Goal: Information Seeking & Learning: Learn about a topic

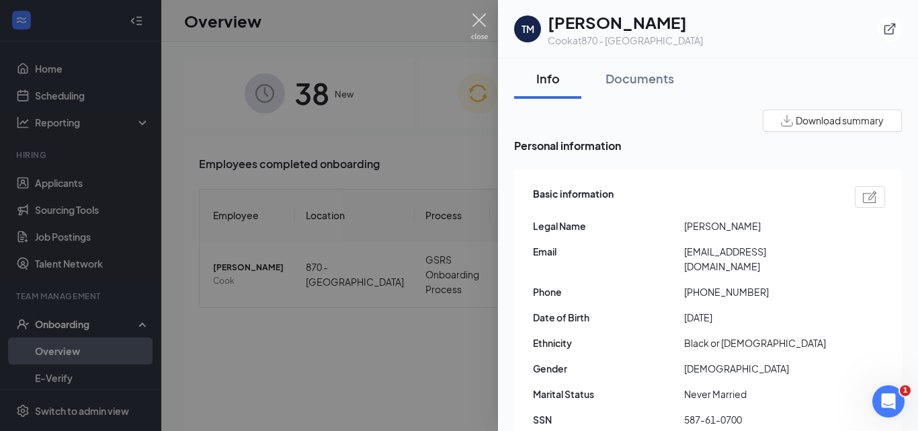
click at [480, 21] on img at bounding box center [479, 26] width 17 height 26
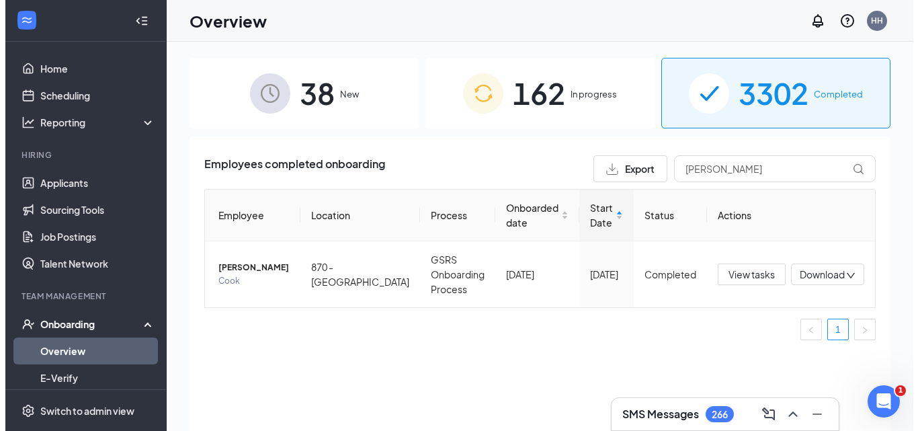
scroll to position [134, 0]
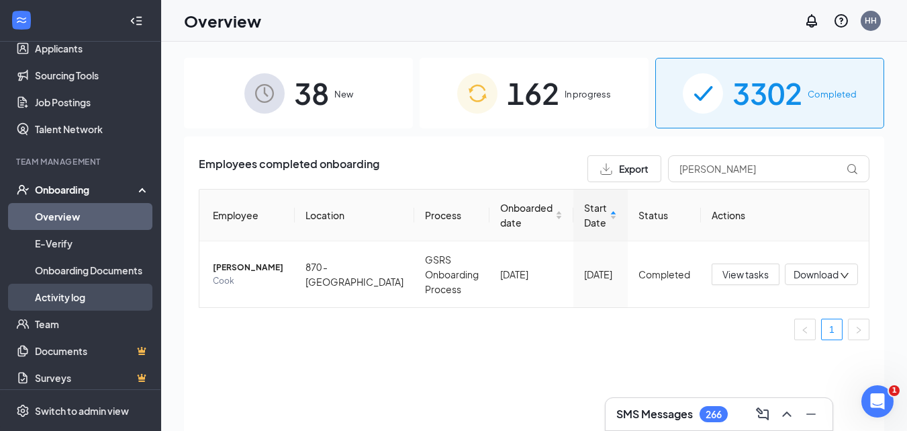
click at [73, 296] on link "Activity log" at bounding box center [92, 296] width 115 height 27
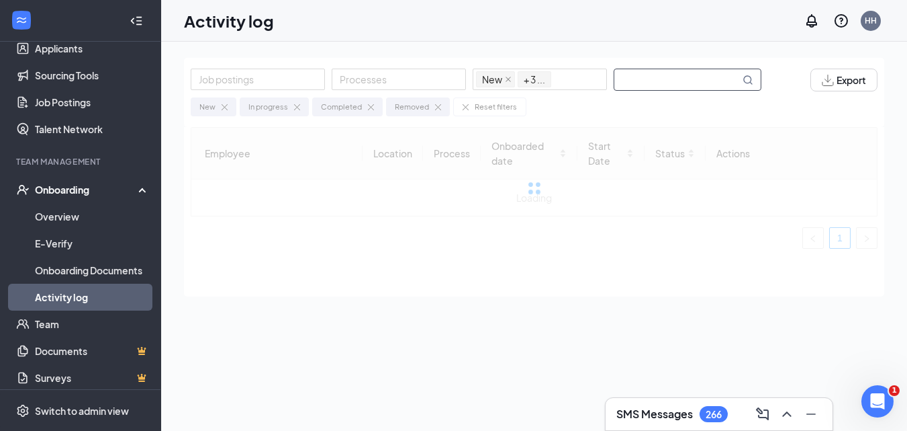
click at [651, 78] on input "text" at bounding box center [678, 79] width 126 height 21
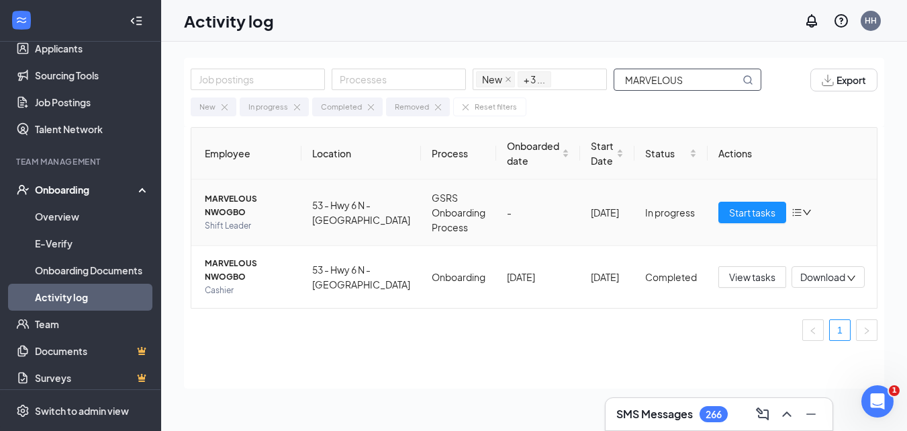
type input "MARVELOUS"
click at [251, 203] on span "MARVELOUS NWOGBO" at bounding box center [248, 205] width 86 height 27
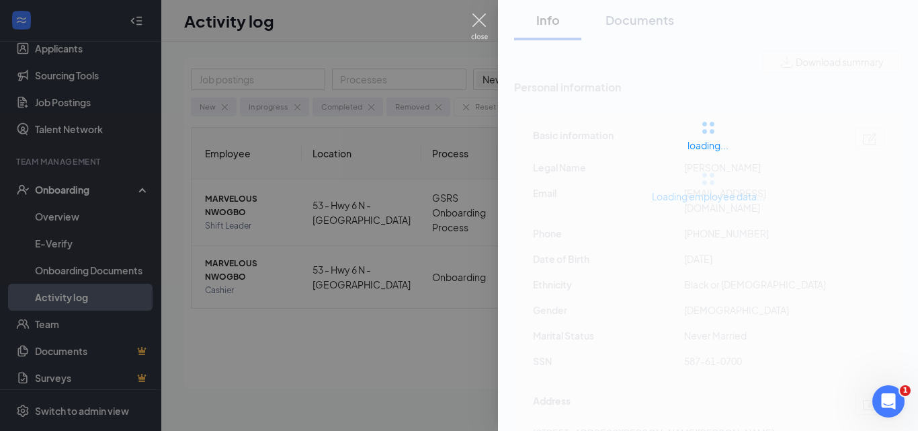
click at [483, 17] on img at bounding box center [479, 26] width 17 height 26
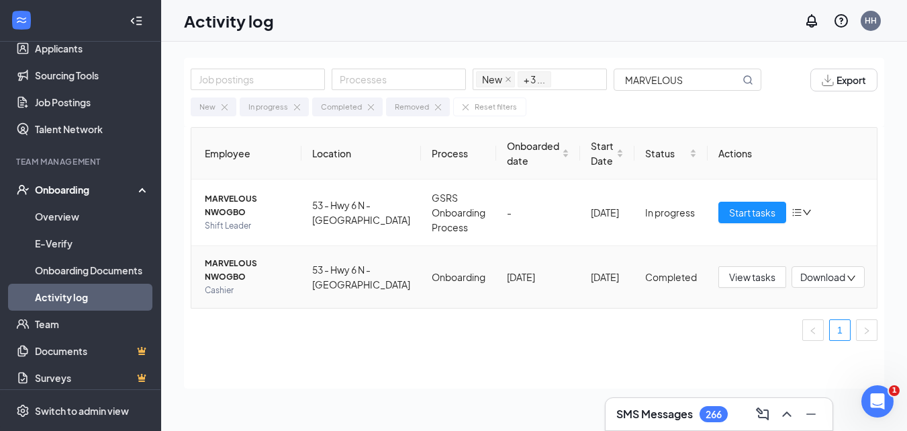
click at [269, 269] on span "MARVELOUS NWOGBO" at bounding box center [248, 270] width 86 height 27
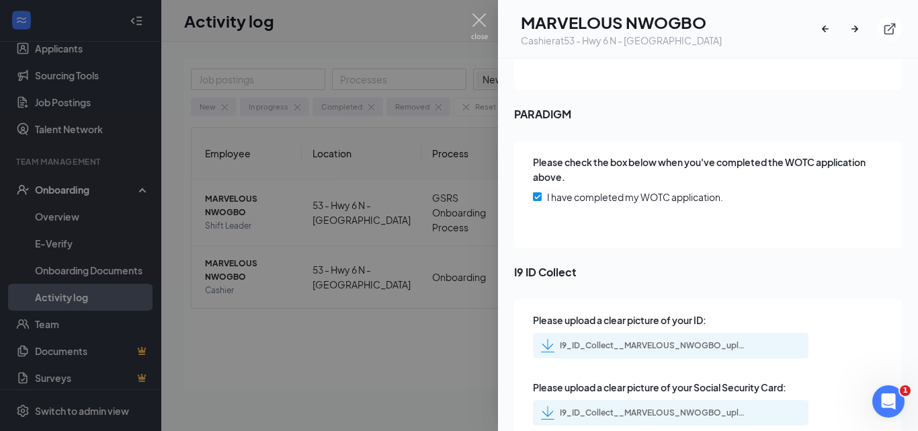
scroll to position [2124, 0]
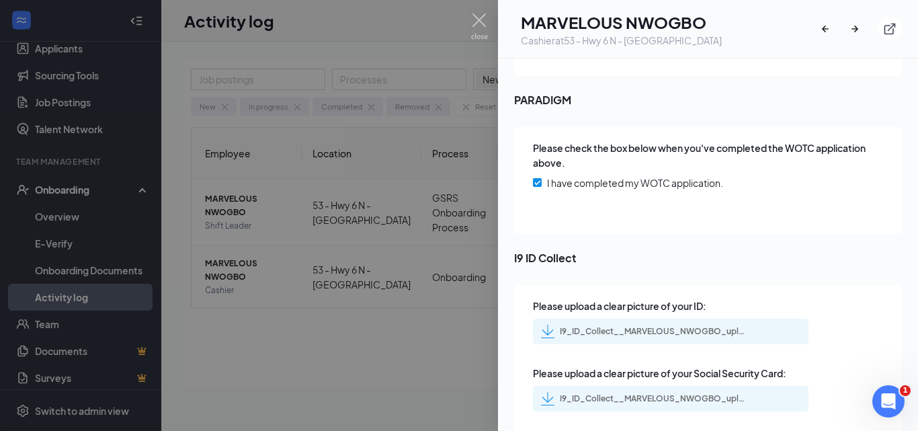
click at [669, 326] on div "I9_ID_Collect__MARVELOUS_NWOGBO_uploadedfile_20240717.pdf.pdf" at bounding box center [654, 331] width 188 height 11
click at [676, 393] on div "I9_ID_Collect__MARVELOUS_NWOGBO_uploadedfile_20240717.pdf.pdf" at bounding box center [654, 398] width 188 height 11
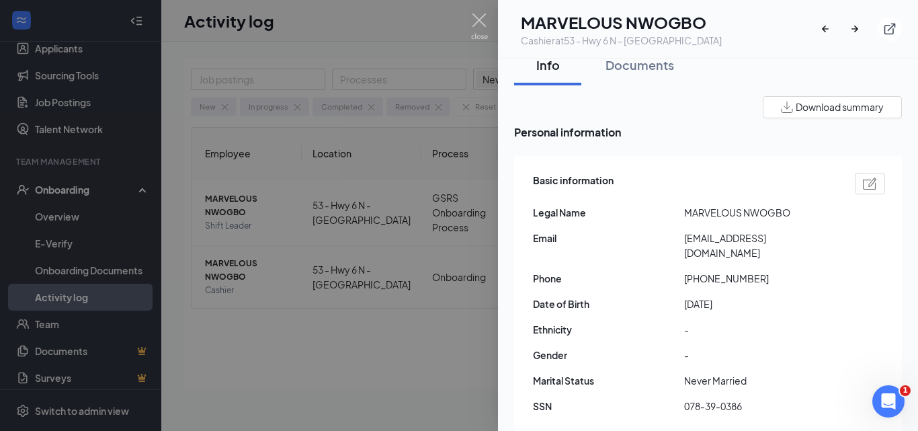
scroll to position [0, 0]
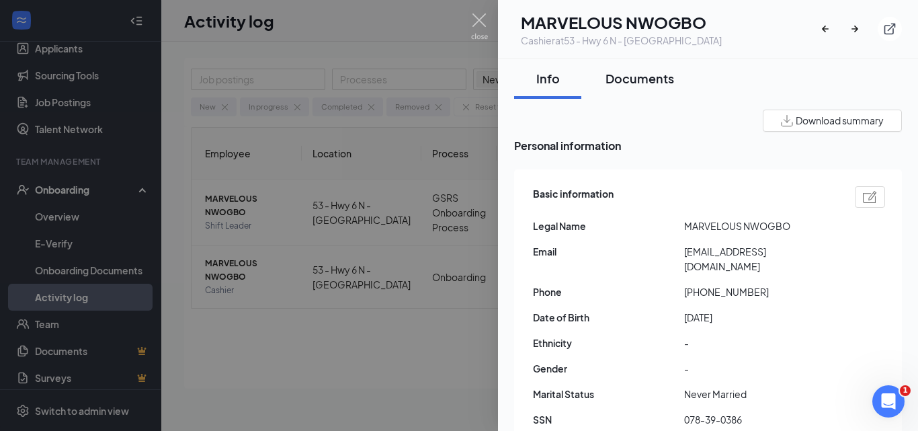
click at [628, 79] on div "Documents" at bounding box center [639, 78] width 69 height 17
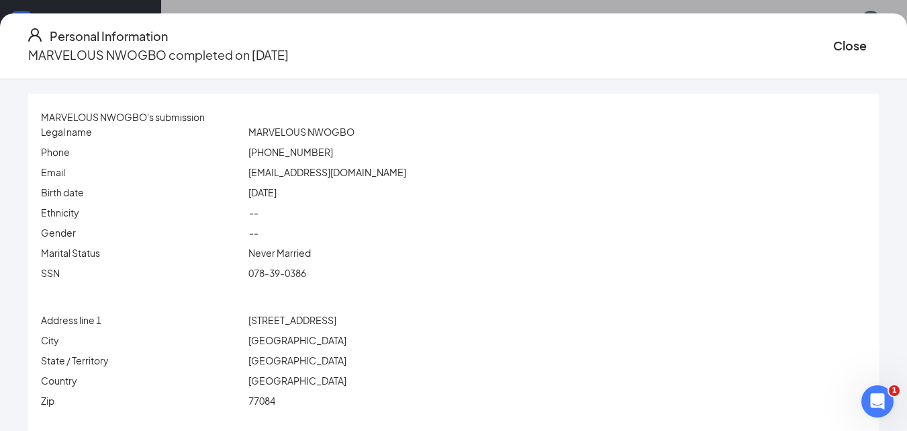
click at [287, 132] on span "MARVELOUS NWOGBO" at bounding box center [302, 132] width 106 height 12
copy span "MARVELOUS"
click at [306, 279] on span "078-39-0386" at bounding box center [278, 273] width 58 height 12
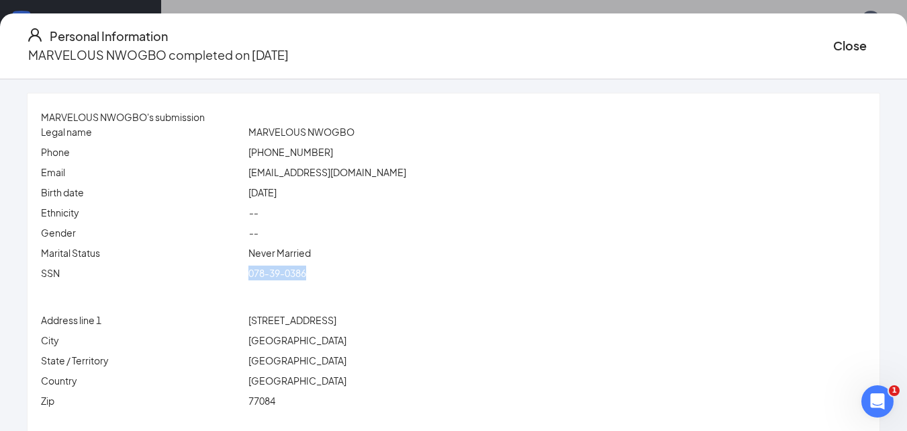
click at [306, 279] on span "078-39-0386" at bounding box center [278, 273] width 58 height 12
copy span "078-39-0386"
click at [305, 166] on div "toxichero102@gmail.com" at bounding box center [557, 172] width 623 height 15
click at [303, 165] on div "toxichero102@gmail.com" at bounding box center [557, 172] width 623 height 15
click at [305, 172] on span "toxichero102@gmail.com" at bounding box center [328, 172] width 158 height 12
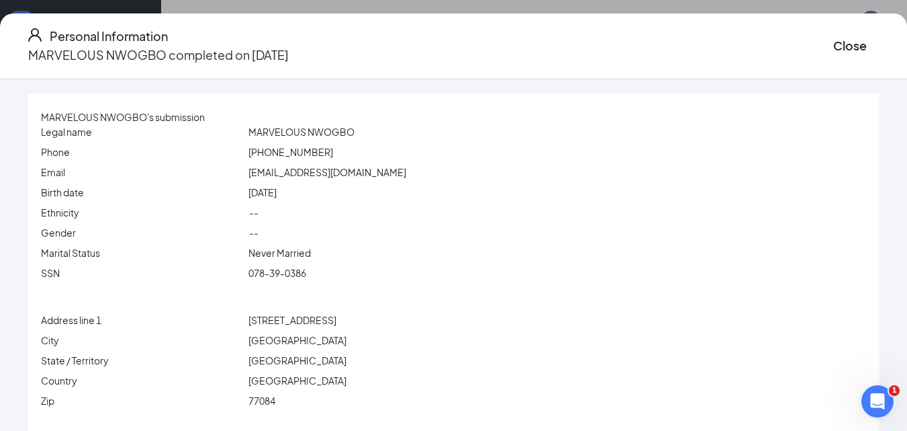
click at [305, 172] on span "toxichero102@gmail.com" at bounding box center [328, 172] width 158 height 12
copy span "toxichero102@gmail.com"
click at [309, 154] on span "(214) 886-8295" at bounding box center [291, 152] width 85 height 12
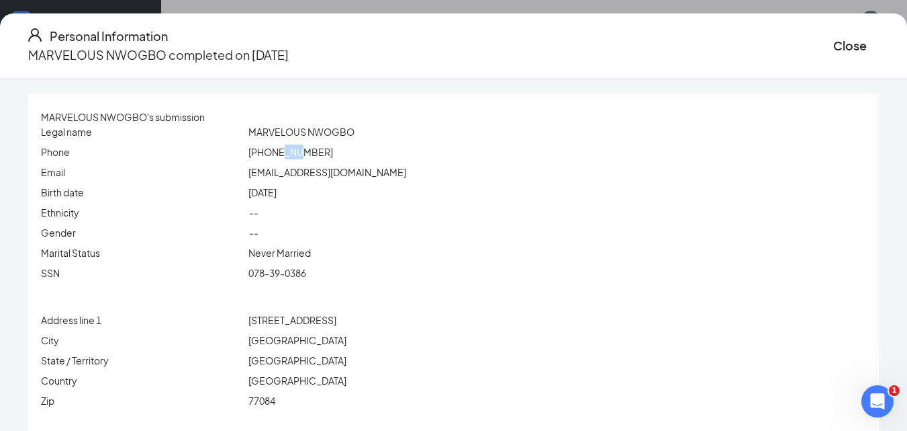
click at [309, 154] on span "(214) 886-8295" at bounding box center [291, 152] width 85 height 12
copy span "(214) 886-8295"
click at [324, 320] on span "6118 Yorktown Meadow Ln" at bounding box center [293, 320] width 88 height 12
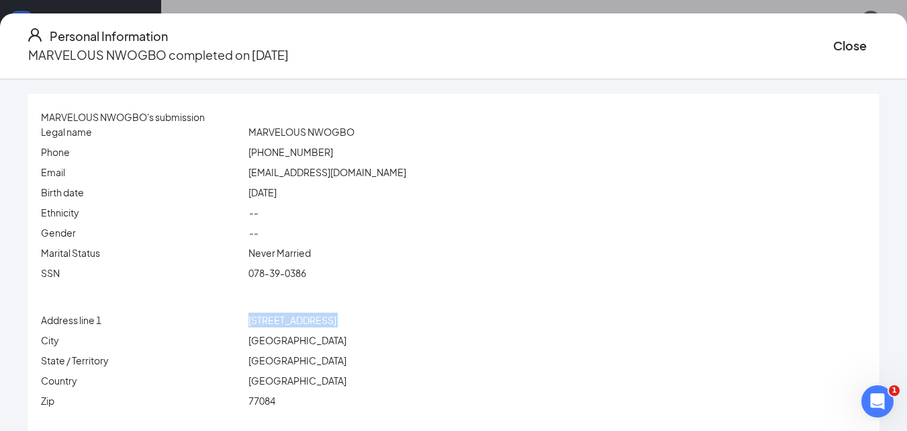
click at [324, 320] on span "6118 Yorktown Meadow Ln" at bounding box center [293, 320] width 88 height 12
copy span "6118 Yorktown Meadow Ln"
click at [308, 339] on span "Houston" at bounding box center [298, 340] width 98 height 12
click at [298, 343] on span "Houston" at bounding box center [298, 340] width 98 height 12
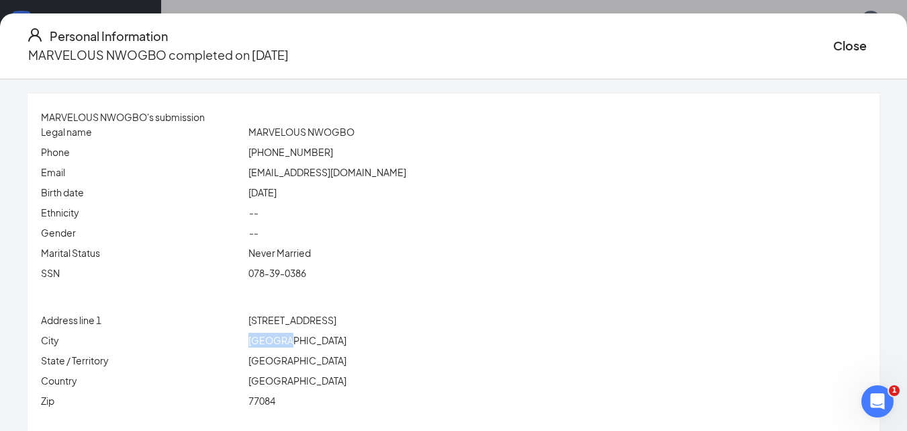
copy span "Houston"
click at [292, 385] on span "United States" at bounding box center [298, 380] width 98 height 12
click at [279, 358] on span "TX" at bounding box center [298, 360] width 98 height 12
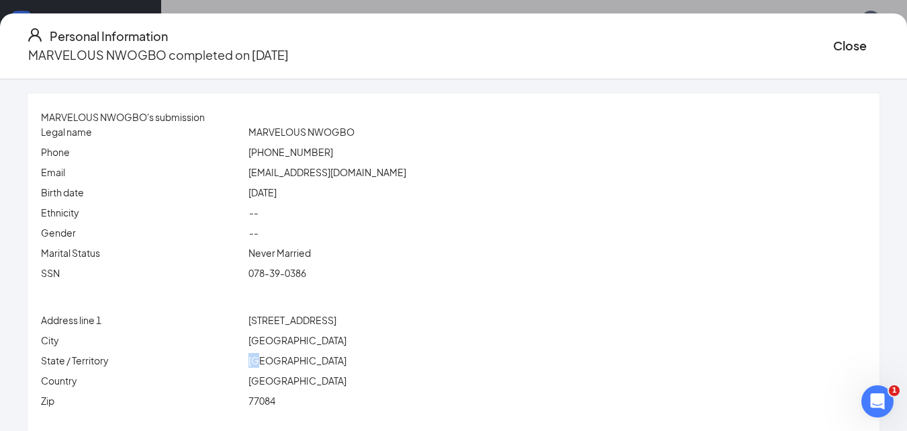
click at [279, 358] on span "TX" at bounding box center [298, 360] width 98 height 12
copy span "TX"
click at [275, 404] on span "77084" at bounding box center [262, 400] width 27 height 12
click at [275, 402] on span "77084" at bounding box center [262, 400] width 27 height 12
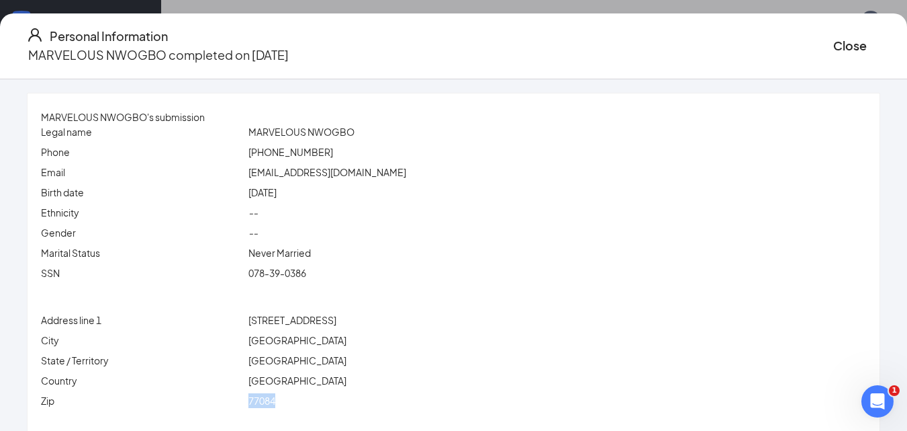
click at [275, 402] on span "77084" at bounding box center [262, 400] width 27 height 12
copy span "77084"
click at [834, 41] on button "Close" at bounding box center [851, 45] width 34 height 19
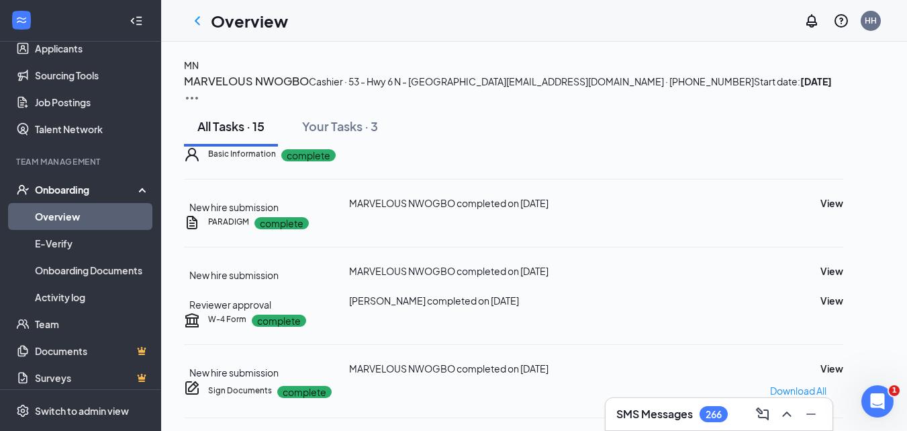
click at [199, 73] on button "MN" at bounding box center [191, 65] width 15 height 15
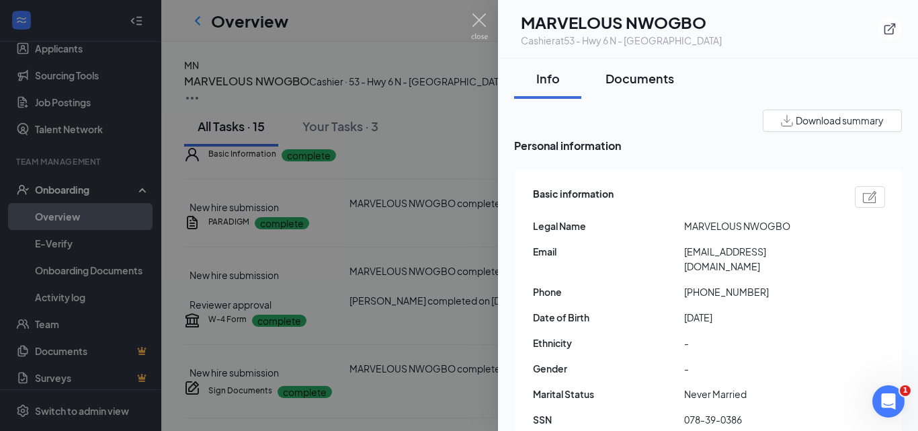
click at [641, 87] on button "Documents" at bounding box center [639, 78] width 95 height 40
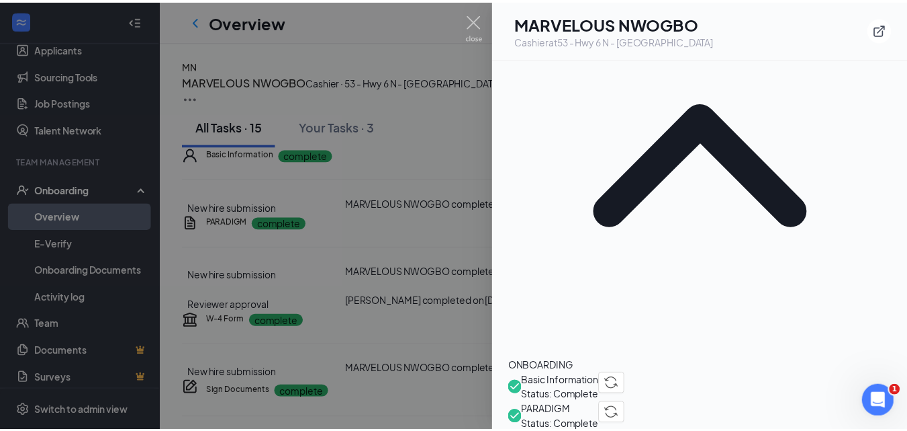
scroll to position [202, 0]
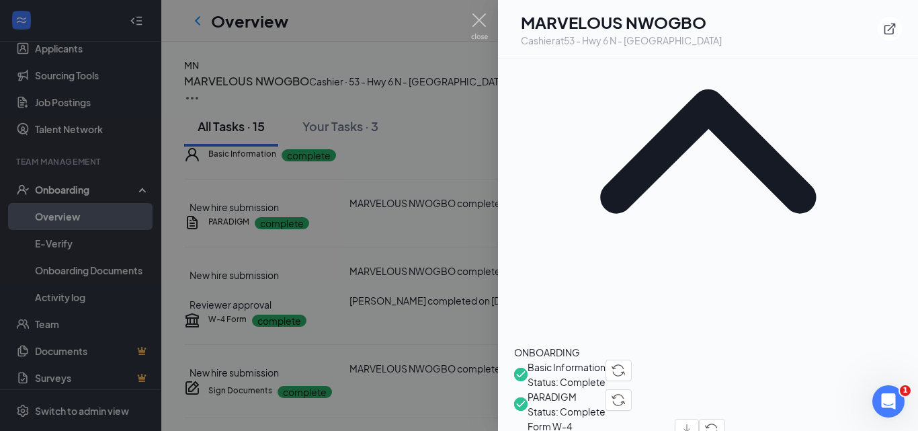
drag, startPoint x: 472, startPoint y: 18, endPoint x: 477, endPoint y: 179, distance: 161.3
click at [473, 18] on img at bounding box center [479, 26] width 17 height 26
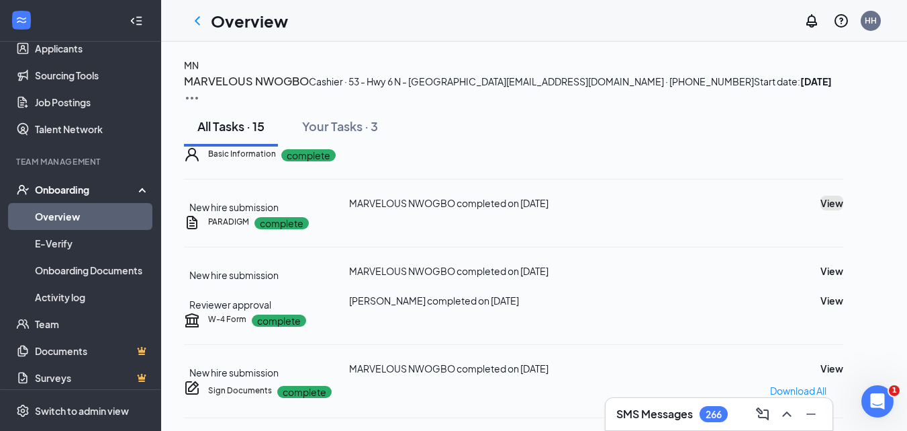
click at [830, 210] on button "View" at bounding box center [832, 202] width 23 height 15
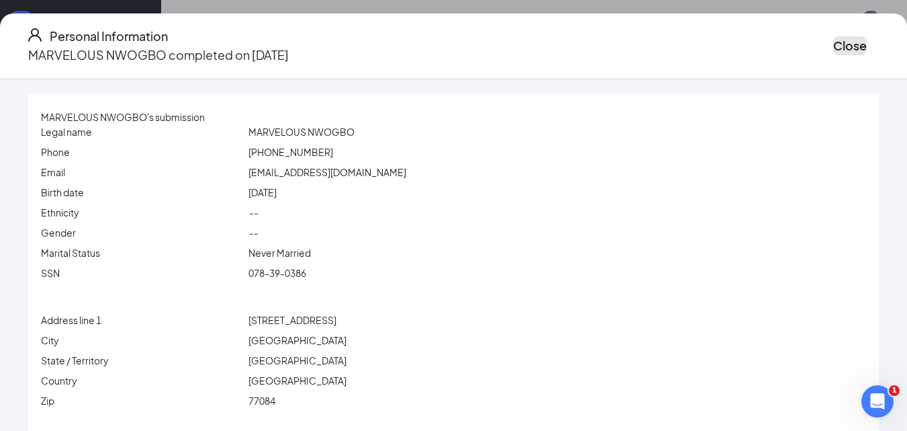
click at [834, 44] on button "Close" at bounding box center [851, 45] width 34 height 19
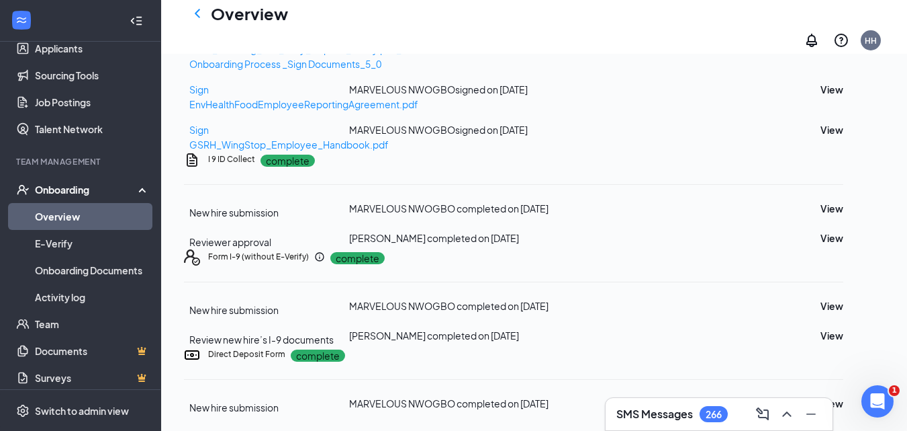
scroll to position [893, 0]
click at [842, 396] on button "View" at bounding box center [832, 403] width 23 height 15
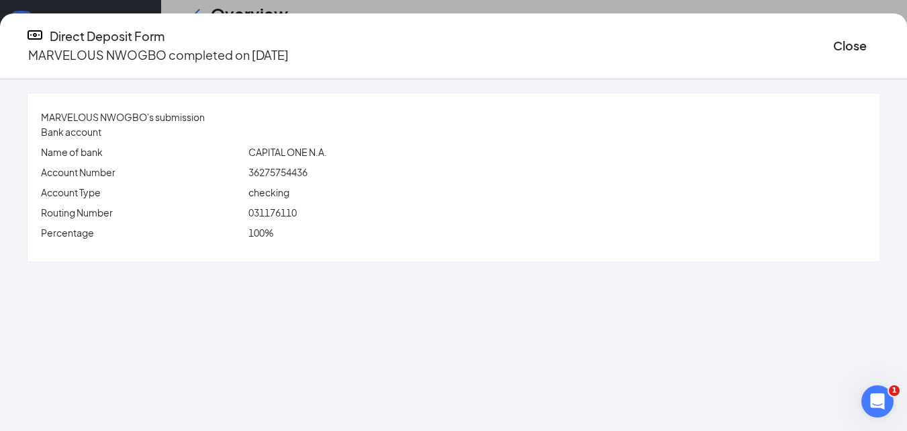
click at [308, 173] on span "36275754436" at bounding box center [278, 172] width 59 height 12
copy span "36275754436"
click at [297, 212] on span "031176110" at bounding box center [273, 212] width 48 height 12
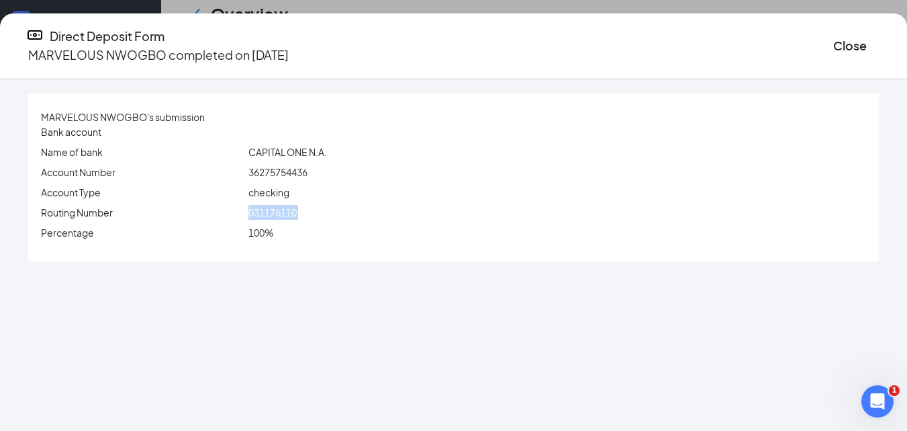
click at [297, 212] on span "031176110" at bounding box center [273, 212] width 48 height 12
copy span "031176110"
click at [834, 40] on button "Close" at bounding box center [851, 45] width 34 height 19
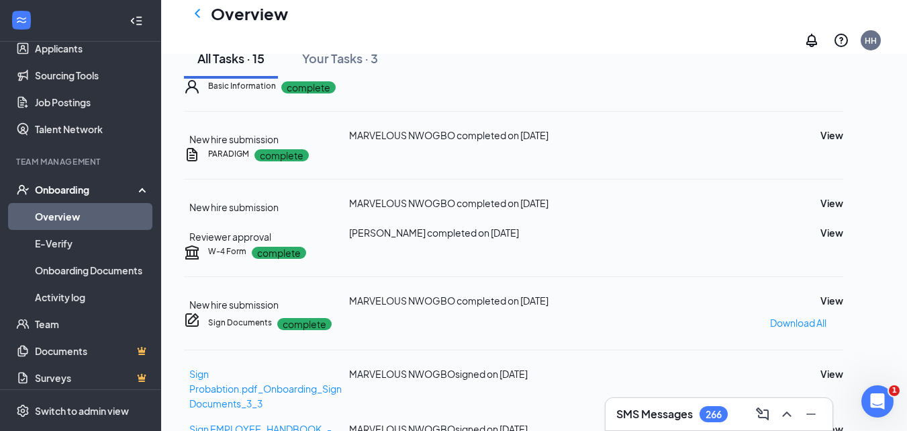
scroll to position [202, 0]
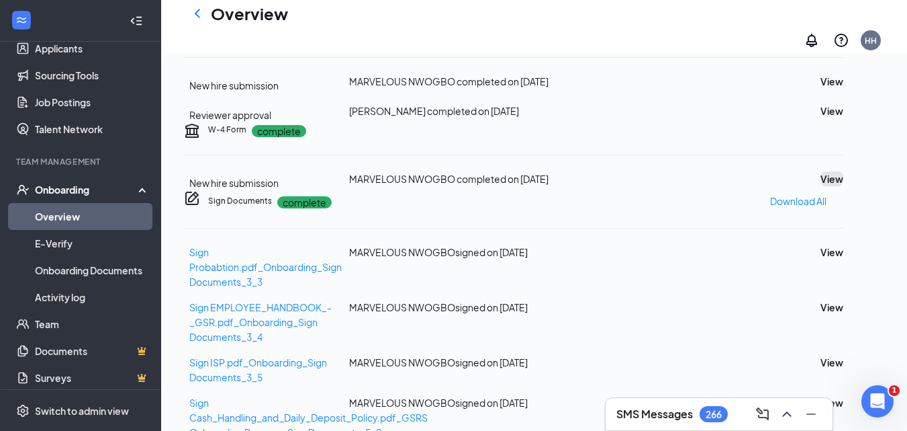
click at [823, 186] on button "View" at bounding box center [832, 178] width 23 height 15
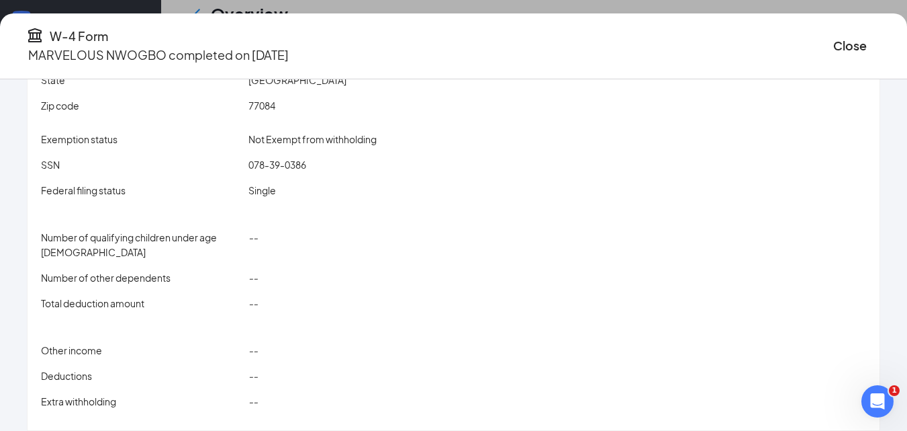
scroll to position [193, 0]
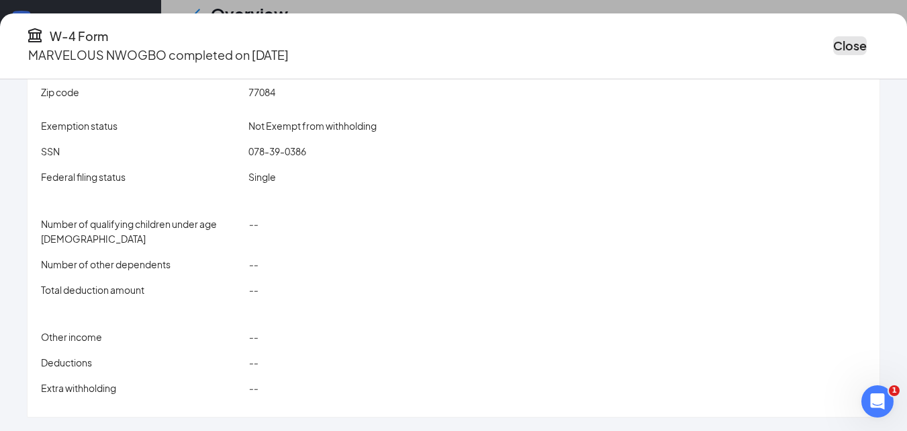
click at [834, 36] on button "Close" at bounding box center [851, 45] width 34 height 19
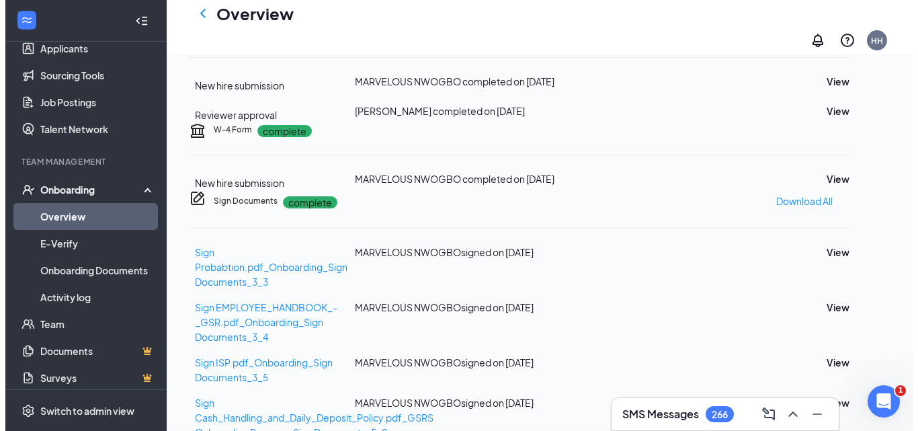
scroll to position [0, 0]
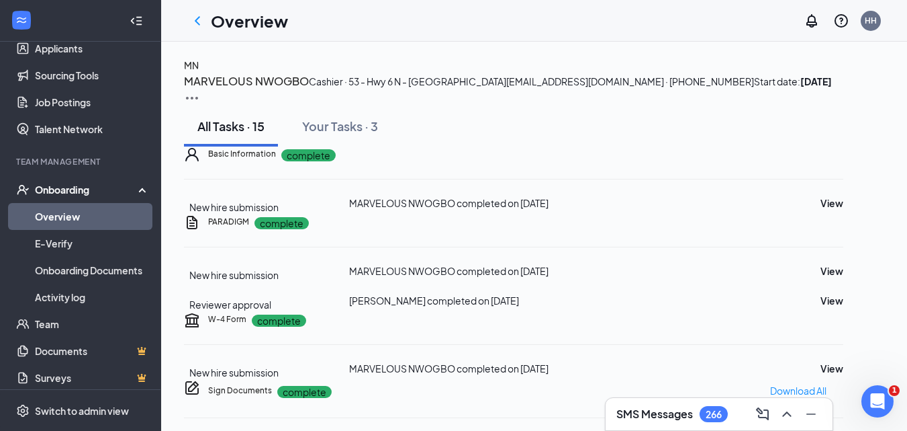
click at [199, 73] on div "MN" at bounding box center [191, 65] width 15 height 15
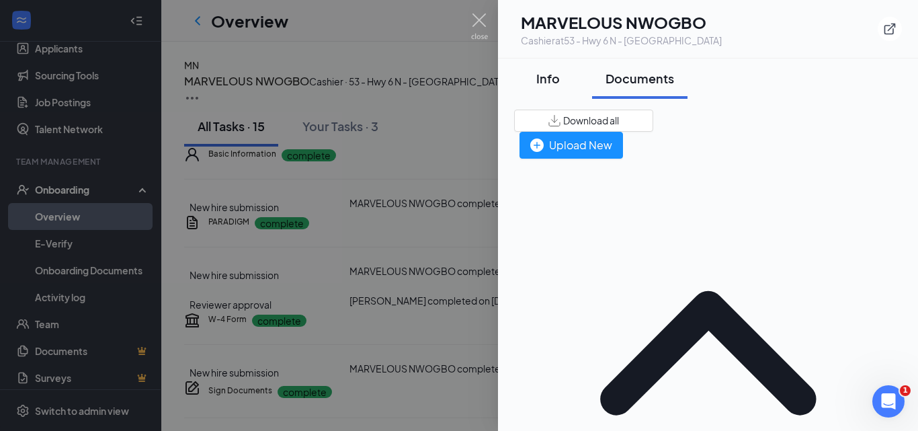
click at [535, 82] on div "Info" at bounding box center [547, 78] width 40 height 17
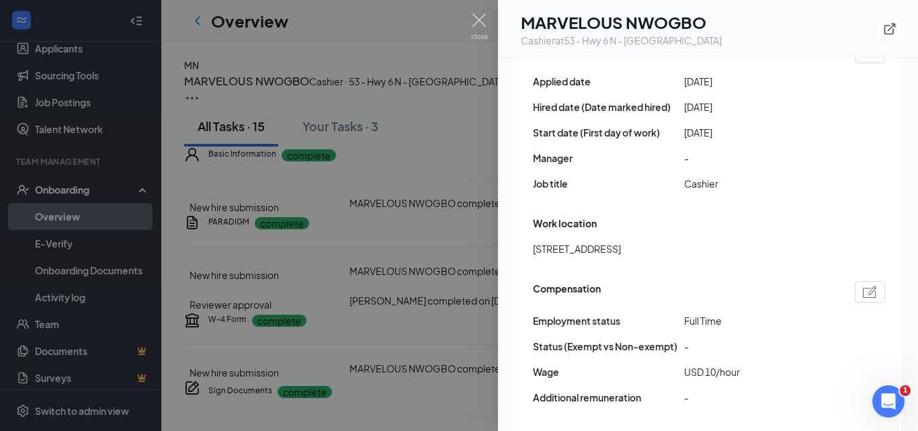
scroll to position [806, 0]
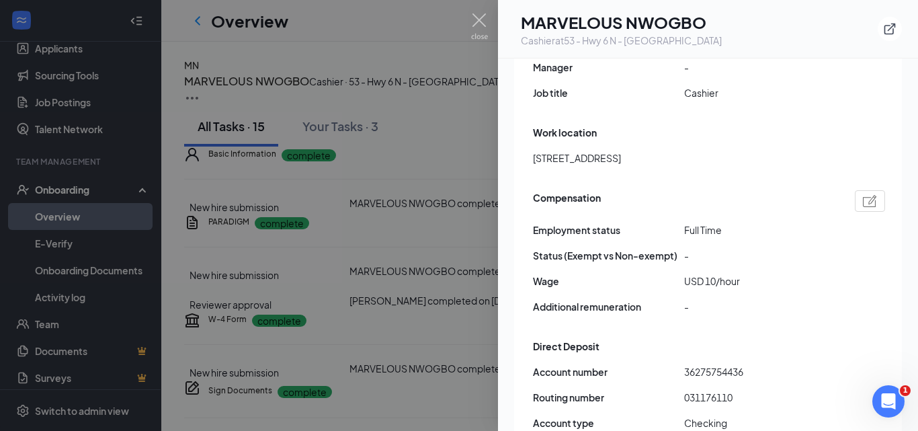
click at [705, 85] on span "Cashier" at bounding box center [759, 92] width 151 height 15
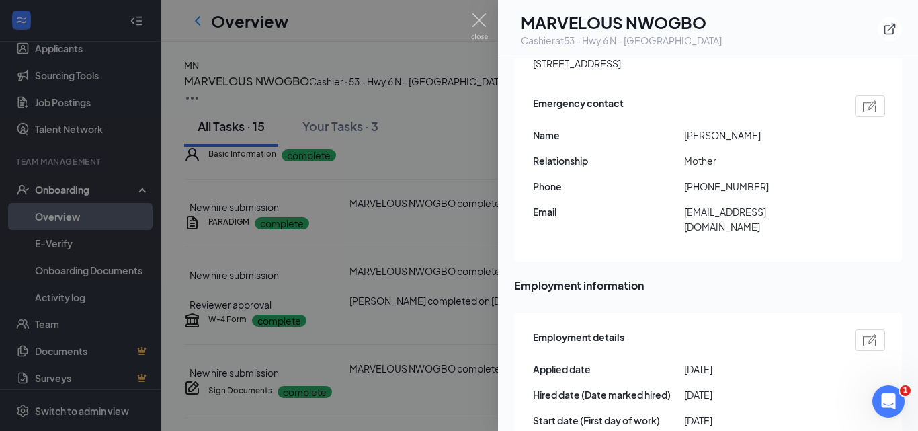
scroll to position [512, 0]
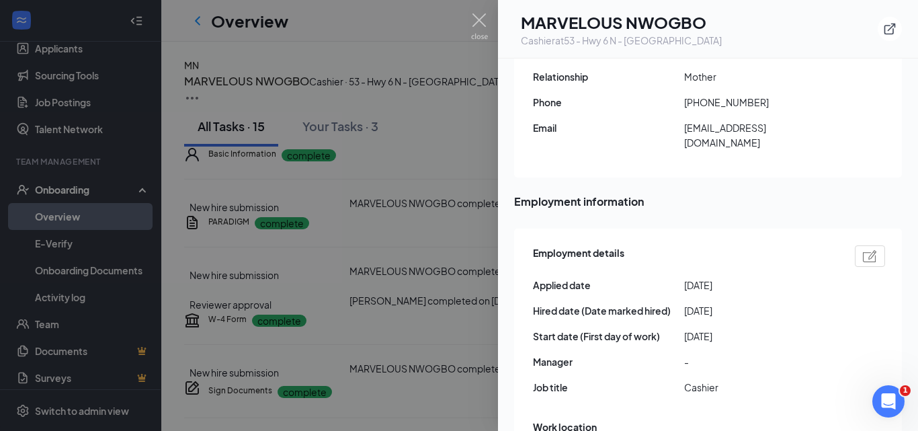
click at [617, 15] on h1 "MARVELOUS NWOGBO" at bounding box center [621, 22] width 201 height 23
click at [478, 20] on img at bounding box center [479, 26] width 17 height 26
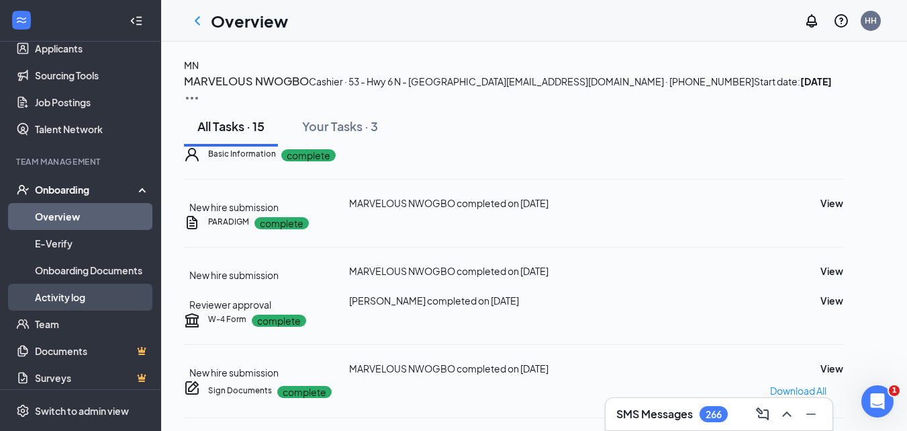
click at [54, 300] on link "Activity log" at bounding box center [92, 296] width 115 height 27
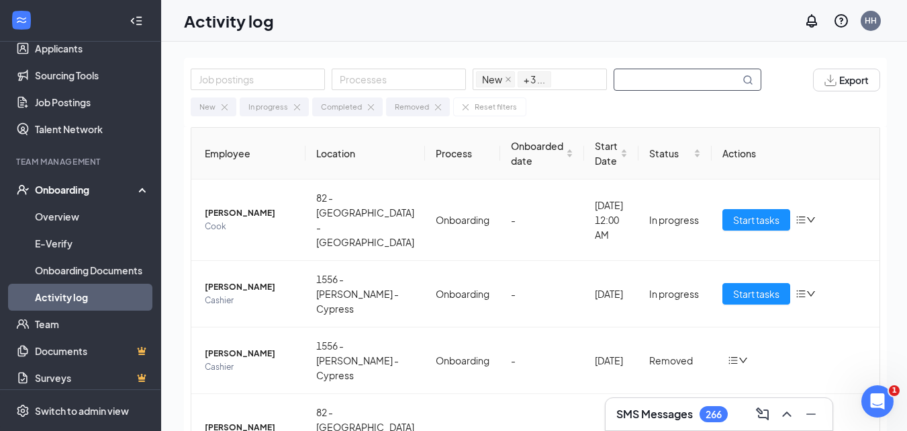
click at [633, 82] on input "text" at bounding box center [678, 79] width 126 height 21
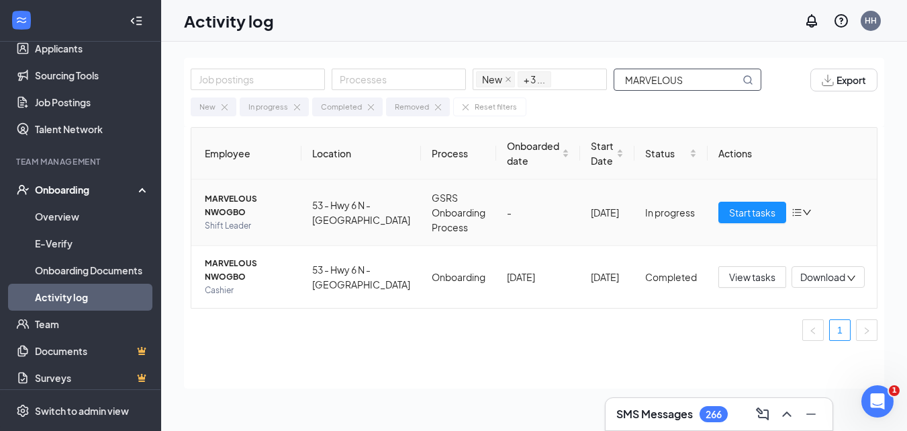
type input "MARVELOUS"
click at [237, 202] on span "MARVELOUS NWOGBO" at bounding box center [248, 205] width 86 height 27
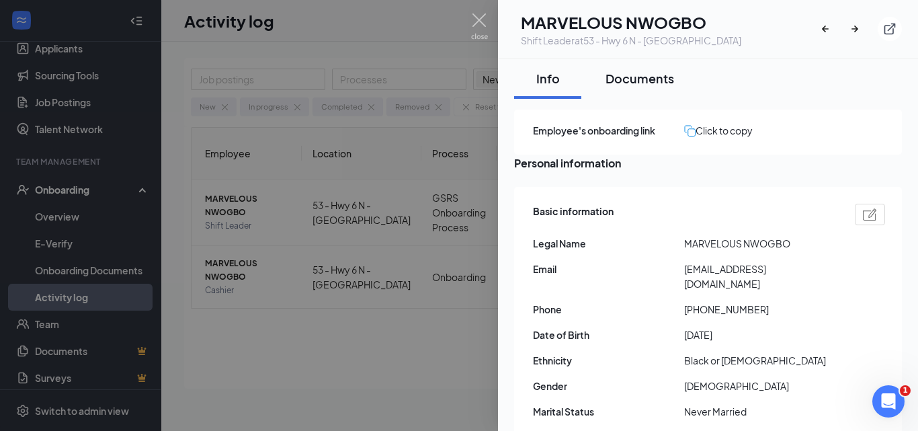
click at [655, 75] on div "Documents" at bounding box center [639, 78] width 69 height 17
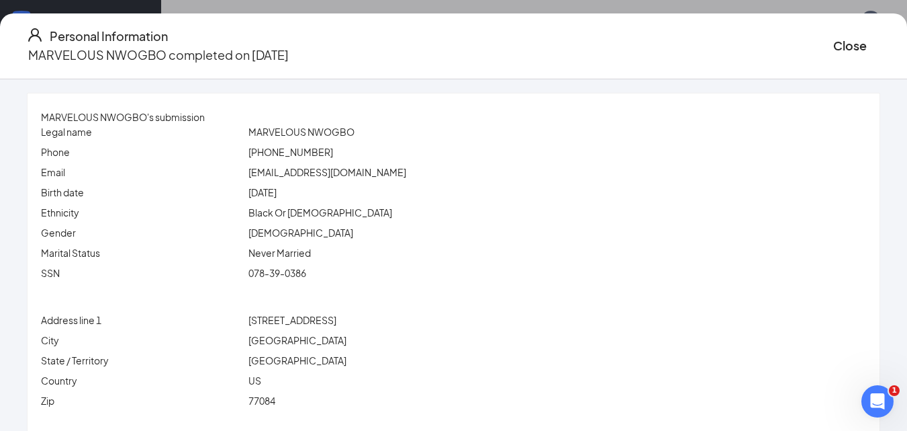
click at [306, 271] on span "078-39-0386" at bounding box center [278, 273] width 58 height 12
click at [304, 174] on span "toxichero102@gmail.com" at bounding box center [328, 172] width 158 height 12
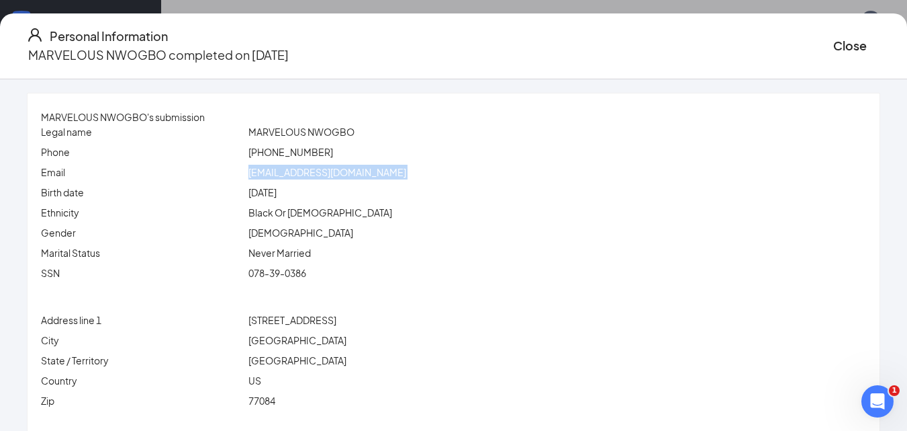
click at [304, 174] on span "toxichero102@gmail.com" at bounding box center [328, 172] width 158 height 12
click at [312, 153] on span "(214) 886-8295" at bounding box center [291, 152] width 85 height 12
click at [318, 322] on span "6118 Yorktown Meadow Ln" at bounding box center [293, 320] width 88 height 12
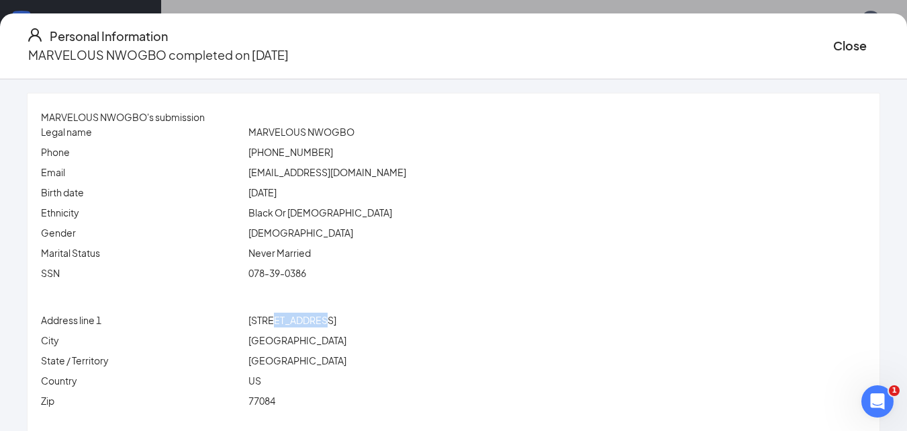
click at [318, 322] on span "6118 Yorktown Meadow Ln" at bounding box center [293, 320] width 88 height 12
click at [834, 40] on button "Close" at bounding box center [851, 45] width 34 height 19
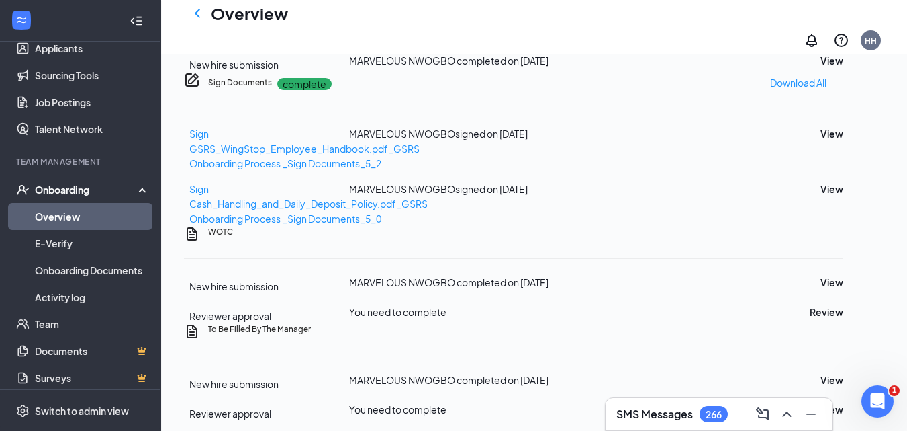
scroll to position [605, 0]
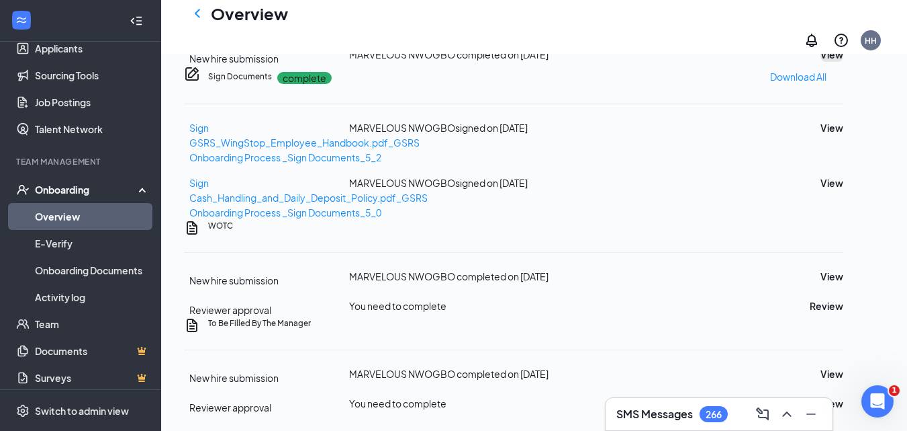
click at [843, 62] on button "View" at bounding box center [832, 54] width 23 height 15
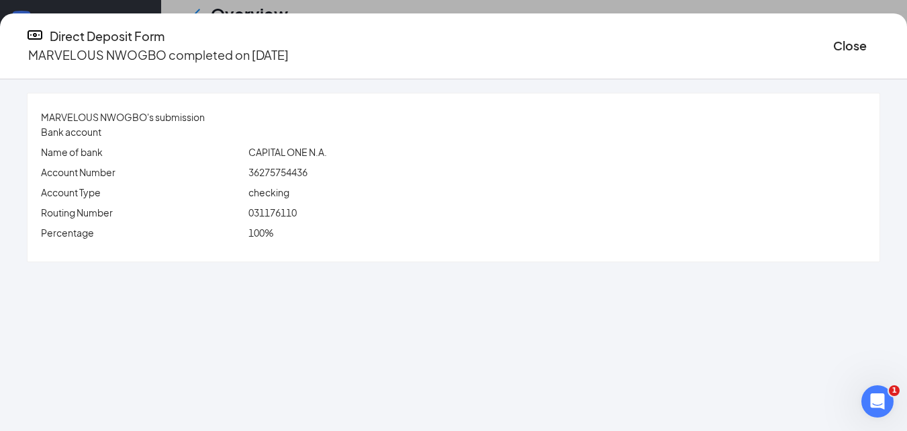
click at [298, 163] on div "MARVELOUS NWOGBO's submission Bank account Name of bank CAPITAL ONE N.A. Accoun…" at bounding box center [454, 177] width 852 height 168
click at [297, 208] on span "031176110" at bounding box center [273, 212] width 48 height 12
click at [834, 37] on button "Close" at bounding box center [851, 45] width 34 height 19
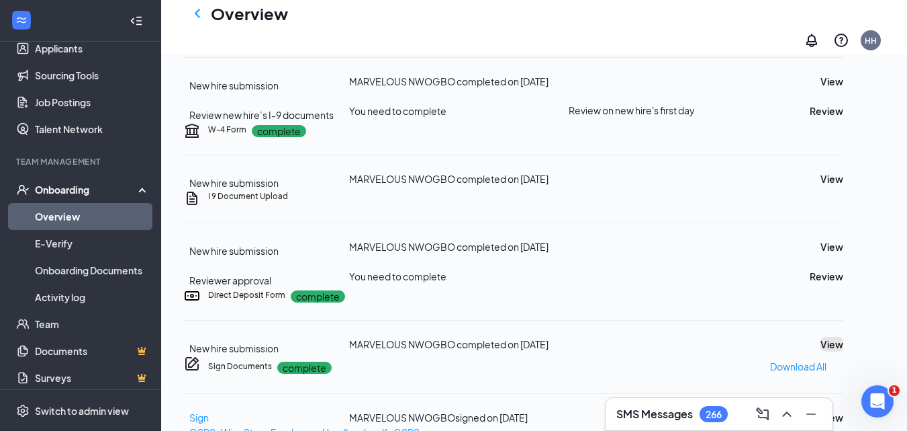
scroll to position [403, 0]
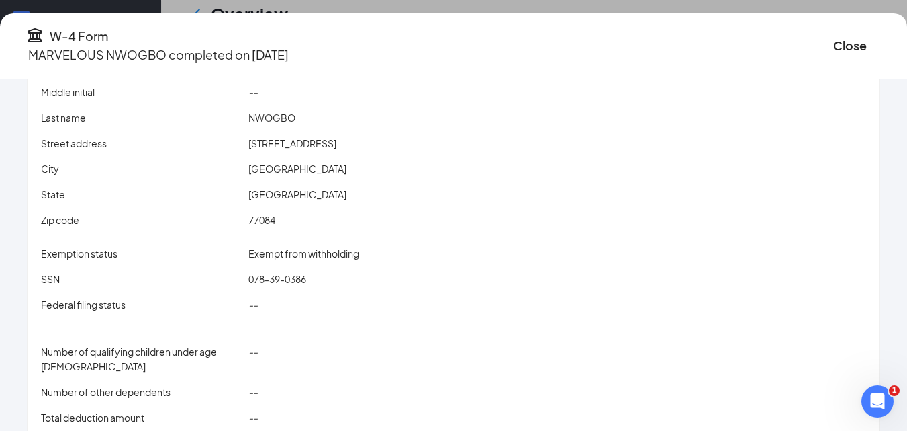
scroll to position [193, 0]
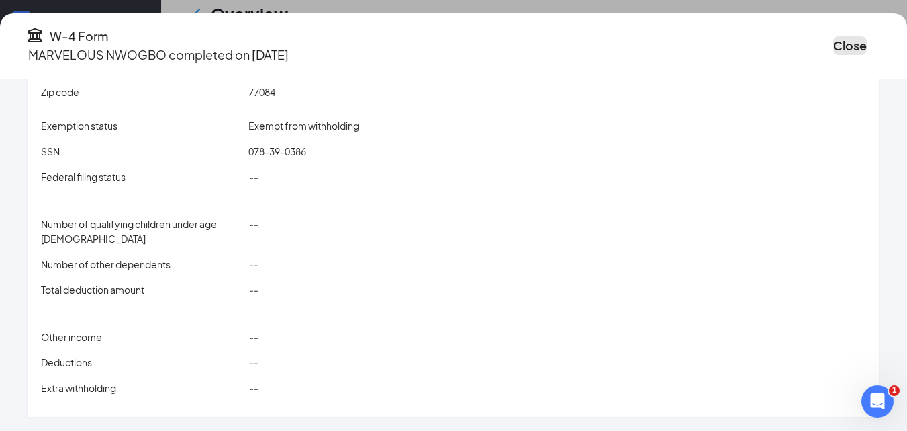
drag, startPoint x: 783, startPoint y: 41, endPoint x: 772, endPoint y: 58, distance: 20.9
click at [834, 41] on button "Close" at bounding box center [851, 45] width 34 height 19
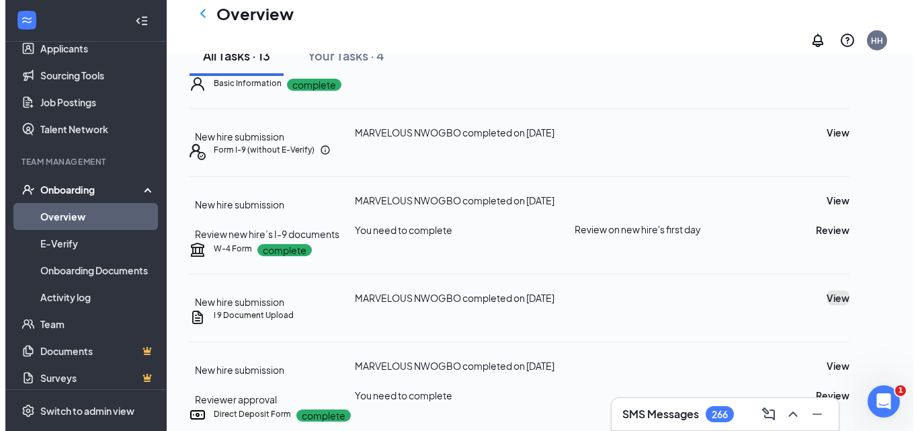
scroll to position [0, 0]
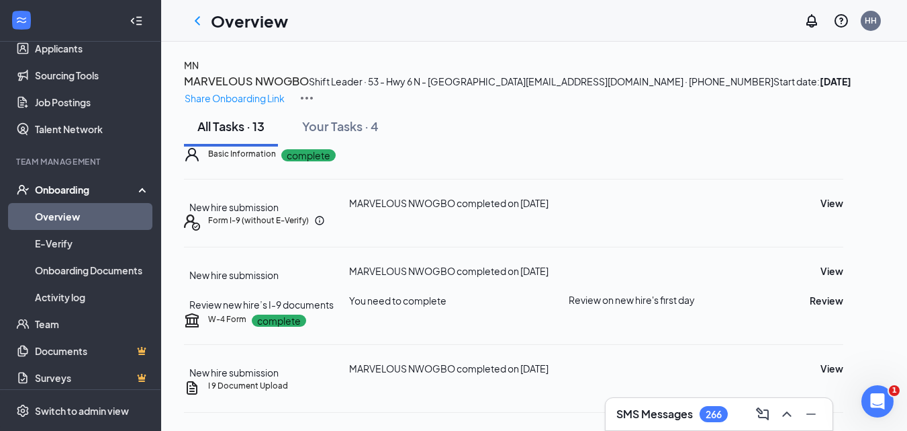
click at [199, 73] on div "MN" at bounding box center [191, 65] width 15 height 15
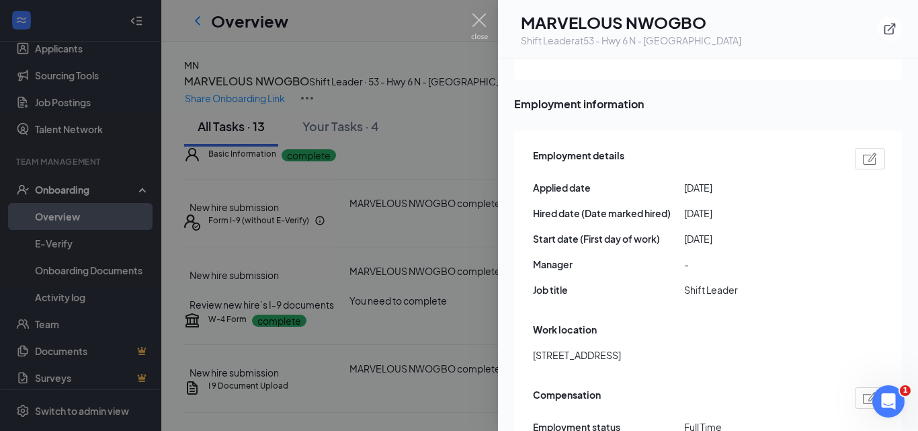
scroll to position [806, 0]
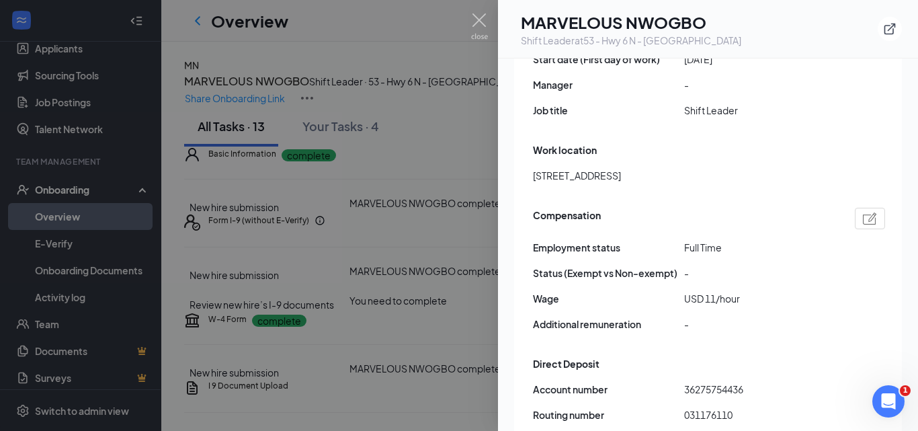
click at [706, 103] on span "Shift Leader" at bounding box center [759, 110] width 151 height 15
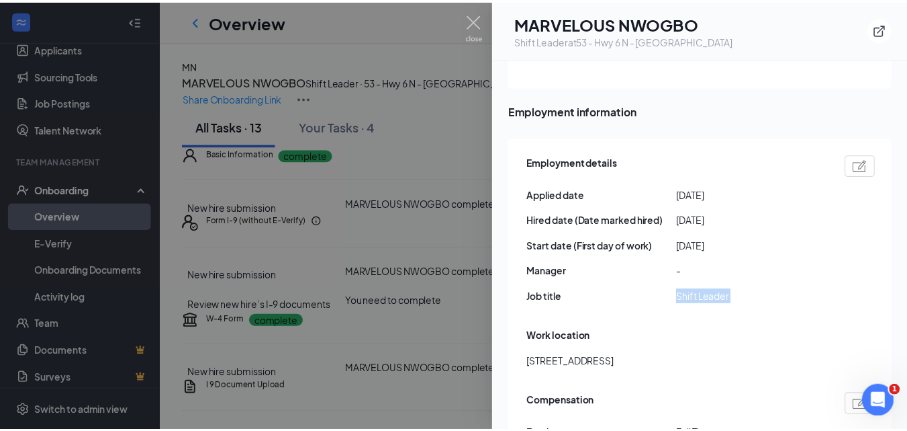
scroll to position [605, 0]
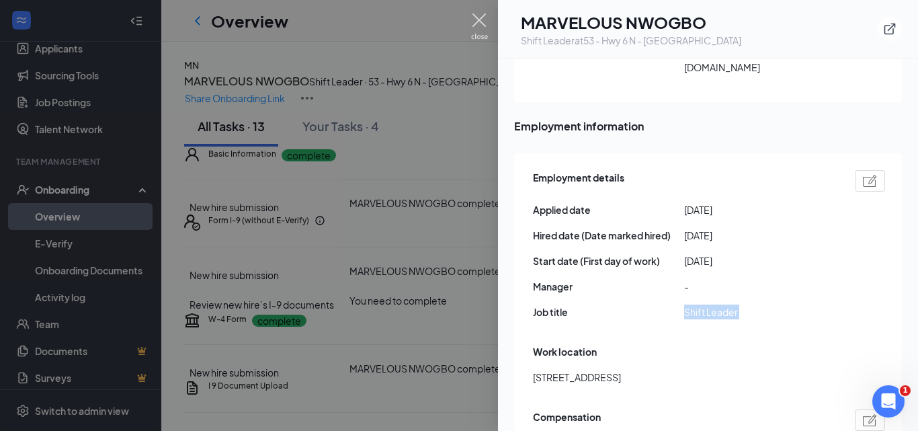
click at [474, 17] on img at bounding box center [479, 26] width 17 height 26
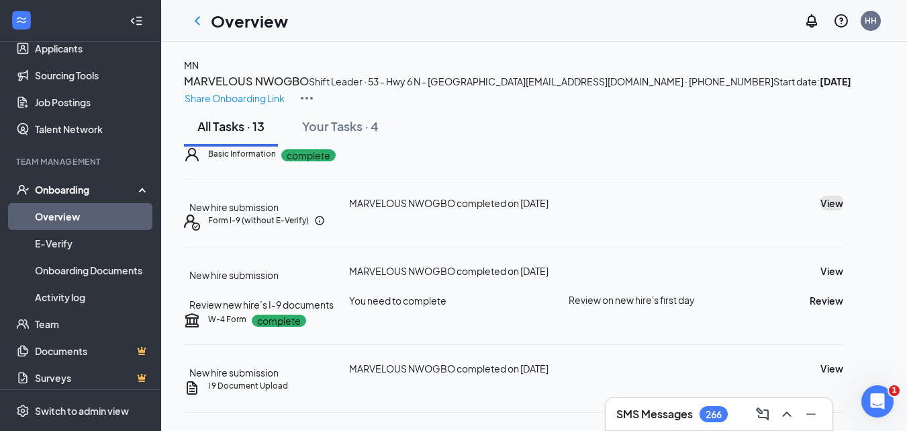
click at [821, 210] on button "View" at bounding box center [832, 202] width 23 height 15
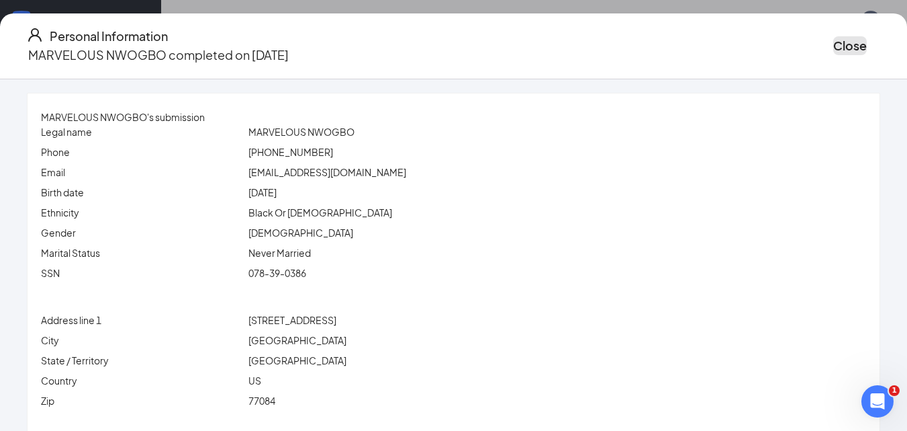
click at [834, 50] on button "Close" at bounding box center [851, 45] width 34 height 19
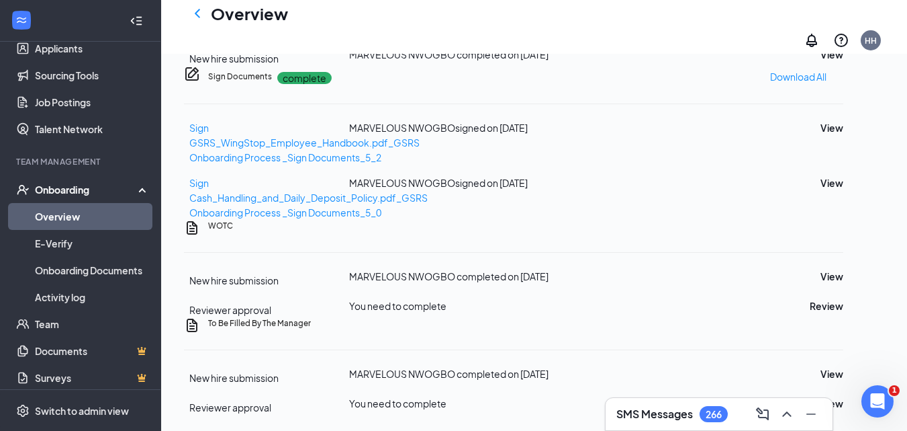
scroll to position [621, 0]
click at [833, 62] on button "View" at bounding box center [832, 54] width 23 height 15
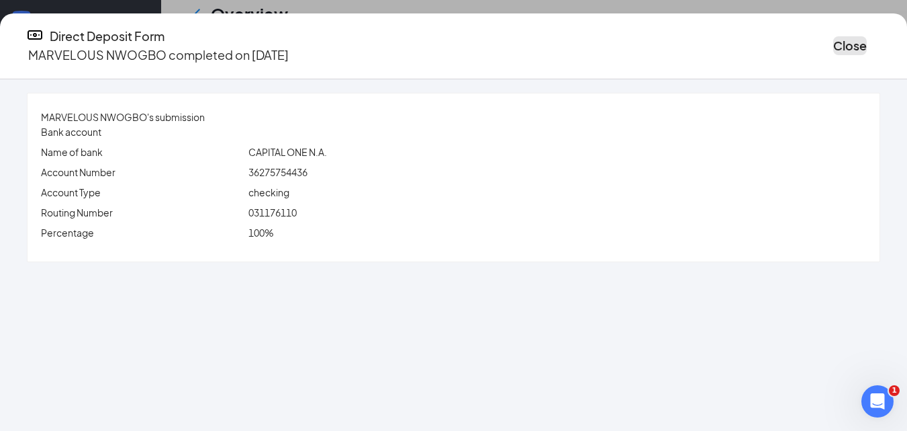
click at [834, 43] on button "Close" at bounding box center [851, 45] width 34 height 19
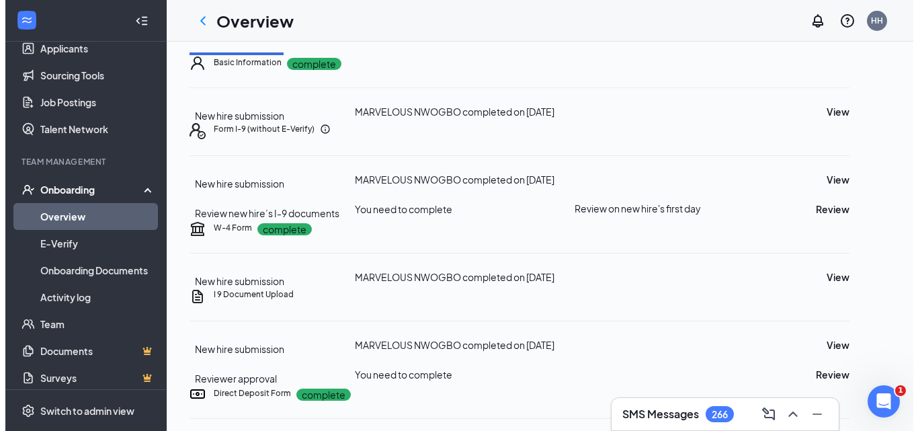
scroll to position [0, 0]
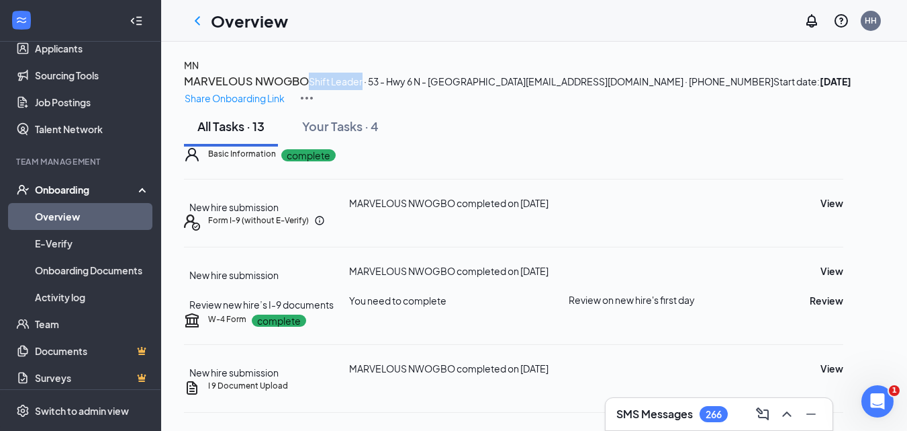
drag, startPoint x: 349, startPoint y: 113, endPoint x: 290, endPoint y: 113, distance: 59.1
click at [290, 106] on div "MN MARVELOUS NWOGBO Shift Leader · 53 - Hwy 6 N - Houston toxichero102@gmail.co…" at bounding box center [534, 82] width 701 height 48
click at [832, 210] on button "View" at bounding box center [832, 202] width 23 height 15
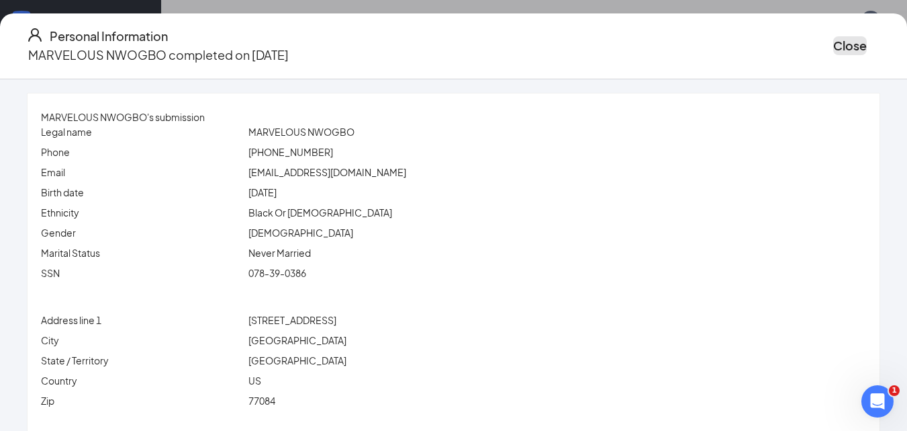
click at [834, 36] on button "Close" at bounding box center [851, 45] width 34 height 19
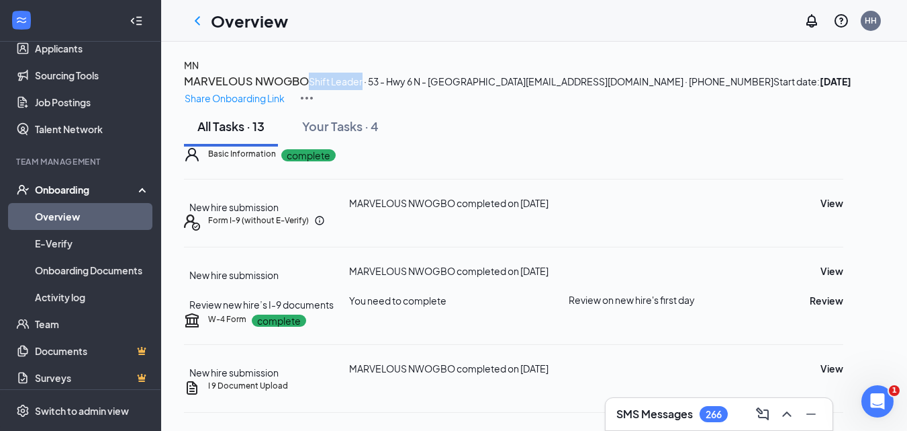
click at [199, 73] on button "MN" at bounding box center [191, 65] width 15 height 15
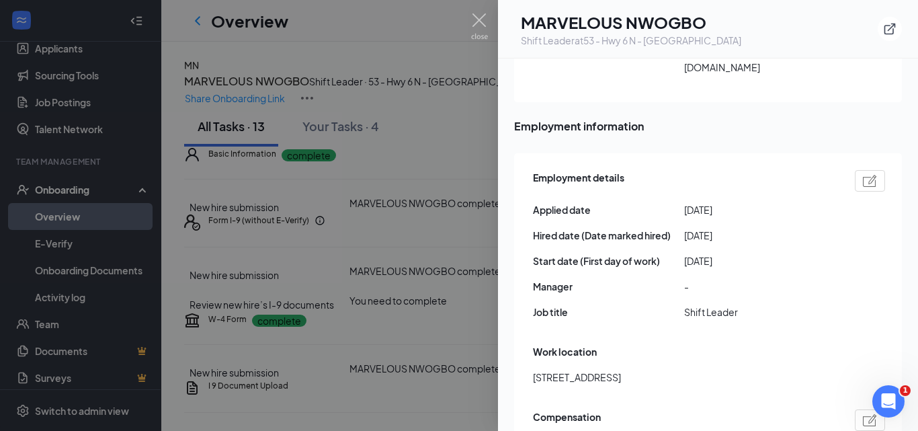
click at [470, 21] on div at bounding box center [459, 215] width 918 height 431
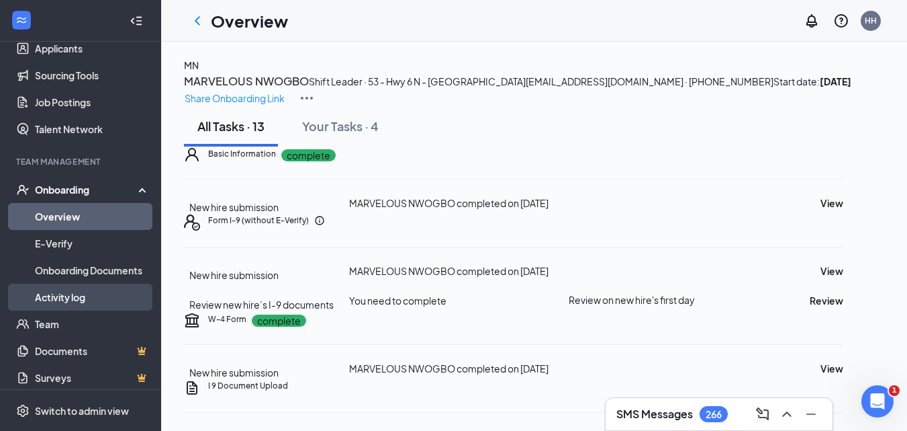
click at [75, 289] on link "Activity log" at bounding box center [92, 296] width 115 height 27
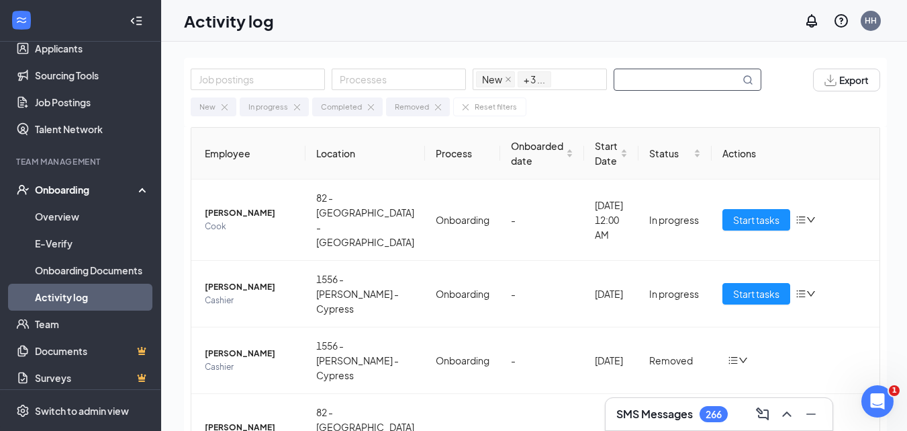
click at [644, 81] on input "text" at bounding box center [678, 79] width 126 height 21
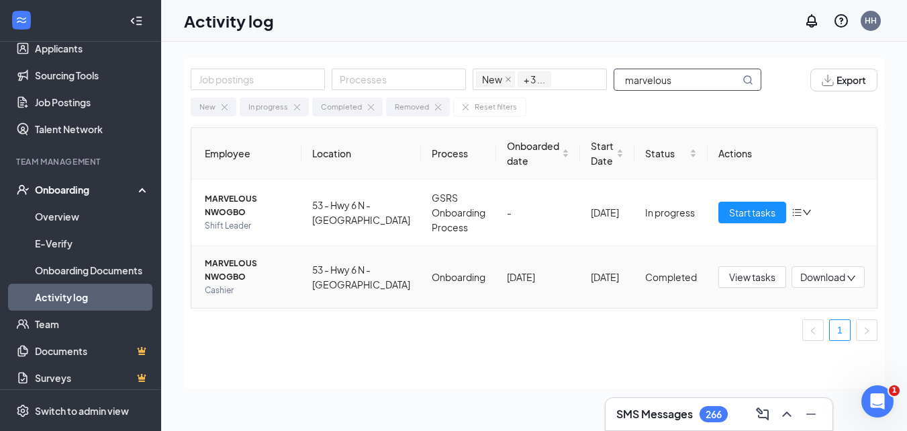
type input "marvelous"
click at [268, 272] on span "MARVELOUS NWOGBO" at bounding box center [248, 270] width 86 height 27
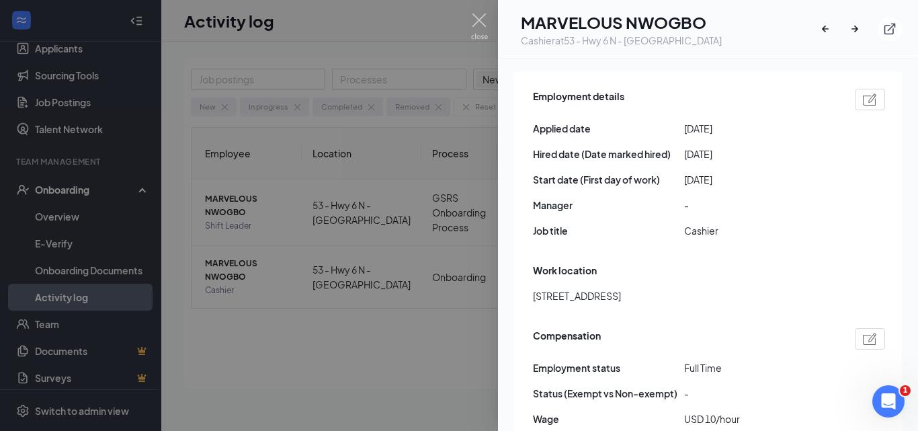
scroll to position [672, 0]
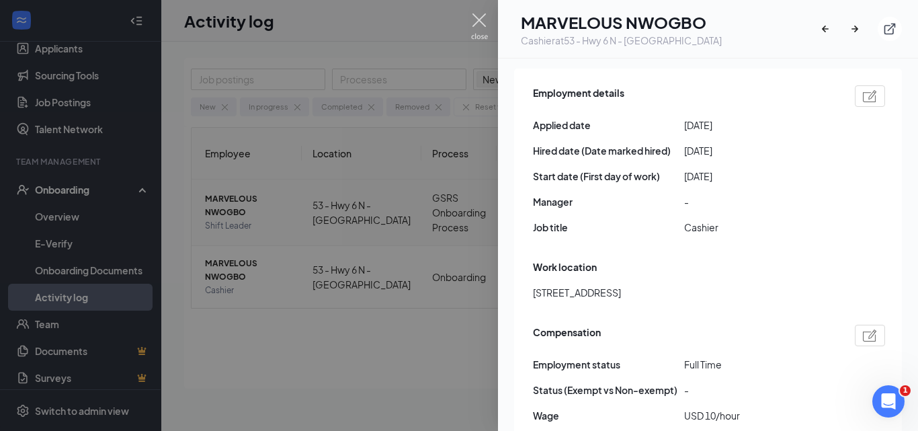
drag, startPoint x: 474, startPoint y: 21, endPoint x: 481, endPoint y: 206, distance: 184.9
click at [473, 21] on img at bounding box center [479, 26] width 17 height 26
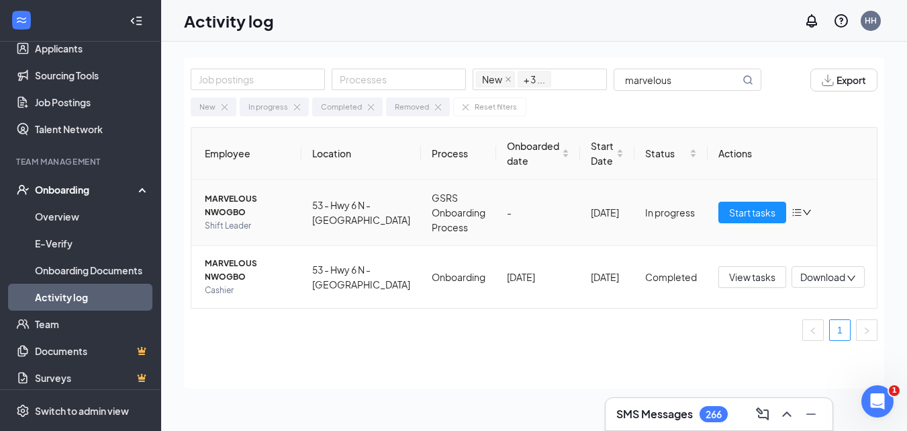
click at [261, 209] on span "MARVELOUS NWOGBO" at bounding box center [248, 205] width 86 height 27
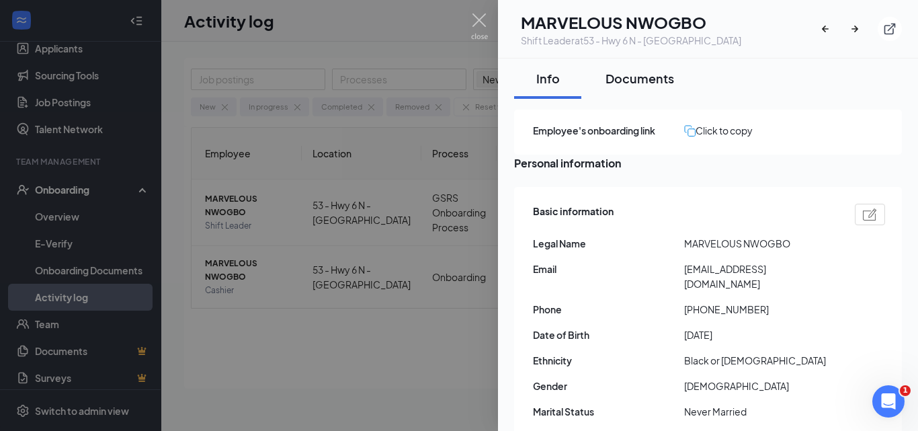
click at [645, 79] on div "Documents" at bounding box center [639, 78] width 69 height 17
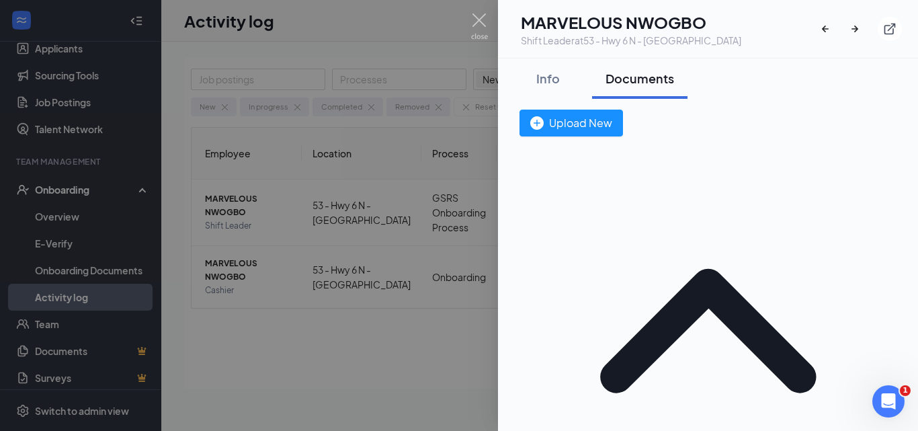
drag, startPoint x: 604, startPoint y: 236, endPoint x: 555, endPoint y: 238, distance: 48.4
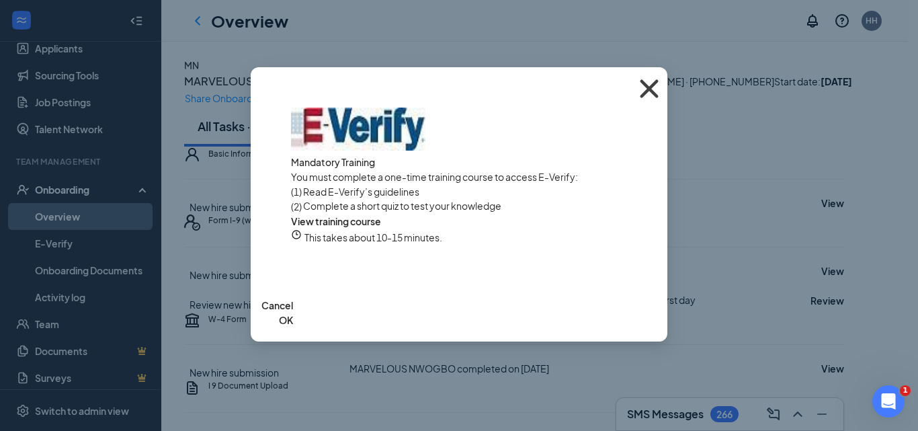
click at [648, 86] on icon "Cross" at bounding box center [649, 89] width 36 height 36
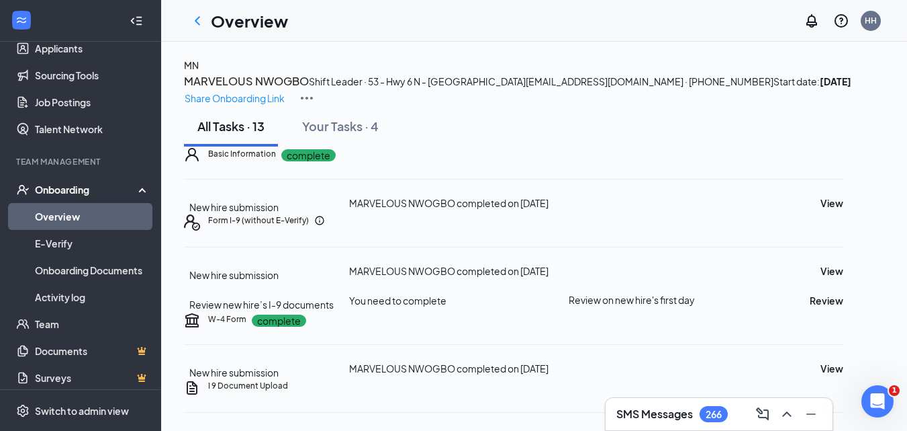
click at [199, 73] on h4 "MN" at bounding box center [191, 65] width 15 height 15
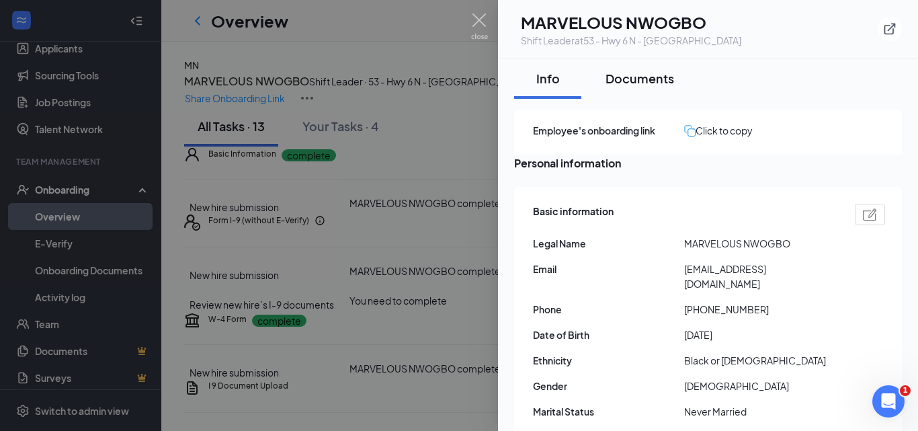
click at [643, 77] on div "Documents" at bounding box center [639, 78] width 69 height 17
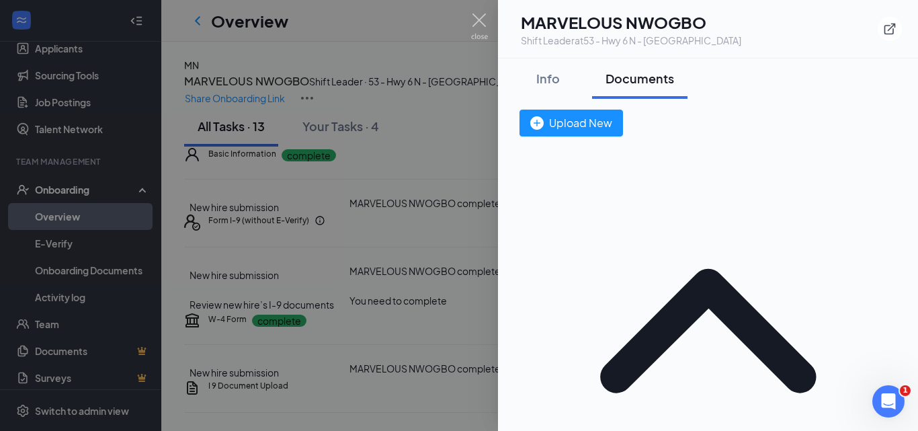
drag, startPoint x: 611, startPoint y: 238, endPoint x: 552, endPoint y: 238, distance: 58.4
drag, startPoint x: 665, startPoint y: 347, endPoint x: 551, endPoint y: 346, distance: 114.2
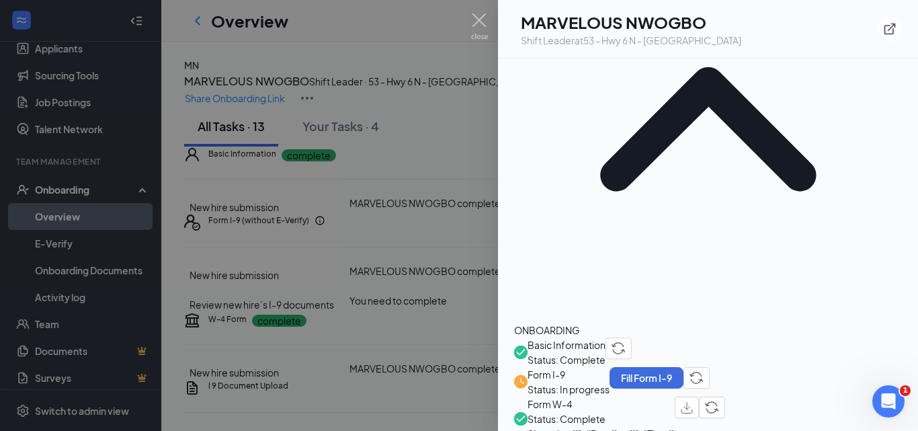
drag, startPoint x: 590, startPoint y: 322, endPoint x: 555, endPoint y: 321, distance: 35.6
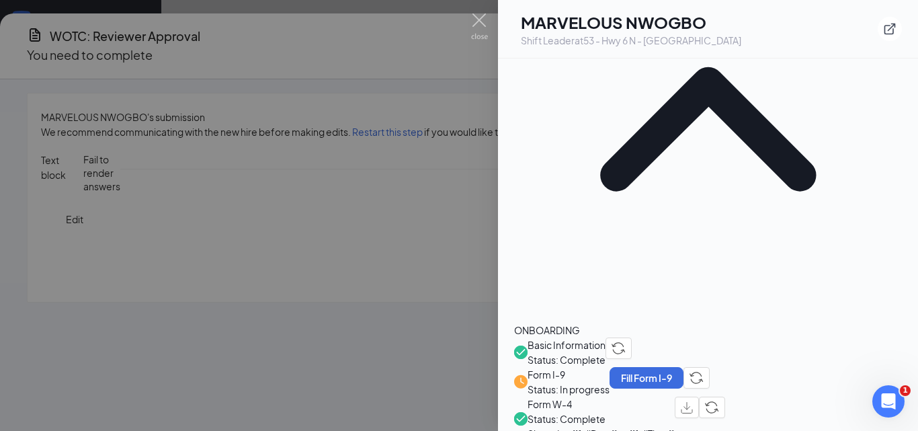
drag, startPoint x: 694, startPoint y: 368, endPoint x: 550, endPoint y: 370, distance: 143.8
drag, startPoint x: 483, startPoint y: 14, endPoint x: 544, endPoint y: 30, distance: 63.2
click at [482, 15] on img at bounding box center [479, 26] width 17 height 26
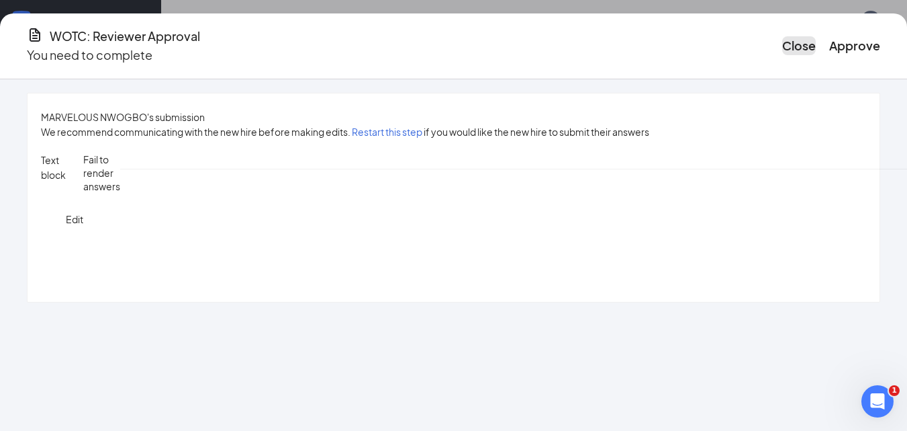
drag, startPoint x: 752, startPoint y: 29, endPoint x: 628, endPoint y: 133, distance: 161.6
click at [783, 36] on button "Close" at bounding box center [800, 45] width 34 height 19
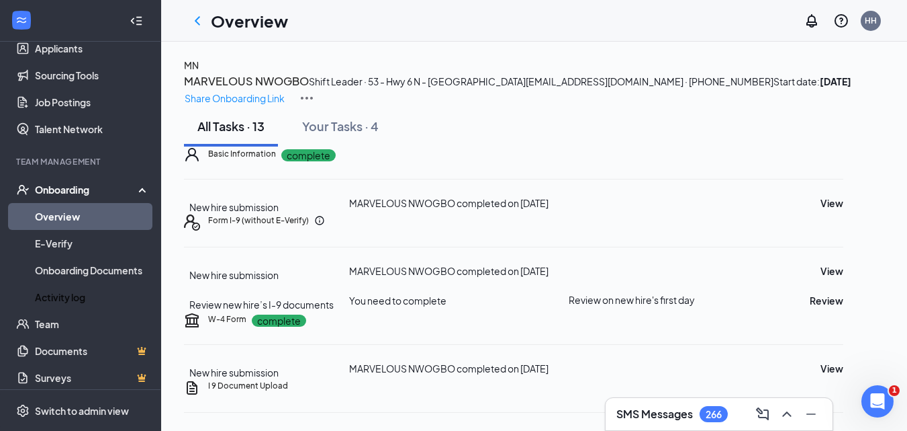
drag, startPoint x: 84, startPoint y: 295, endPoint x: 452, endPoint y: 252, distance: 370.6
click at [84, 294] on link "Activity log" at bounding box center [92, 296] width 115 height 27
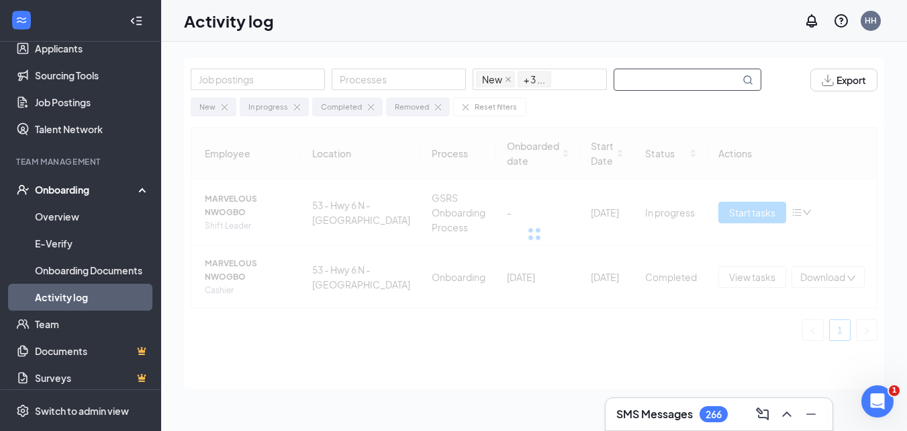
click at [641, 76] on input "text" at bounding box center [678, 79] width 126 height 21
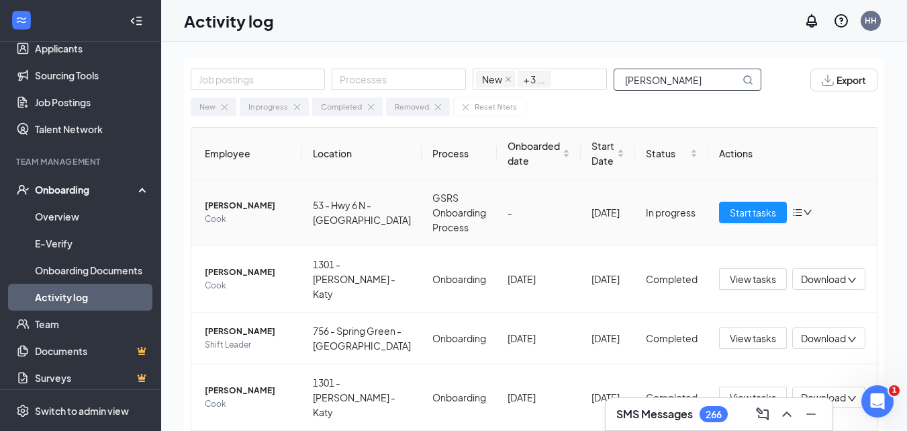
type input "ALBERTO"
click at [221, 210] on span "Alberto Perez" at bounding box center [248, 205] width 87 height 13
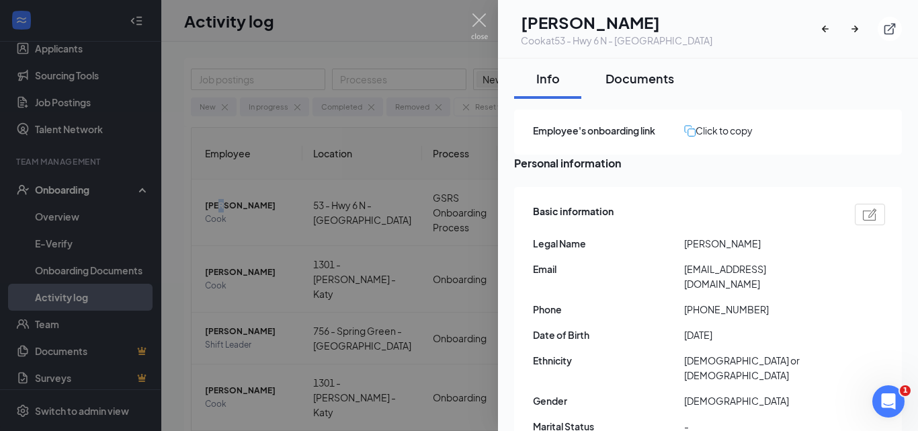
click at [618, 86] on div "Documents" at bounding box center [639, 78] width 69 height 17
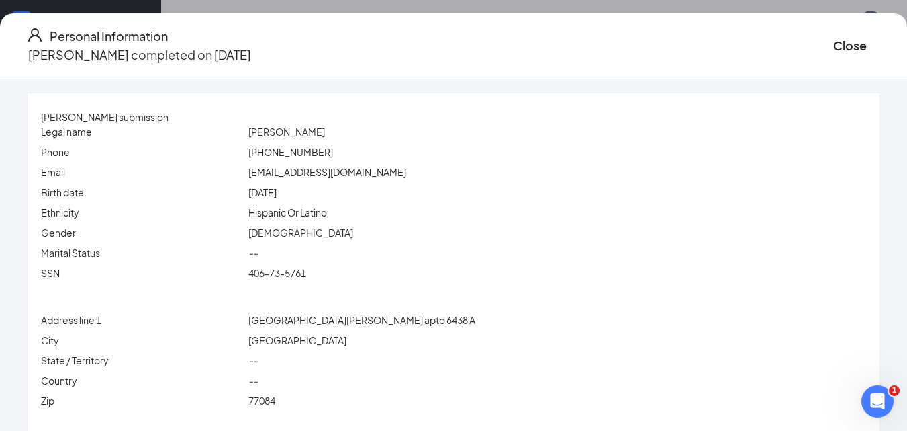
click at [297, 131] on span "Alberto Perez" at bounding box center [287, 132] width 77 height 12
drag, startPoint x: 312, startPoint y: 134, endPoint x: 318, endPoint y: 130, distance: 7.7
click at [312, 133] on span "Alberto Perez" at bounding box center [287, 132] width 77 height 12
click at [318, 130] on span "Alberto Perez" at bounding box center [287, 132] width 77 height 12
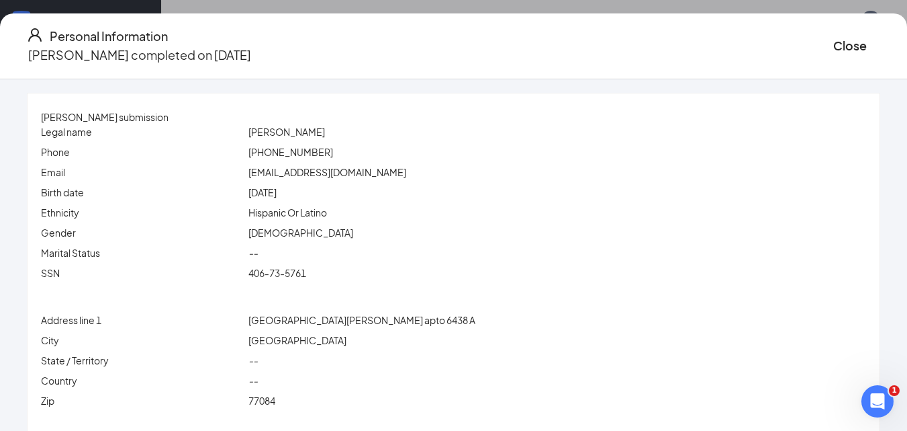
click at [318, 130] on span "Alberto Perez" at bounding box center [287, 132] width 77 height 12
click at [321, 265] on div "Marital Status --" at bounding box center [454, 255] width 826 height 20
click at [320, 266] on div "Legal name Alberto Perez Phone (346) 724-9646 Email arlaynfdez@gmail.com Birth …" at bounding box center [454, 204] width 826 height 161
click at [320, 267] on div "406-73-5761" at bounding box center [557, 272] width 623 height 15
click at [312, 175] on span "arlaynfdez@gmail.com" at bounding box center [328, 172] width 158 height 12
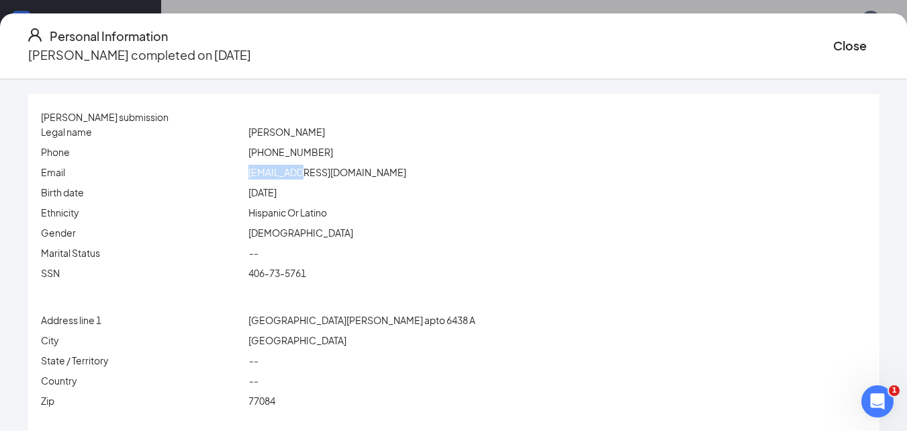
click at [312, 175] on span "arlaynfdez@gmail.com" at bounding box center [328, 172] width 158 height 12
click at [316, 148] on span "(346) 724-9646" at bounding box center [291, 152] width 85 height 12
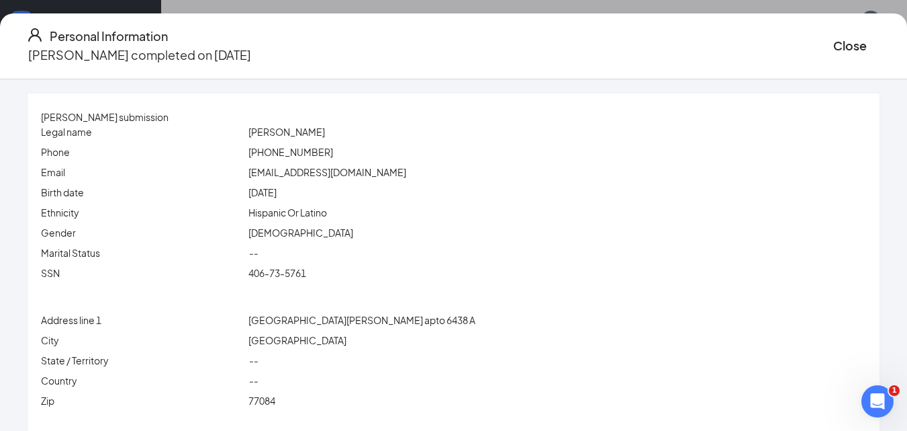
click at [316, 321] on span "6416 york meadows apto 6438 A" at bounding box center [362, 320] width 227 height 12
click at [303, 335] on div "Houston" at bounding box center [557, 339] width 623 height 15
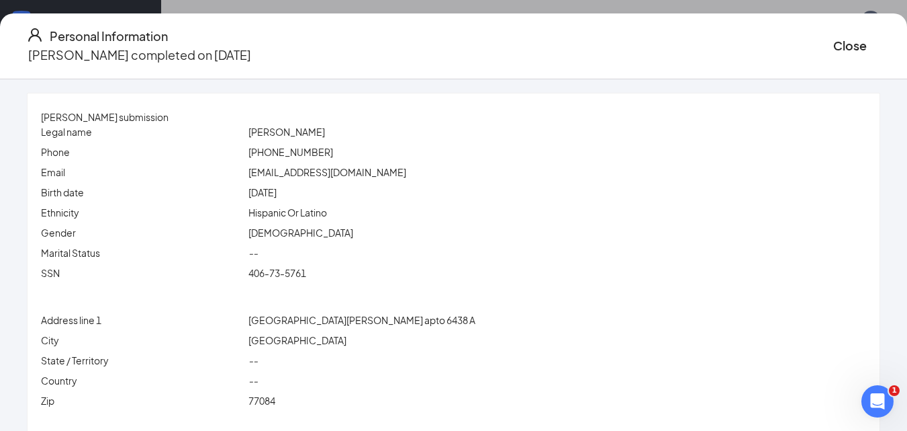
click at [275, 398] on span "77084" at bounding box center [262, 400] width 27 height 12
drag, startPoint x: 365, startPoint y: 320, endPoint x: 260, endPoint y: 318, distance: 104.8
click at [260, 318] on div "Address line 1 6416 york meadows apto 6438 A" at bounding box center [453, 319] width 831 height 15
click at [312, 320] on span "6416 york meadows apto 6438 A" at bounding box center [362, 320] width 227 height 12
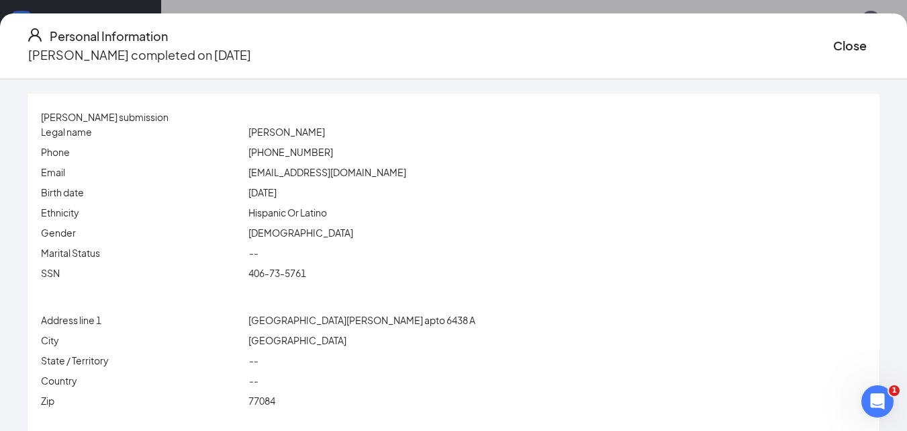
click at [275, 320] on span "6416 york meadows apto 6438 A" at bounding box center [362, 320] width 227 height 12
click at [318, 320] on span "6416 york meadows apto 6438 A" at bounding box center [362, 320] width 227 height 12
click at [287, 345] on span "Houston" at bounding box center [298, 340] width 98 height 12
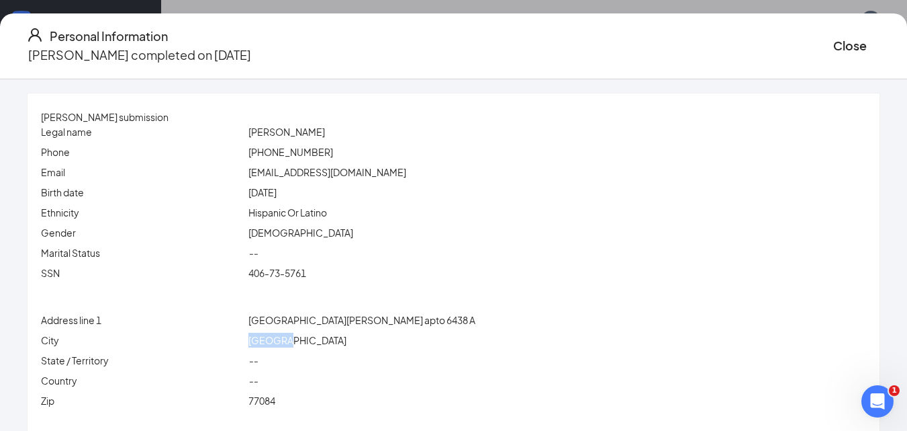
click at [287, 345] on span "Houston" at bounding box center [298, 340] width 98 height 12
click at [275, 403] on span "77084" at bounding box center [262, 400] width 27 height 12
click at [275, 402] on span "77084" at bounding box center [262, 400] width 27 height 12
drag, startPoint x: 805, startPoint y: 42, endPoint x: 802, endPoint y: 52, distance: 10.6
click at [834, 42] on button "Close" at bounding box center [851, 45] width 34 height 19
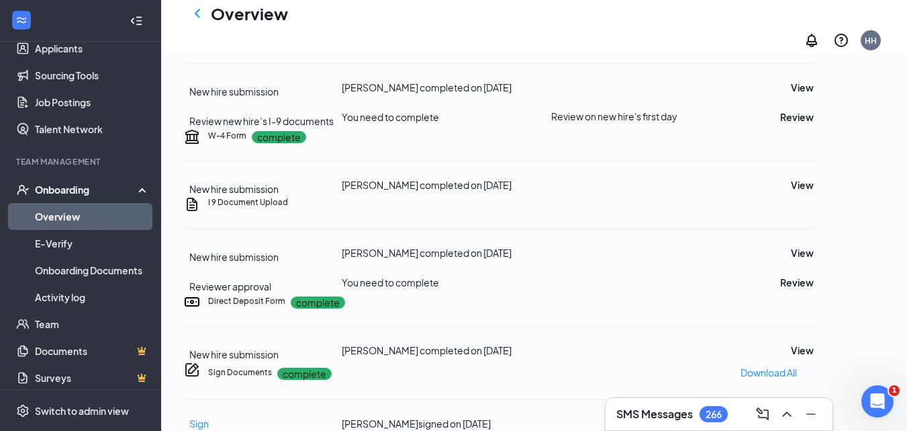
scroll to position [202, 0]
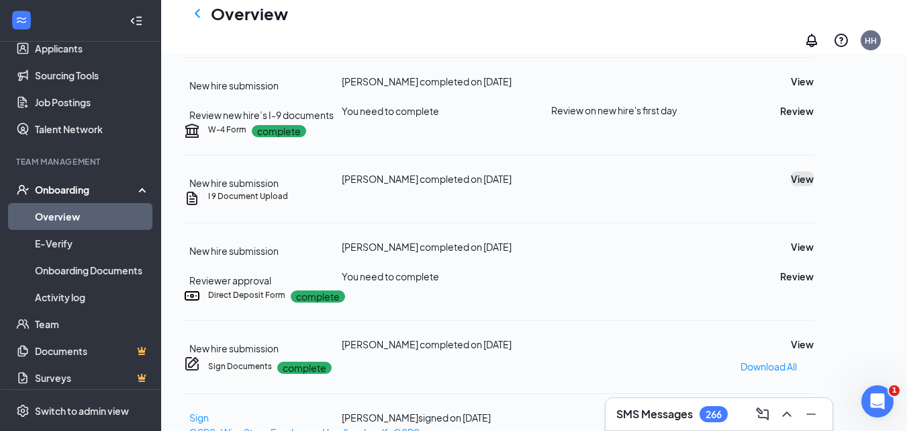
click at [814, 186] on button "View" at bounding box center [802, 178] width 23 height 15
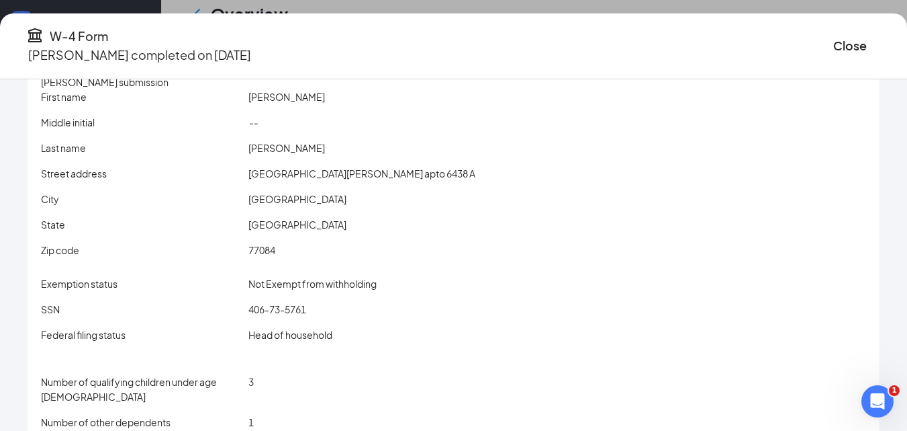
scroll to position [0, 0]
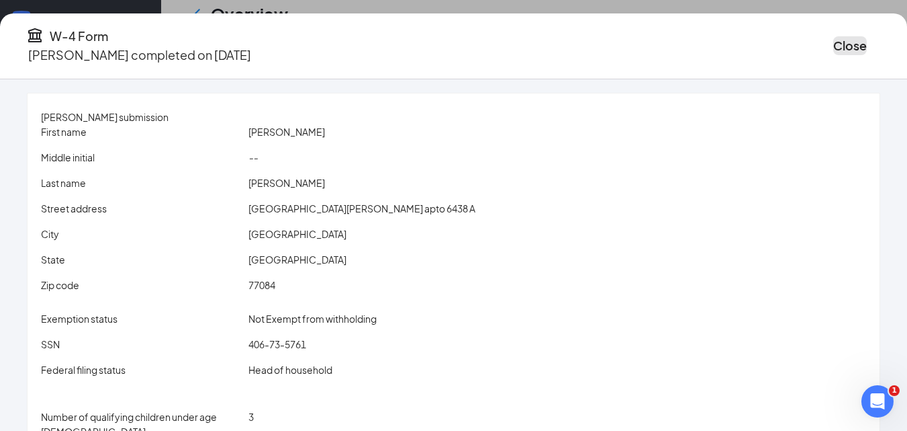
click at [834, 46] on button "Close" at bounding box center [851, 45] width 34 height 19
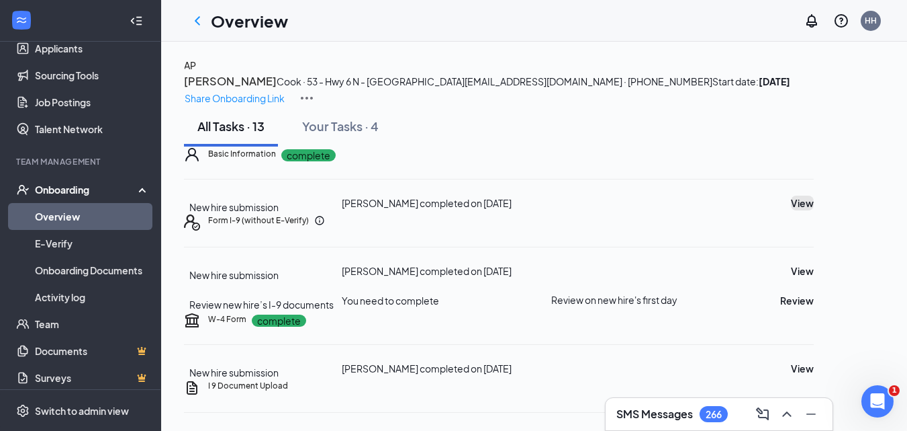
click at [814, 210] on button "View" at bounding box center [802, 202] width 23 height 15
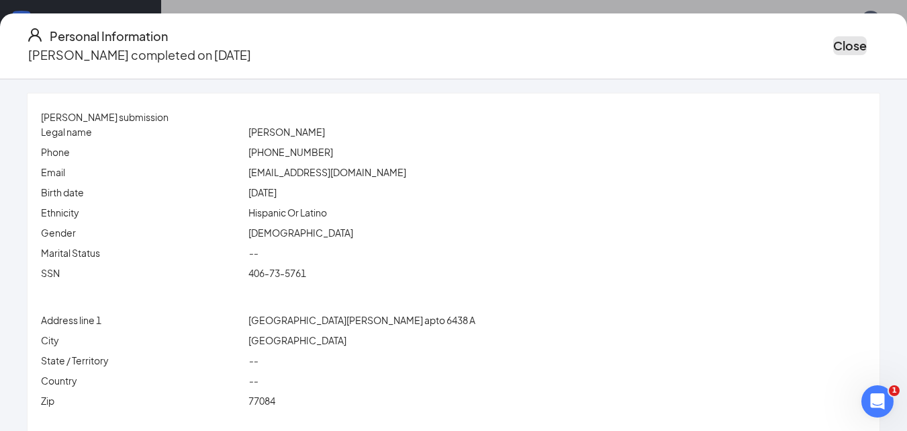
drag, startPoint x: 779, startPoint y: 43, endPoint x: 781, endPoint y: 50, distance: 7.5
click at [834, 43] on button "Close" at bounding box center [851, 45] width 34 height 19
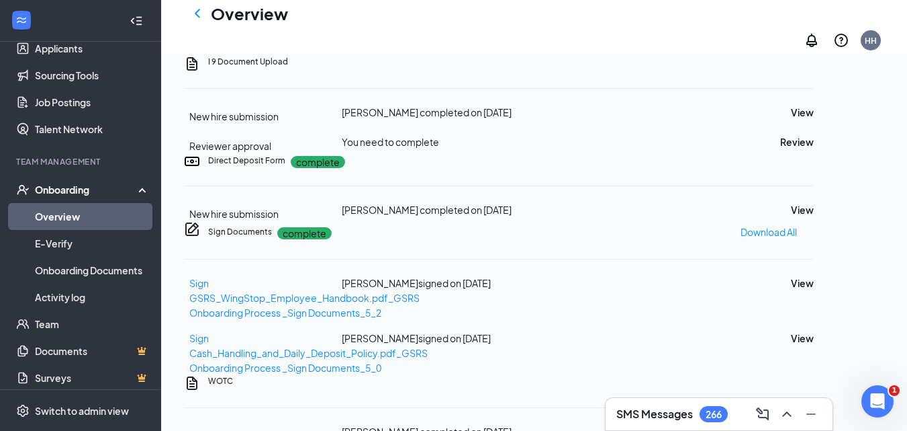
scroll to position [672, 0]
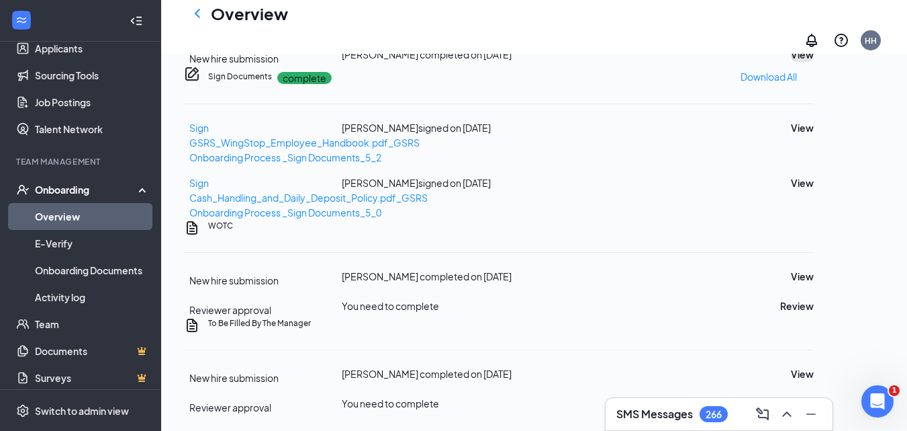
click at [814, 62] on button "View" at bounding box center [802, 54] width 23 height 15
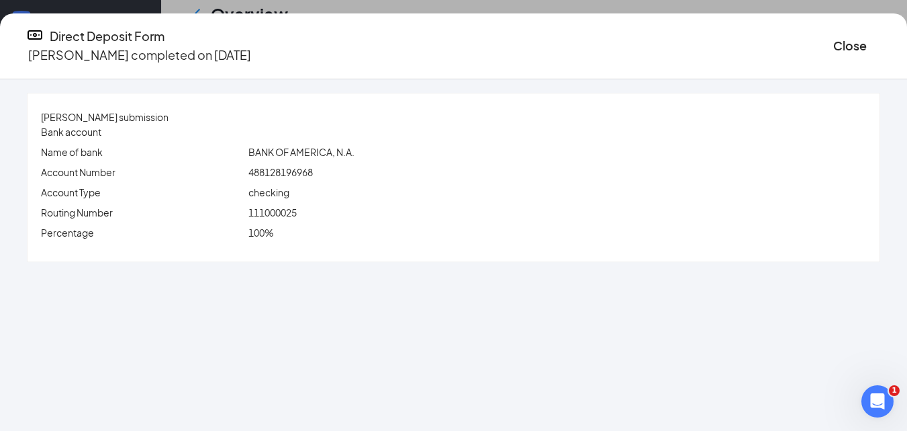
click at [313, 171] on span "488128196968" at bounding box center [281, 172] width 64 height 12
click at [297, 213] on span "111000025" at bounding box center [273, 212] width 48 height 12
drag, startPoint x: 789, startPoint y: 44, endPoint x: 778, endPoint y: 69, distance: 26.8
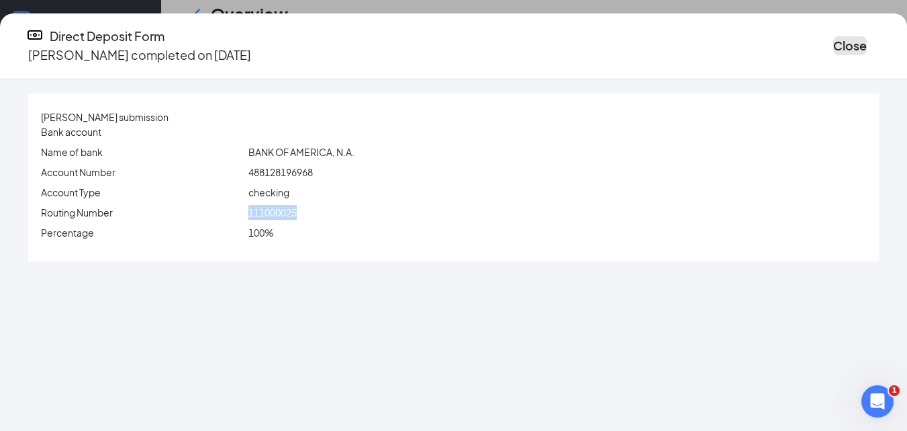
click at [834, 43] on button "Close" at bounding box center [851, 45] width 34 height 19
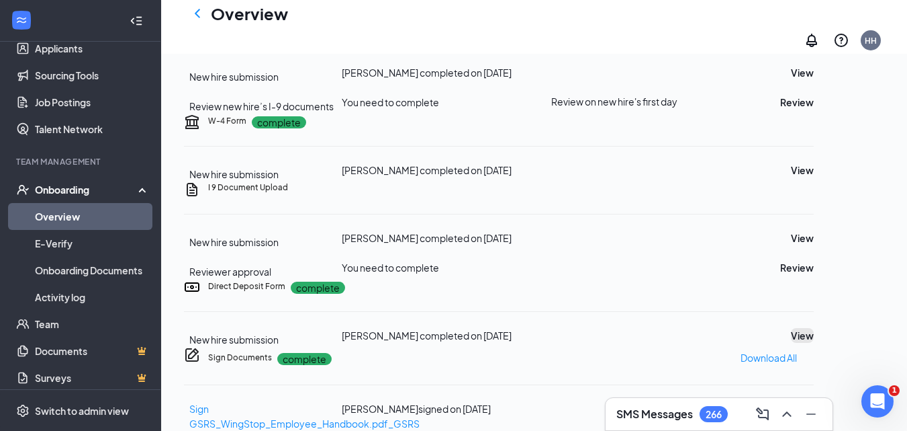
scroll to position [202, 0]
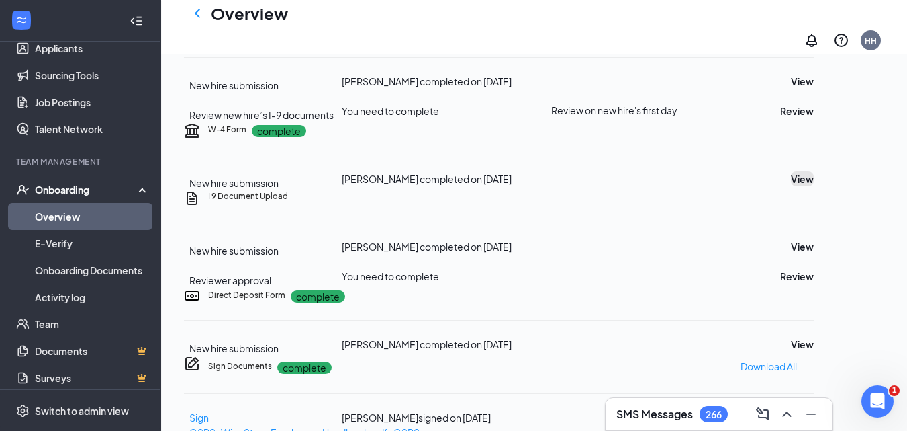
click at [814, 186] on button "View" at bounding box center [802, 178] width 23 height 15
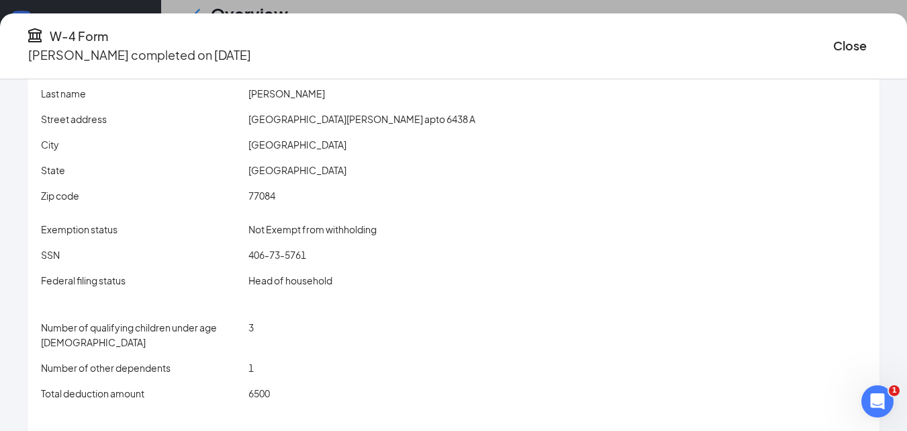
scroll to position [193, 0]
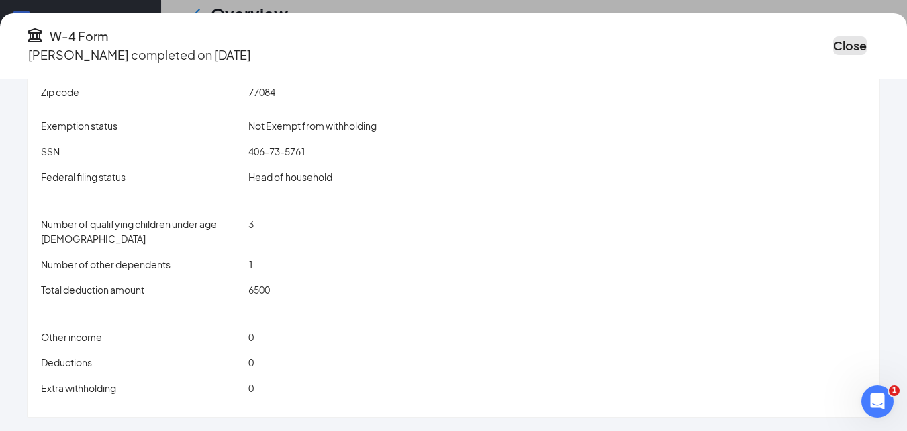
click at [834, 40] on button "Close" at bounding box center [851, 45] width 34 height 19
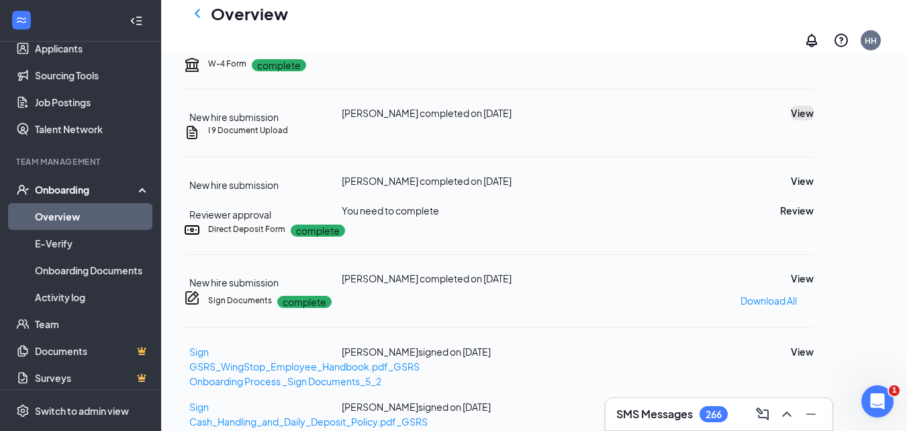
scroll to position [269, 0]
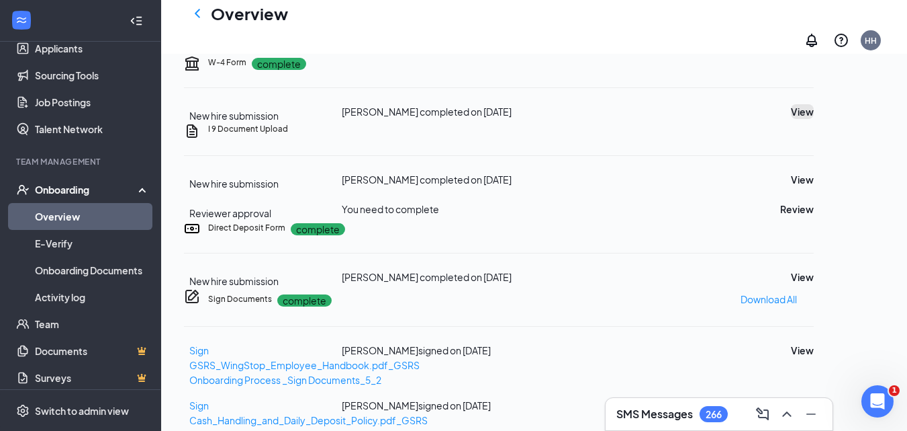
click at [814, 119] on button "View" at bounding box center [802, 111] width 23 height 15
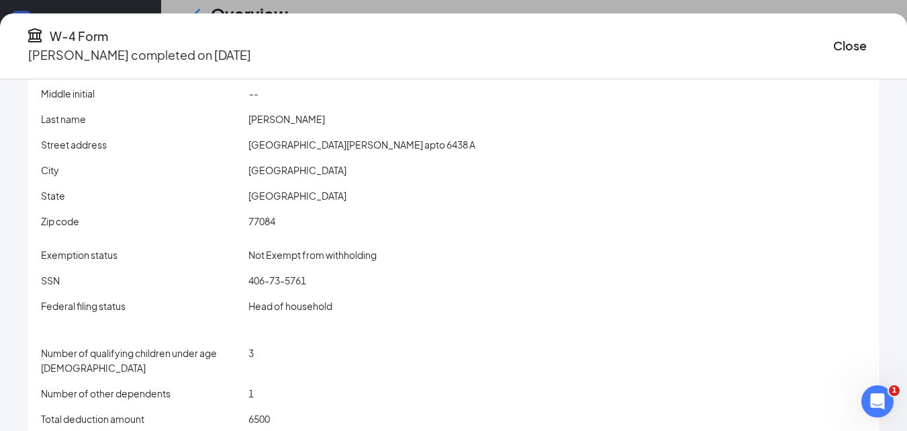
scroll to position [193, 0]
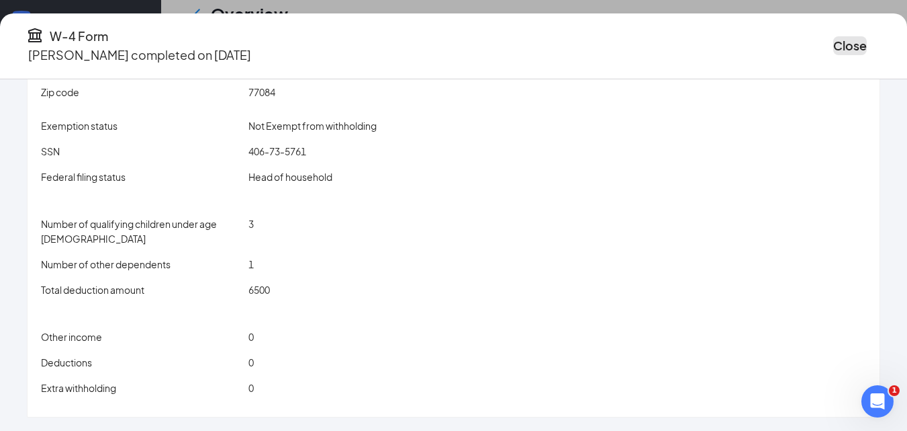
click at [834, 38] on button "Close" at bounding box center [851, 45] width 34 height 19
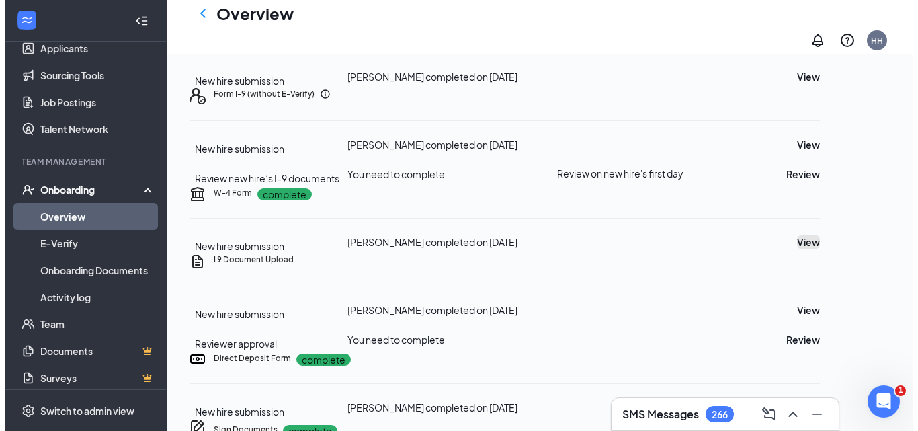
scroll to position [0, 0]
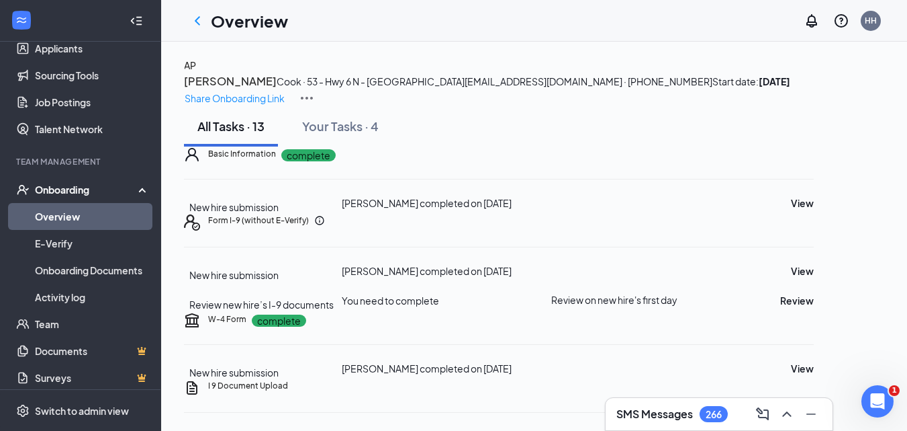
click at [196, 73] on button "AP" at bounding box center [190, 65] width 12 height 15
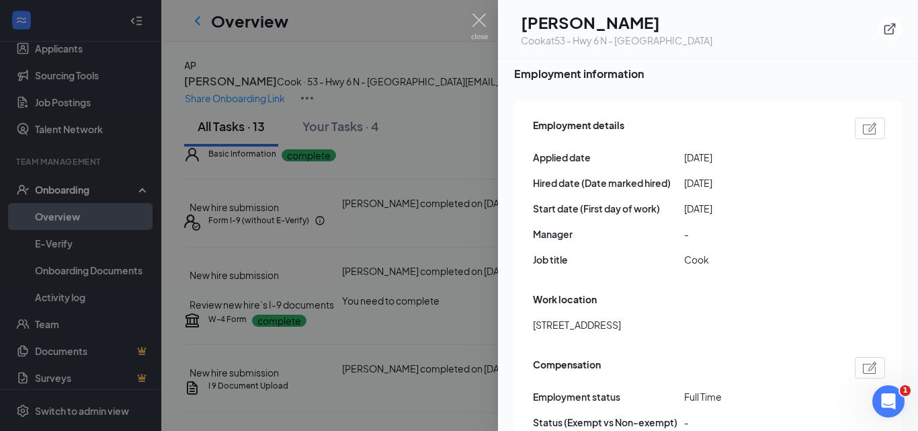
scroll to position [940, 0]
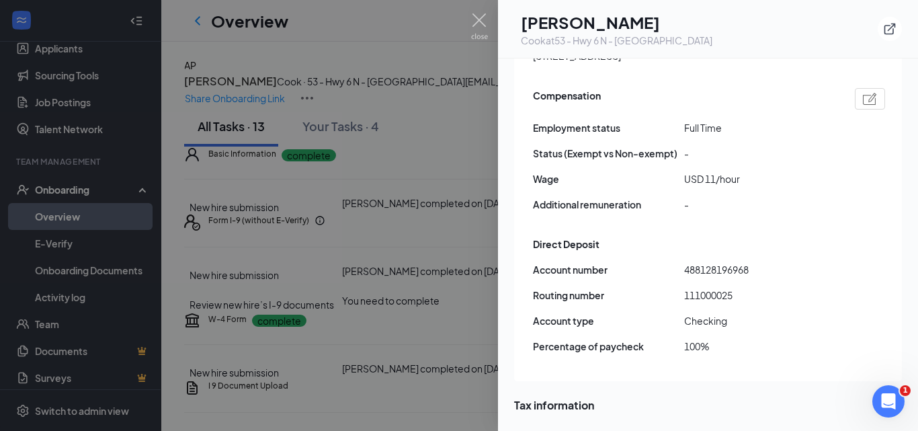
click at [568, 41] on div "Cook at 53 - Hwy 6 N - Houston" at bounding box center [616, 40] width 191 height 13
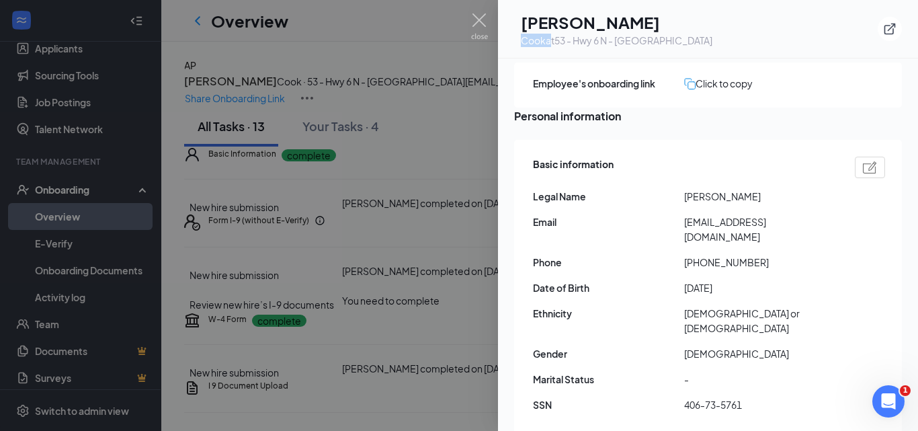
scroll to position [0, 0]
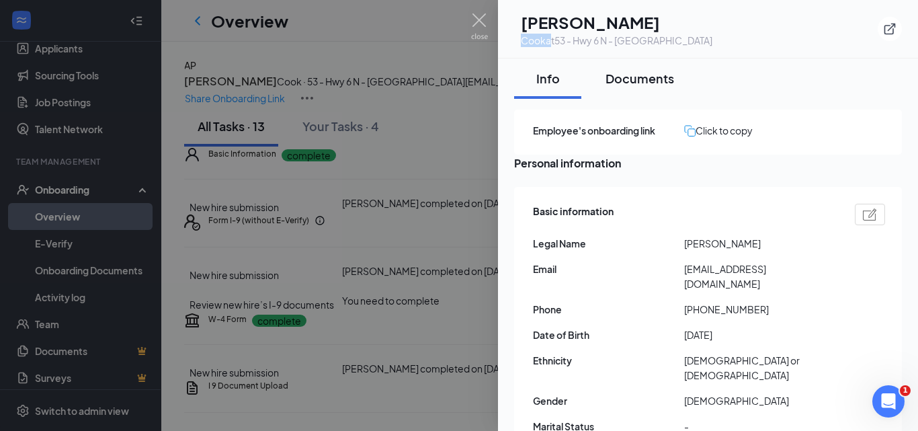
click at [627, 83] on div "Documents" at bounding box center [639, 78] width 69 height 17
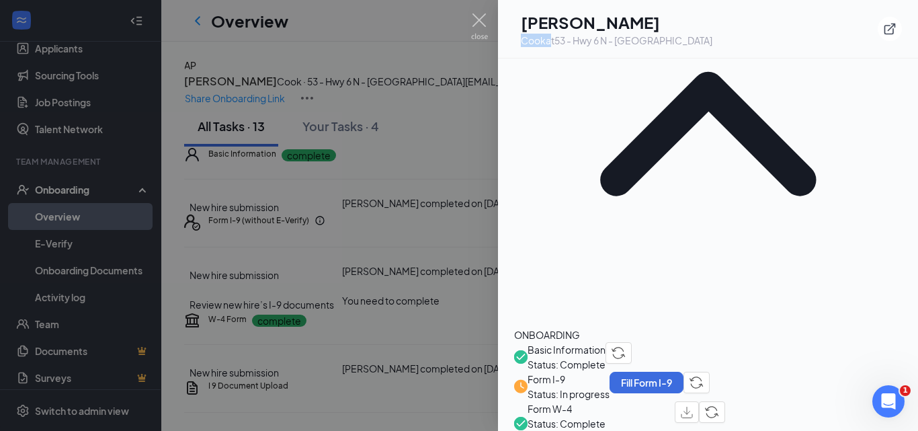
scroll to position [202, 0]
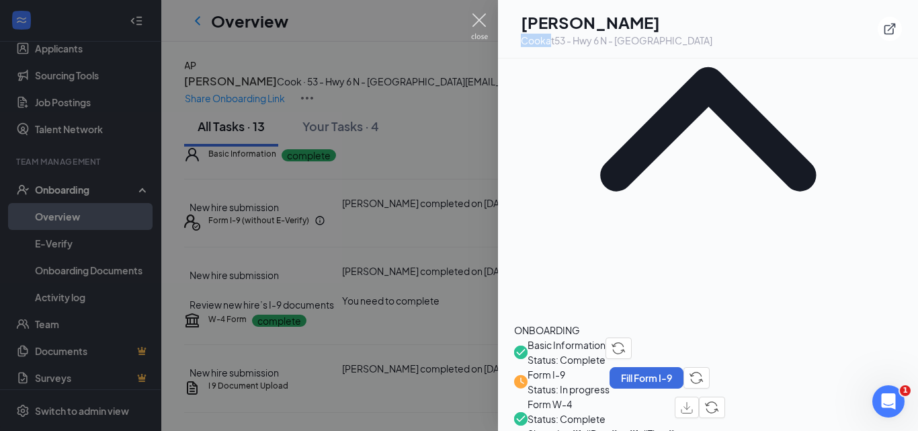
click at [474, 24] on img at bounding box center [479, 26] width 17 height 26
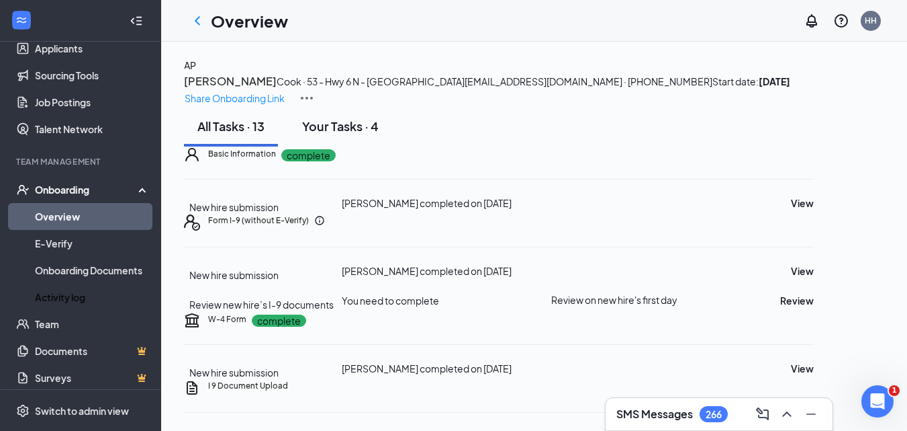
drag, startPoint x: 69, startPoint y: 303, endPoint x: 292, endPoint y: 232, distance: 233.9
click at [67, 301] on link "Activity log" at bounding box center [92, 296] width 115 height 27
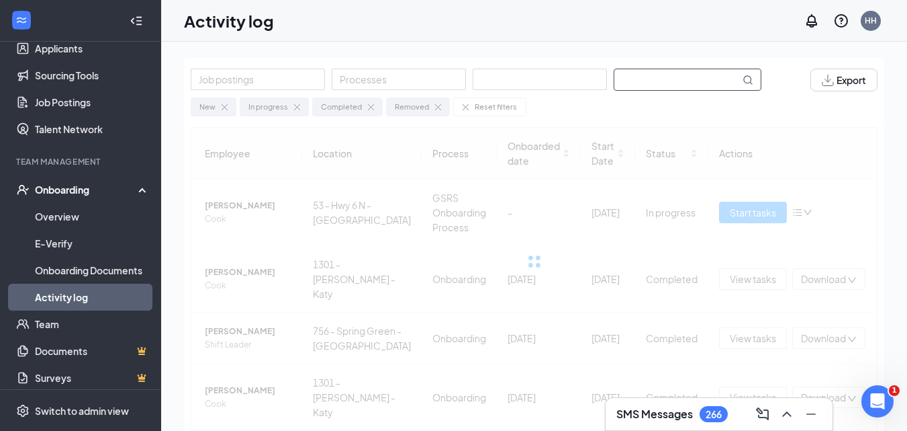
click at [651, 75] on input "text" at bounding box center [678, 79] width 126 height 21
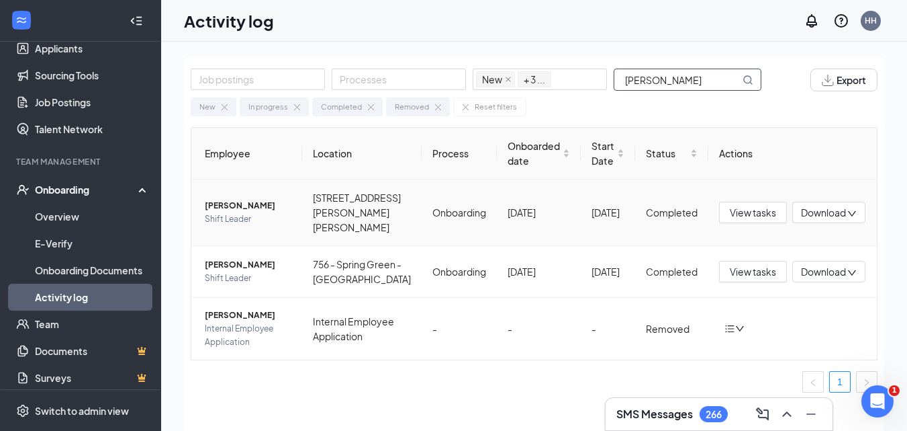
type input "Mariela"
click at [232, 208] on span "Mariela Lorenzo" at bounding box center [248, 205] width 87 height 13
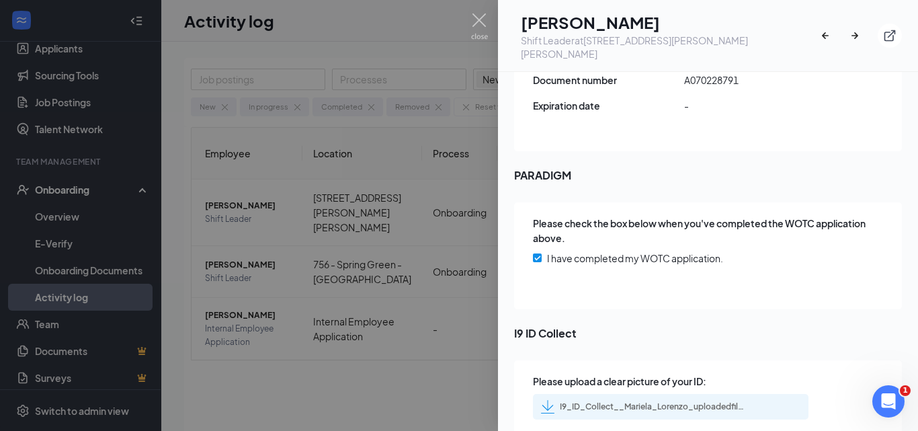
scroll to position [2026, 0]
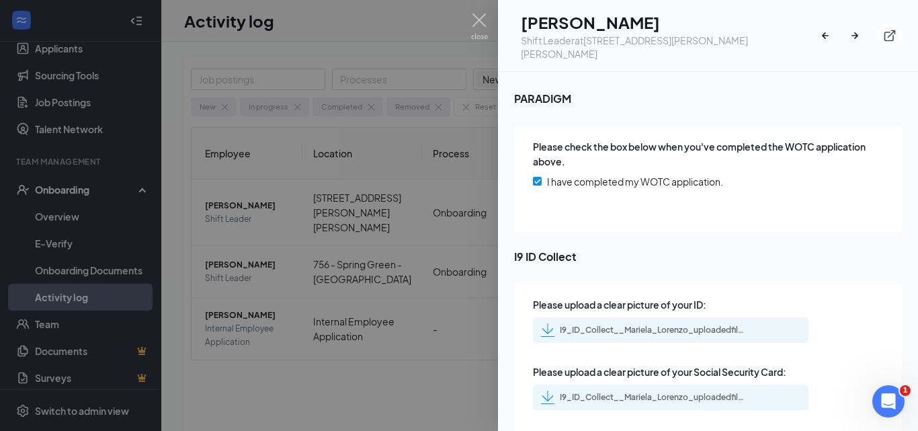
click at [680, 324] on div "I9_ID_Collect__Mariela_Lorenzo_uploadedfile_20250912.pdf.pdf" at bounding box center [654, 329] width 188 height 11
drag, startPoint x: 686, startPoint y: 371, endPoint x: 672, endPoint y: 344, distance: 31.3
click at [686, 392] on div "I9_ID_Collect__Mariela_Lorenzo_uploadedfile_20250912.pdf.pdf" at bounding box center [654, 397] width 188 height 11
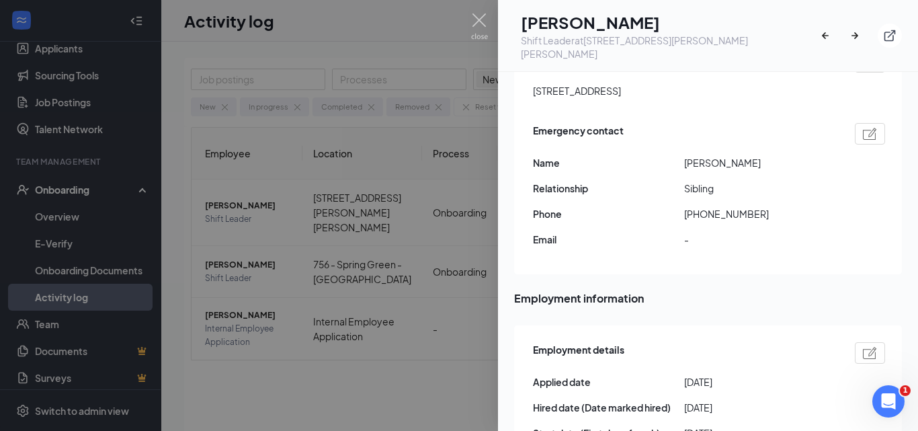
scroll to position [0, 0]
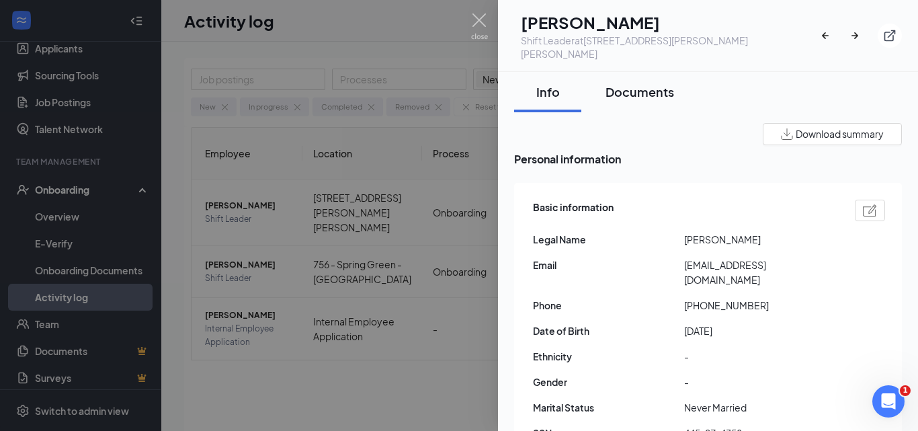
click at [636, 94] on button "Documents" at bounding box center [639, 92] width 95 height 40
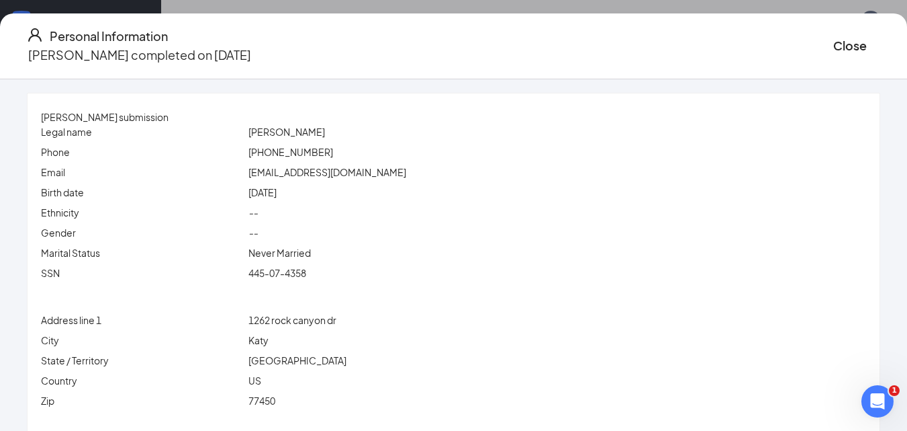
click at [300, 136] on span "Mariela Lorenzo" at bounding box center [287, 132] width 77 height 12
click at [325, 130] on span "Mariela Lorenzo" at bounding box center [287, 132] width 77 height 12
click at [310, 165] on div "alejandraaraus2000@gmail.com" at bounding box center [557, 172] width 623 height 15
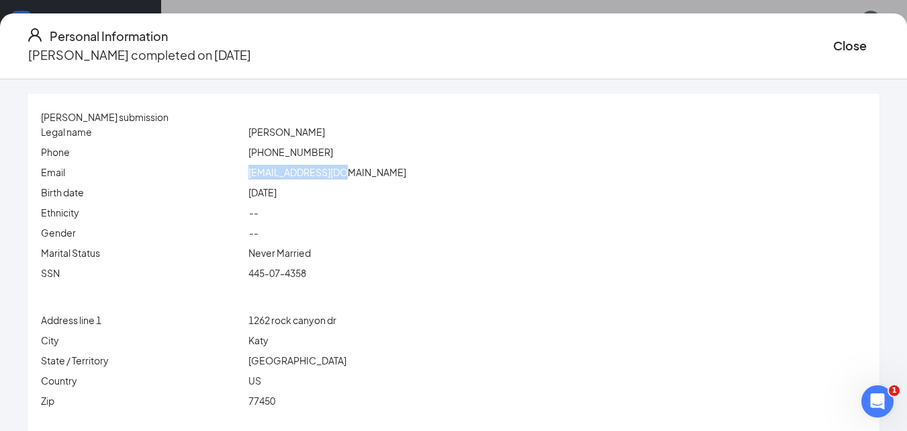
click at [310, 166] on div "alejandraaraus2000@gmail.com" at bounding box center [557, 172] width 623 height 15
click at [310, 167] on span "alejandraaraus2000@gmail.com" at bounding box center [328, 172] width 158 height 12
click at [385, 176] on span "alejandraaraus2000@gmail.com" at bounding box center [328, 172] width 158 height 12
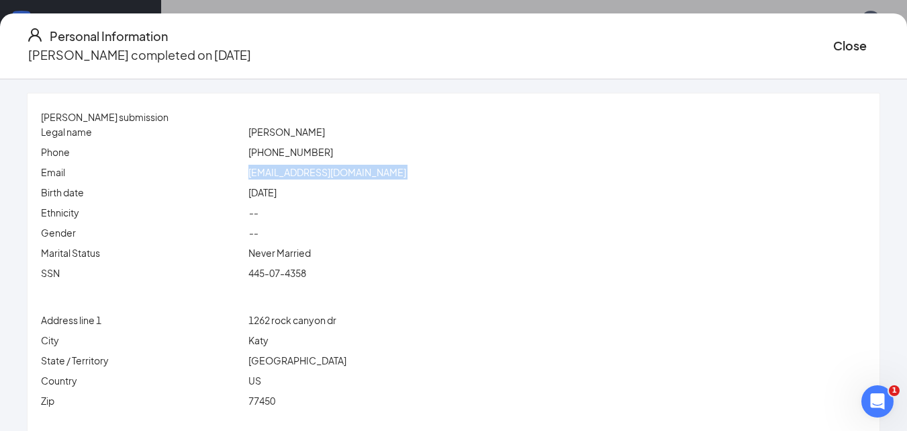
click at [385, 176] on span "alejandraaraus2000@gmail.com" at bounding box center [328, 172] width 158 height 12
click at [311, 145] on div "(346) 803-0273" at bounding box center [557, 151] width 623 height 15
click at [310, 145] on div "(346) 803-0273" at bounding box center [557, 151] width 623 height 15
click at [290, 317] on span "1262 rock canyon dr" at bounding box center [293, 320] width 88 height 12
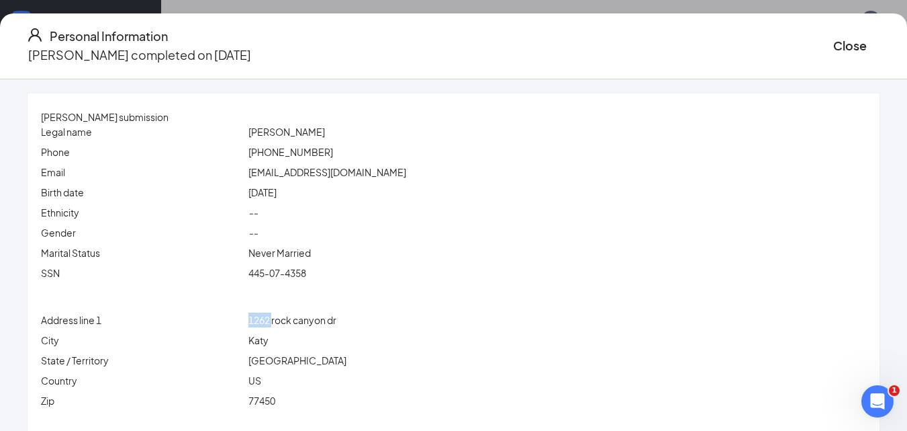
click at [290, 317] on span "1262 rock canyon dr" at bounding box center [293, 320] width 88 height 12
click at [269, 344] on span "Katy" at bounding box center [259, 340] width 20 height 12
click at [275, 404] on span "77450" at bounding box center [262, 400] width 27 height 12
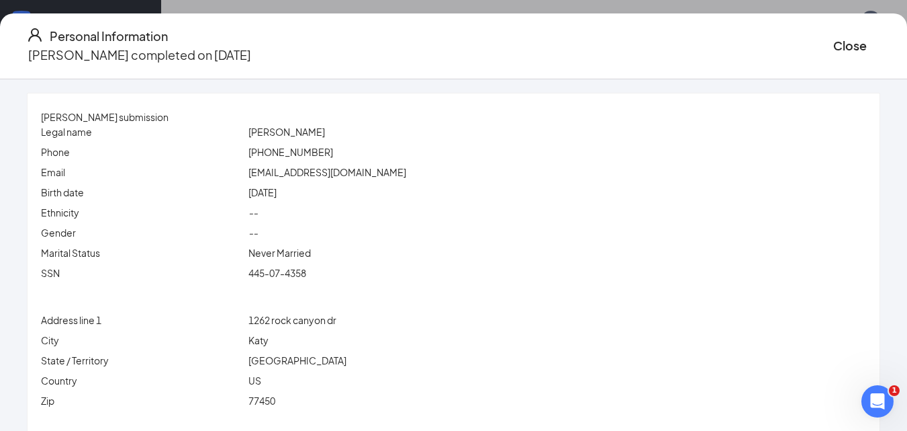
click at [275, 404] on span "77450" at bounding box center [262, 400] width 27 height 12
drag, startPoint x: 784, startPoint y: 45, endPoint x: 678, endPoint y: 122, distance: 130.9
click at [834, 49] on button "Close" at bounding box center [851, 45] width 34 height 19
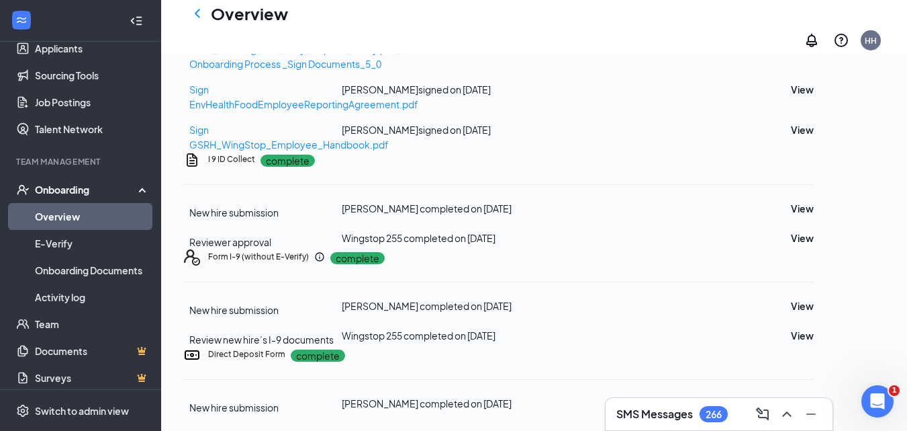
scroll to position [893, 0]
click at [814, 396] on button "View" at bounding box center [802, 403] width 23 height 15
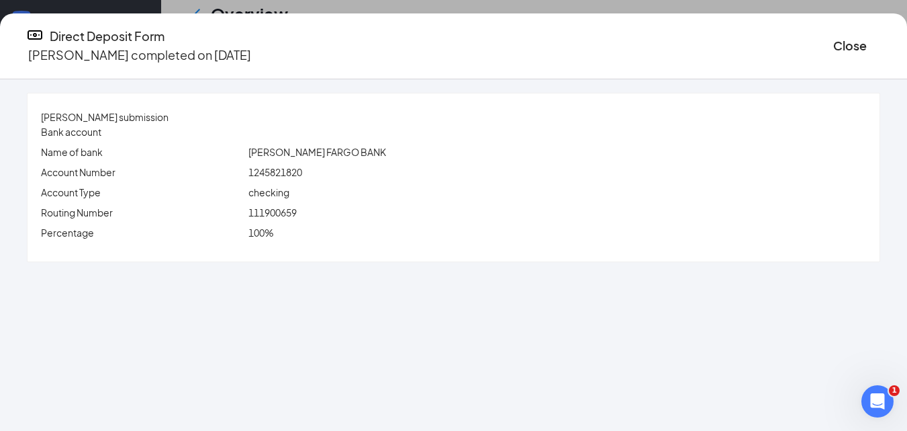
click at [302, 171] on span "1245821820" at bounding box center [276, 172] width 54 height 12
click at [297, 207] on span "111900659" at bounding box center [273, 212] width 48 height 12
click at [834, 38] on button "Close" at bounding box center [851, 45] width 34 height 19
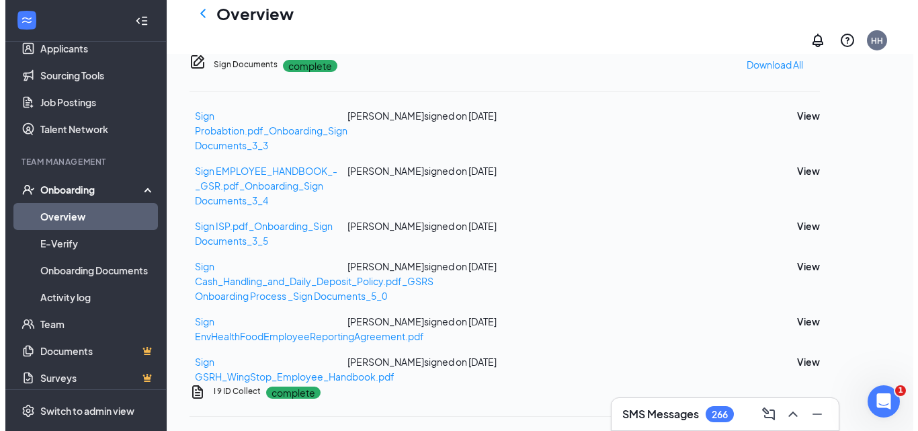
scroll to position [0, 0]
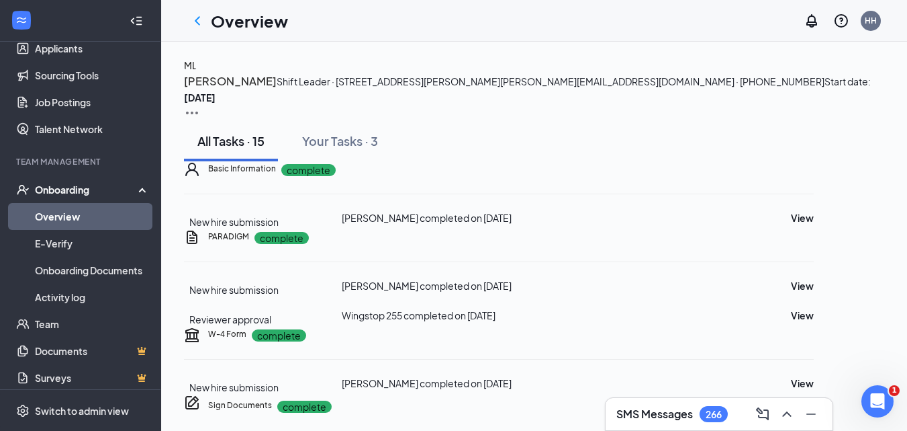
click at [197, 73] on h4 "ML" at bounding box center [190, 65] width 13 height 15
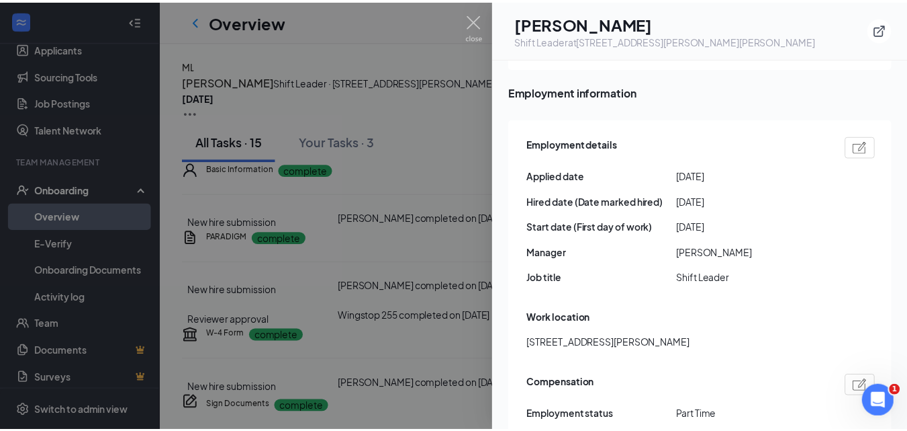
scroll to position [739, 0]
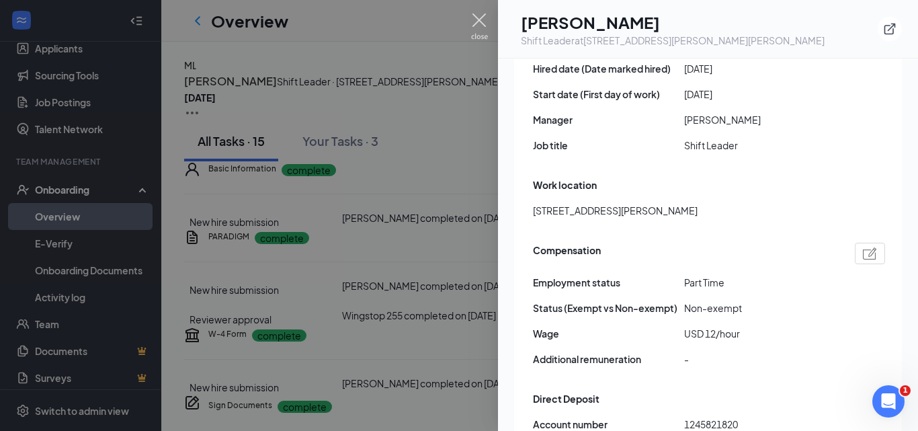
click at [476, 22] on img at bounding box center [479, 26] width 17 height 26
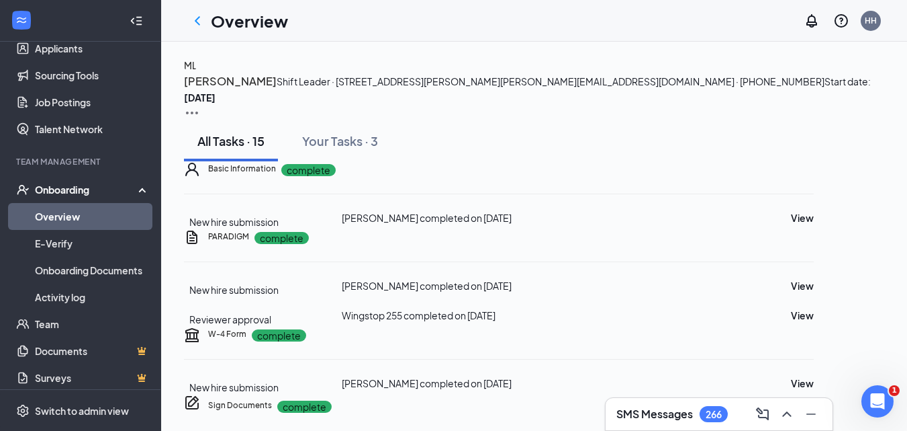
scroll to position [202, 0]
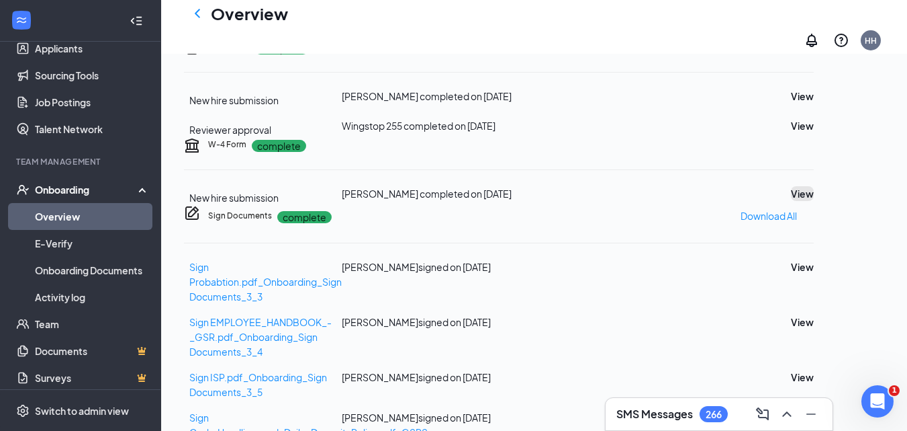
click at [814, 201] on button "View" at bounding box center [802, 193] width 23 height 15
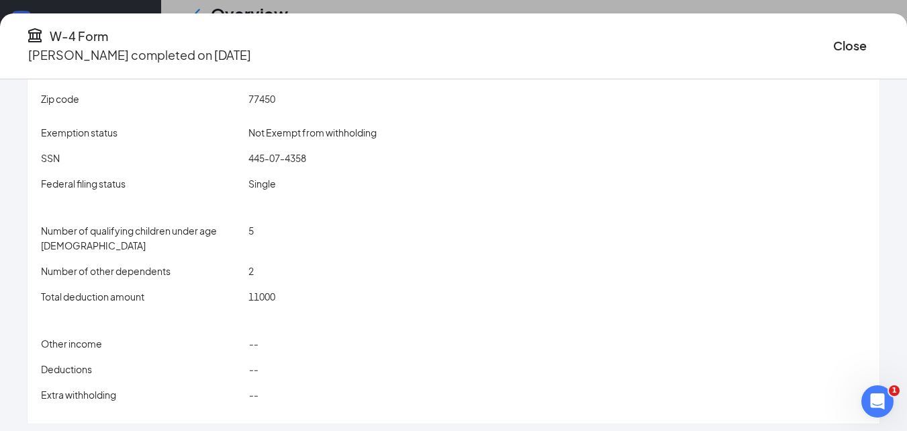
scroll to position [193, 0]
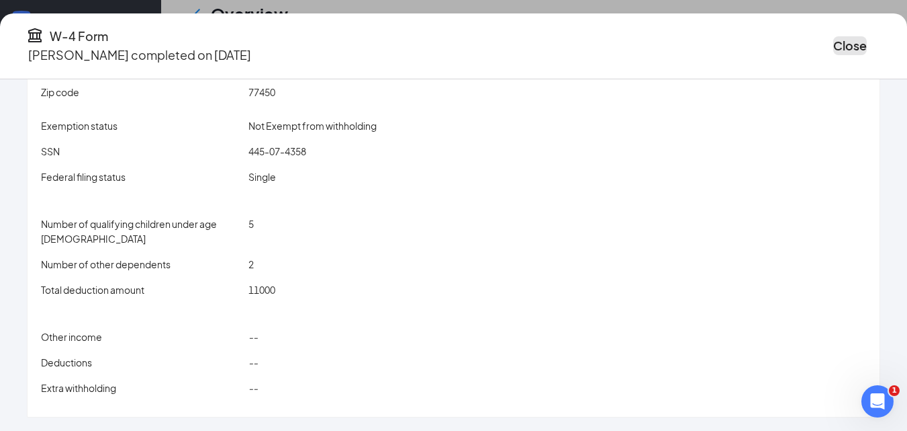
click at [834, 46] on button "Close" at bounding box center [851, 45] width 34 height 19
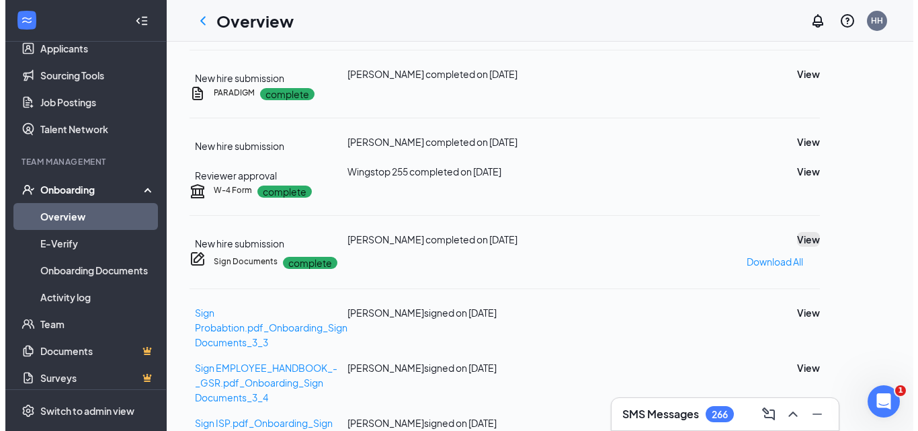
scroll to position [0, 0]
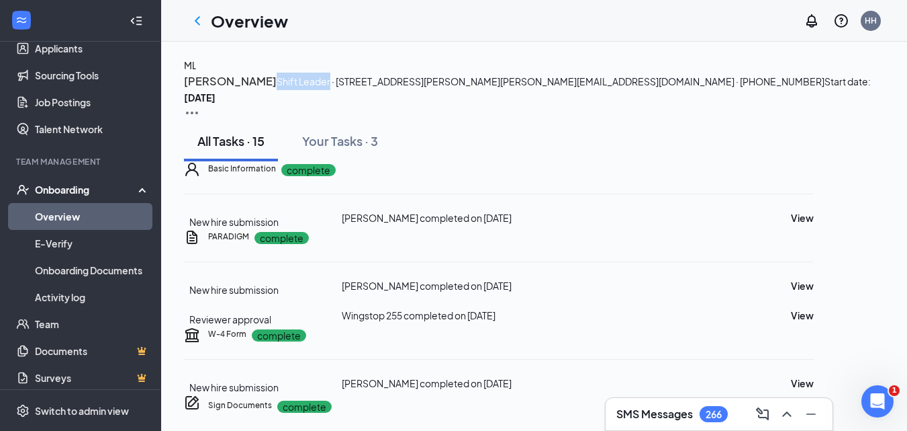
drag, startPoint x: 349, startPoint y: 114, endPoint x: 295, endPoint y: 109, distance: 54.6
click at [295, 87] on span "Shift Leader · 255 - Mason Rd - Katy" at bounding box center [427, 81] width 300 height 12
click at [197, 73] on h4 "ML" at bounding box center [190, 65] width 13 height 15
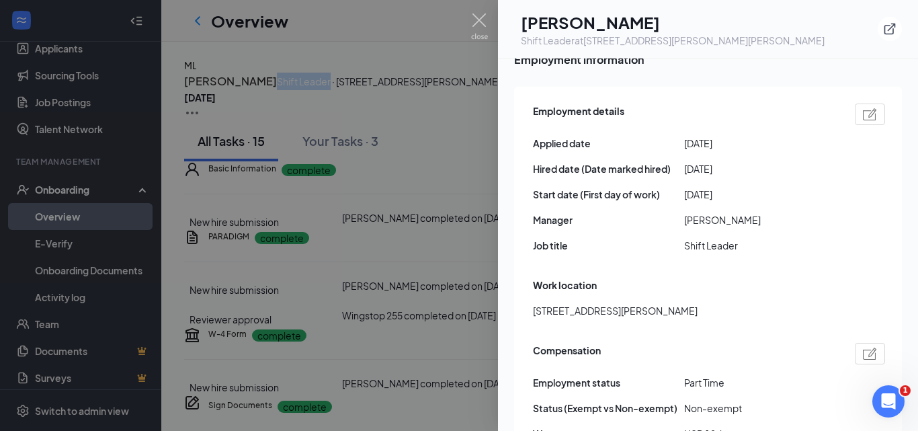
scroll to position [605, 0]
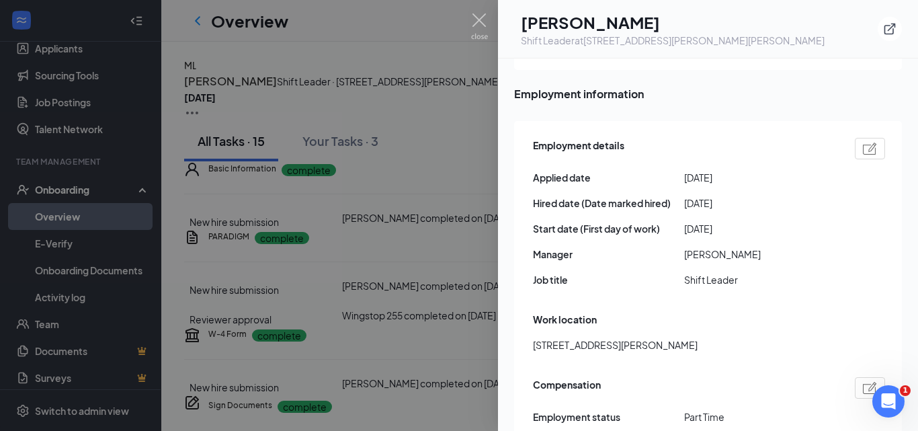
click at [481, 10] on div at bounding box center [459, 215] width 918 height 431
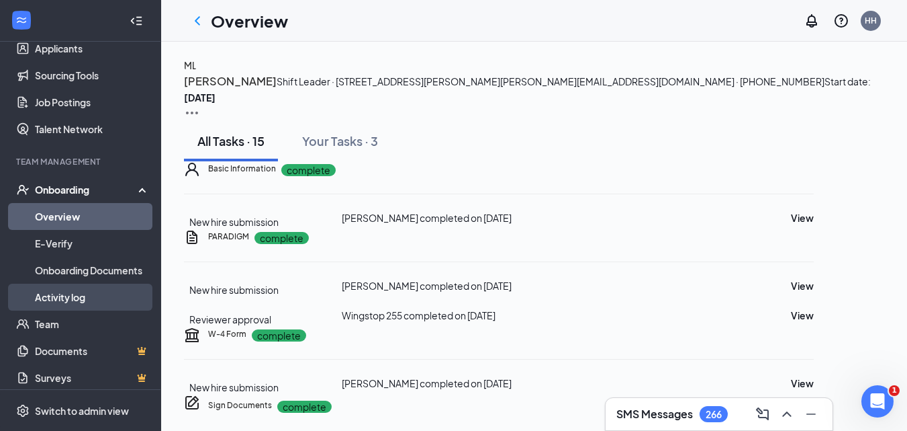
click at [85, 291] on link "Activity log" at bounding box center [92, 296] width 115 height 27
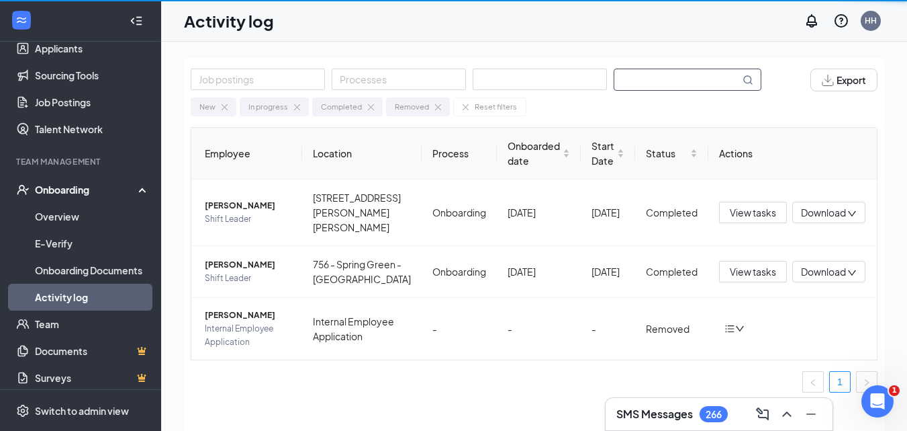
click at [625, 85] on input "text" at bounding box center [678, 79] width 126 height 21
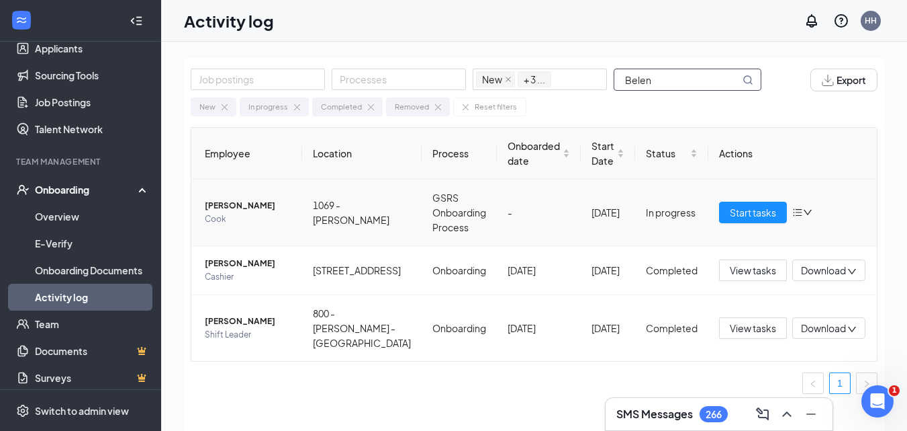
type input "Belen"
click at [260, 203] on span "Belen Maldonado" at bounding box center [248, 205] width 87 height 13
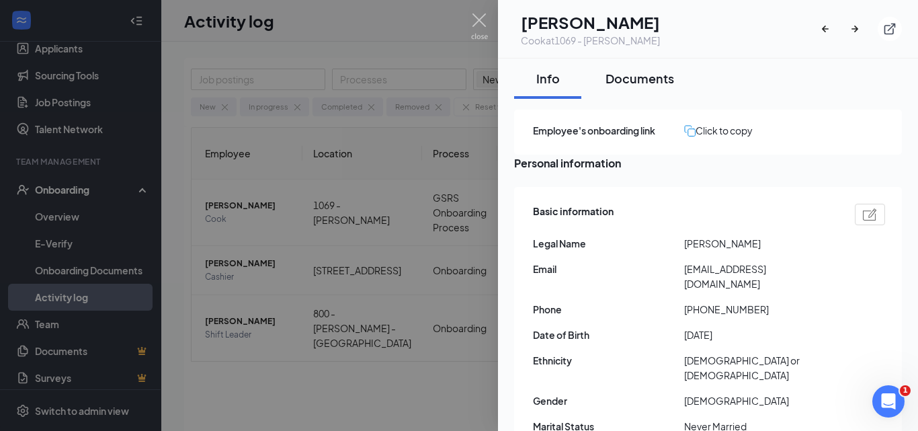
click at [642, 79] on div "Documents" at bounding box center [639, 78] width 69 height 17
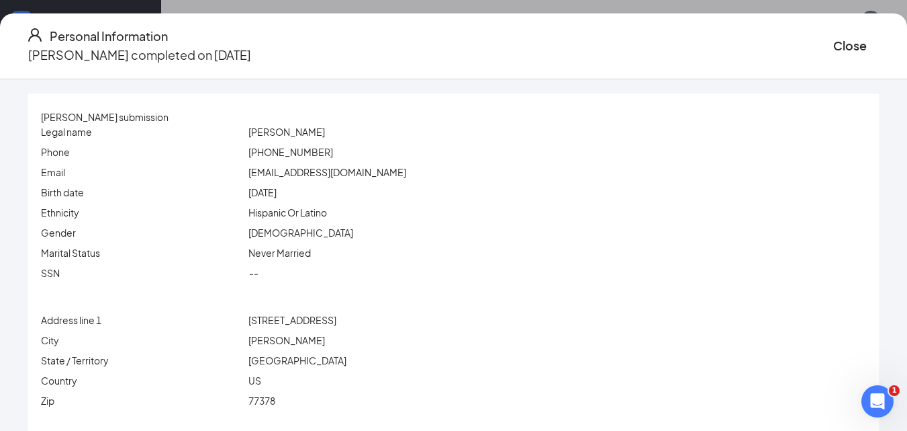
click at [290, 134] on span "Belen Maldonado" at bounding box center [287, 132] width 77 height 12
click at [325, 130] on span "Belen Maldonado" at bounding box center [287, 132] width 77 height 12
click at [834, 44] on button "Close" at bounding box center [851, 45] width 34 height 19
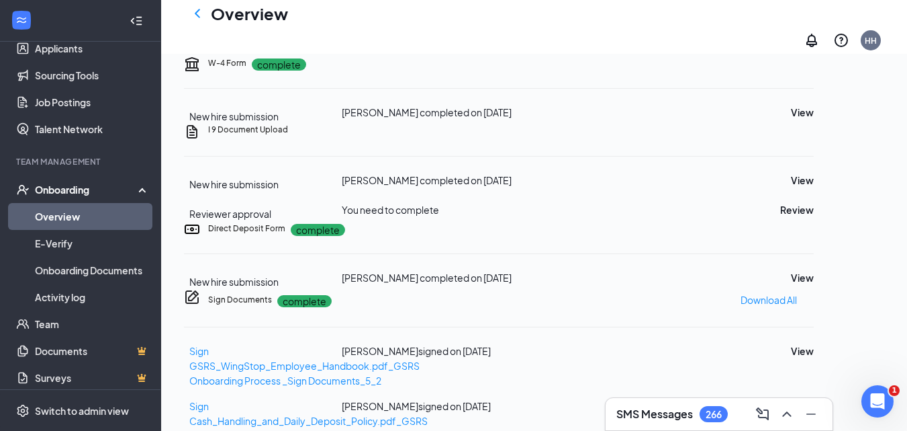
scroll to position [269, 0]
click at [814, 119] on button "View" at bounding box center [802, 111] width 23 height 15
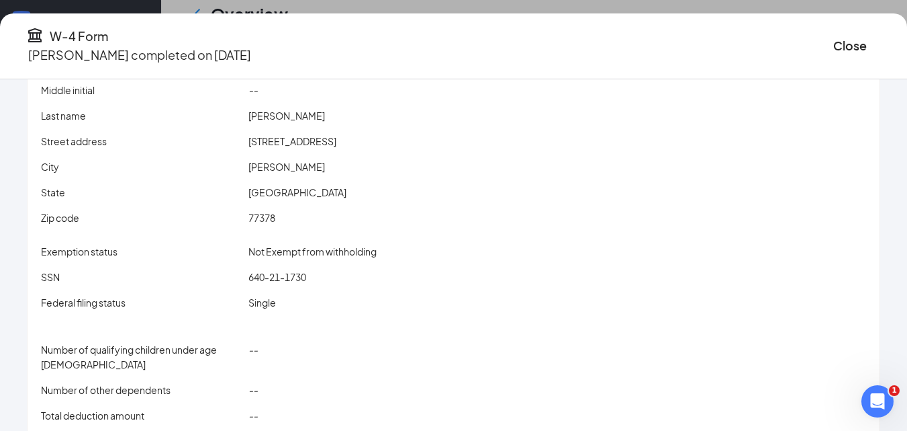
scroll to position [0, 0]
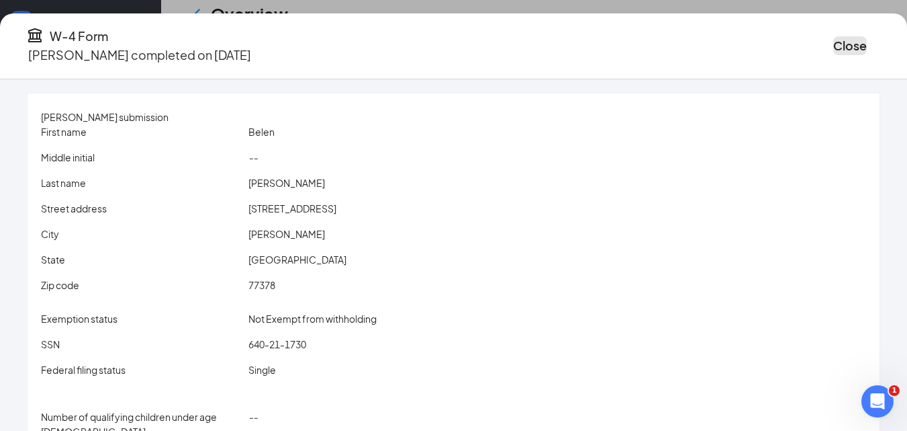
drag, startPoint x: 790, startPoint y: 31, endPoint x: 797, endPoint y: 90, distance: 59.6
click at [834, 36] on button "Close" at bounding box center [851, 45] width 34 height 19
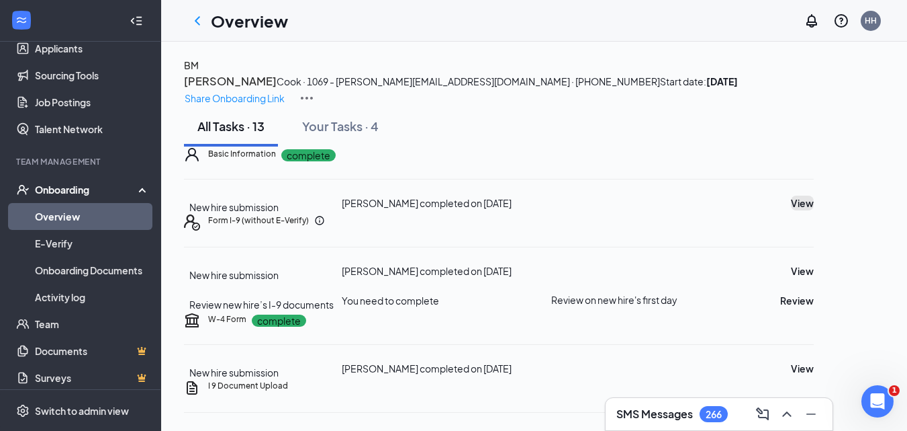
click at [814, 210] on button "View" at bounding box center [802, 202] width 23 height 15
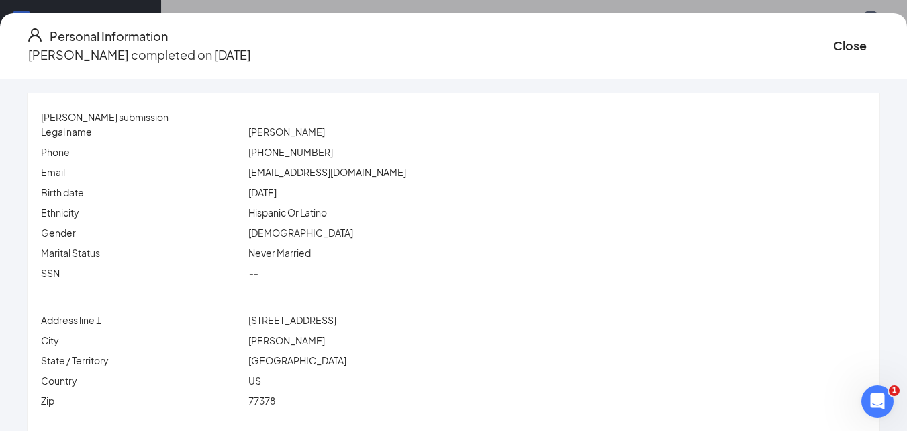
click at [302, 150] on span "(936) 443-9838" at bounding box center [291, 152] width 85 height 12
click at [322, 132] on span "Belen Maldonado" at bounding box center [287, 132] width 77 height 12
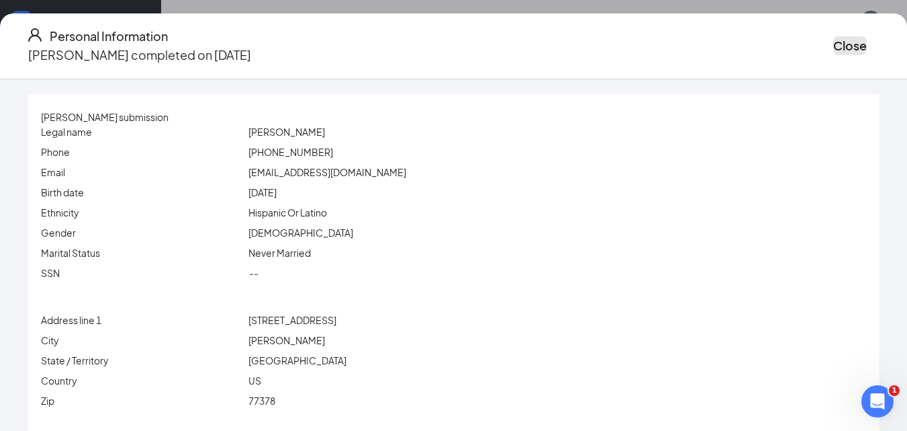
click at [834, 37] on button "Close" at bounding box center [851, 45] width 34 height 19
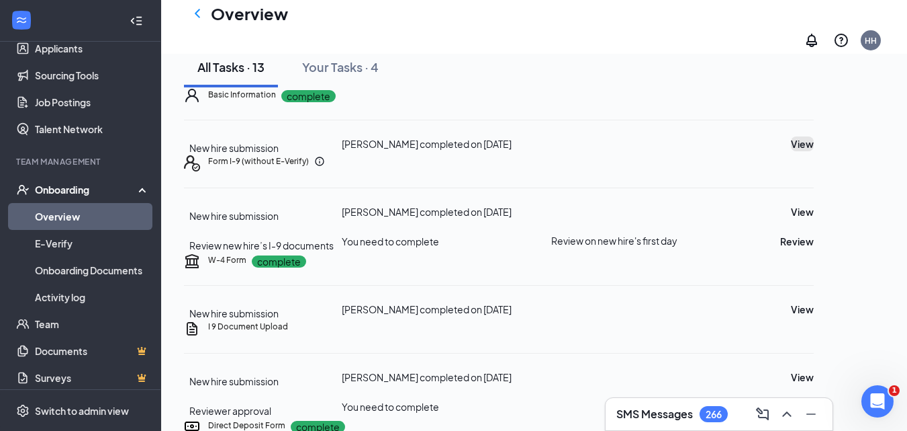
scroll to position [134, 0]
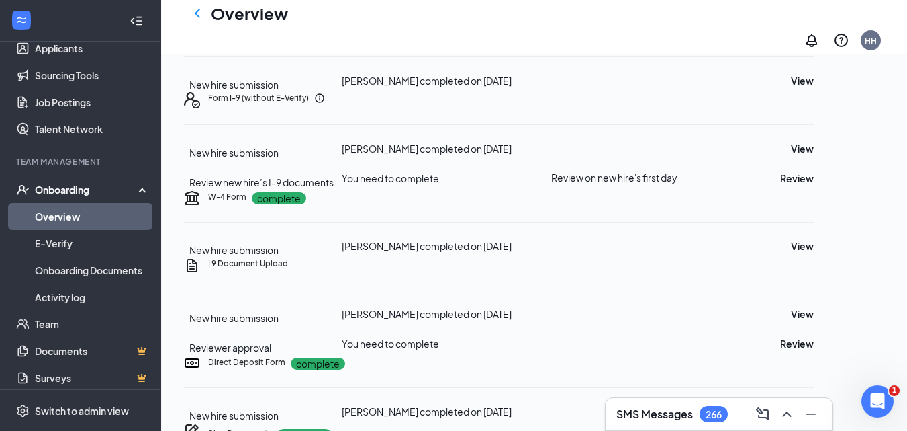
click at [814, 257] on div "W-4 Form complete New hire submission Belen Maldonado completed on Sep 7, 2025 …" at bounding box center [499, 223] width 630 height 68
click at [814, 253] on button "View" at bounding box center [802, 245] width 23 height 15
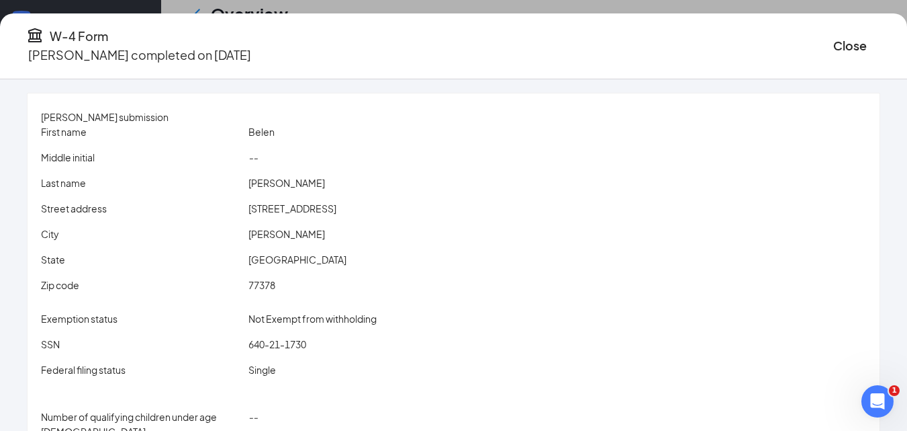
click at [298, 342] on span "640-21-1730" at bounding box center [278, 344] width 58 height 12
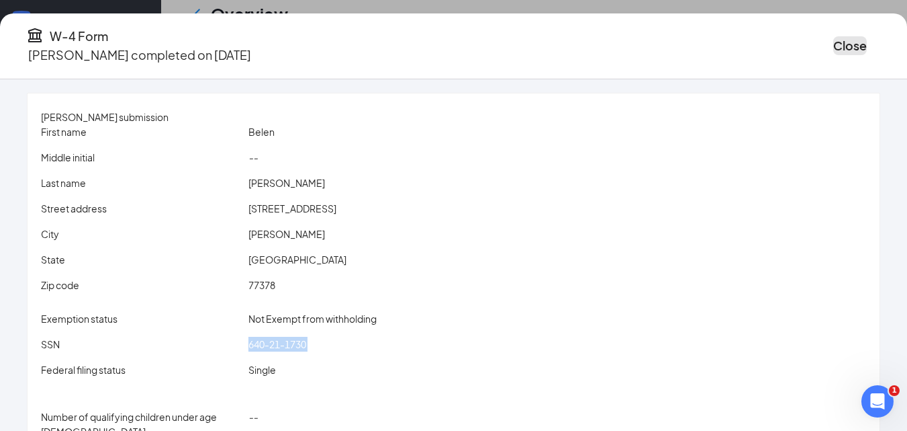
drag, startPoint x: 785, startPoint y: 32, endPoint x: 667, endPoint y: 128, distance: 152.3
click at [834, 36] on button "Close" at bounding box center [851, 45] width 34 height 19
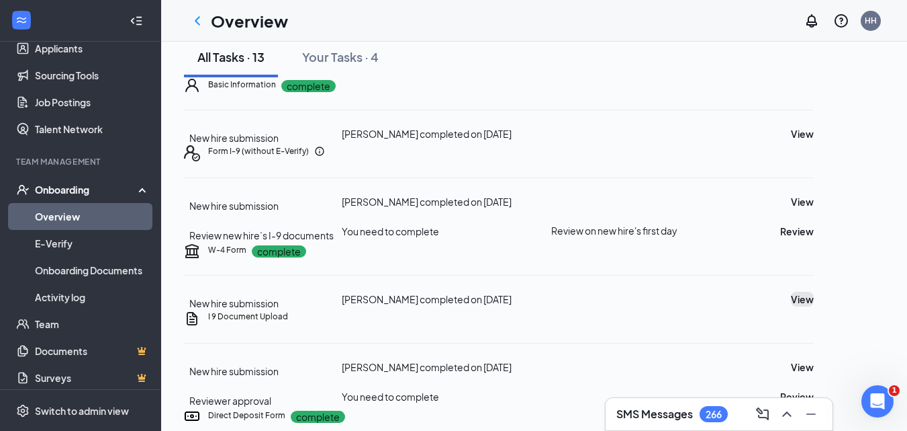
scroll to position [0, 0]
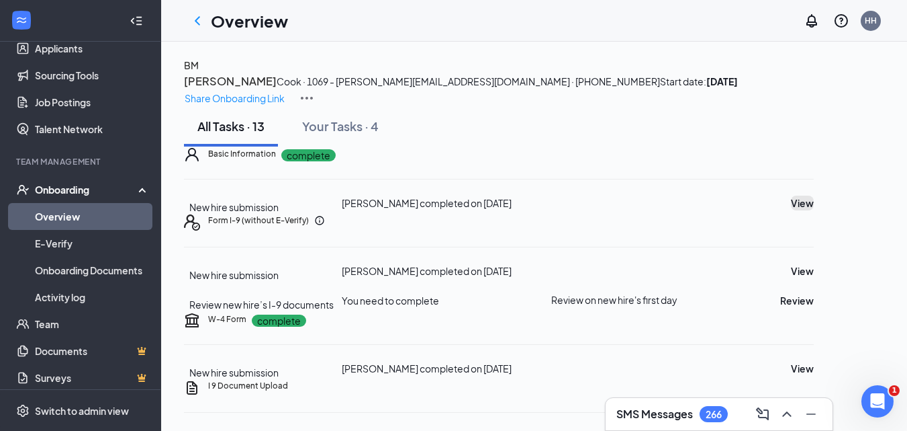
click at [814, 210] on button "View" at bounding box center [802, 202] width 23 height 15
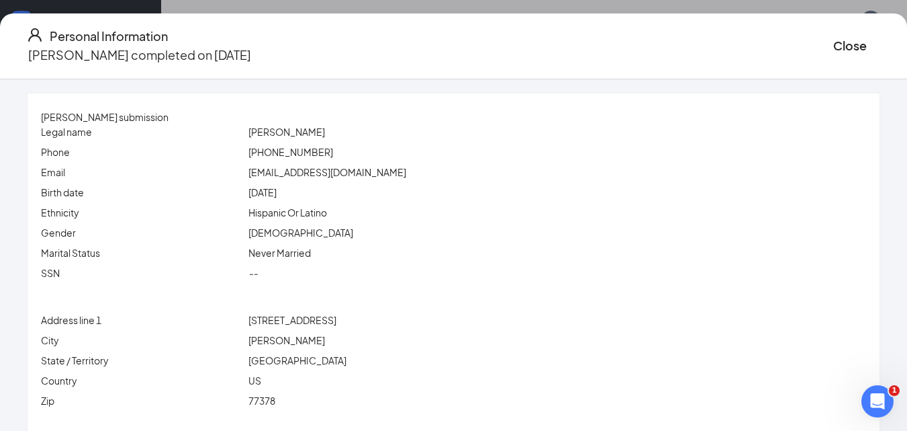
click at [279, 129] on span "Belen Maldonado" at bounding box center [287, 132] width 77 height 12
click at [308, 136] on span "Belen Maldonado" at bounding box center [287, 132] width 77 height 12
click at [311, 254] on span "Never Married" at bounding box center [280, 253] width 62 height 12
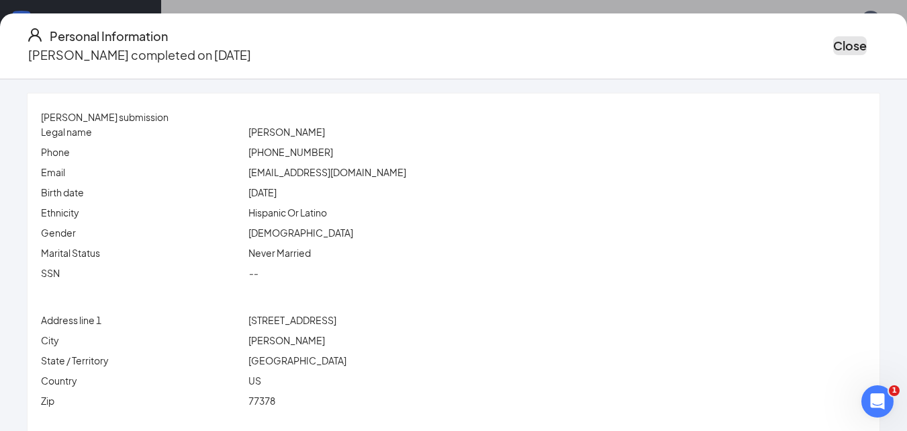
click at [834, 37] on button "Close" at bounding box center [851, 45] width 34 height 19
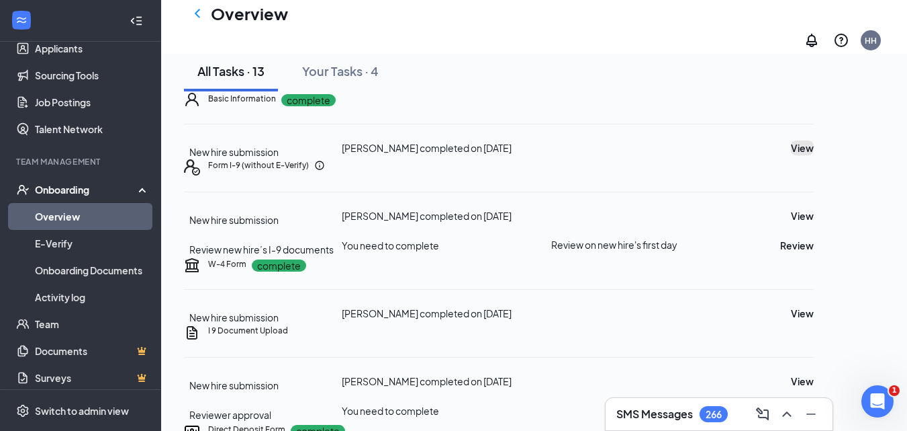
scroll to position [269, 0]
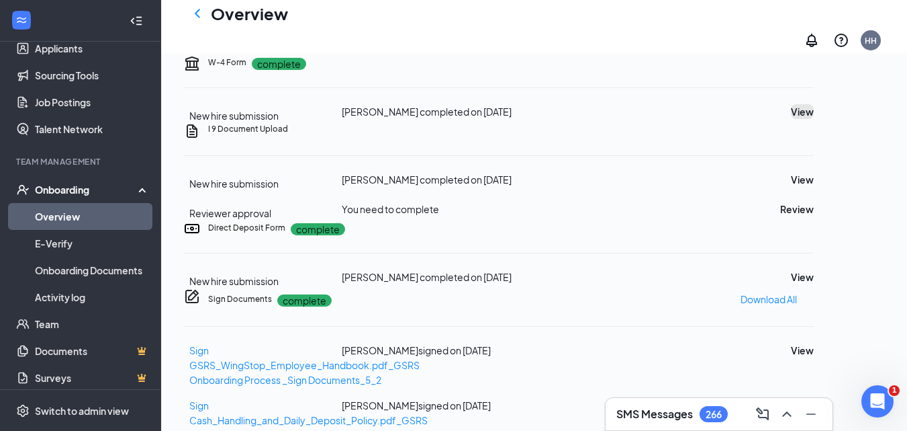
click at [814, 119] on button "View" at bounding box center [802, 111] width 23 height 15
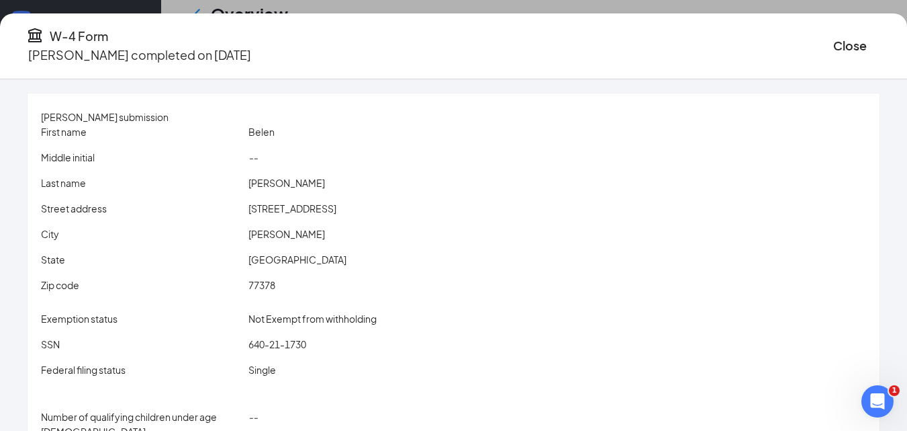
click at [303, 341] on span "640-21-1730" at bounding box center [278, 344] width 58 height 12
click at [834, 43] on button "Close" at bounding box center [851, 45] width 34 height 19
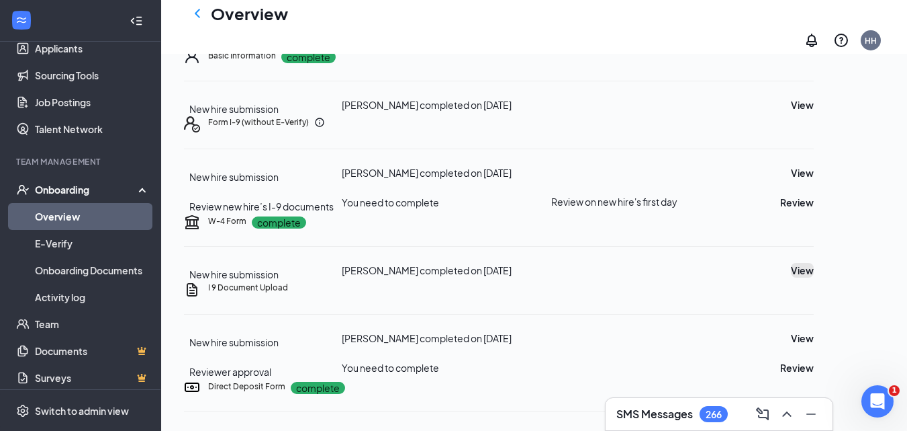
scroll to position [0, 0]
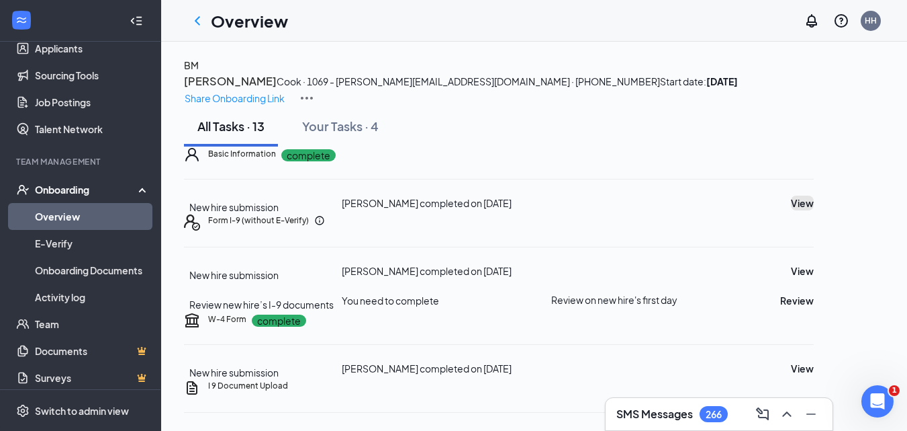
click at [814, 210] on button "View" at bounding box center [802, 202] width 23 height 15
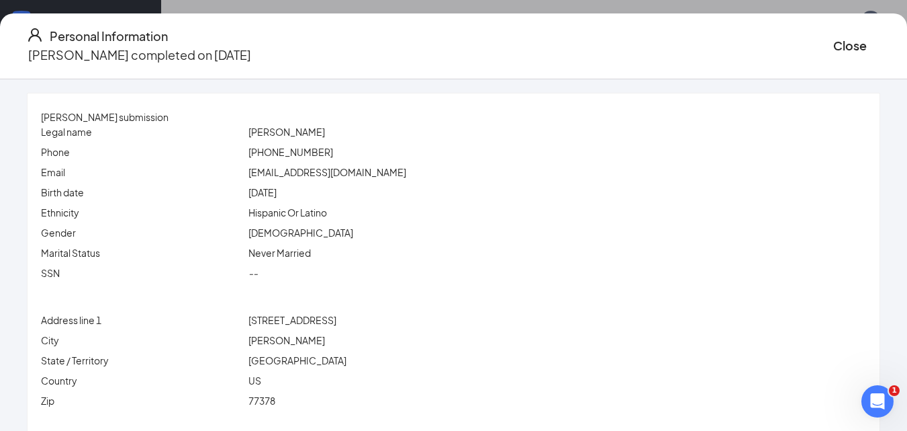
click at [314, 320] on span "405 Second Street #1" at bounding box center [293, 320] width 88 height 12
click at [285, 337] on span "Willis" at bounding box center [287, 340] width 77 height 12
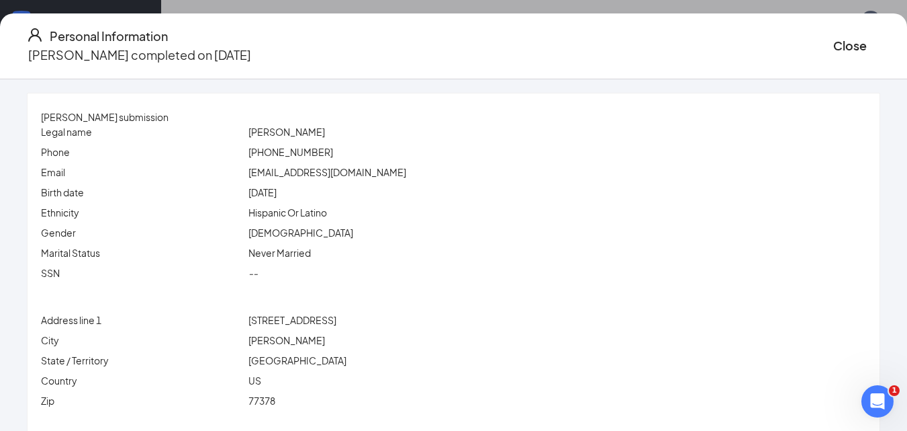
click at [275, 400] on span "77378" at bounding box center [262, 400] width 27 height 12
click at [317, 165] on div "belqwn.4200@gmail.com" at bounding box center [557, 172] width 623 height 15
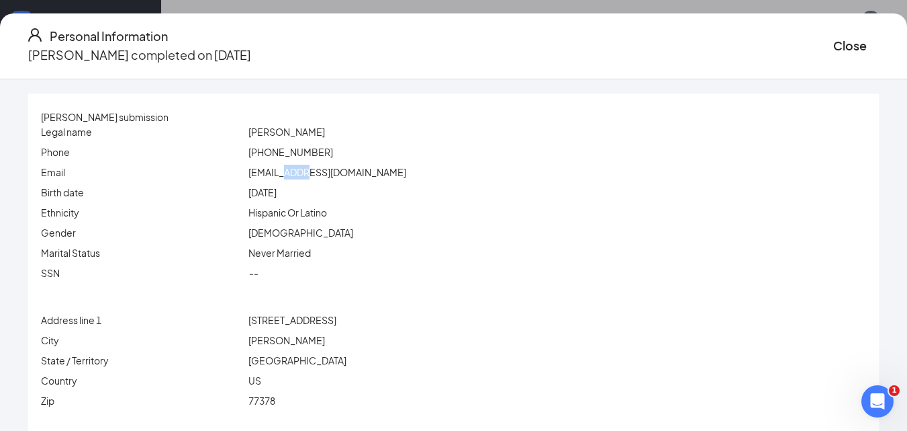
click at [317, 165] on div "belqwn.4200@gmail.com" at bounding box center [557, 172] width 623 height 15
click at [304, 150] on span "(936) 443-9838" at bounding box center [291, 152] width 85 height 12
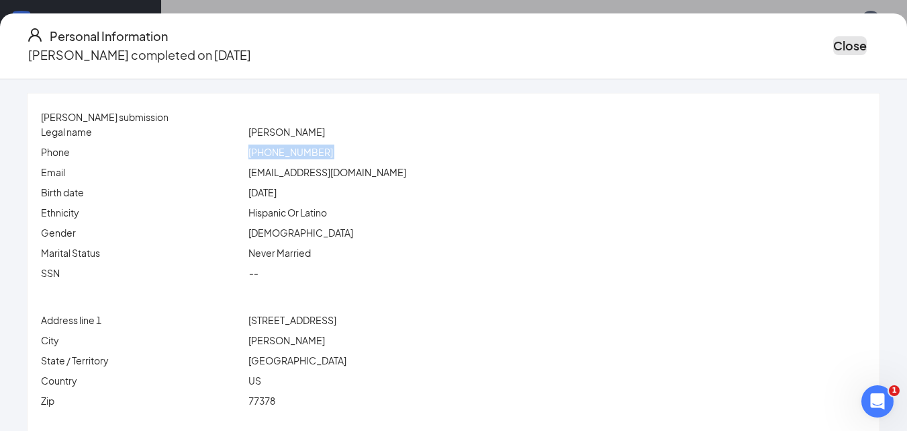
click at [834, 42] on button "Close" at bounding box center [851, 45] width 34 height 19
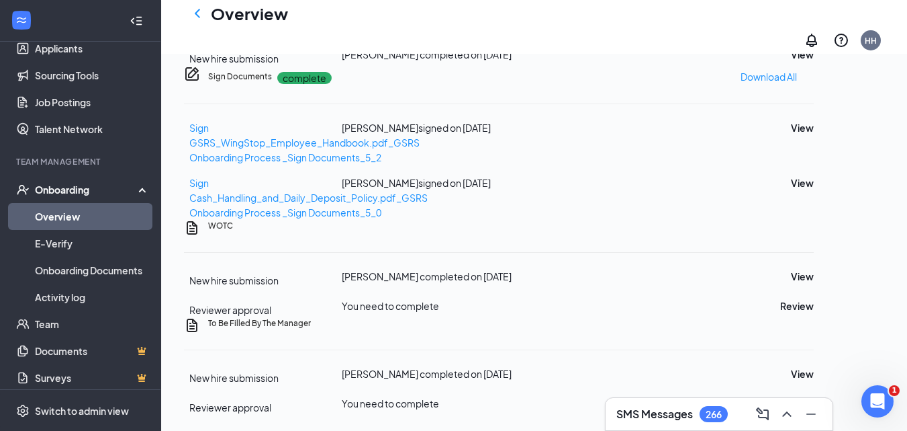
scroll to position [605, 0]
click at [814, 62] on button "View" at bounding box center [802, 54] width 23 height 15
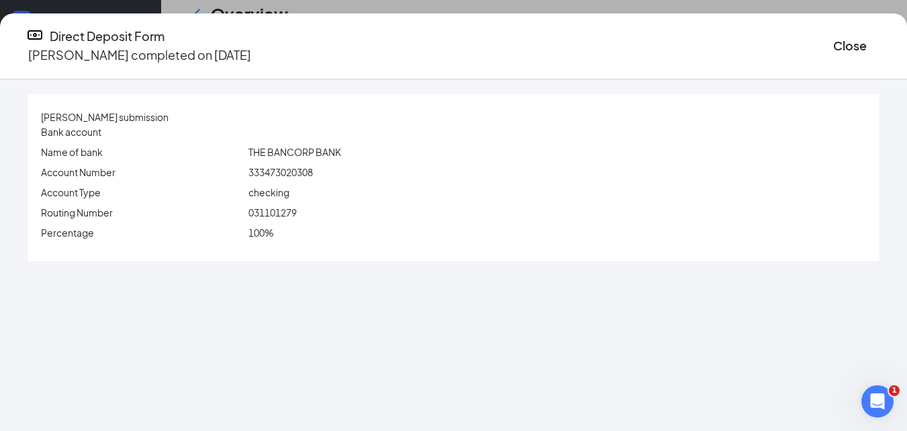
click at [308, 171] on span "333473020308" at bounding box center [281, 172] width 64 height 12
click at [297, 212] on span "031101279" at bounding box center [273, 212] width 48 height 12
click at [834, 45] on button "Close" at bounding box center [851, 45] width 34 height 19
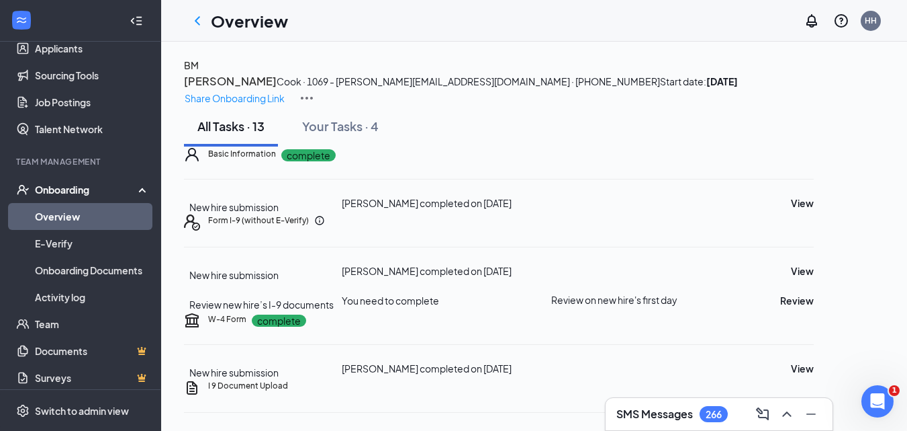
scroll to position [202, 0]
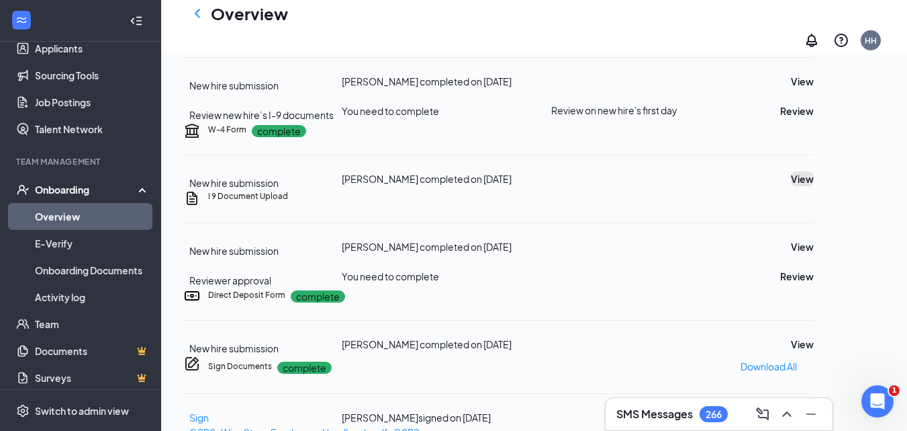
click at [814, 186] on button "View" at bounding box center [802, 178] width 23 height 15
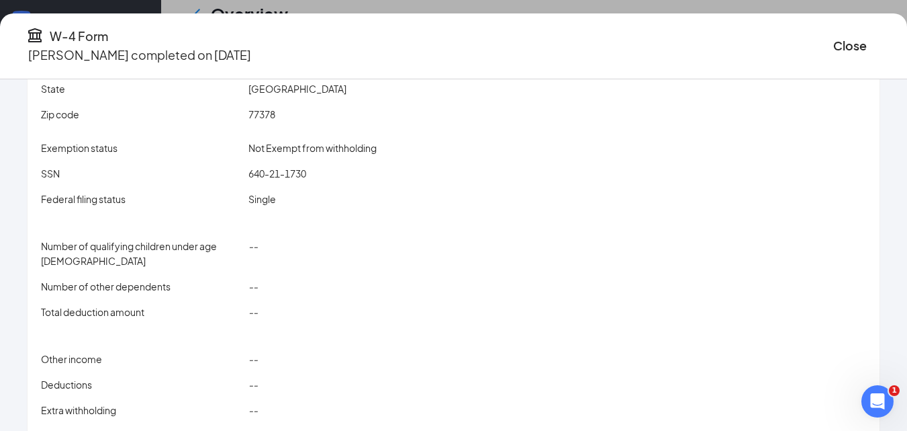
scroll to position [193, 0]
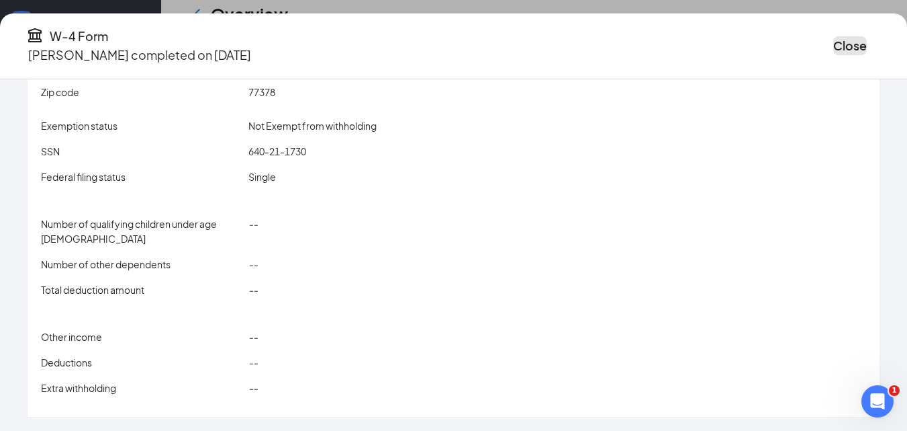
click at [834, 51] on button "Close" at bounding box center [851, 45] width 34 height 19
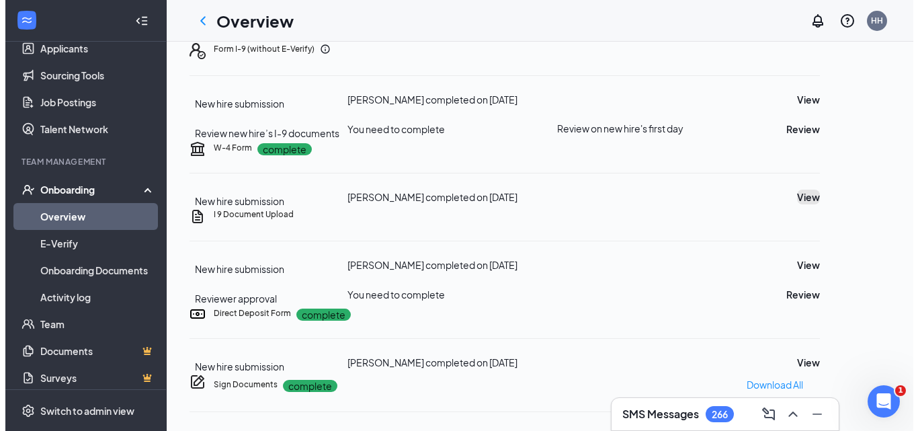
scroll to position [1, 0]
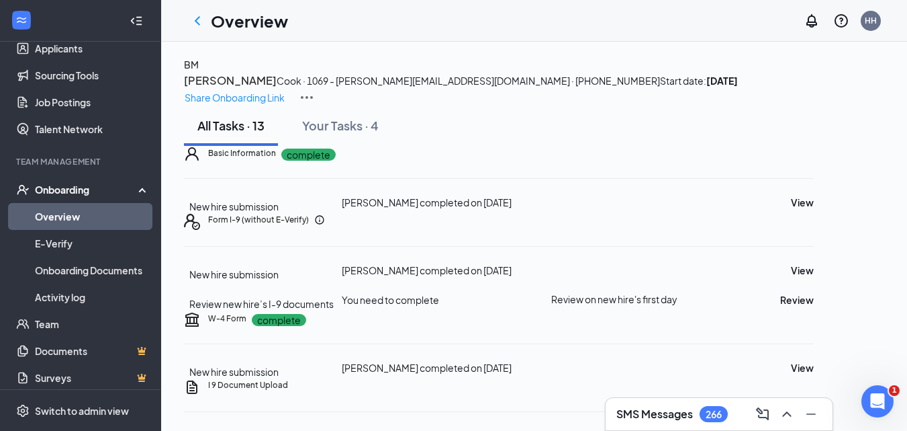
click at [199, 72] on button "BM" at bounding box center [191, 64] width 15 height 15
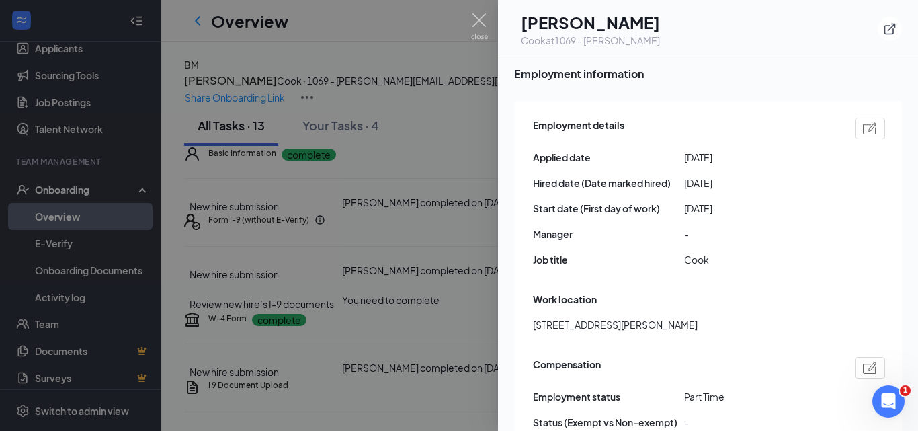
scroll to position [873, 0]
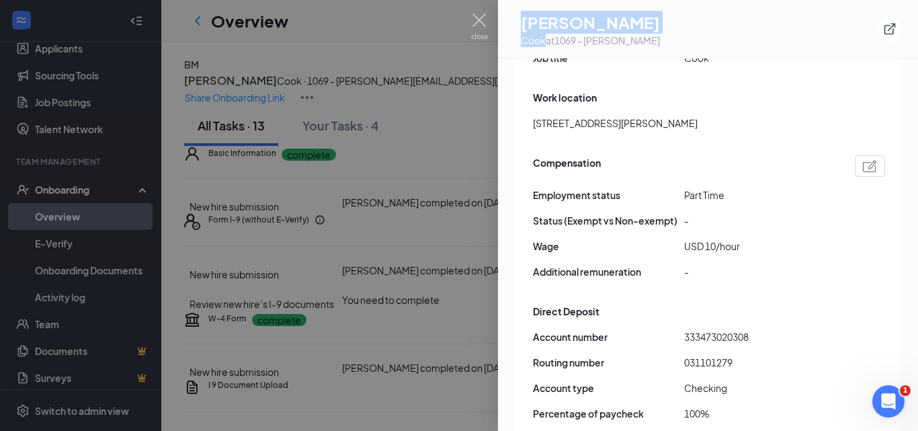
drag, startPoint x: 572, startPoint y: 42, endPoint x: 525, endPoint y: 45, distance: 47.8
click at [525, 45] on div "BM Belen Maldonado Cook at 1069 - Willis" at bounding box center [587, 29] width 146 height 36
click at [553, 44] on div "Cook at 1069 - Willis" at bounding box center [590, 40] width 139 height 13
click at [557, 43] on div "Cook at 1069 - Willis" at bounding box center [590, 40] width 139 height 13
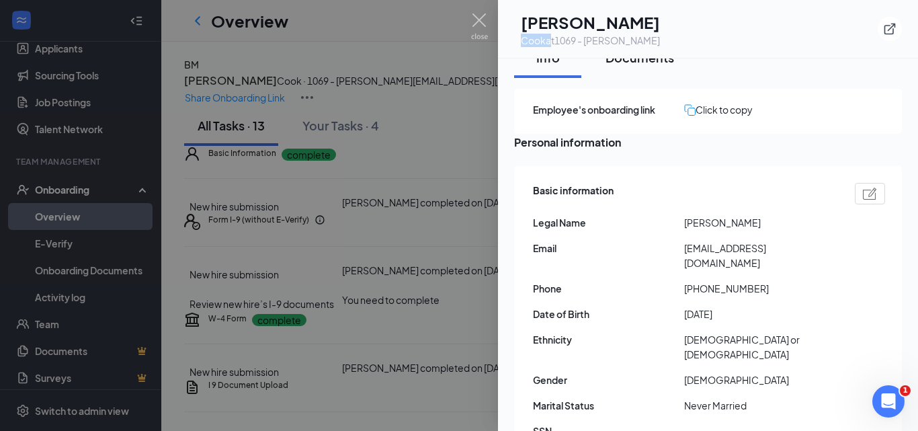
scroll to position [0, 0]
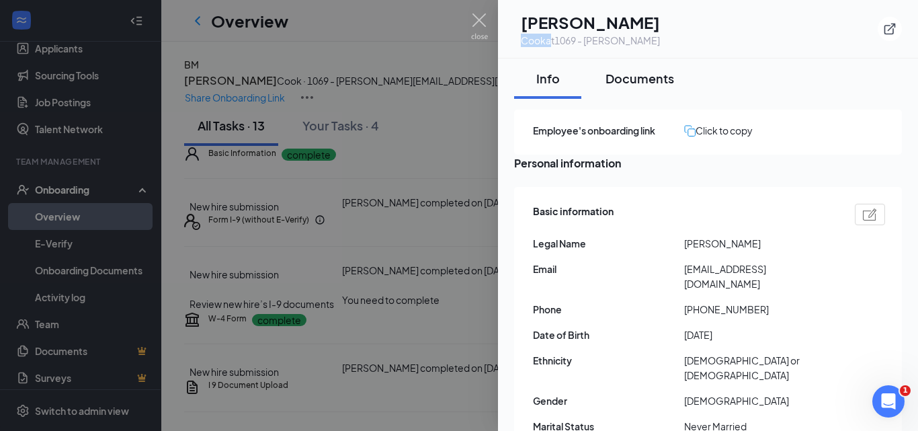
click at [633, 81] on div "Documents" at bounding box center [639, 78] width 69 height 17
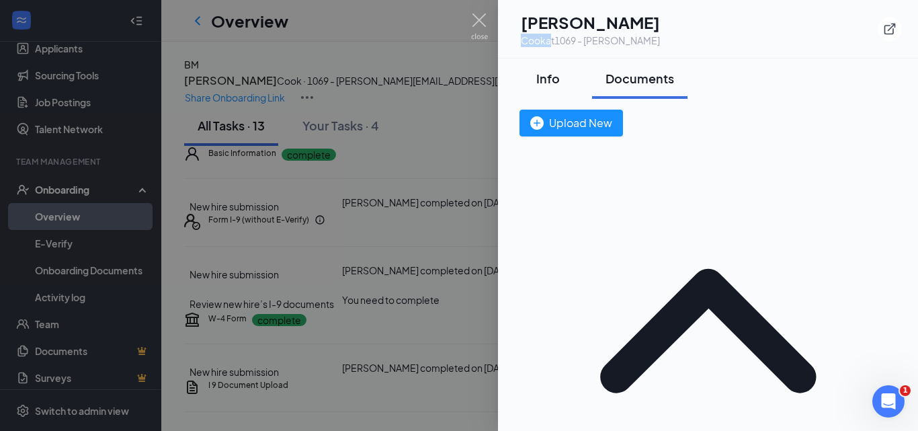
click at [541, 75] on div "Info" at bounding box center [547, 78] width 40 height 17
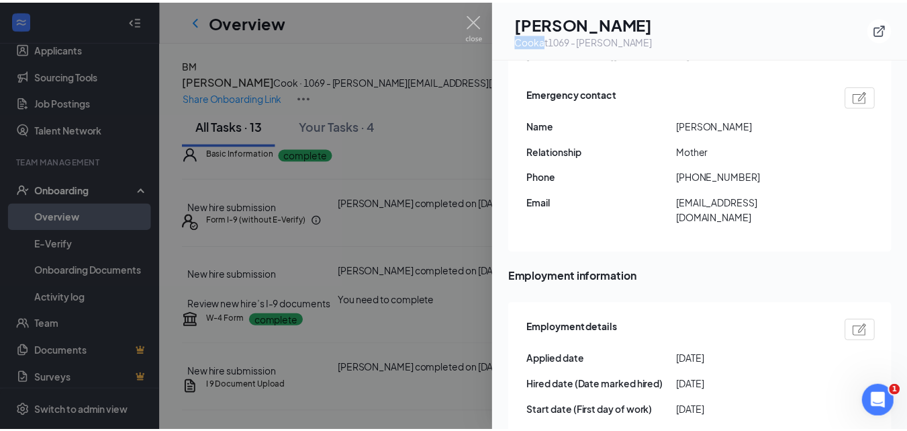
scroll to position [605, 0]
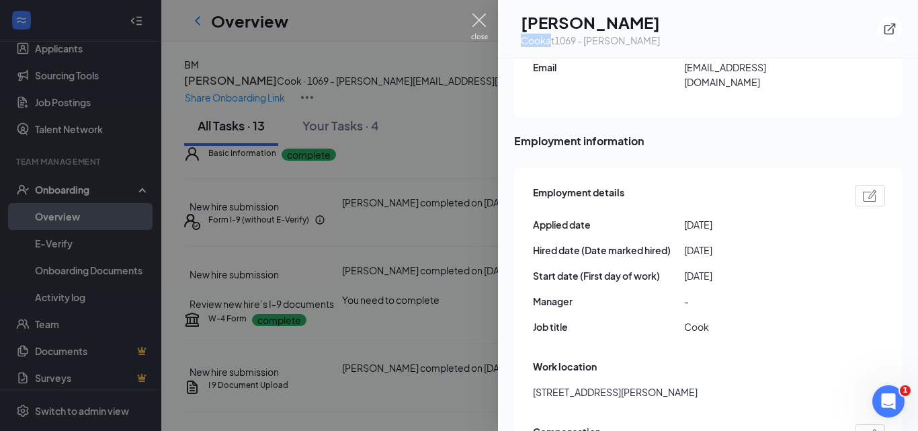
click at [476, 13] on img at bounding box center [479, 26] width 17 height 26
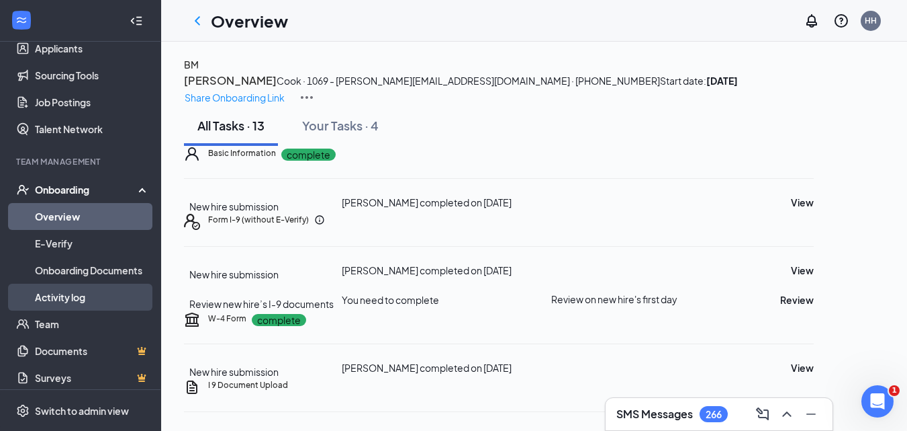
click at [91, 289] on link "Activity log" at bounding box center [92, 296] width 115 height 27
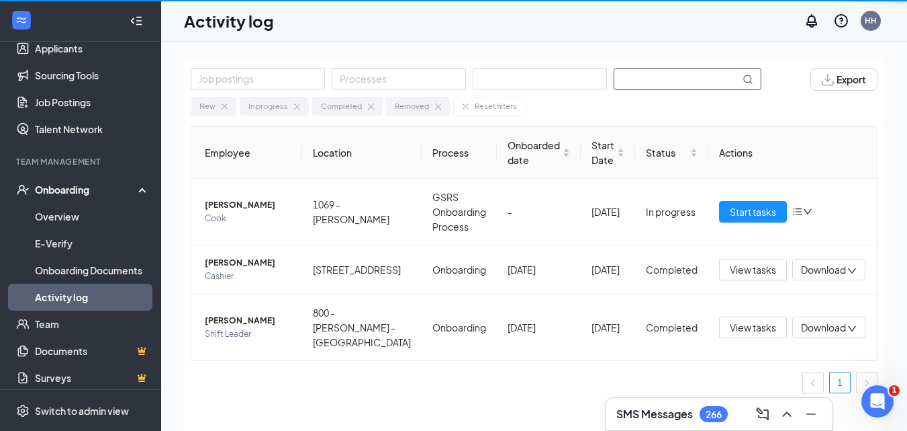
click at [652, 75] on input "text" at bounding box center [678, 79] width 126 height 21
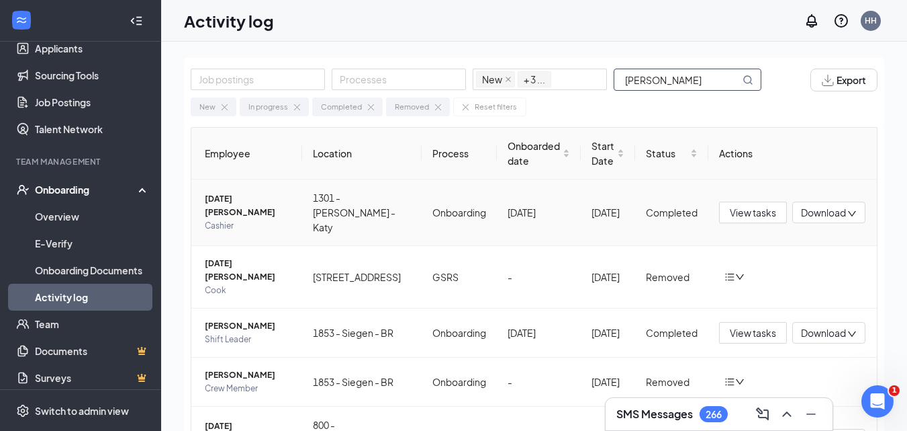
type input "LUCIA"
click at [263, 199] on span "LUCIA MONTIEL" at bounding box center [248, 205] width 87 height 27
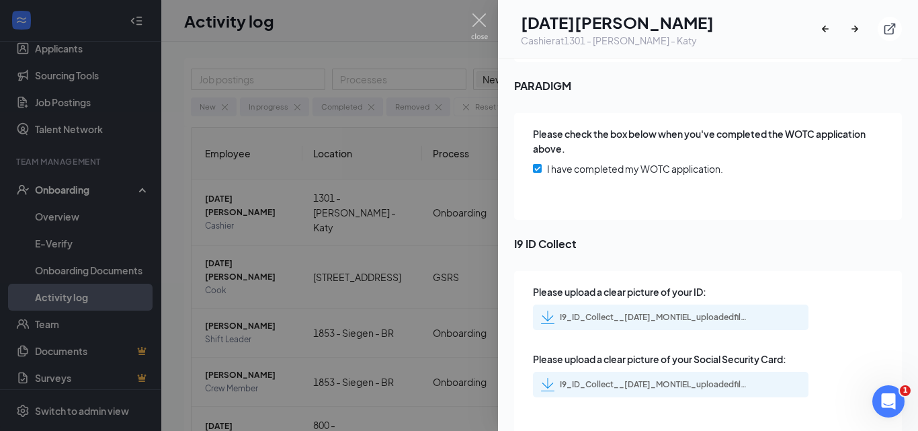
scroll to position [2026, 0]
click at [668, 311] on div "I9_ID_Collect__LUCIA_MONTIEL_uploadedfile_20250913.pdf.pdf" at bounding box center [654, 316] width 188 height 11
click at [672, 377] on div "I9_ID_Collect__LUCIA_MONTIEL_uploadedfile_20250913.pdf.pdf" at bounding box center [644, 383] width 207 height 13
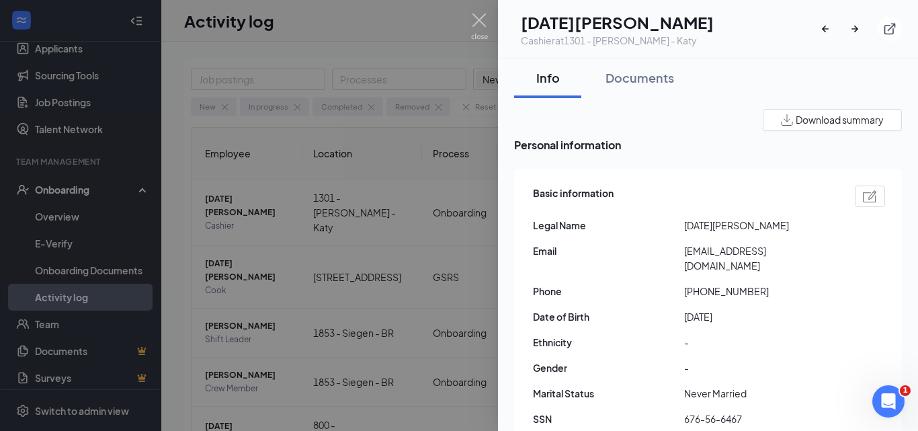
scroll to position [0, 0]
click at [645, 91] on button "Documents" at bounding box center [639, 78] width 95 height 40
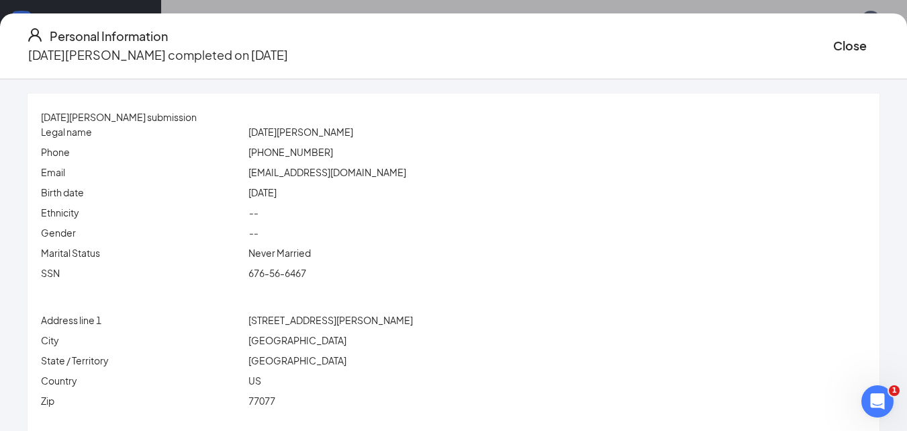
click at [296, 275] on span "676-56-6467" at bounding box center [278, 273] width 58 height 12
click at [312, 173] on span "fernandrea79@gmail.com" at bounding box center [328, 172] width 158 height 12
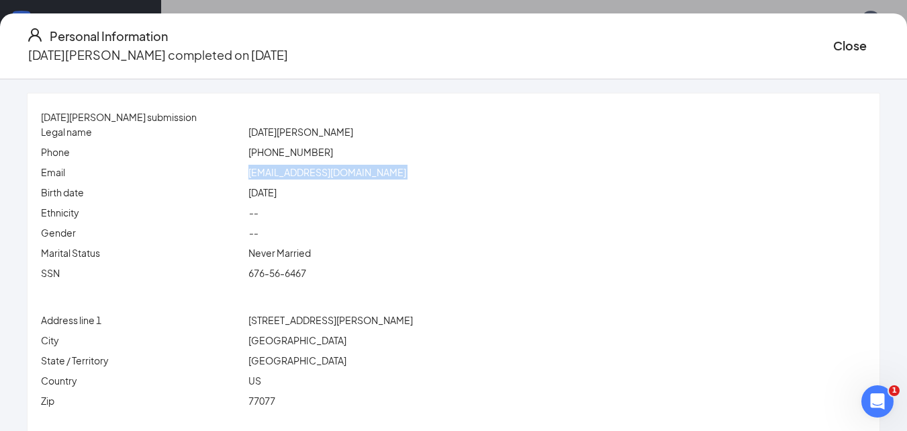
click at [312, 173] on span "fernandrea79@gmail.com" at bounding box center [328, 172] width 158 height 12
click at [289, 153] on span "(832) 352-7881" at bounding box center [291, 152] width 85 height 12
click at [314, 323] on span "1333 Eldridge Parkway, Apt# 317" at bounding box center [331, 320] width 165 height 12
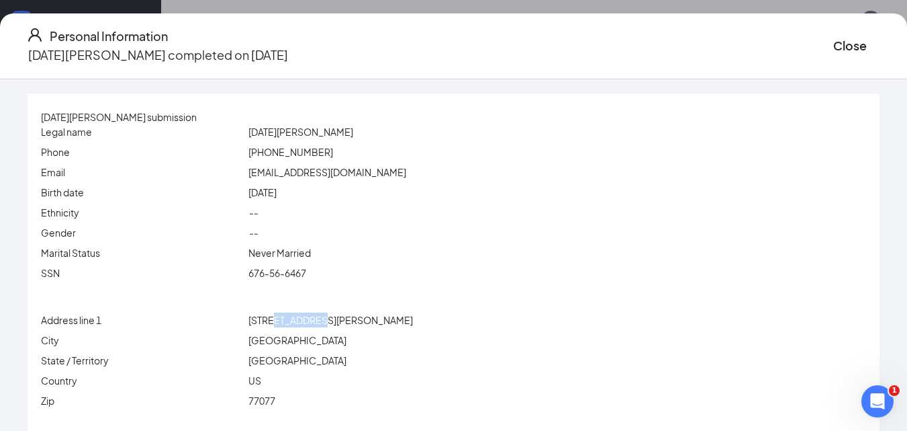
click at [314, 323] on span "1333 Eldridge Parkway, Apt# 317" at bounding box center [331, 320] width 165 height 12
click at [314, 322] on span "1333 Eldridge Parkway, Apt# 317" at bounding box center [331, 320] width 165 height 12
click at [294, 337] on span "Houston" at bounding box center [298, 340] width 98 height 12
click at [275, 398] on span "77077" at bounding box center [262, 400] width 27 height 12
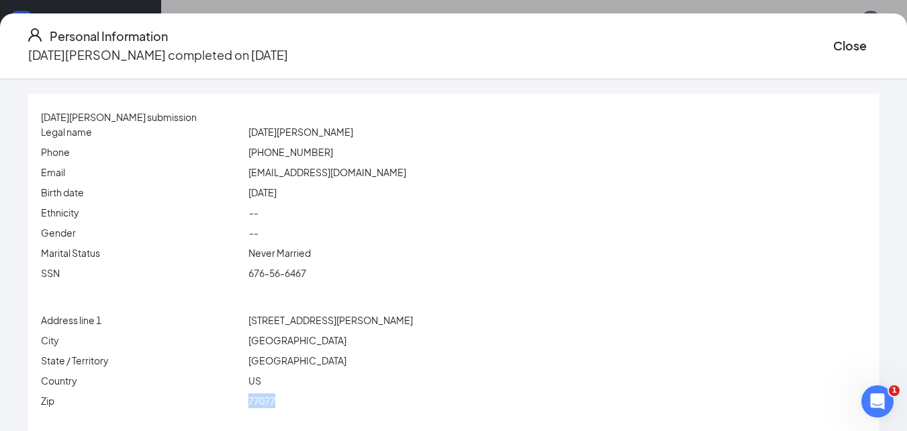
click at [275, 398] on span "77077" at bounding box center [262, 400] width 27 height 12
click at [834, 46] on button "Close" at bounding box center [851, 45] width 34 height 19
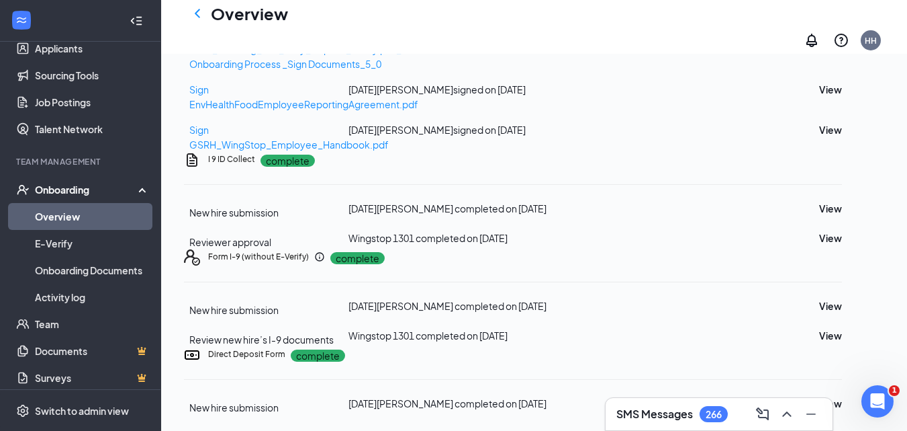
scroll to position [893, 0]
click at [842, 396] on button "View" at bounding box center [830, 403] width 23 height 15
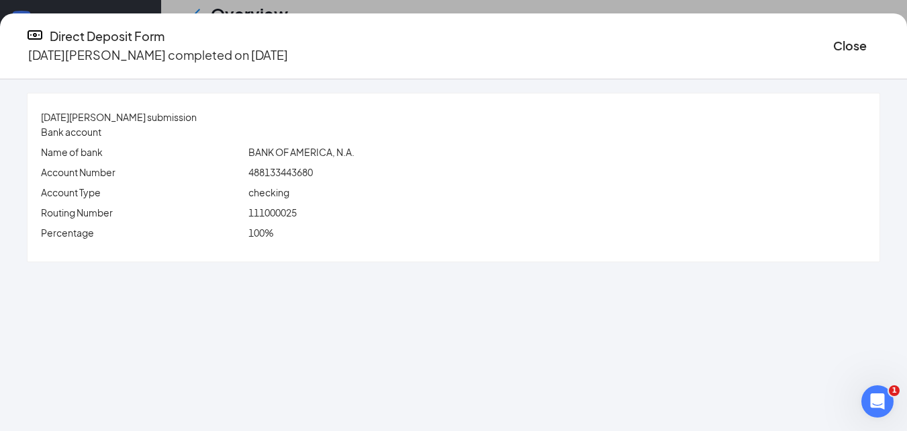
click at [315, 158] on div "BANK OF AMERICA, N.A." at bounding box center [557, 151] width 623 height 15
click at [313, 168] on span "488133443680" at bounding box center [281, 172] width 64 height 12
click at [297, 214] on span "111000025" at bounding box center [273, 212] width 48 height 12
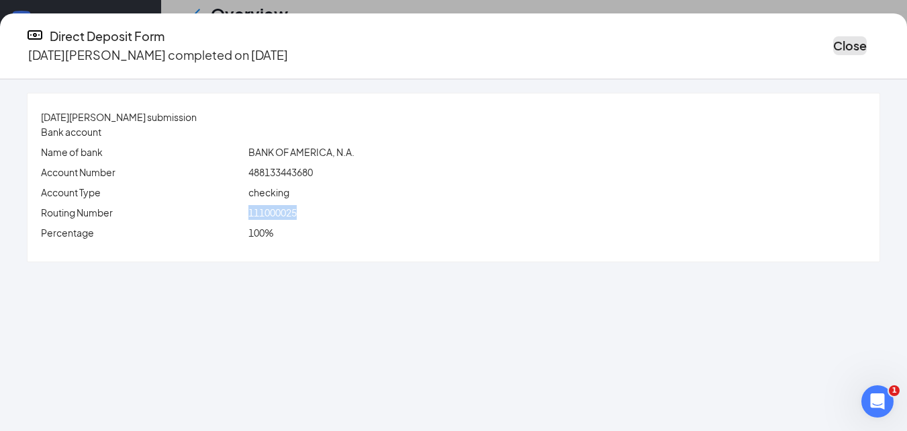
click at [834, 40] on button "Close" at bounding box center [851, 45] width 34 height 19
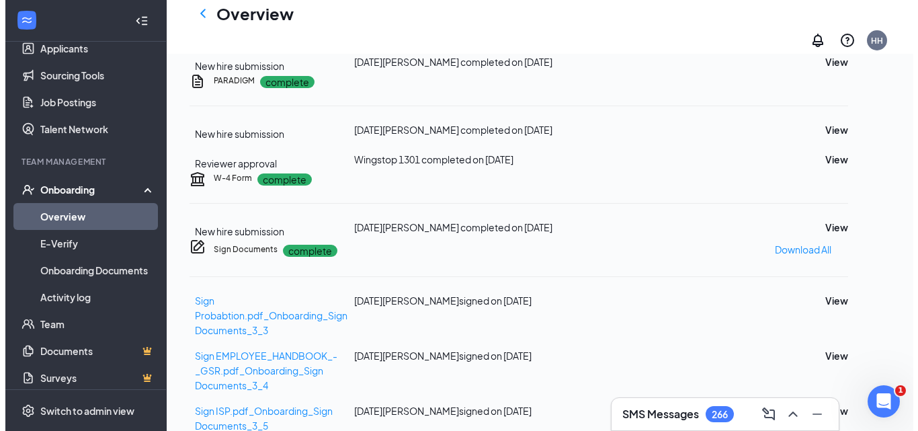
scroll to position [0, 0]
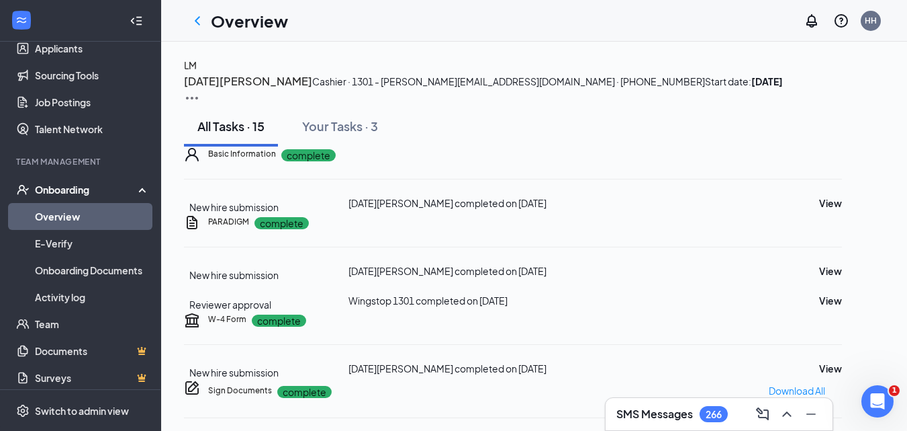
click at [197, 73] on div "LM" at bounding box center [190, 65] width 13 height 15
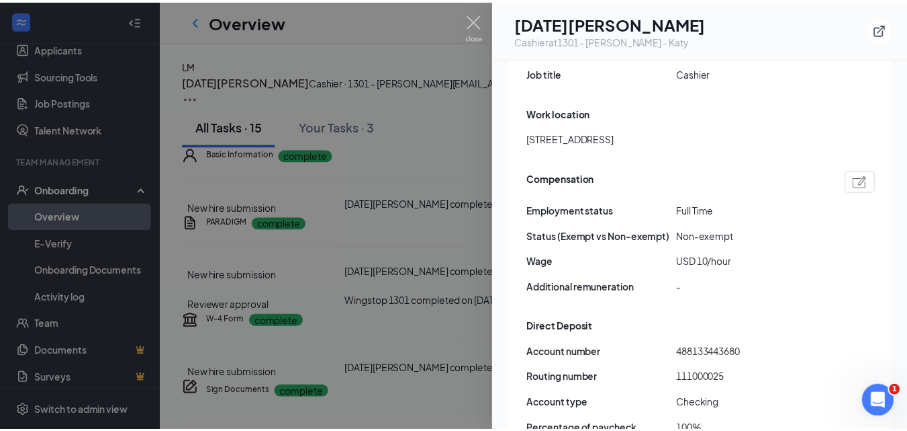
scroll to position [806, 0]
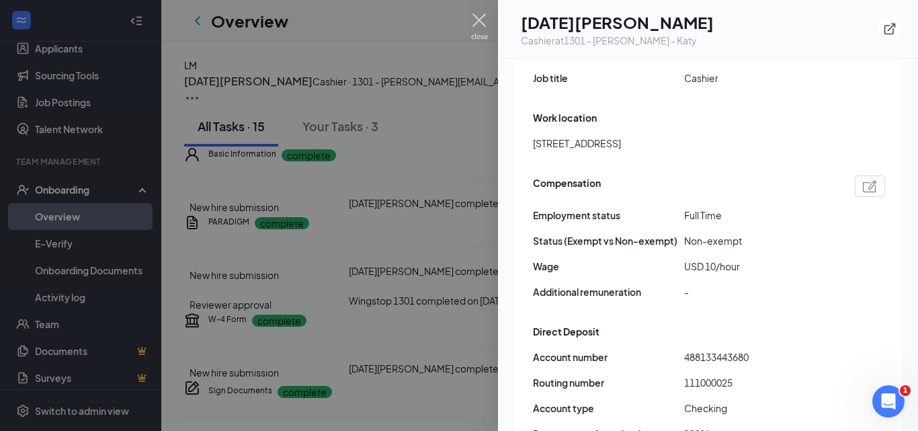
click at [475, 24] on img at bounding box center [479, 26] width 17 height 26
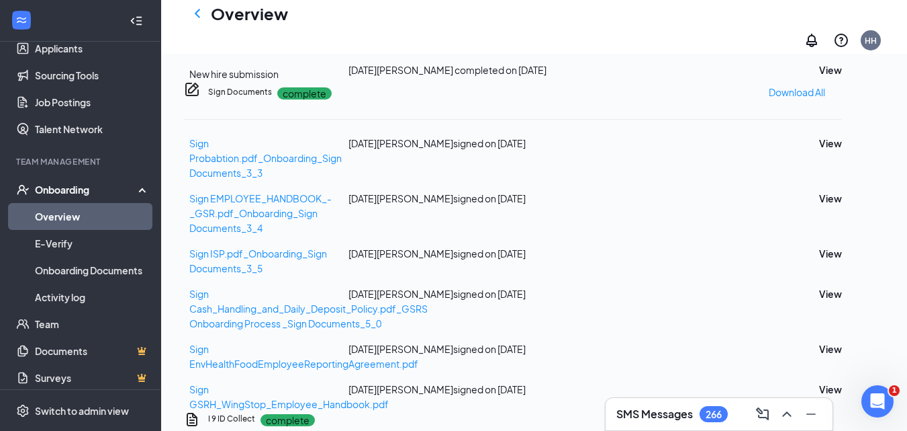
scroll to position [336, 0]
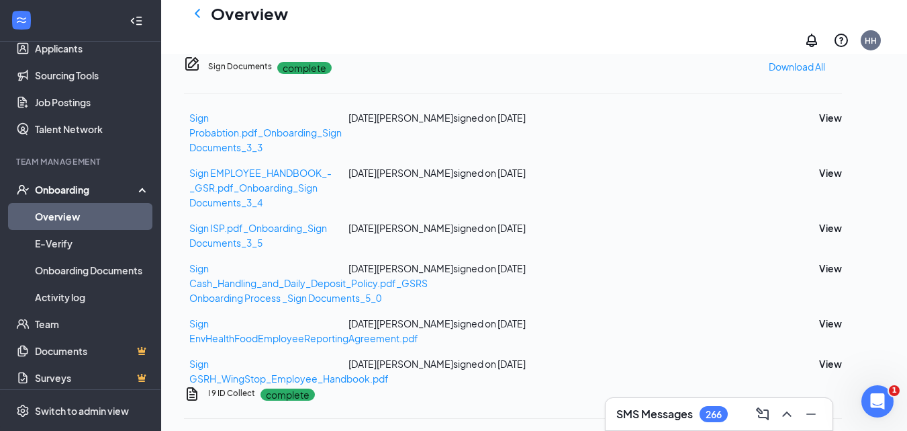
click at [842, 52] on button "View" at bounding box center [830, 44] width 23 height 15
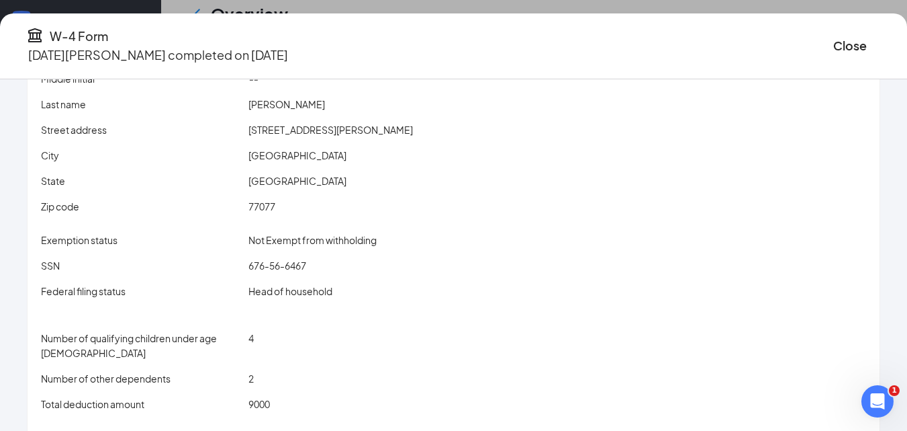
scroll to position [193, 0]
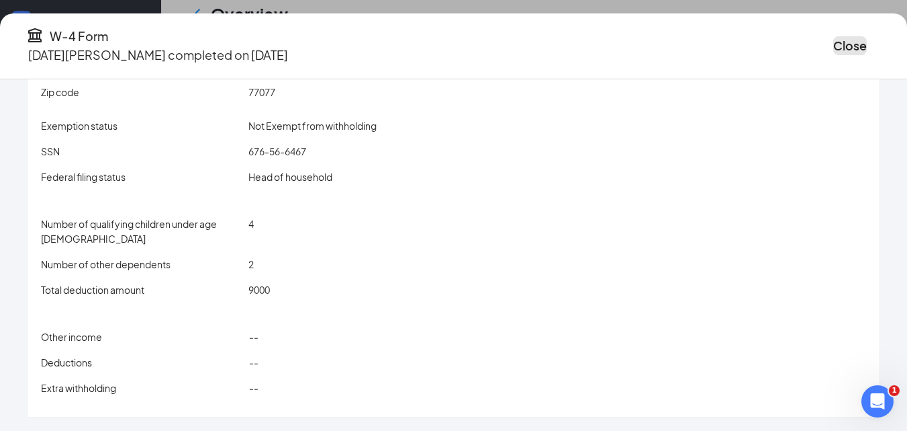
drag, startPoint x: 787, startPoint y: 42, endPoint x: 401, endPoint y: 161, distance: 404.1
click at [834, 43] on button "Close" at bounding box center [851, 45] width 34 height 19
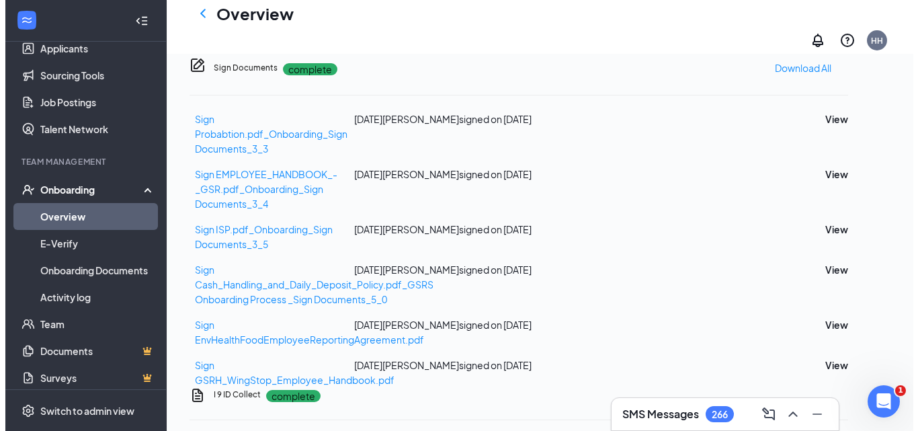
scroll to position [0, 0]
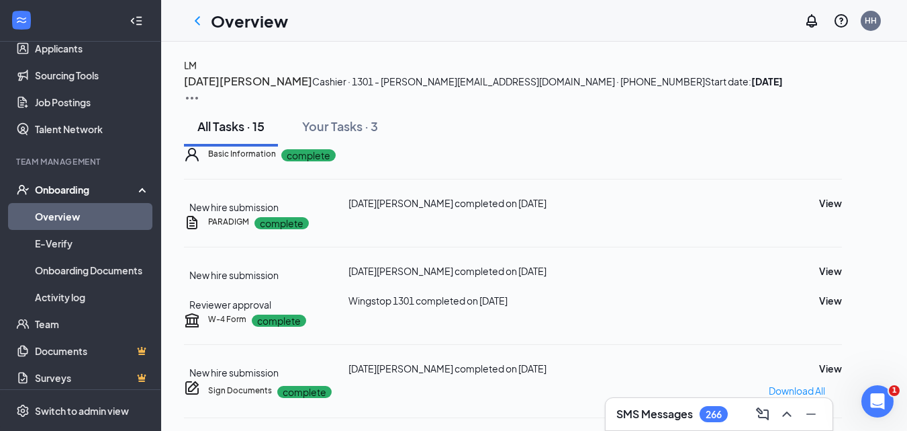
click at [312, 87] on span "Cashier · 1301 - Katy Fwy - Katy" at bounding box center [384, 81] width 145 height 12
click at [197, 73] on div "LM" at bounding box center [190, 65] width 13 height 15
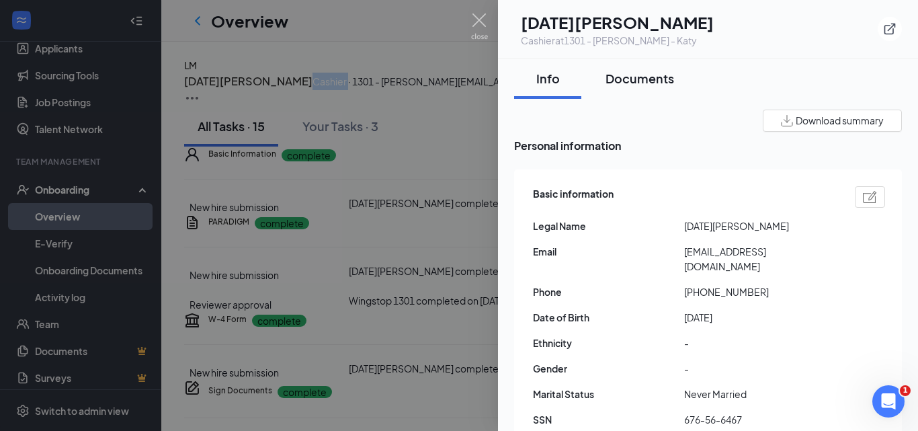
click at [640, 88] on button "Documents" at bounding box center [639, 78] width 95 height 40
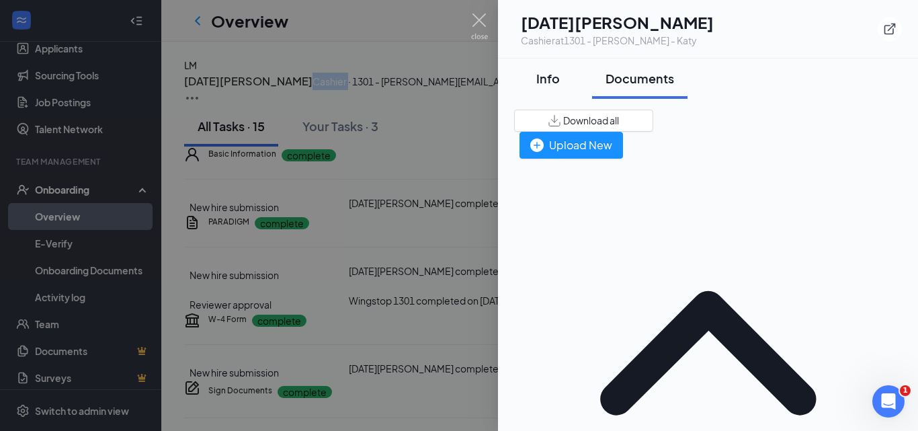
click at [555, 85] on div "Info" at bounding box center [547, 78] width 40 height 17
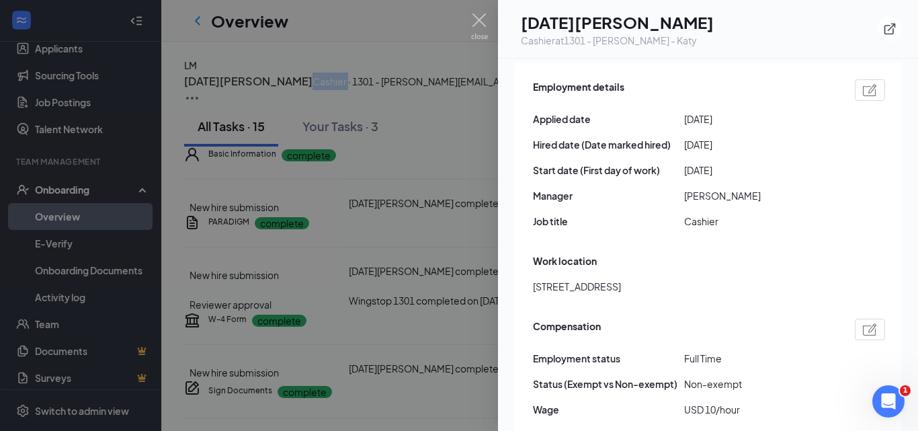
scroll to position [605, 0]
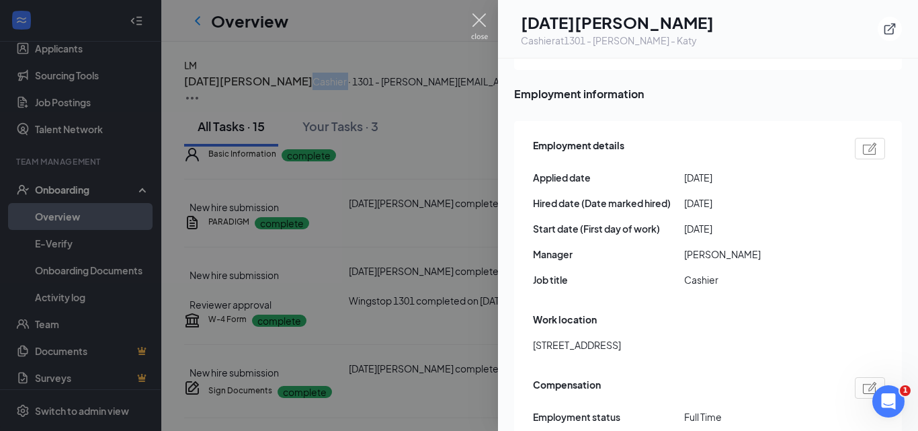
click at [475, 18] on img at bounding box center [479, 26] width 17 height 26
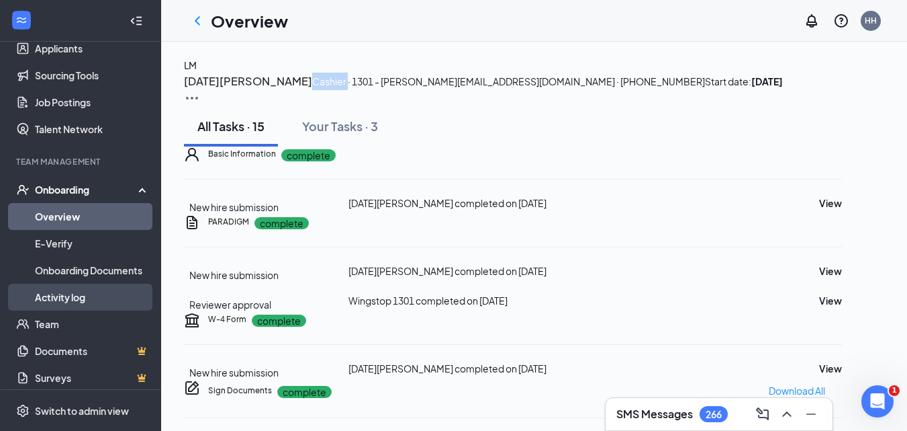
click at [56, 292] on link "Activity log" at bounding box center [92, 296] width 115 height 27
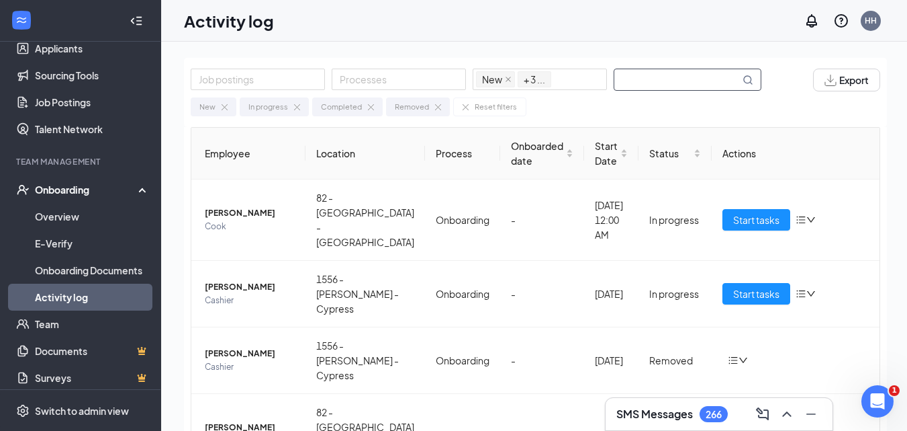
click at [637, 80] on input "text" at bounding box center [678, 79] width 126 height 21
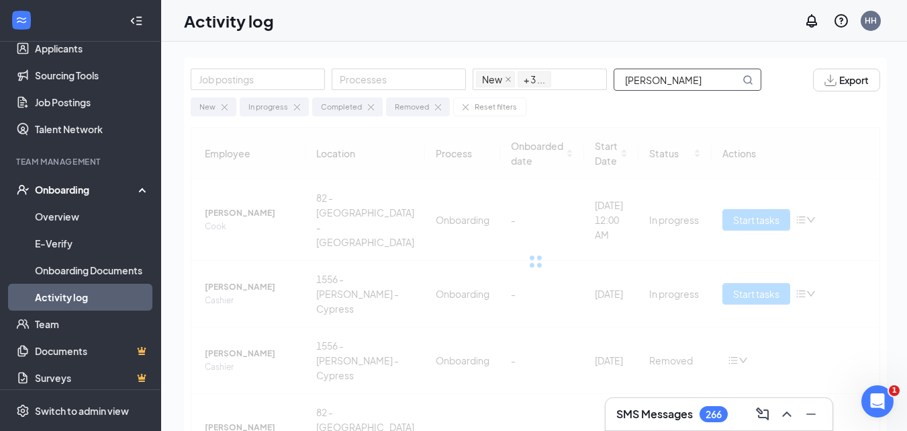
type input "mayra"
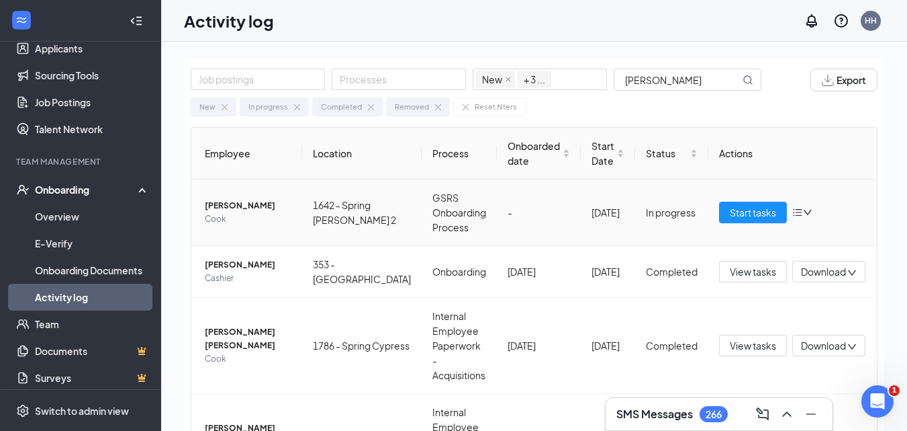
click at [220, 207] on span "Mayra Mejia" at bounding box center [248, 205] width 87 height 13
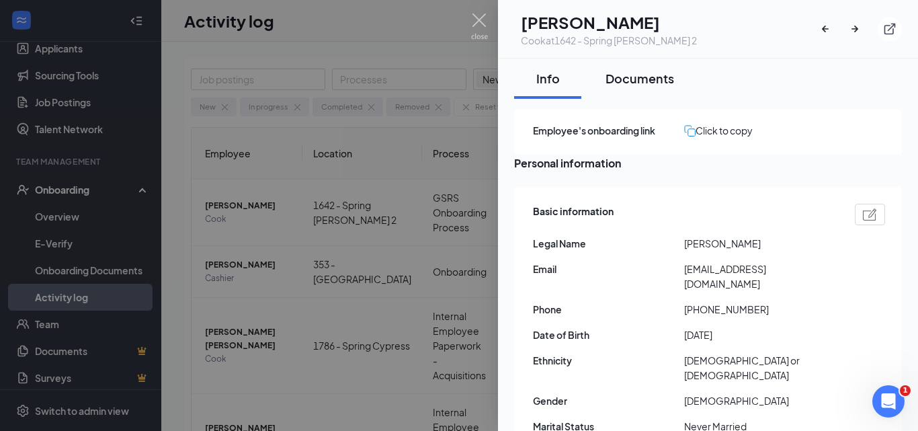
click at [650, 85] on div "Documents" at bounding box center [639, 78] width 69 height 17
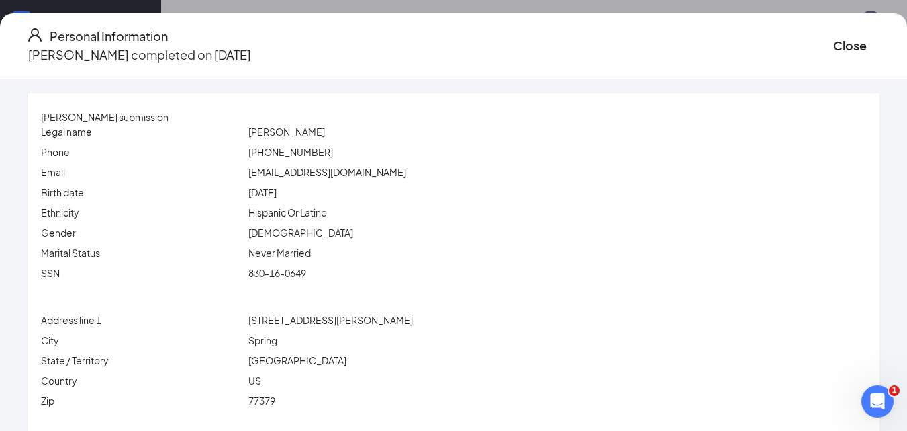
click at [288, 132] on span "Mayra Mejia" at bounding box center [287, 132] width 77 height 12
click at [314, 131] on span "Mayra Mejia" at bounding box center [287, 132] width 77 height 12
click at [298, 271] on span "830-16-0649" at bounding box center [278, 273] width 58 height 12
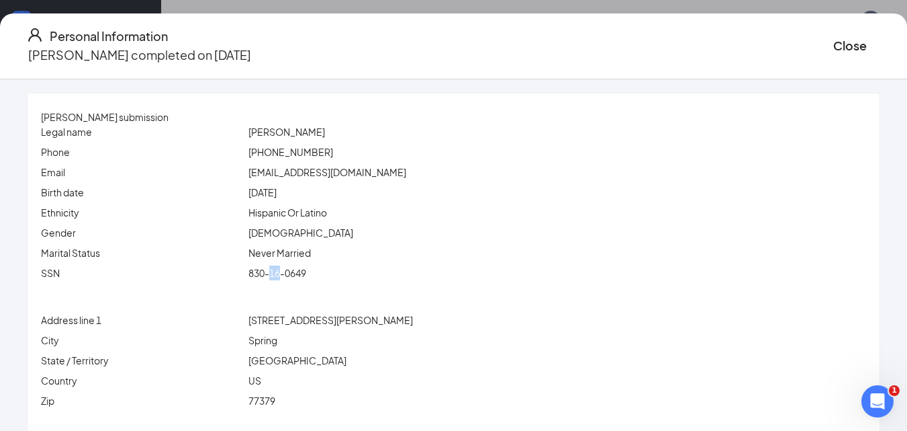
click at [298, 271] on span "830-16-0649" at bounding box center [278, 273] width 58 height 12
click at [312, 180] on div "Email alejandrapinto127@gmail.com" at bounding box center [454, 175] width 826 height 20
click at [312, 176] on span "alejandrapinto127@gmail.com" at bounding box center [328, 172] width 158 height 12
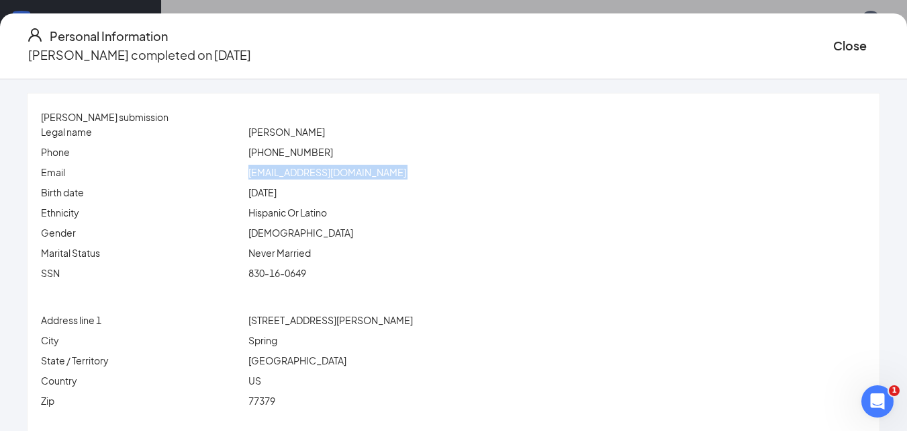
click at [312, 176] on span "alejandrapinto127@gmail.com" at bounding box center [328, 172] width 158 height 12
click at [282, 152] on span "(346) 651-7070" at bounding box center [291, 152] width 85 height 12
click at [308, 314] on div "16222 stubner rd spring tx" at bounding box center [557, 319] width 623 height 15
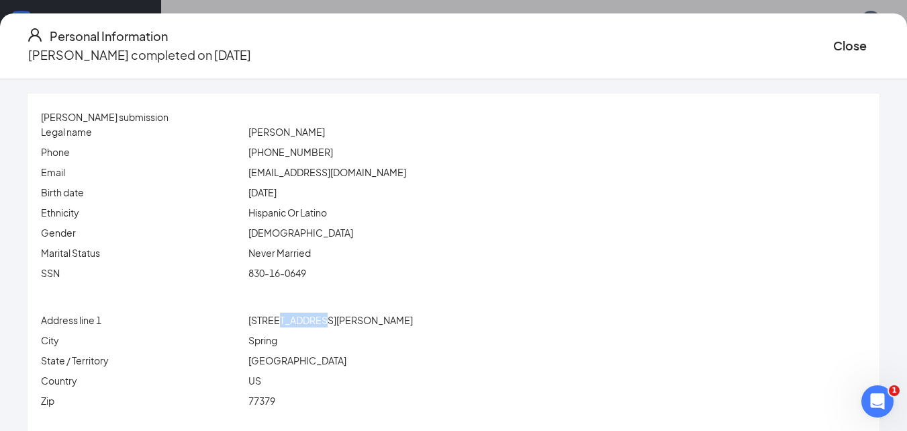
click at [308, 314] on div "16222 stubner rd spring tx" at bounding box center [557, 319] width 623 height 15
click at [307, 317] on span "16222 stubner rd spring tx" at bounding box center [331, 320] width 165 height 12
click at [277, 338] on span "Spring" at bounding box center [263, 340] width 29 height 12
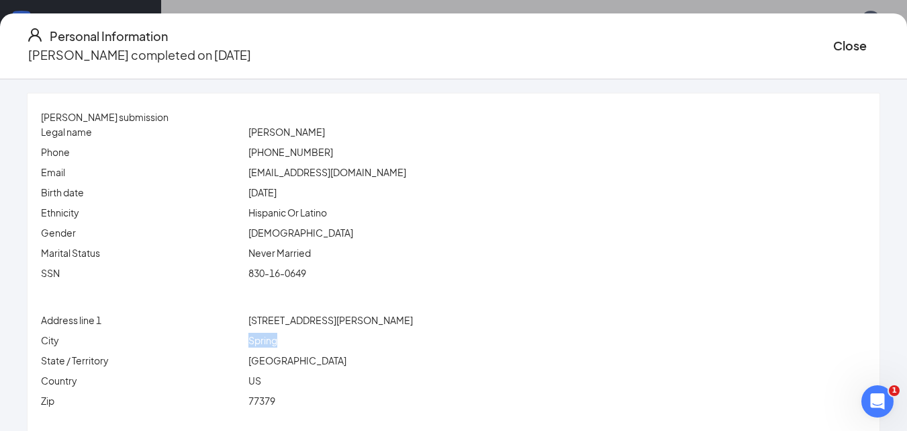
click at [277, 338] on span "Spring" at bounding box center [263, 340] width 29 height 12
click at [275, 404] on span "77379" at bounding box center [262, 400] width 27 height 12
click at [834, 46] on button "Close" at bounding box center [851, 45] width 34 height 19
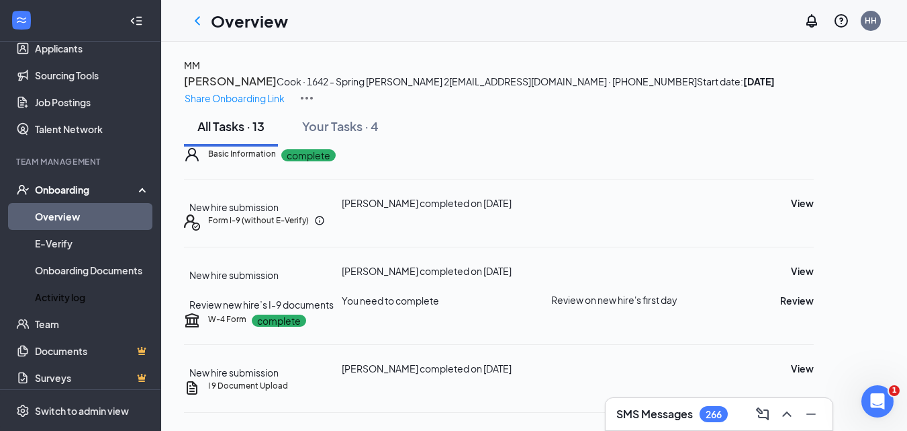
drag, startPoint x: 342, startPoint y: 93, endPoint x: 289, endPoint y: 93, distance: 52.4
click at [289, 93] on div "MM Mayra Mejia Cook · 1642 - Spring Stuebner 2 alejandrapinto127@gmail.com · (3…" at bounding box center [534, 82] width 701 height 48
click at [814, 210] on button "View" at bounding box center [802, 202] width 23 height 15
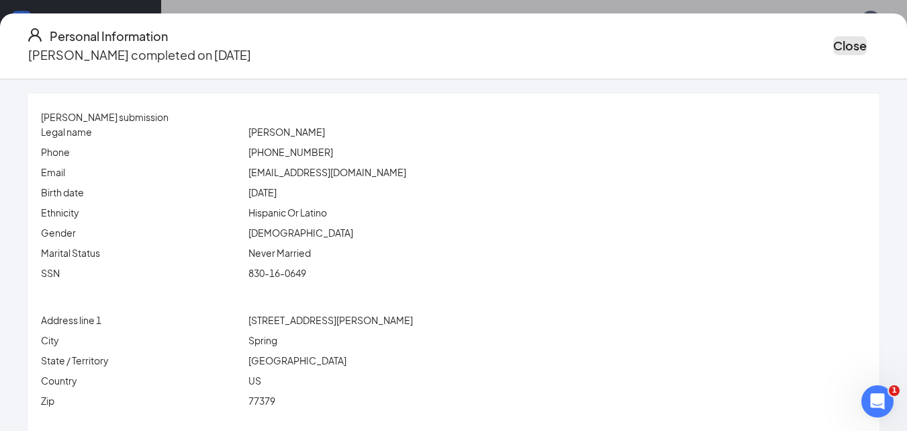
click at [834, 40] on button "Close" at bounding box center [851, 45] width 34 height 19
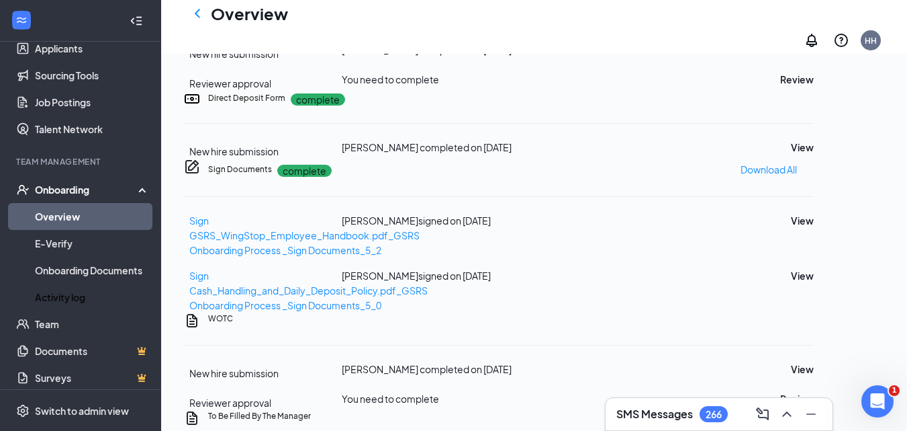
scroll to position [537, 0]
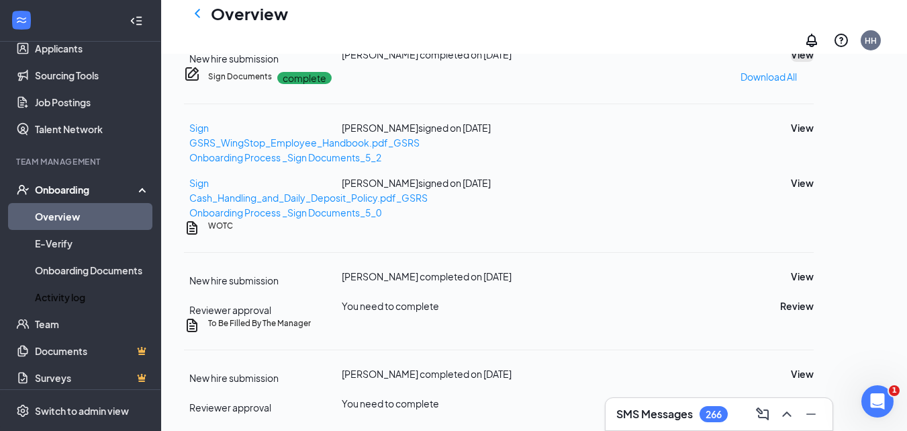
click at [814, 62] on button "View" at bounding box center [802, 54] width 23 height 15
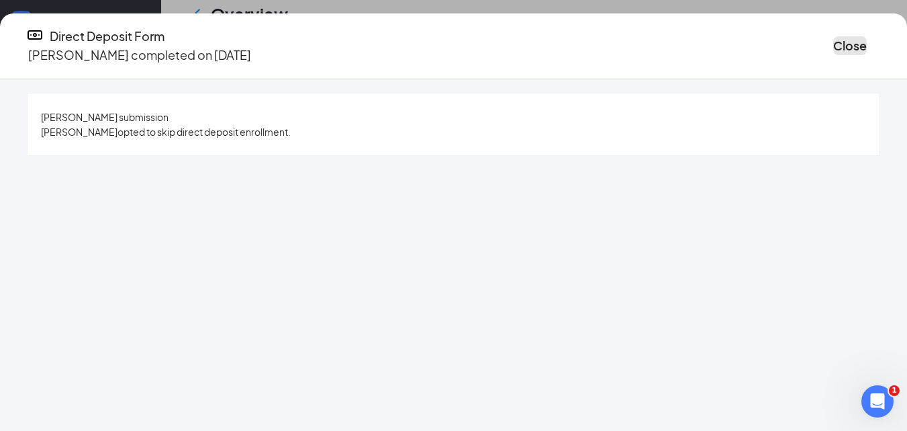
click at [834, 45] on button "Close" at bounding box center [851, 45] width 34 height 19
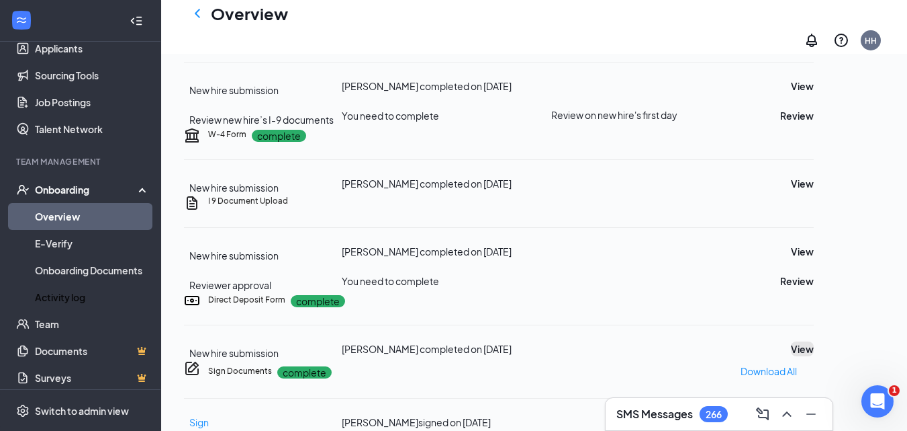
scroll to position [202, 0]
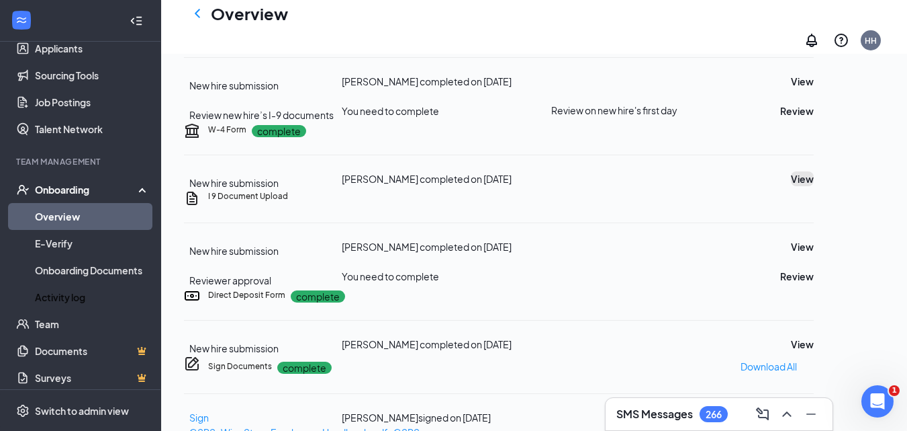
click at [814, 186] on button "View" at bounding box center [802, 178] width 23 height 15
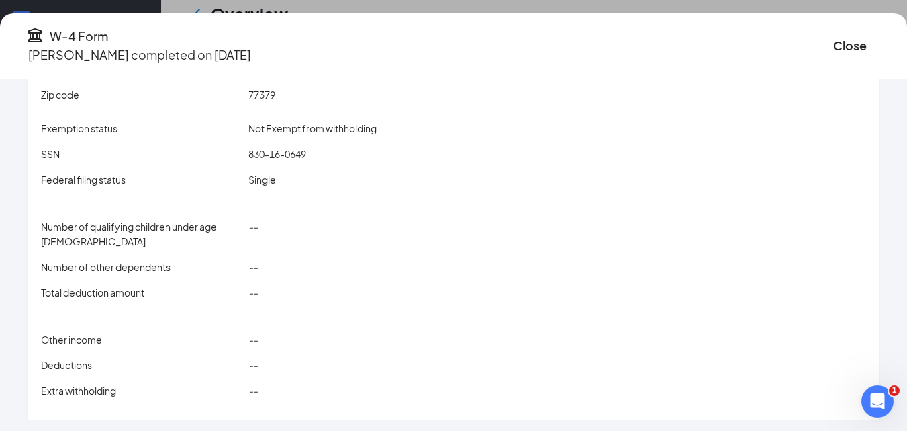
scroll to position [193, 0]
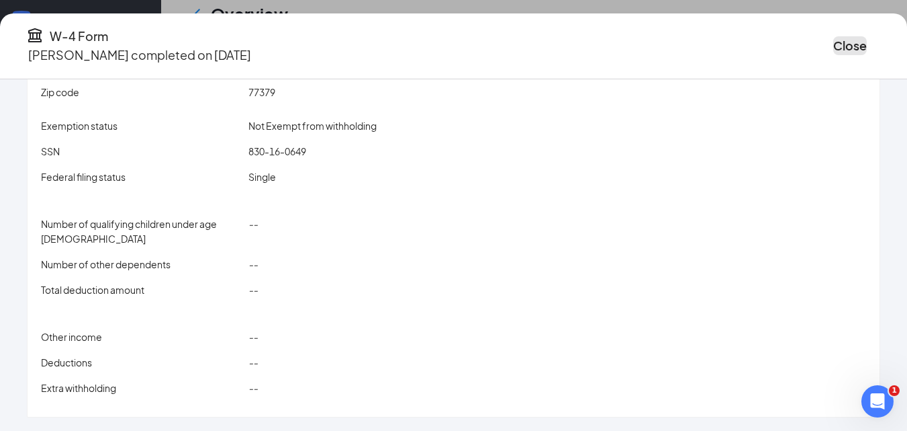
drag, startPoint x: 765, startPoint y: 45, endPoint x: 749, endPoint y: 47, distance: 16.2
click at [834, 44] on button "Close" at bounding box center [851, 45] width 34 height 19
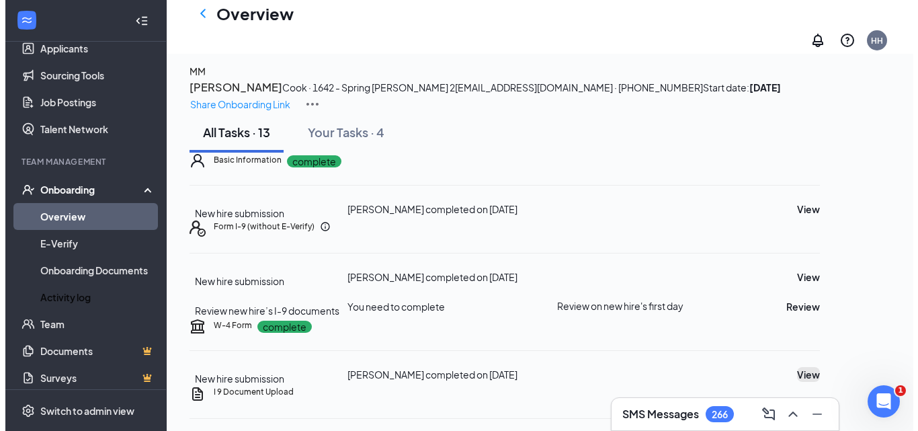
scroll to position [3, 0]
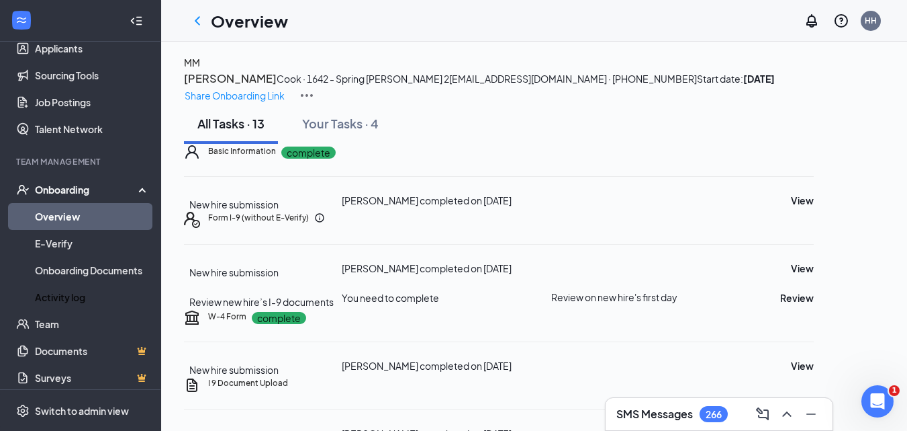
click at [200, 70] on h4 "MM" at bounding box center [192, 62] width 16 height 15
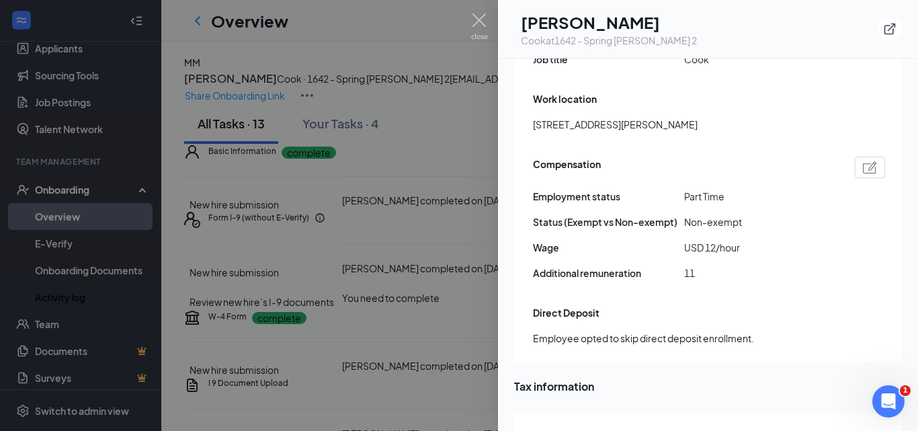
scroll to position [873, 0]
click at [570, 41] on div "Cook at 1642 - Spring Stuebner 2" at bounding box center [609, 40] width 176 height 13
click at [560, 41] on div "Cook at 1642 - Spring Stuebner 2" at bounding box center [609, 40] width 176 height 13
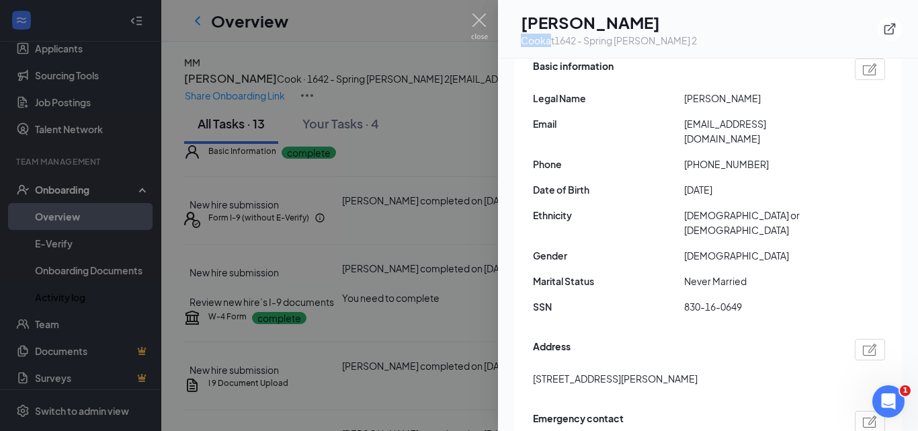
scroll to position [0, 0]
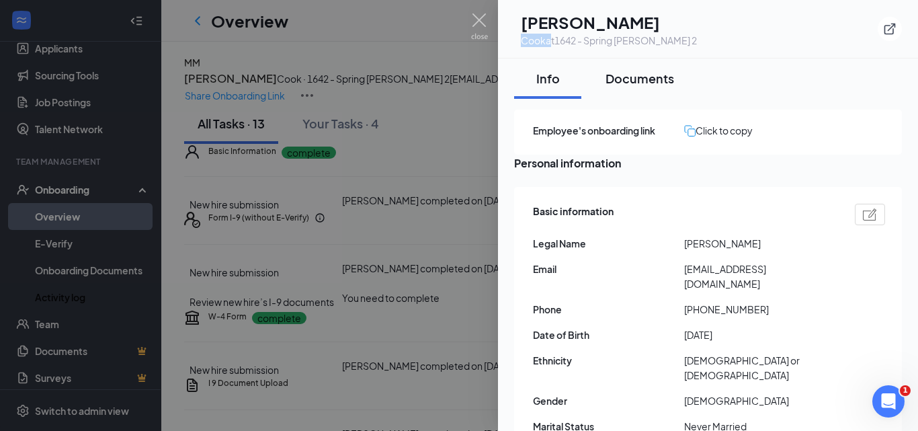
click at [623, 77] on div "Documents" at bounding box center [639, 78] width 69 height 17
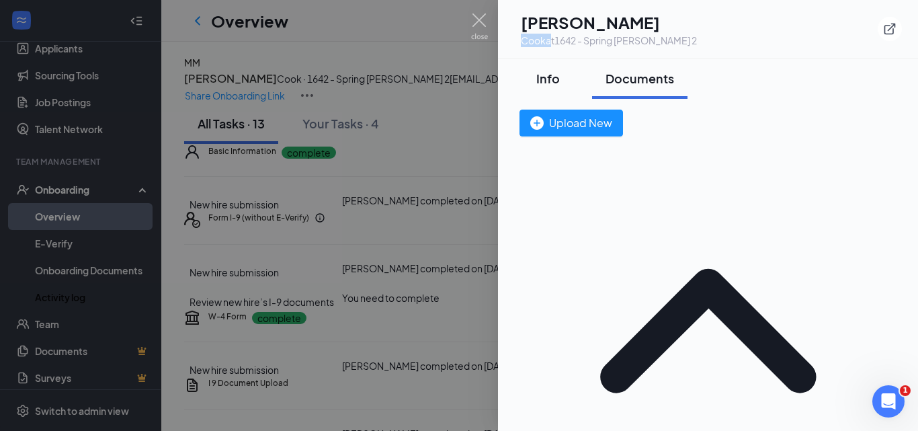
click at [555, 85] on div "Info" at bounding box center [547, 78] width 40 height 17
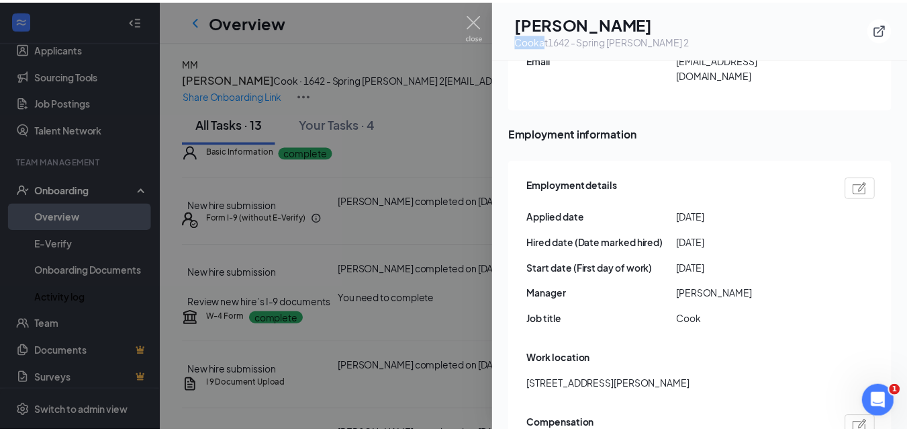
scroll to position [605, 0]
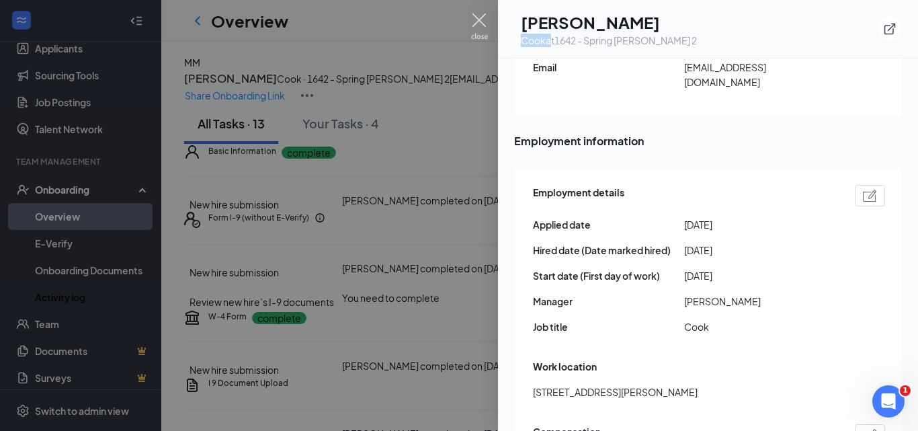
click at [479, 20] on img at bounding box center [479, 26] width 17 height 26
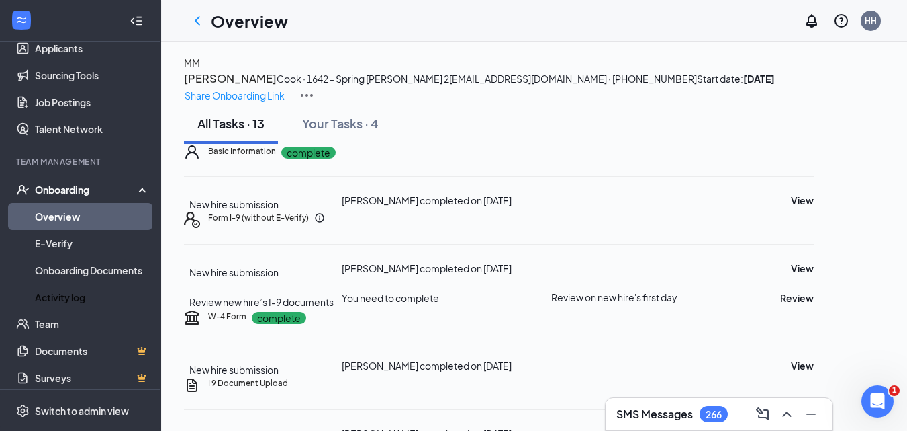
click at [80, 296] on link "Activity log" at bounding box center [92, 296] width 115 height 27
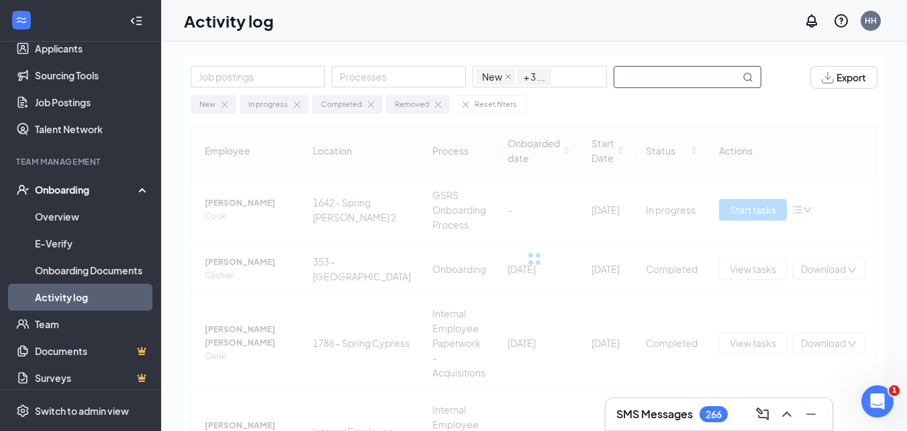
click at [672, 79] on input "text" at bounding box center [678, 76] width 126 height 21
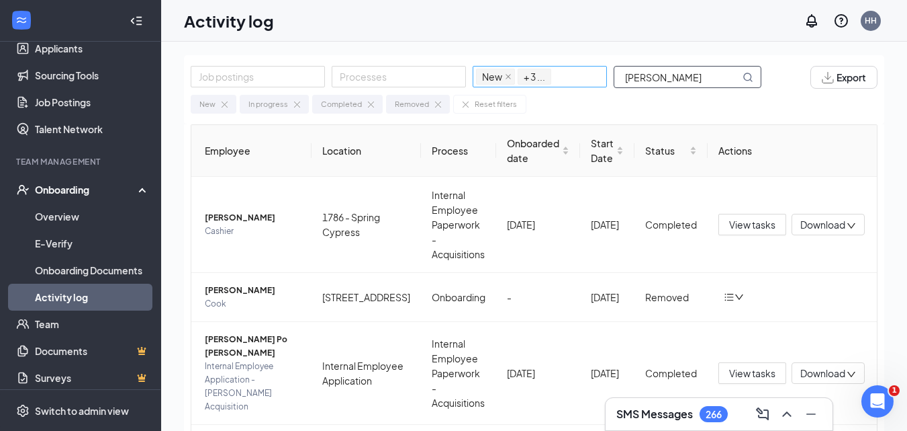
drag, startPoint x: 705, startPoint y: 78, endPoint x: 572, endPoint y: 75, distance: 133.0
click at [572, 75] on div "Job postings Processes New In progress Completed Removed + 3 ... PABLO" at bounding box center [483, 77] width 584 height 23
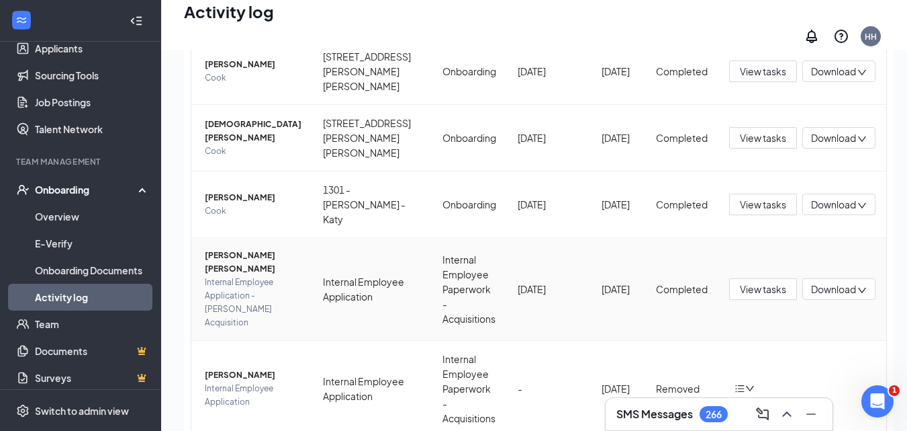
scroll to position [60, 0]
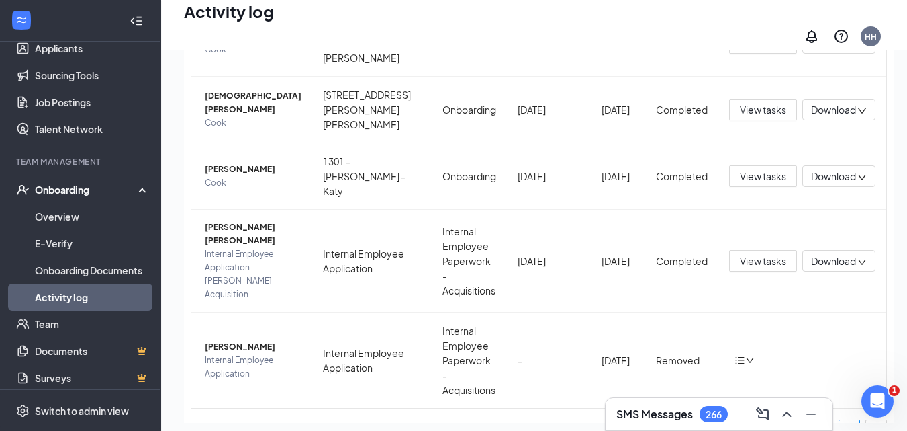
drag, startPoint x: 828, startPoint y: 358, endPoint x: 679, endPoint y: 314, distance: 154.7
click at [840, 420] on link "2" at bounding box center [850, 430] width 20 height 20
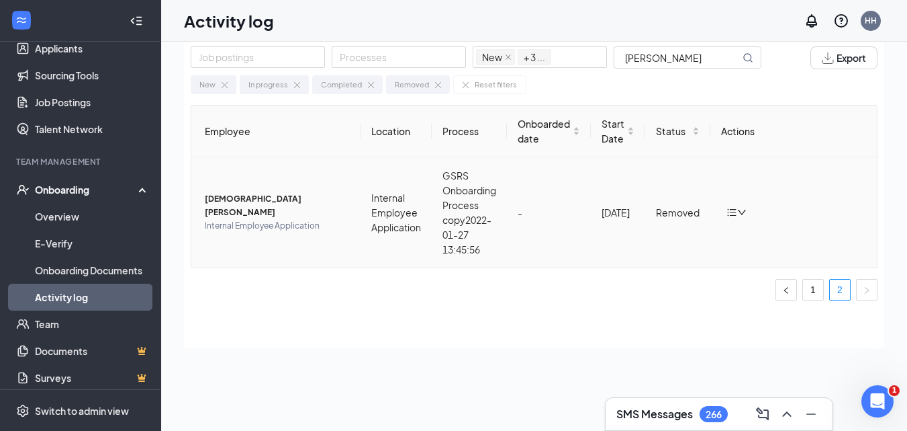
scroll to position [60, 0]
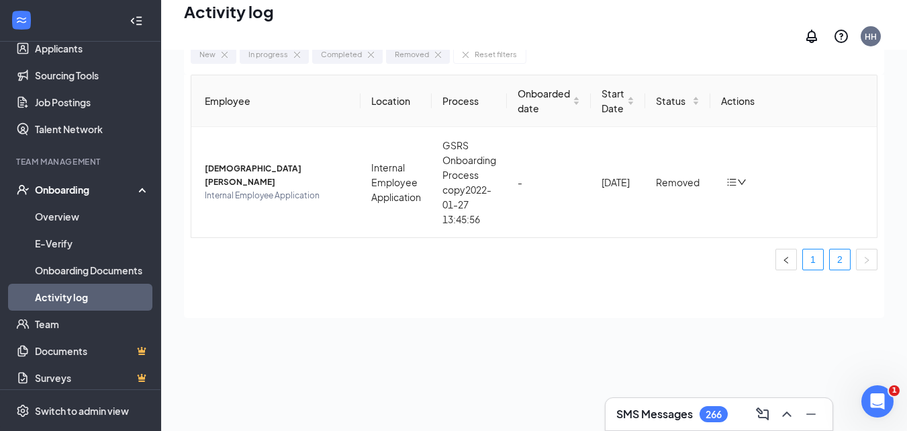
click at [809, 249] on link "1" at bounding box center [813, 259] width 20 height 20
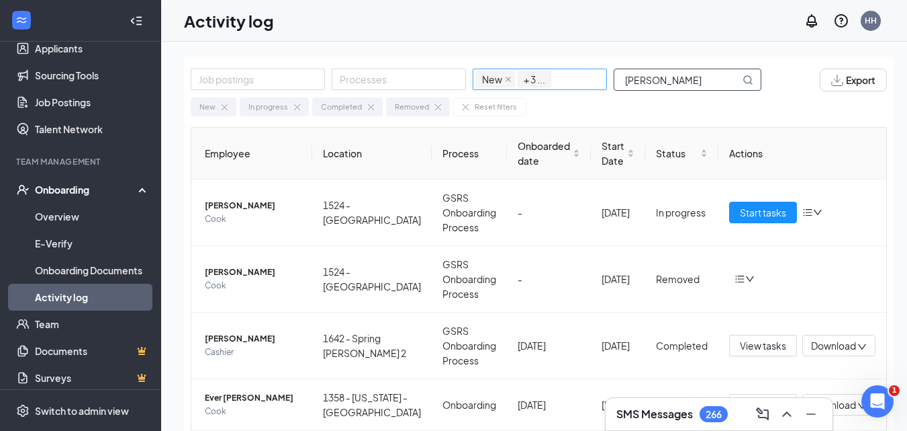
drag, startPoint x: 706, startPoint y: 79, endPoint x: 503, endPoint y: 79, distance: 202.9
click at [503, 79] on div "Job postings Processes New In progress Completed Removed + 3 ... PINEDA" at bounding box center [483, 80] width 584 height 23
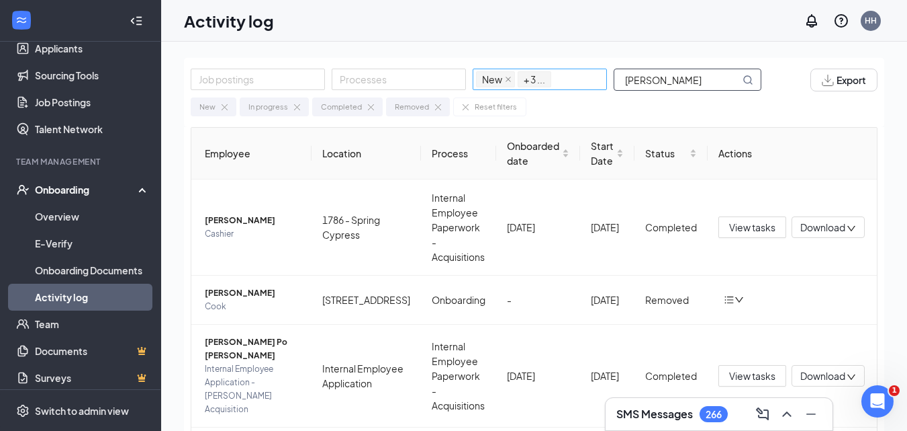
drag, startPoint x: 692, startPoint y: 87, endPoint x: 585, endPoint y: 81, distance: 107.0
click at [585, 81] on div "Job postings Processes New In progress Completed Removed + 3 ... pablo" at bounding box center [483, 80] width 584 height 23
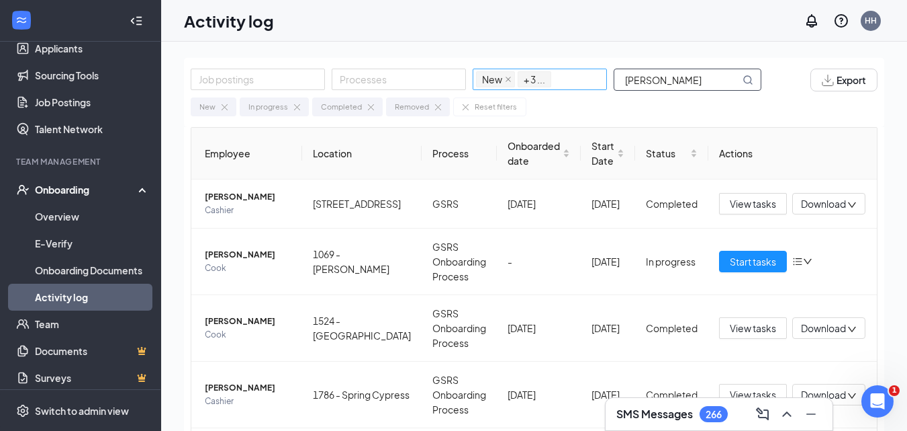
drag, startPoint x: 666, startPoint y: 81, endPoint x: 574, endPoint y: 77, distance: 92.1
click at [574, 77] on div "Job postings Processes New In progress Completed Removed + 3 ... DANIEL" at bounding box center [483, 80] width 584 height 23
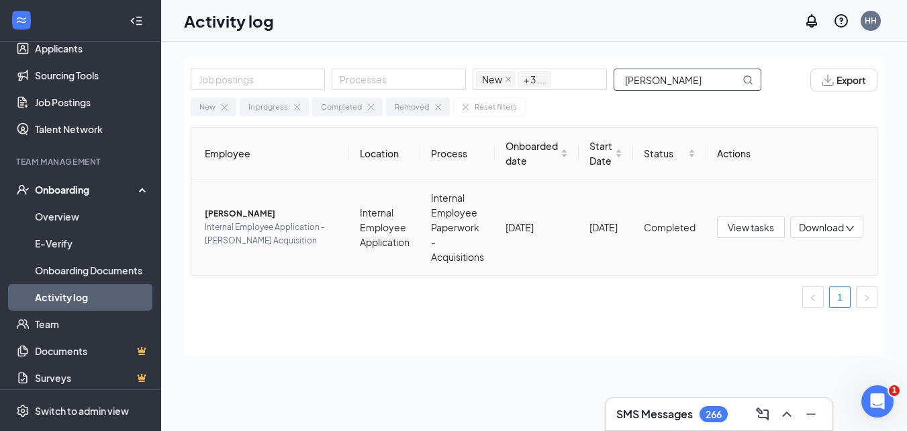
type input "OLMOS"
click at [248, 207] on span "Daniel O Olmos" at bounding box center [272, 213] width 134 height 13
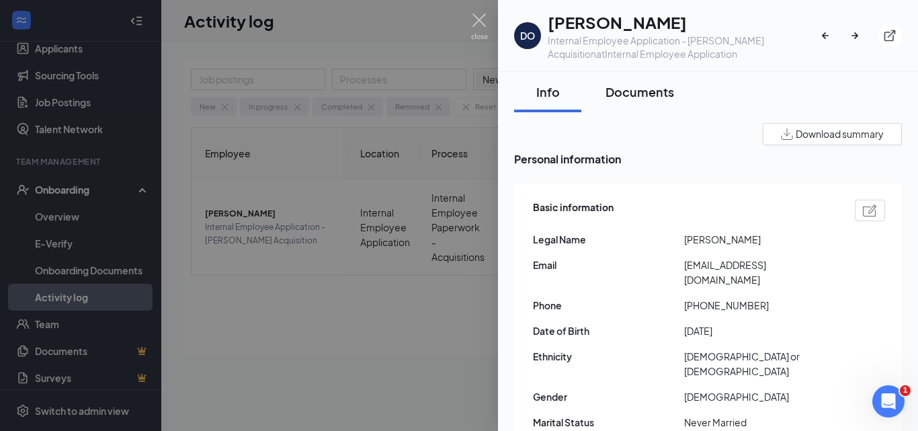
click at [633, 96] on div "Documents" at bounding box center [639, 91] width 69 height 17
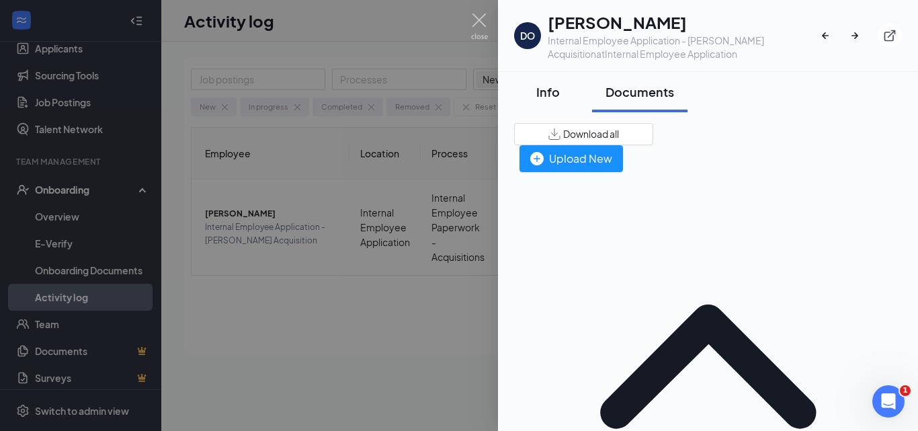
click at [543, 89] on div "Info" at bounding box center [547, 91] width 40 height 17
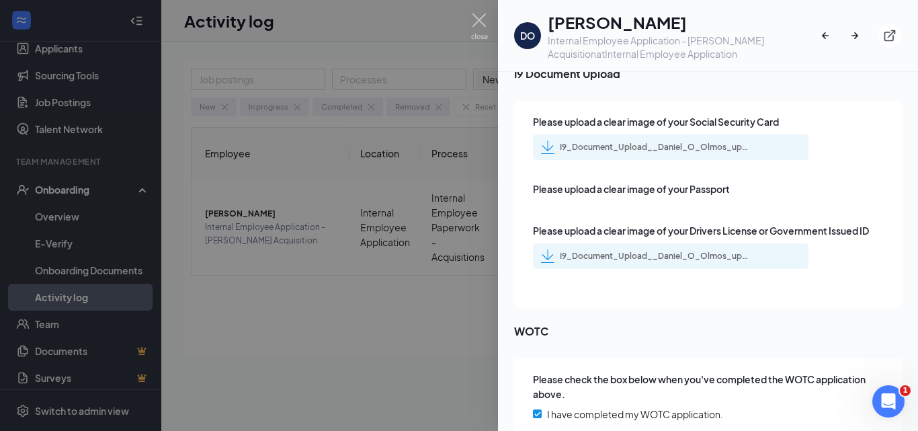
scroll to position [1924, 0]
click at [648, 141] on div "I9_Document_Upload__Daniel_O_Olmos_uploadedfile_20231222.pdf" at bounding box center [654, 146] width 188 height 11
click at [680, 250] on div "I9_Document_Upload__Daniel_O_Olmos_uploadedfile_20231222.pdf" at bounding box center [654, 255] width 188 height 11
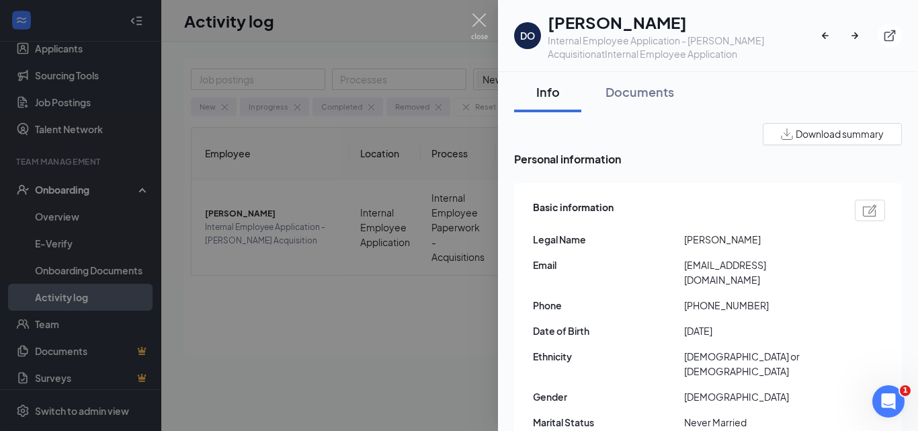
scroll to position [555, 0]
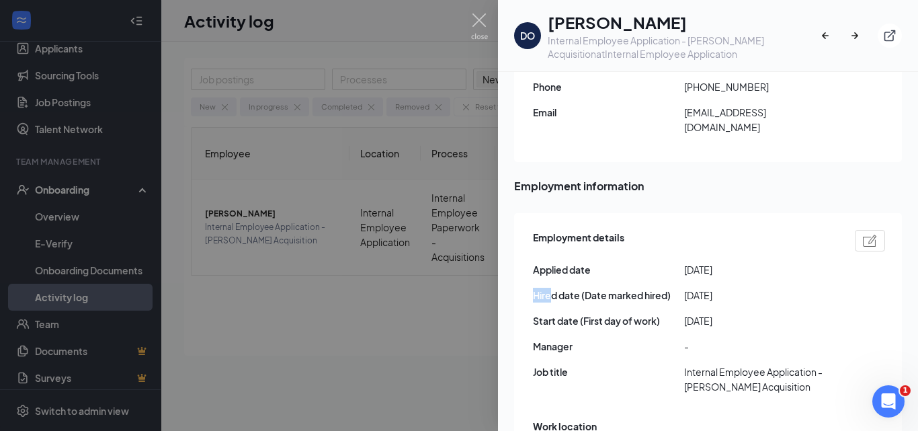
drag, startPoint x: 731, startPoint y: 250, endPoint x: 715, endPoint y: 256, distance: 16.6
click at [676, 287] on div "Hired date (Date marked hired) 2023-12-20" at bounding box center [709, 294] width 352 height 15
click at [715, 287] on span "2023-12-20" at bounding box center [759, 294] width 151 height 15
click at [483, 15] on img at bounding box center [479, 26] width 17 height 26
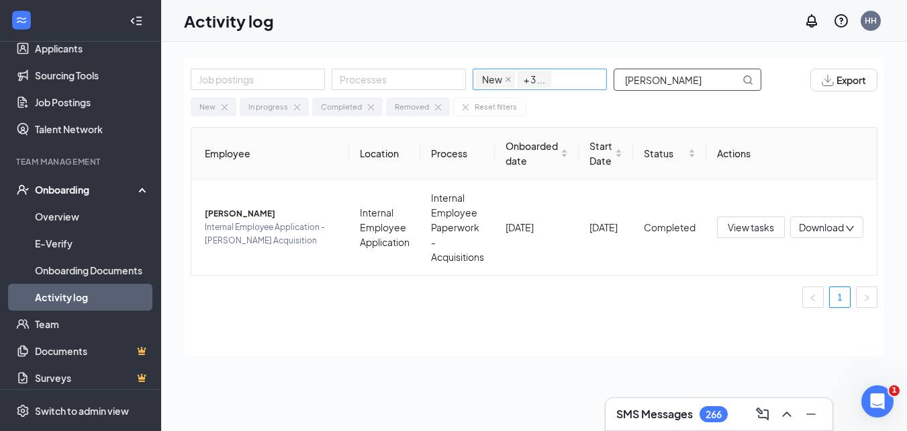
drag, startPoint x: 682, startPoint y: 76, endPoint x: 537, endPoint y: 83, distance: 145.3
click at [537, 83] on div "Job postings Processes New In progress Completed Removed + 3 ... OLMOS" at bounding box center [483, 80] width 584 height 23
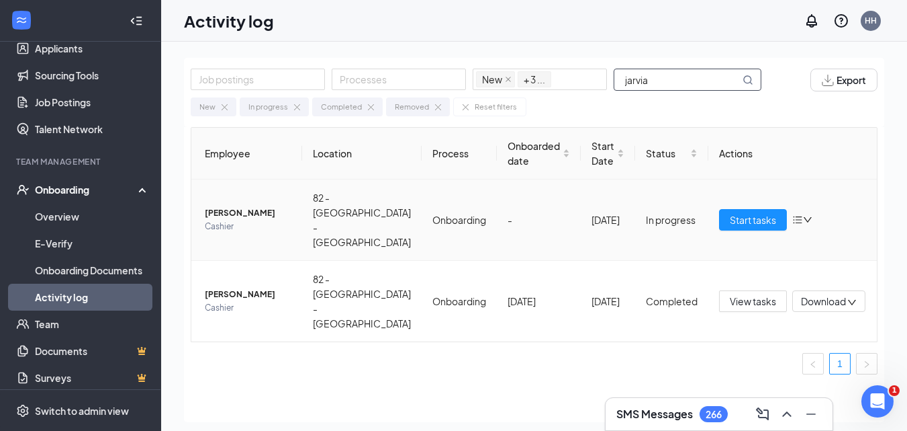
type input "jarvia"
click at [239, 212] on span "Jarvia T Alexander" at bounding box center [248, 212] width 87 height 13
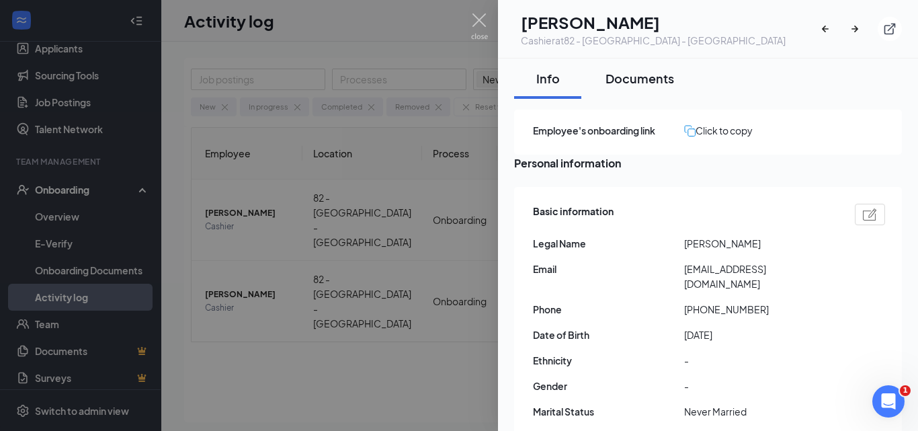
click at [642, 73] on div "Documents" at bounding box center [639, 78] width 69 height 17
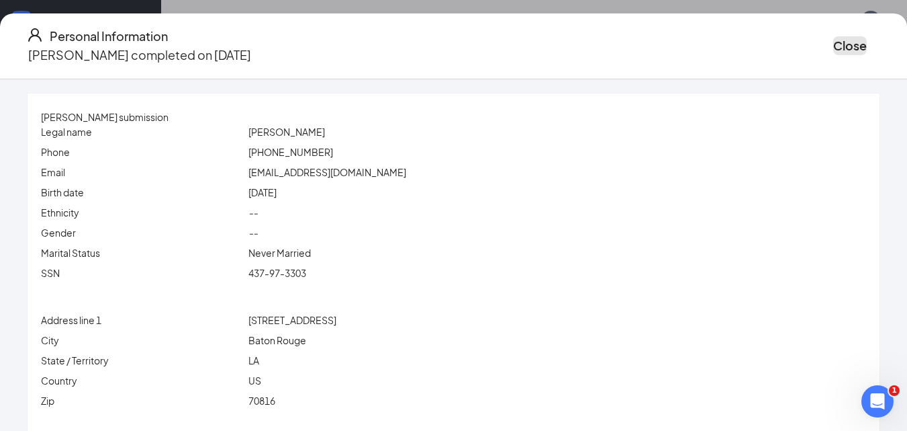
drag, startPoint x: 819, startPoint y: 34, endPoint x: 721, endPoint y: 154, distance: 154.2
click at [834, 36] on button "Close" at bounding box center [851, 45] width 34 height 19
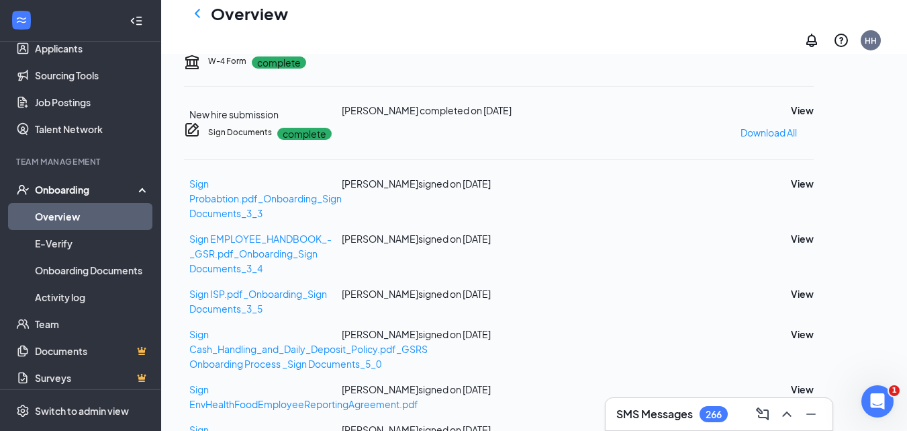
scroll to position [336, 0]
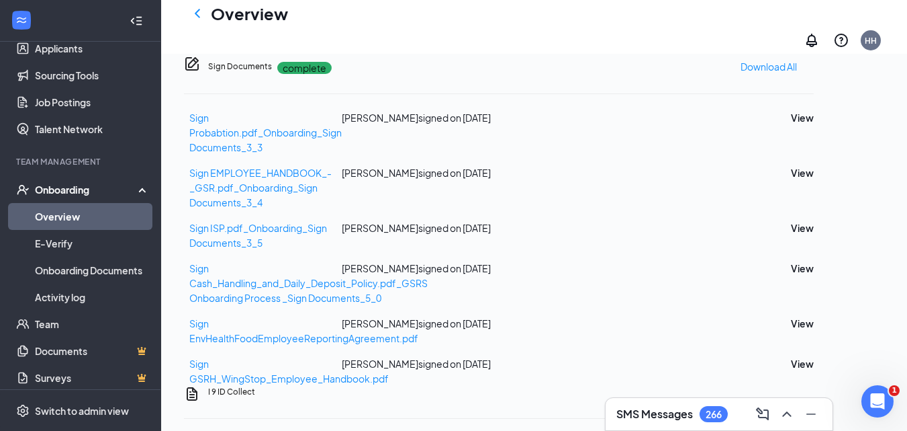
click at [814, 52] on button "View" at bounding box center [802, 44] width 23 height 15
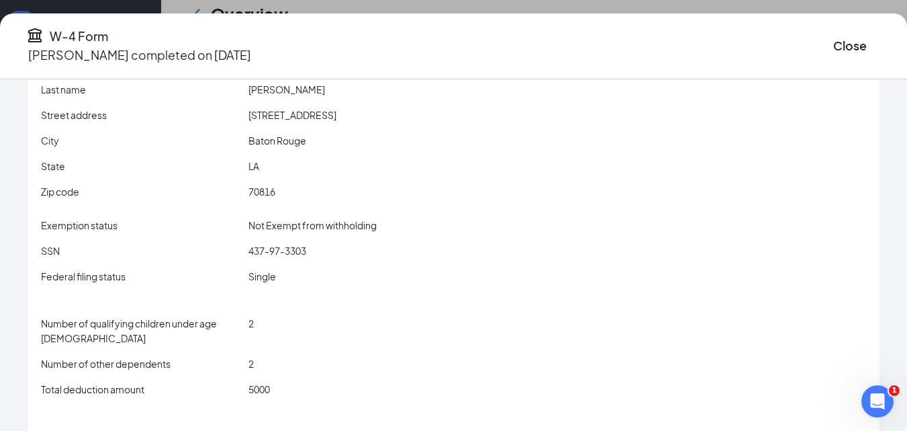
scroll to position [193, 0]
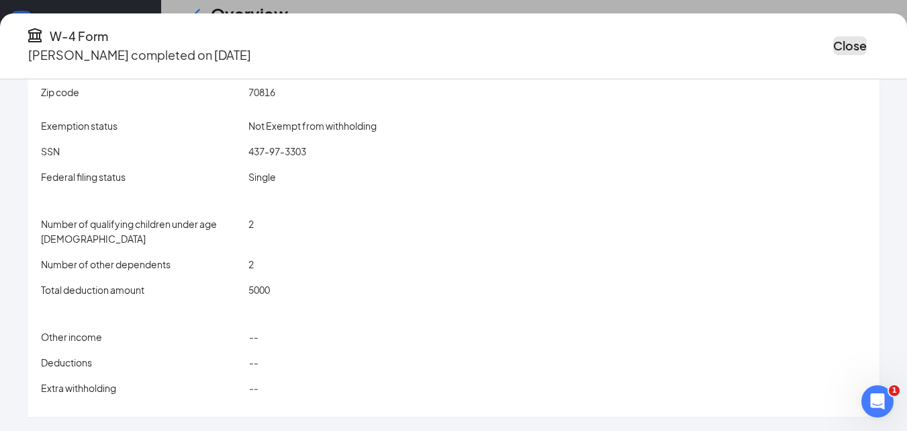
click at [834, 38] on button "Close" at bounding box center [851, 45] width 34 height 19
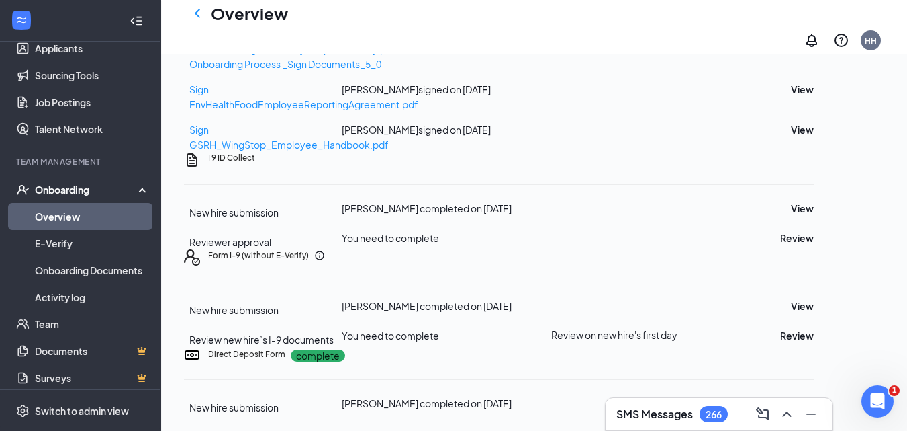
scroll to position [893, 0]
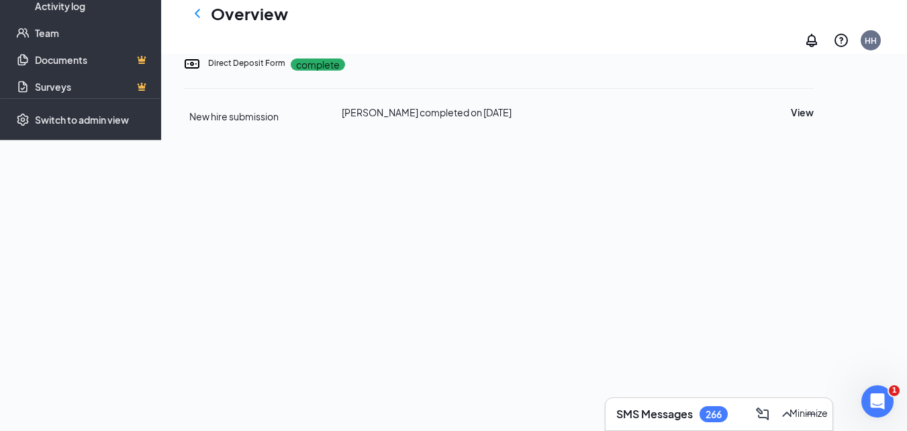
click at [828, 405] on div "Minimize" at bounding box center [809, 412] width 38 height 15
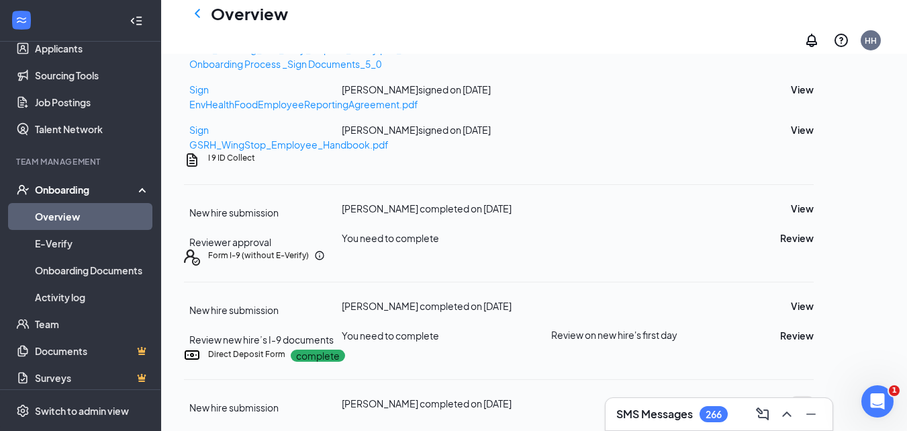
click at [814, 396] on button "View" at bounding box center [802, 403] width 23 height 15
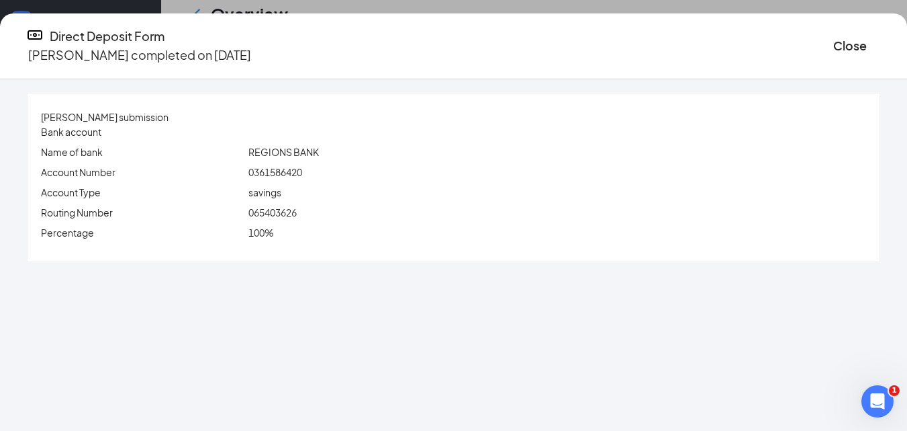
click at [302, 172] on span "0361586420" at bounding box center [276, 172] width 54 height 12
click at [302, 171] on span "0361586420" at bounding box center [276, 172] width 54 height 12
click at [302, 174] on span "0361586420" at bounding box center [276, 172] width 54 height 12
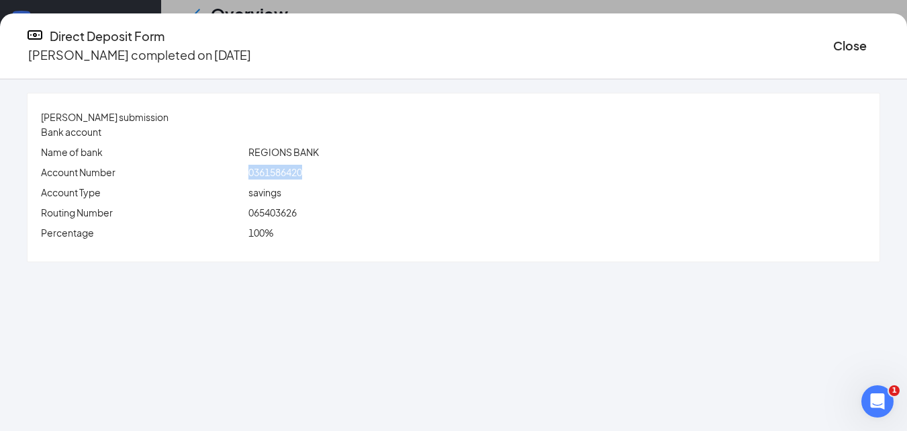
click at [302, 174] on span "0361586420" at bounding box center [276, 172] width 54 height 12
click at [283, 174] on span "0361586420" at bounding box center [276, 172] width 54 height 12
click at [297, 216] on span "065403626" at bounding box center [273, 212] width 48 height 12
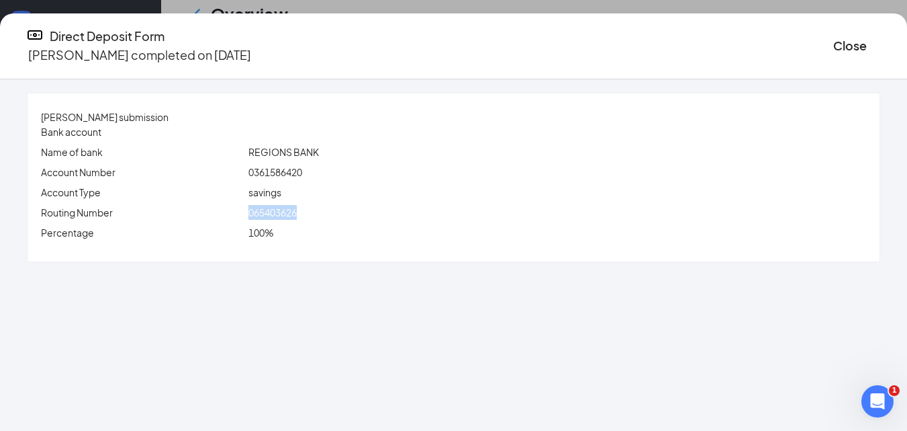
click at [297, 216] on span "065403626" at bounding box center [273, 212] width 48 height 12
click at [834, 44] on button "Close" at bounding box center [851, 45] width 34 height 19
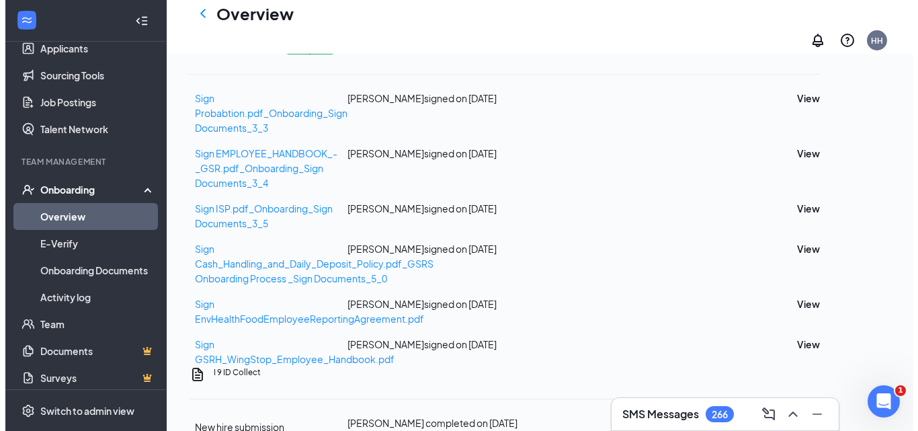
scroll to position [0, 0]
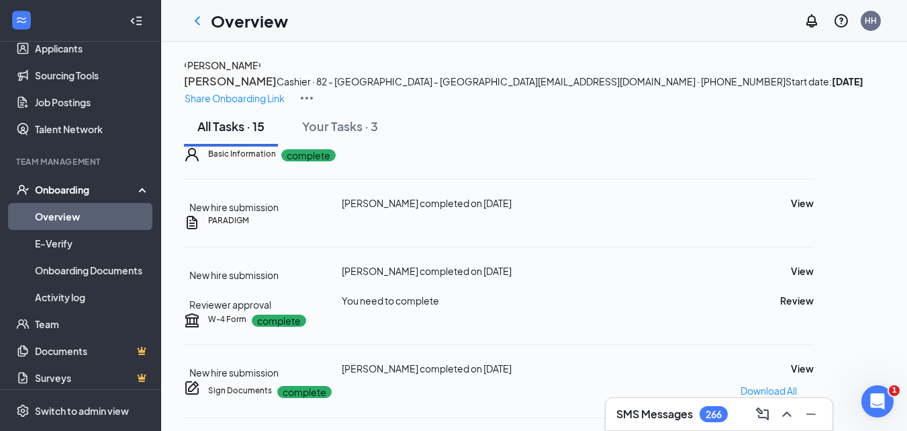
click at [261, 73] on button "JA" at bounding box center [222, 65] width 77 height 15
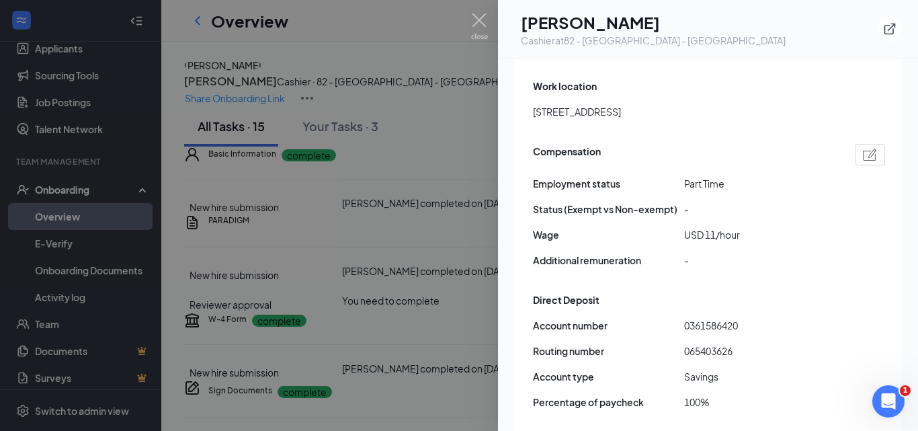
scroll to position [873, 0]
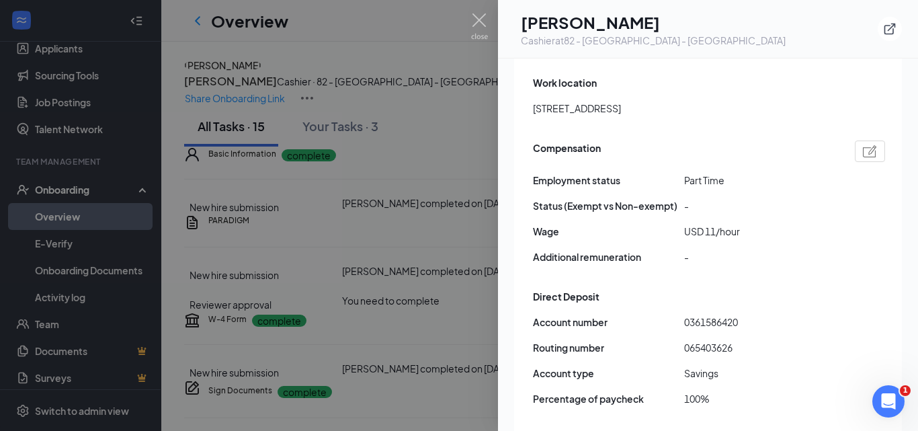
drag, startPoint x: 694, startPoint y: 27, endPoint x: 548, endPoint y: 19, distance: 145.9
click at [548, 19] on h1 "Jarvia T Alexander" at bounding box center [653, 22] width 265 height 23
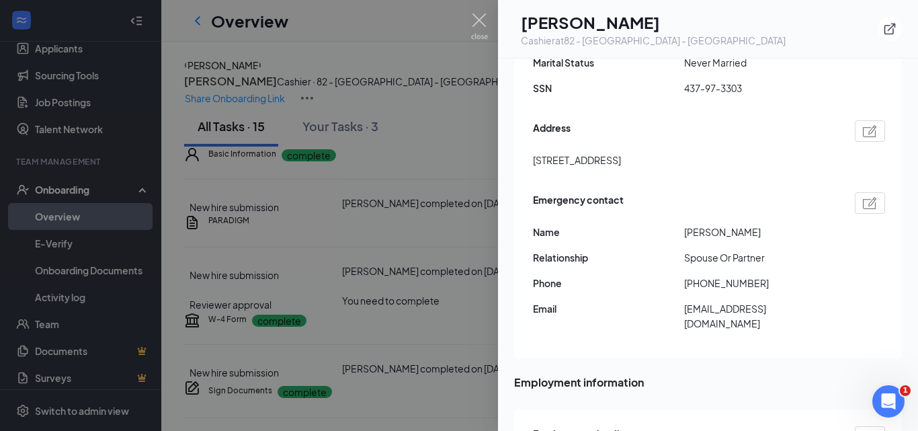
scroll to position [0, 0]
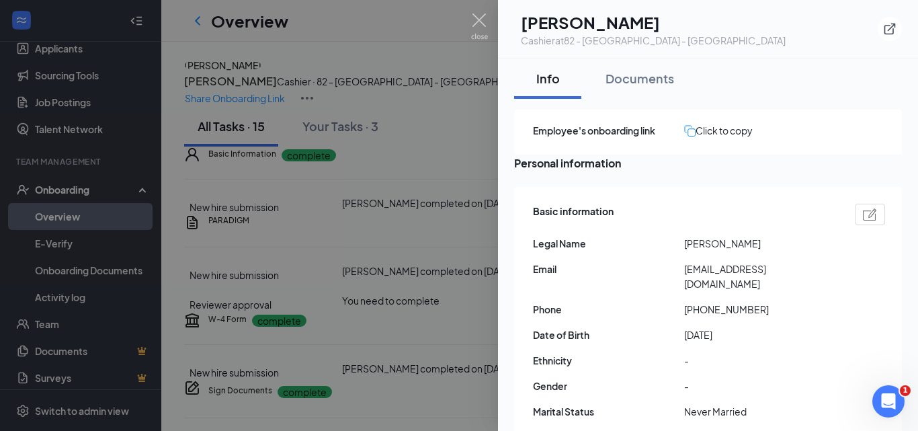
click at [715, 251] on span "Jarvia T Alexander" at bounding box center [759, 243] width 151 height 15
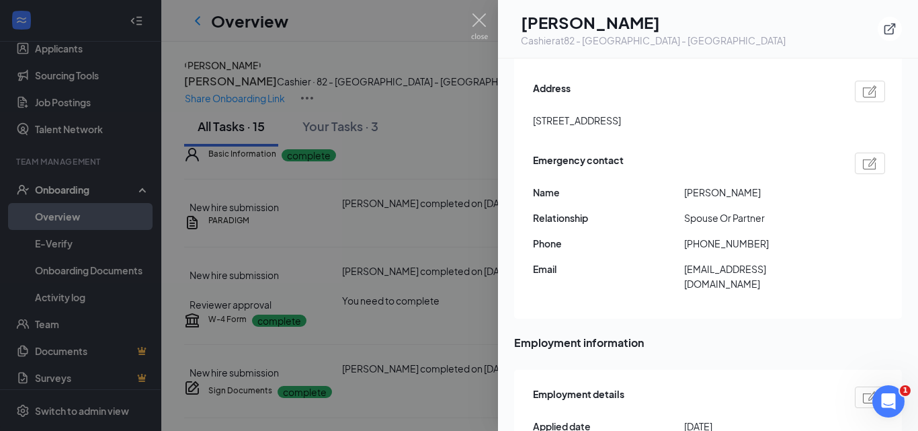
scroll to position [537, 0]
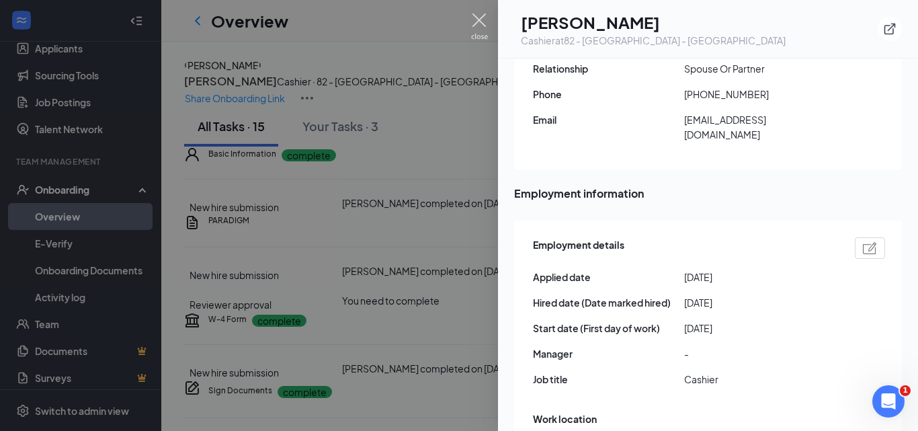
click at [477, 21] on img at bounding box center [479, 26] width 17 height 26
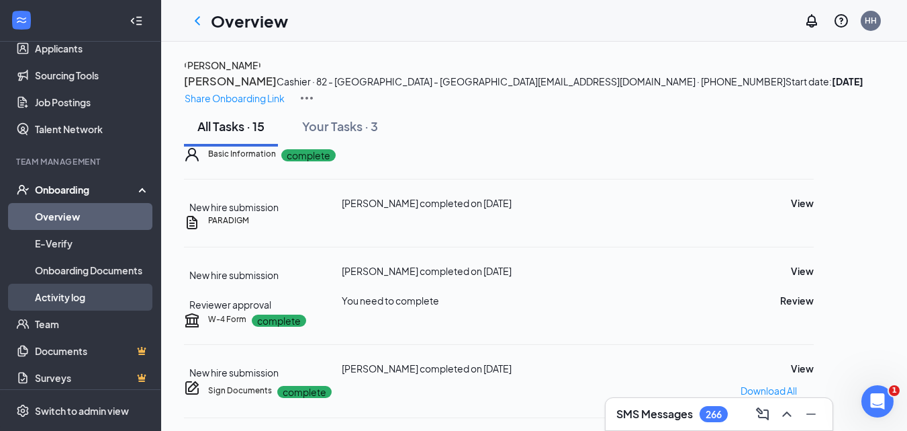
click at [66, 285] on link "Activity log" at bounding box center [92, 296] width 115 height 27
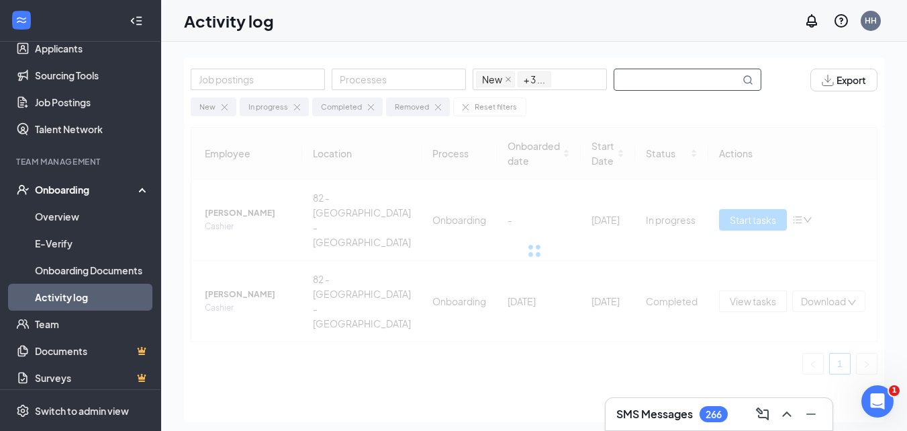
click at [666, 77] on input "text" at bounding box center [678, 79] width 126 height 21
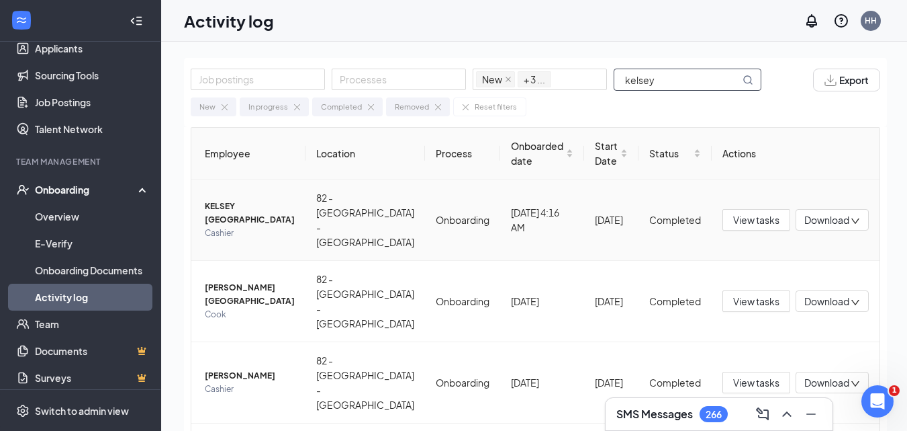
type input "kelsey"
click at [244, 205] on span "KELSEY LONDON" at bounding box center [250, 212] width 90 height 27
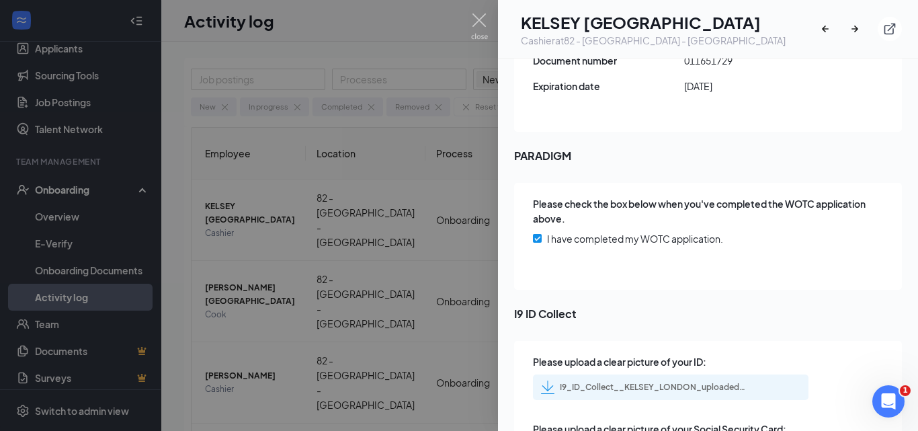
scroll to position [2011, 0]
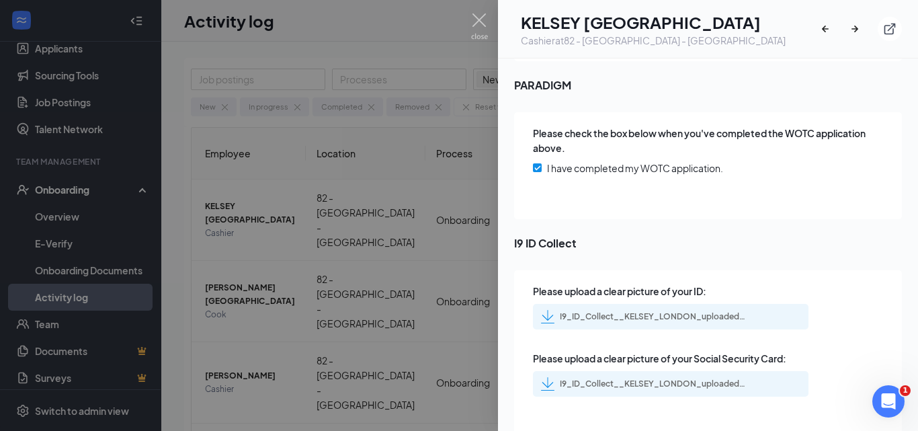
click at [730, 311] on div "I9_ID_Collect__KELSEY_LONDON_uploadedfile_20250914.pdf.pdf" at bounding box center [654, 316] width 188 height 11
click at [727, 371] on div "I9_ID_Collect__KELSEY_LONDON_uploadedfile_20250914.pdf.pdf" at bounding box center [670, 384] width 275 height 26
click at [731, 378] on div "I9_ID_Collect__KELSEY_LONDON_uploadedfile_20250914.pdf.pdf" at bounding box center [654, 383] width 188 height 11
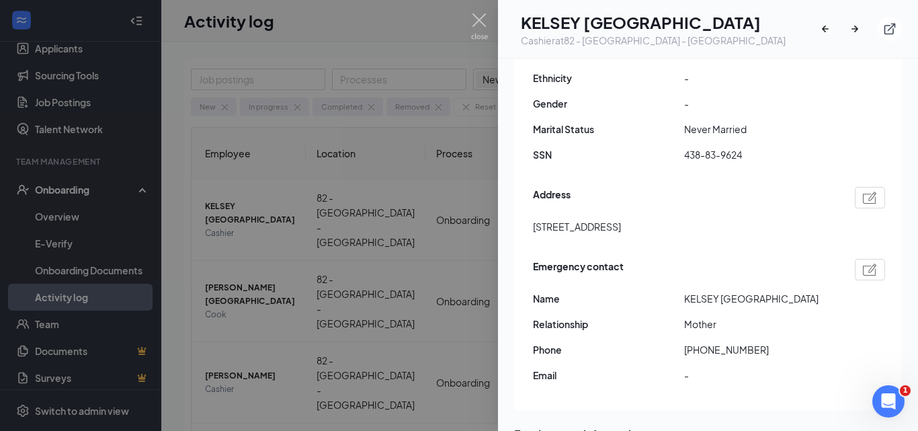
scroll to position [0, 0]
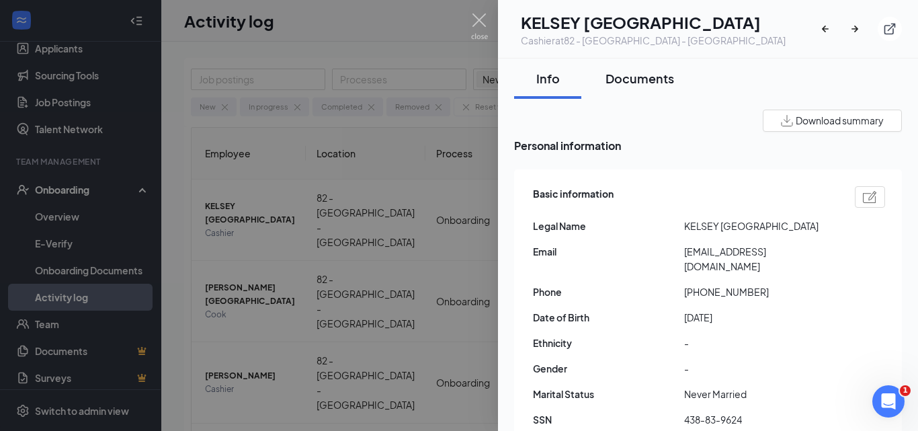
click at [648, 87] on button "Documents" at bounding box center [639, 78] width 95 height 40
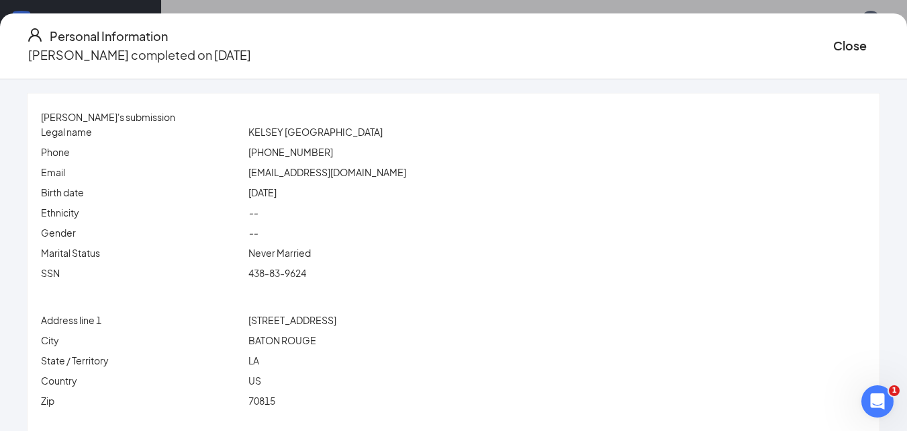
click at [308, 174] on span "londonkelsey0@gmail.com" at bounding box center [328, 172] width 158 height 12
click at [297, 270] on span "438-83-9624" at bounding box center [278, 273] width 58 height 12
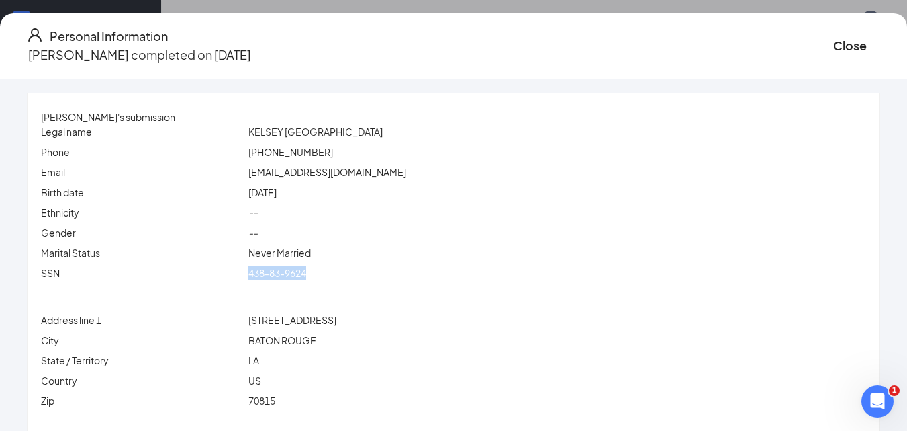
click at [297, 270] on span "438-83-9624" at bounding box center [278, 273] width 58 height 12
click at [313, 158] on span "(225) 515-9826" at bounding box center [291, 152] width 85 height 12
click at [313, 157] on span "(225) 515-9826" at bounding box center [291, 152] width 85 height 12
click at [308, 320] on span "11866 twin oaks ave" at bounding box center [293, 320] width 88 height 12
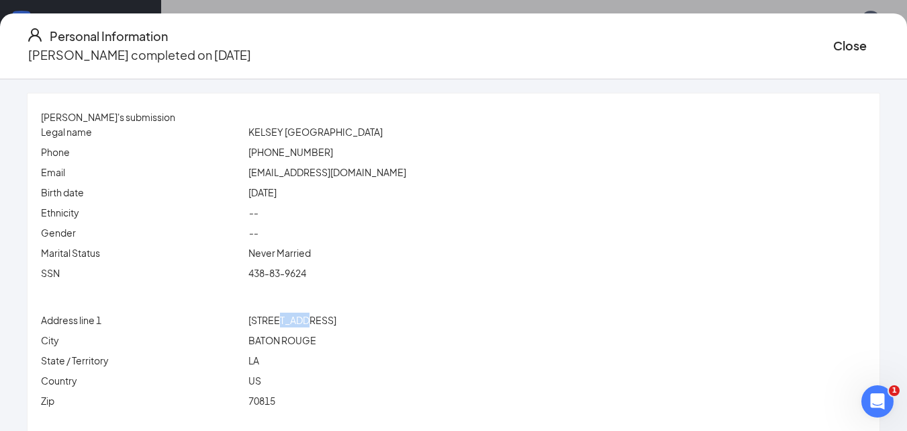
click at [308, 320] on span "11866 twin oaks ave" at bounding box center [293, 320] width 88 height 12
click at [316, 337] on span "BATON ROUGE" at bounding box center [283, 340] width 68 height 12
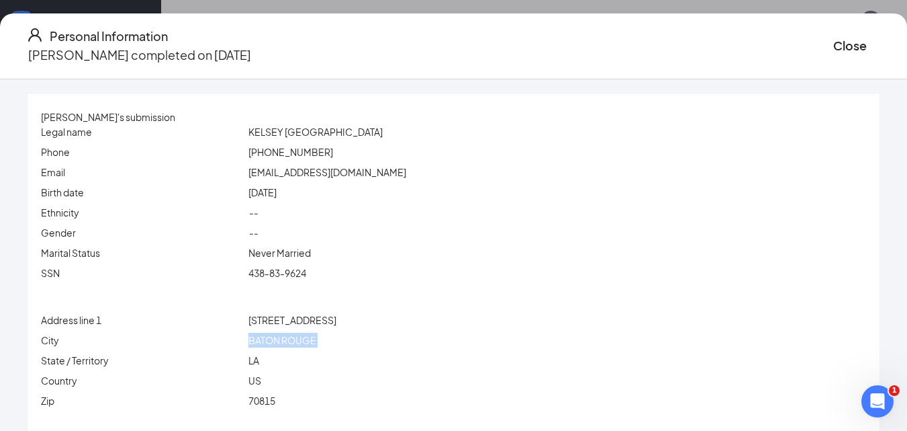
click at [316, 337] on span "BATON ROUGE" at bounding box center [283, 340] width 68 height 12
click at [279, 367] on div "LA" at bounding box center [557, 360] width 623 height 15
click at [259, 362] on span "LA" at bounding box center [254, 360] width 11 height 12
click at [275, 403] on span "70815" at bounding box center [262, 400] width 27 height 12
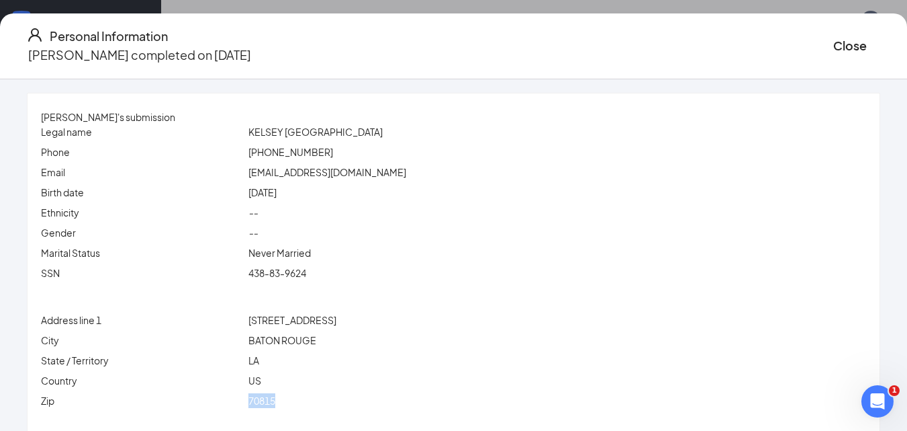
click at [275, 403] on span "70815" at bounding box center [262, 400] width 27 height 12
click at [834, 44] on button "Close" at bounding box center [851, 45] width 34 height 19
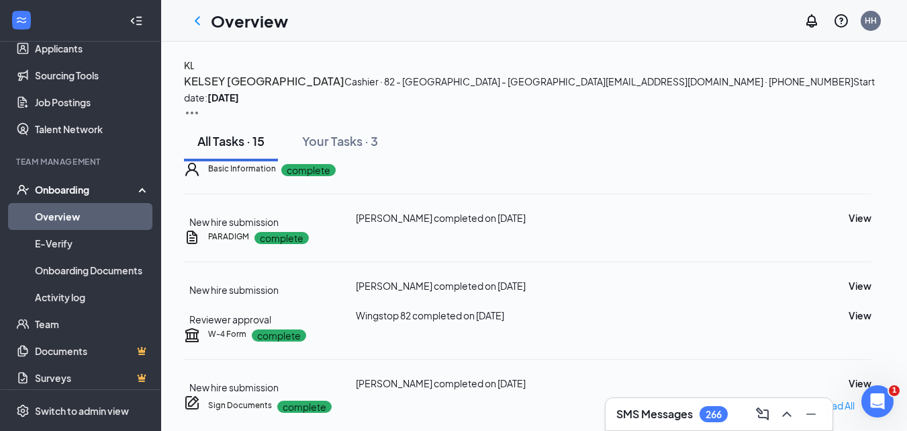
click at [195, 73] on div "KL" at bounding box center [189, 65] width 11 height 15
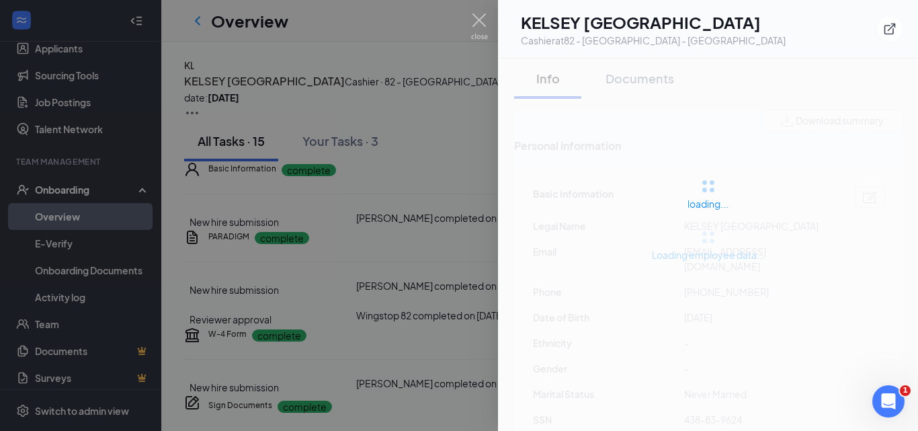
click at [637, 27] on h1 "KELSEY LONDON" at bounding box center [653, 22] width 265 height 23
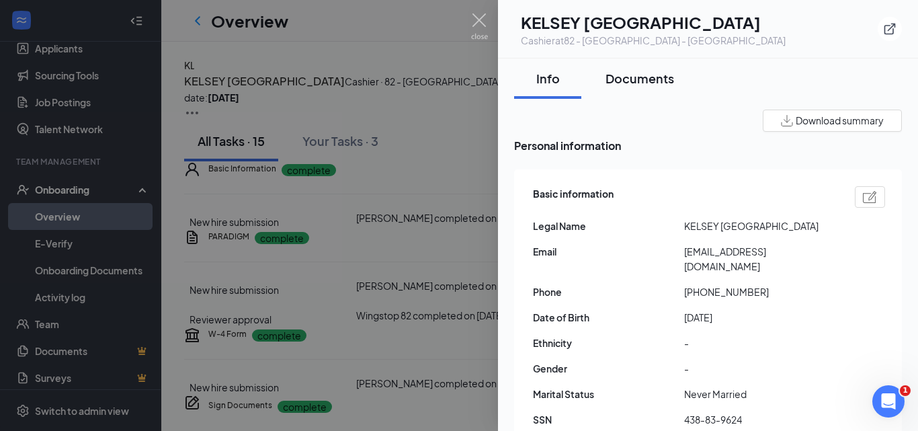
click at [648, 85] on div "Documents" at bounding box center [639, 78] width 69 height 17
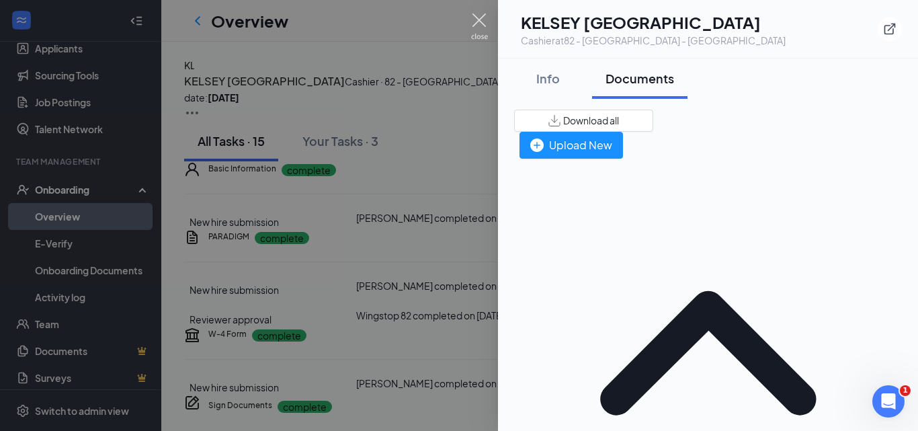
click at [477, 21] on img at bounding box center [479, 26] width 17 height 26
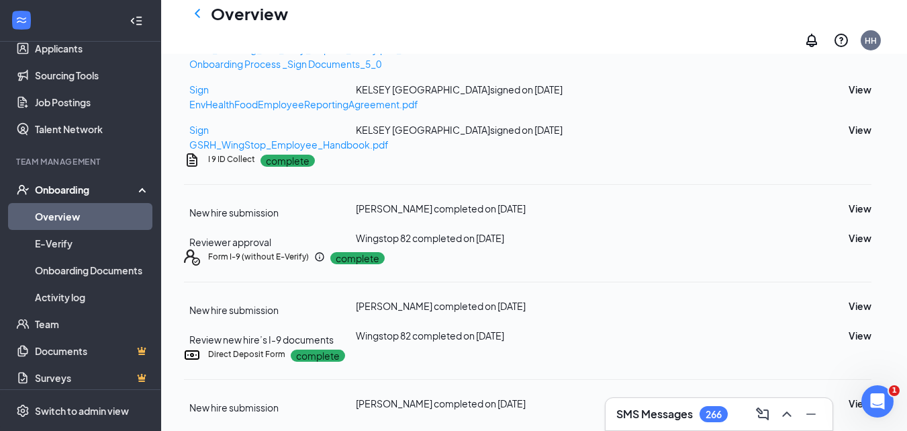
scroll to position [893, 0]
click at [849, 396] on button "View" at bounding box center [860, 403] width 23 height 15
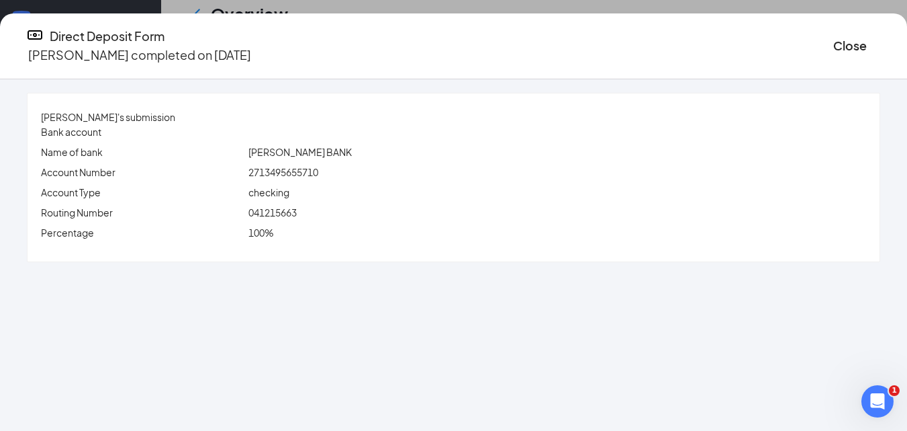
click at [308, 170] on span "2713495655710" at bounding box center [284, 172] width 70 height 12
click at [291, 218] on div "041215663" at bounding box center [557, 212] width 623 height 15
click at [834, 36] on button "Close" at bounding box center [851, 45] width 34 height 19
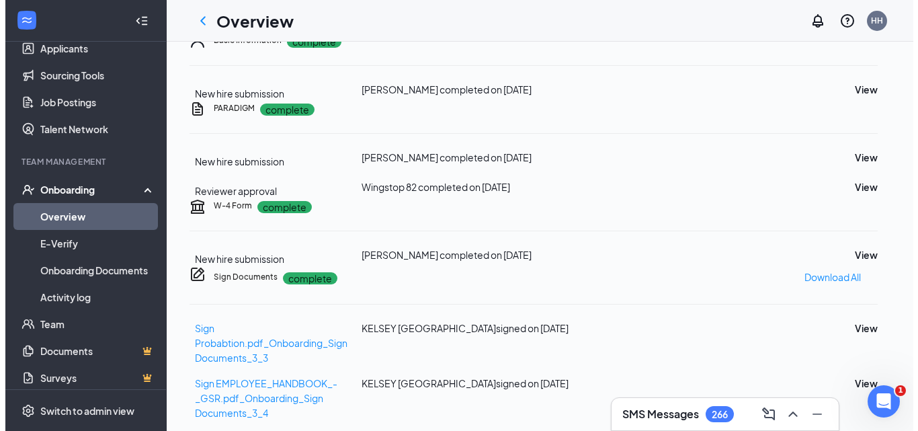
scroll to position [0, 0]
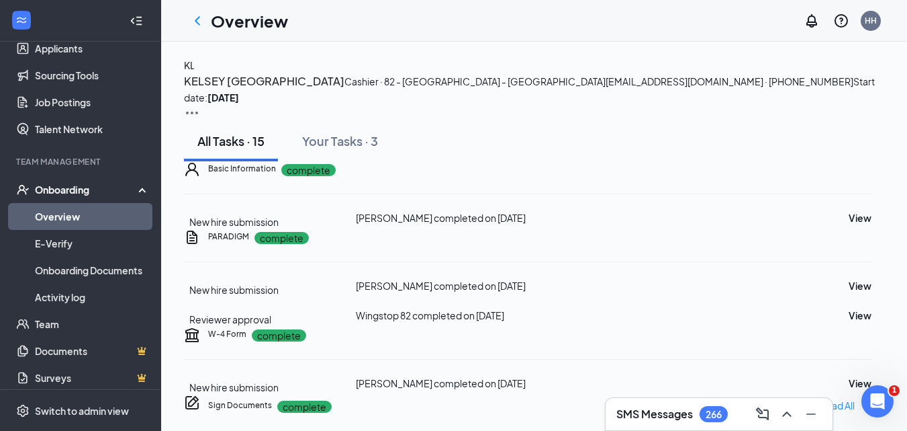
click at [195, 73] on div "KL" at bounding box center [189, 65] width 11 height 15
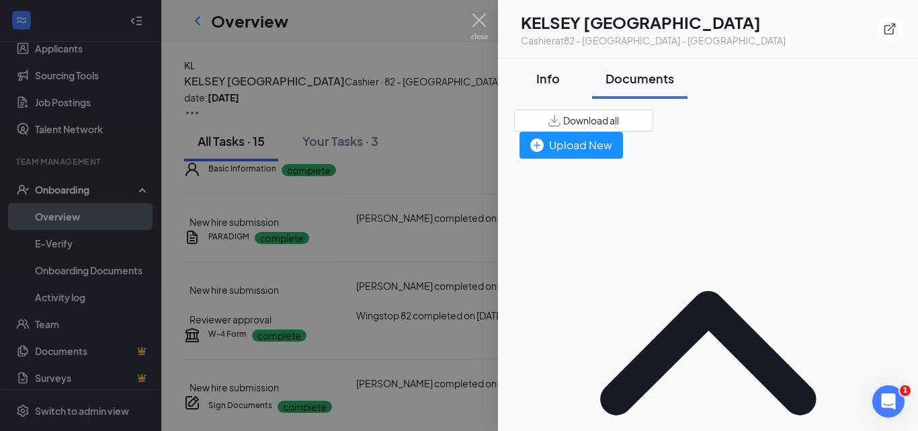
click at [541, 77] on div "Info" at bounding box center [547, 78] width 40 height 17
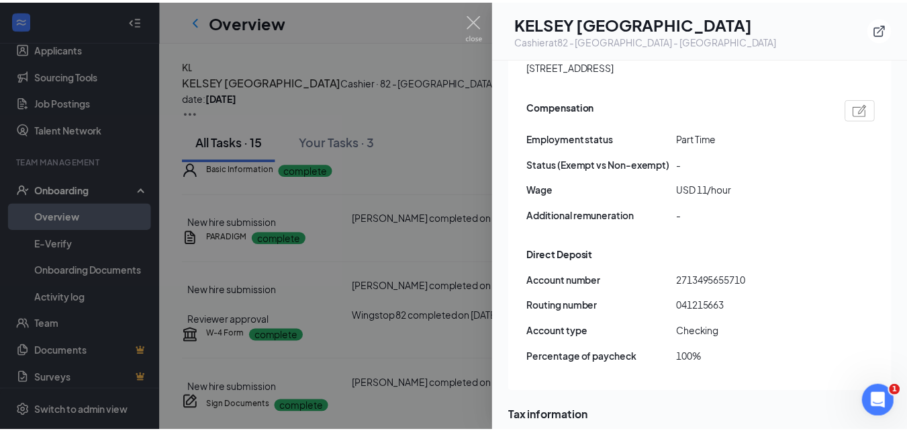
scroll to position [873, 0]
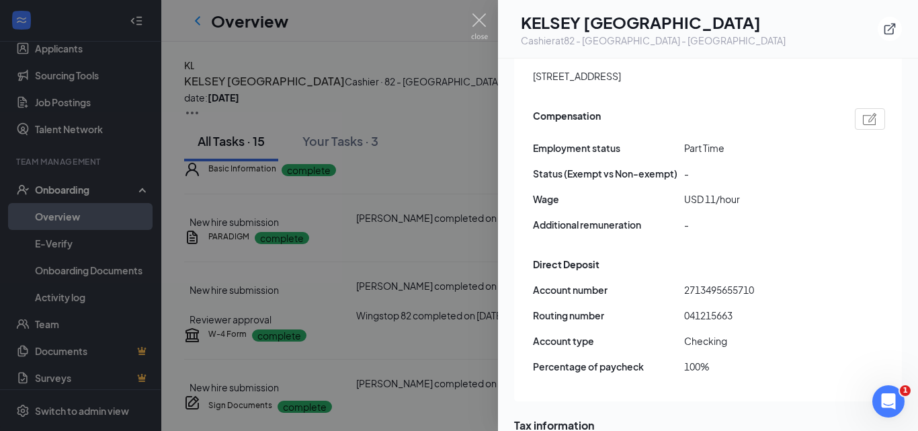
click at [488, 0] on div at bounding box center [459, 215] width 918 height 431
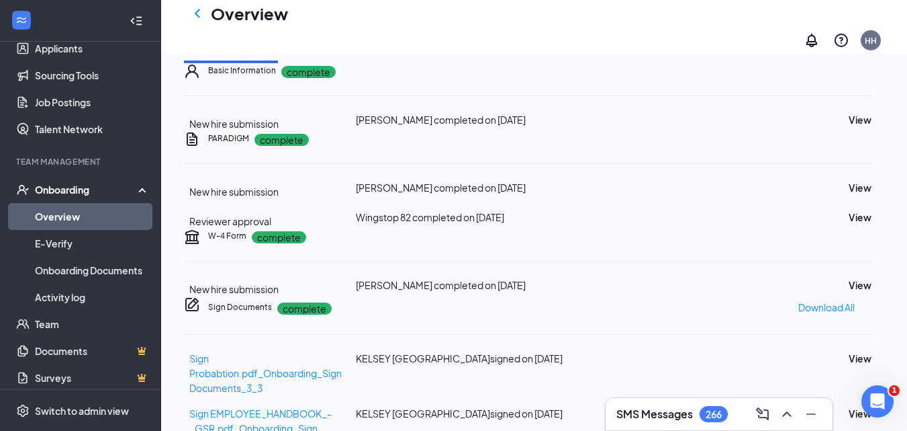
scroll to position [269, 0]
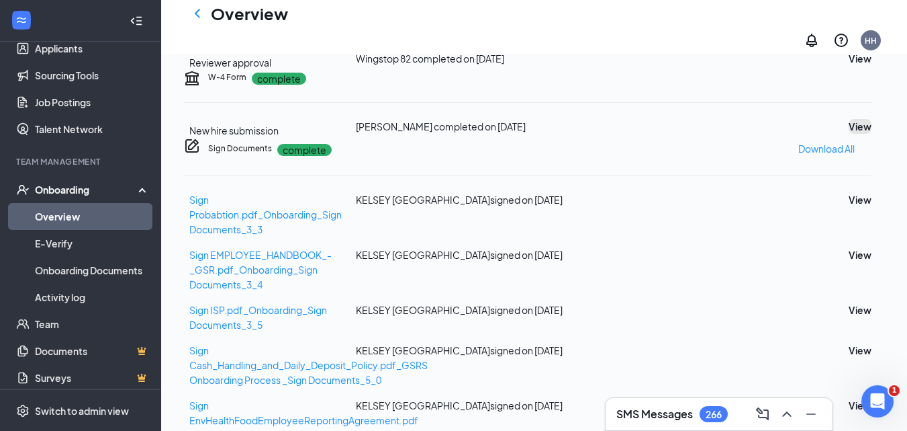
click at [849, 134] on button "View" at bounding box center [860, 126] width 23 height 15
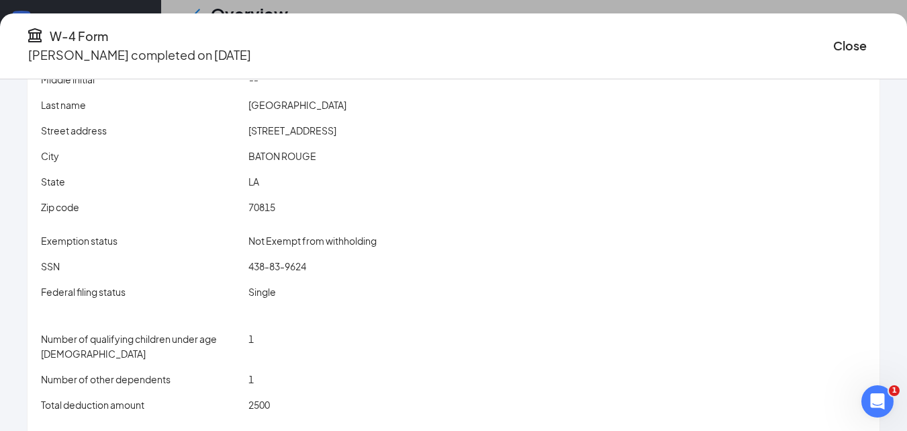
scroll to position [193, 0]
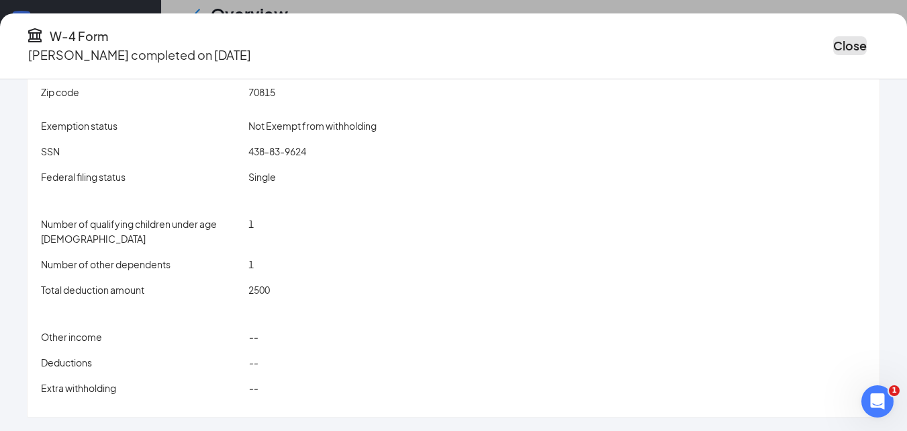
click at [834, 50] on button "Close" at bounding box center [851, 45] width 34 height 19
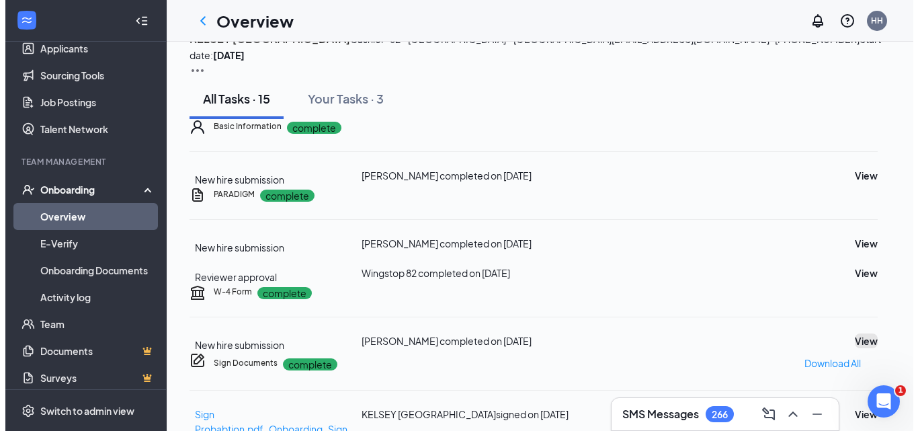
scroll to position [0, 0]
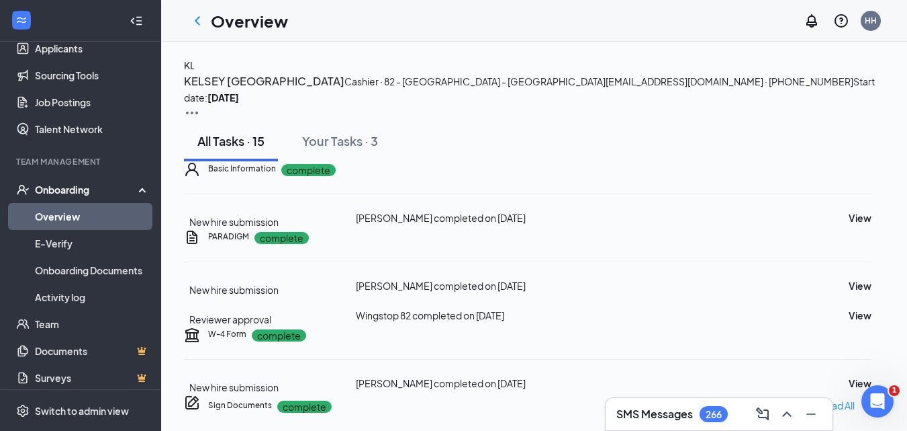
click at [189, 89] on div "KL KELSEY LONDON Cashier · 82 - Sherwood Forest - BR londonkelsey0@gmail.com · …" at bounding box center [534, 89] width 701 height 63
click at [195, 73] on button "KL" at bounding box center [189, 65] width 11 height 15
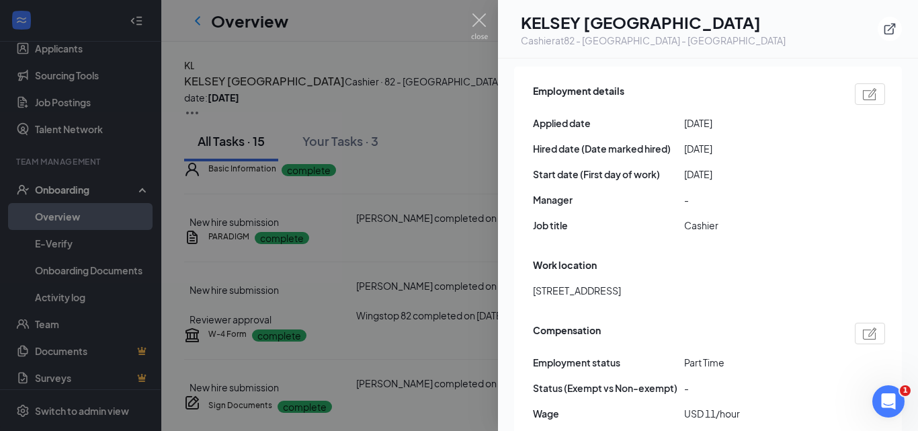
scroll to position [605, 0]
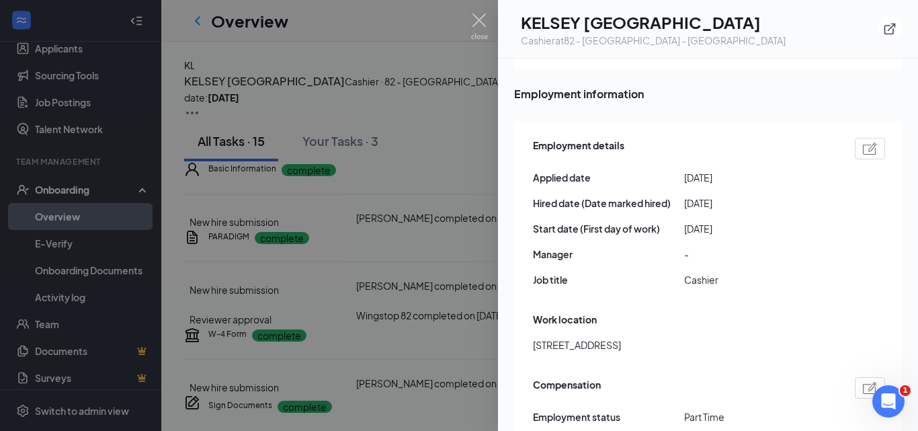
click at [706, 272] on span "Cashier" at bounding box center [759, 279] width 151 height 15
drag, startPoint x: 470, startPoint y: 18, endPoint x: 477, endPoint y: 21, distance: 7.5
click at [471, 18] on div "KL KELSEY LONDON Cashier at 82 - Sherwood Forest - BR Info Documents Download s…" at bounding box center [459, 215] width 918 height 431
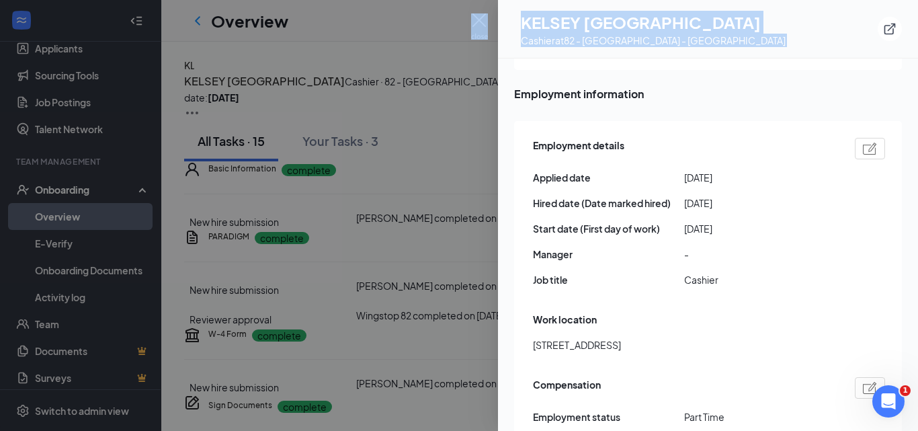
click at [474, 19] on img at bounding box center [479, 26] width 17 height 26
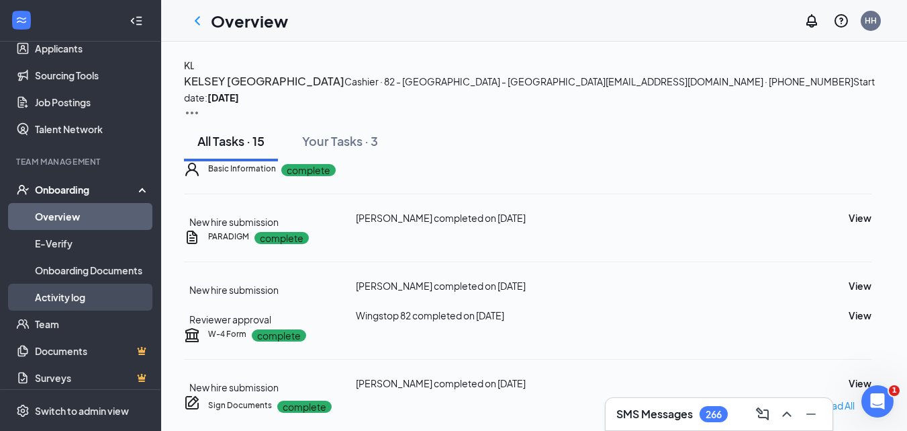
click at [59, 292] on link "Activity log" at bounding box center [92, 296] width 115 height 27
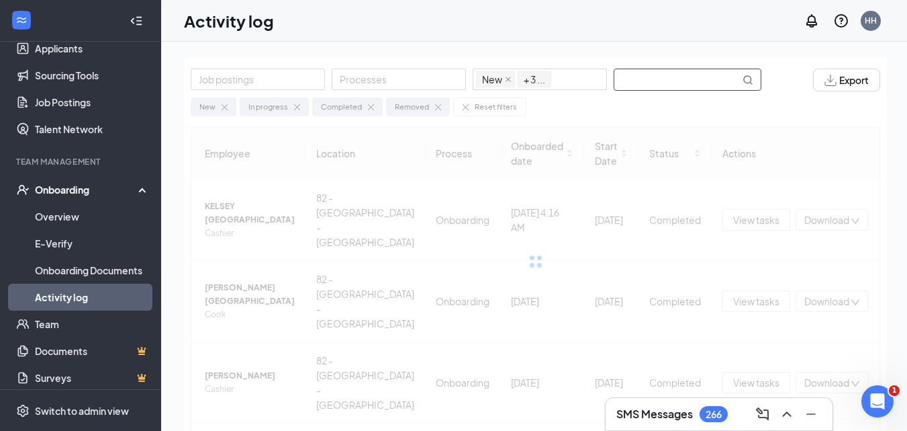
click at [660, 78] on input "text" at bounding box center [678, 79] width 126 height 21
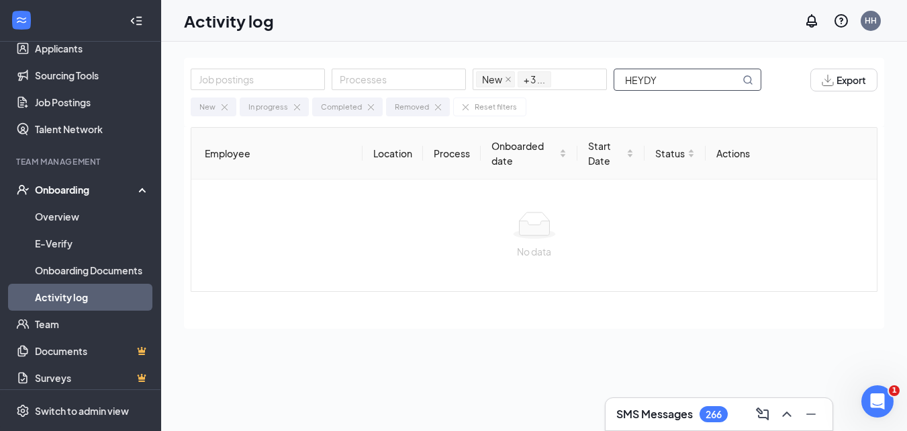
drag, startPoint x: 641, startPoint y: 83, endPoint x: 547, endPoint y: 93, distance: 94.6
click at [547, 93] on div "Job postings Processes New In progress Completed Removed + 3 ... HEYDY Export N…" at bounding box center [534, 92] width 701 height 69
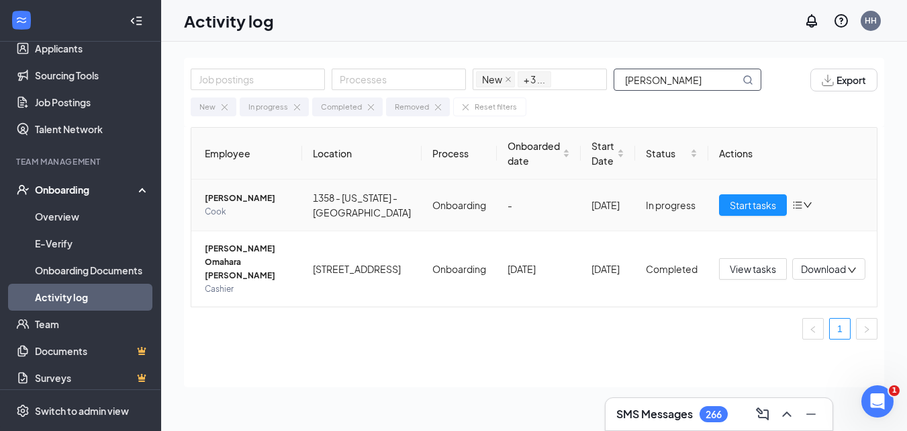
type input "lainez"
click at [236, 205] on span "[PERSON_NAME]" at bounding box center [248, 197] width 87 height 13
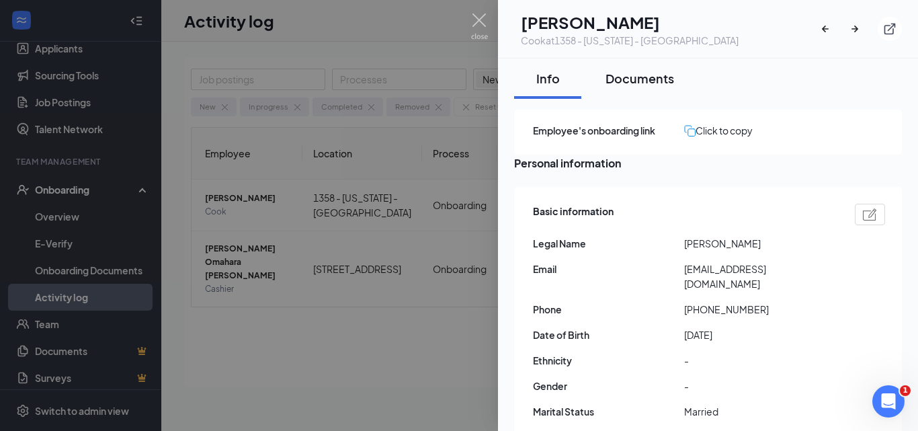
click at [637, 85] on div "Documents" at bounding box center [639, 78] width 69 height 17
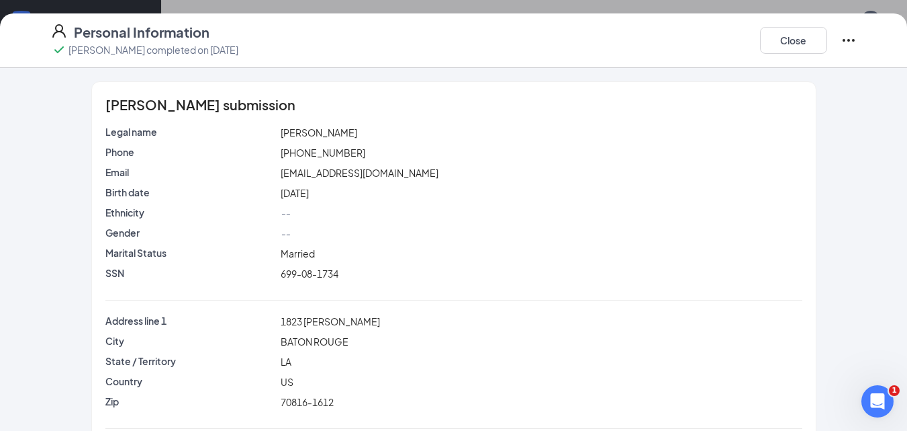
scroll to position [134, 0]
click at [290, 135] on span "[PERSON_NAME]" at bounding box center [319, 132] width 77 height 12
copy span "[PERSON_NAME]"
click at [335, 126] on div "[PERSON_NAME]" at bounding box center [541, 132] width 527 height 15
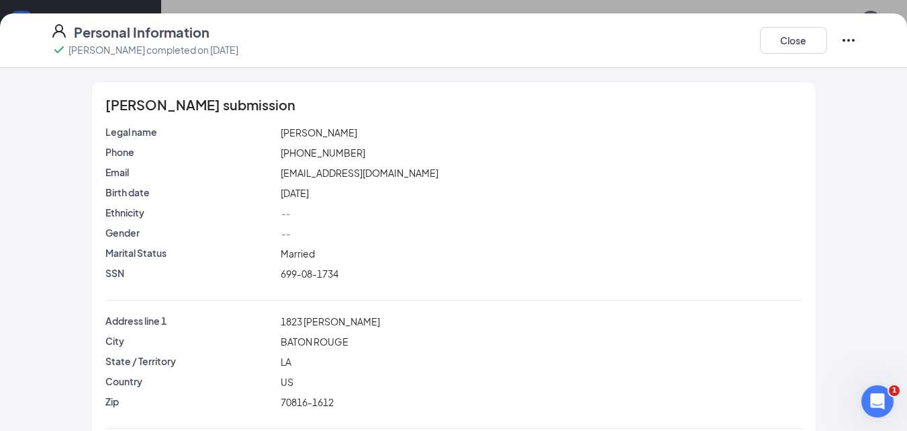
click at [335, 126] on div "[PERSON_NAME]" at bounding box center [541, 132] width 527 height 15
copy span "[PERSON_NAME]"
click at [303, 150] on span "[PHONE_NUMBER]" at bounding box center [323, 152] width 85 height 12
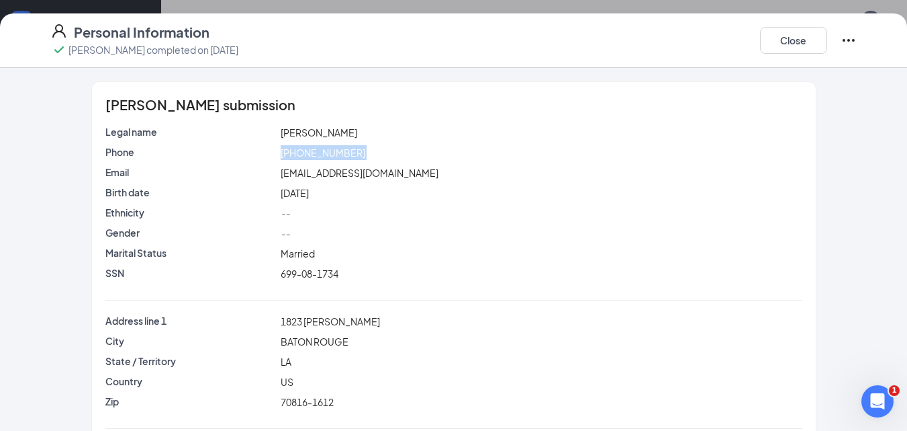
copy span "[PHONE_NUMBER]"
click at [330, 175] on span "[EMAIL_ADDRESS][DOMAIN_NAME]" at bounding box center [360, 173] width 158 height 12
copy span "[EMAIL_ADDRESS][DOMAIN_NAME]"
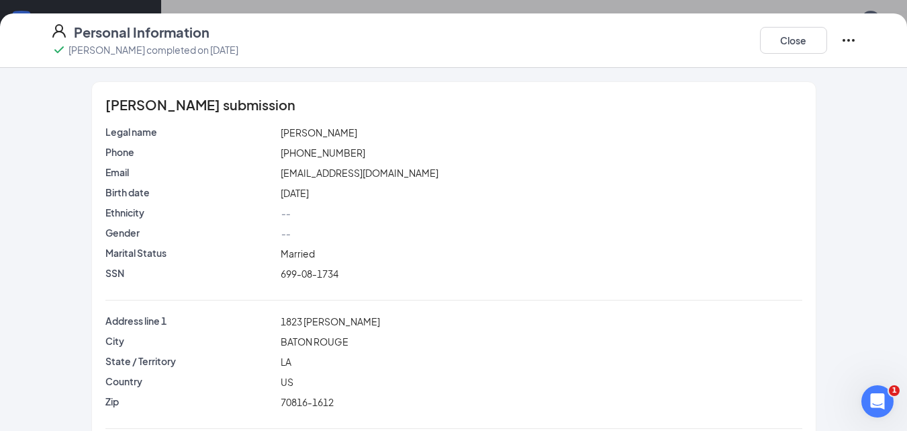
click at [308, 279] on span "699-08-1734" at bounding box center [310, 273] width 58 height 12
click at [308, 278] on span "699-08-1734" at bounding box center [310, 273] width 58 height 12
copy span "699-08-1734"
click at [301, 326] on span "1823 [PERSON_NAME]" at bounding box center [330, 321] width 99 height 12
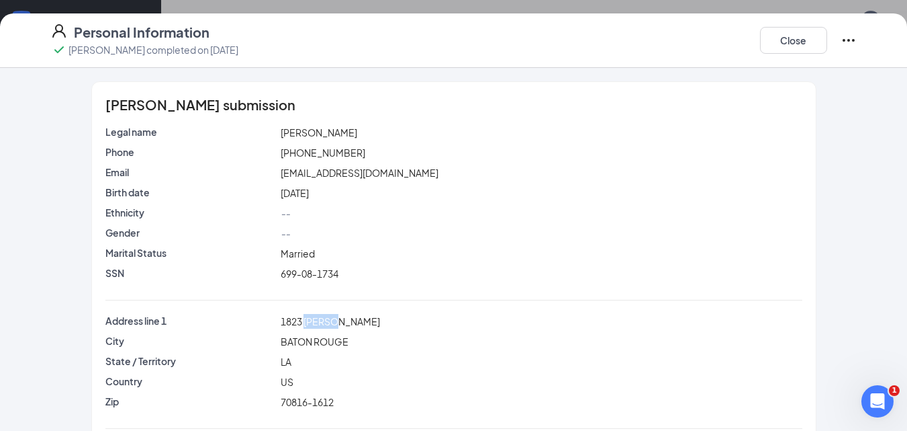
click at [302, 326] on span "1823 [PERSON_NAME]" at bounding box center [330, 321] width 99 height 12
copy span "1823 [PERSON_NAME]"
click at [294, 340] on span "BATON ROUGE" at bounding box center [315, 341] width 68 height 12
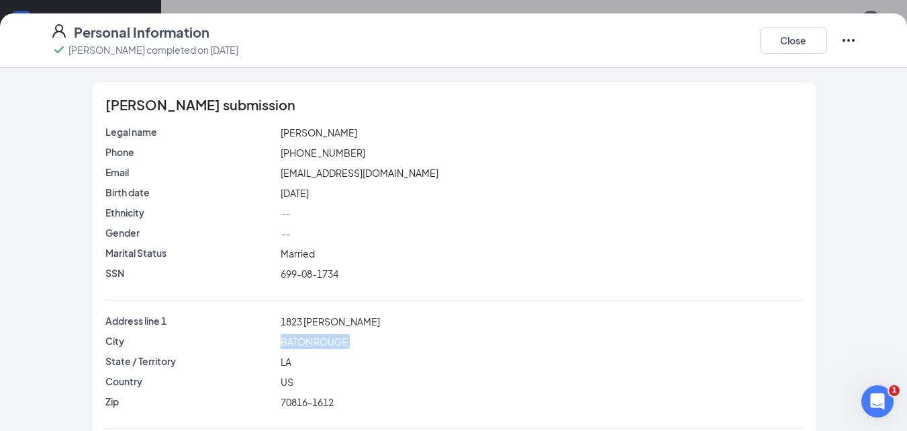
click at [294, 340] on span "BATON ROUGE" at bounding box center [315, 341] width 68 height 12
copy span "BATON ROUGE"
click at [291, 402] on span "70816-1612" at bounding box center [307, 402] width 53 height 12
copy span "70816"
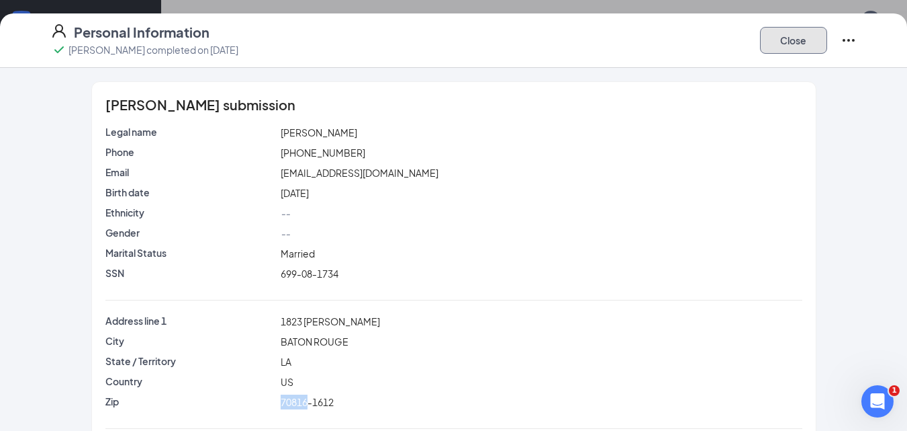
click at [782, 32] on button "Close" at bounding box center [793, 40] width 67 height 27
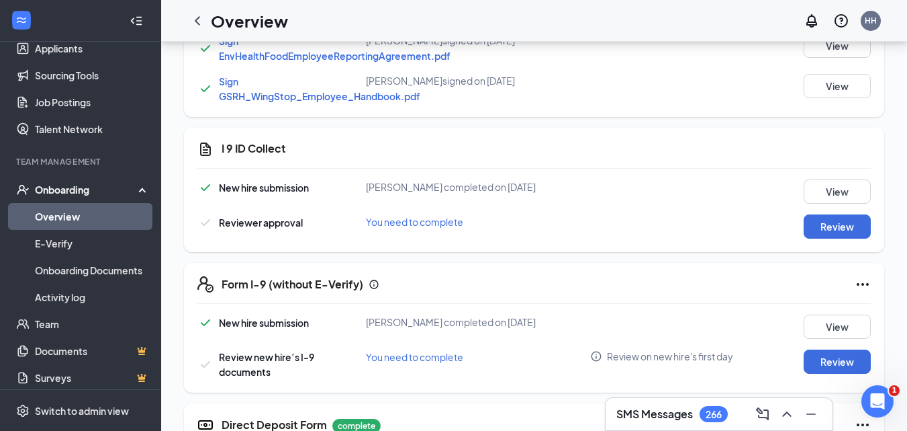
scroll to position [893, 0]
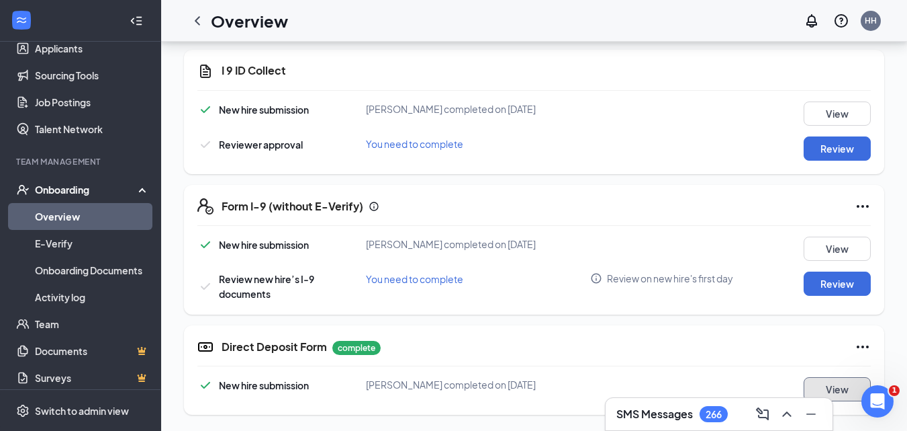
click at [830, 390] on button "View" at bounding box center [837, 389] width 67 height 24
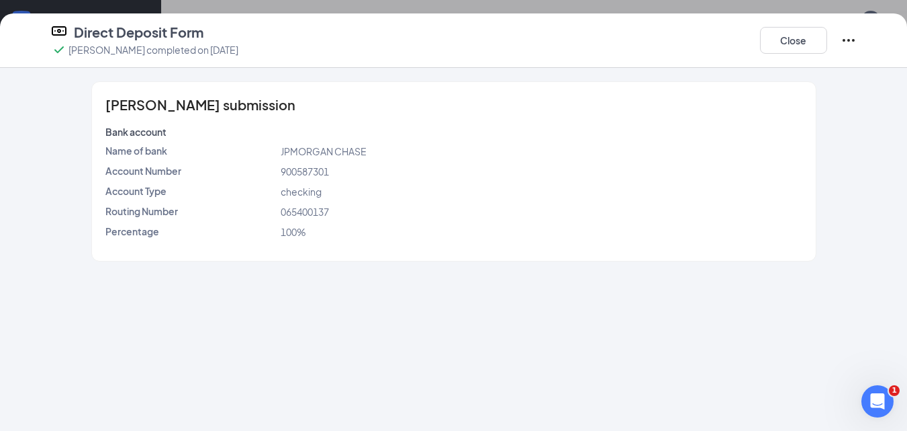
click at [294, 174] on span "900587301" at bounding box center [305, 171] width 48 height 12
copy span "900587301"
click at [308, 208] on span "065400137" at bounding box center [305, 212] width 48 height 12
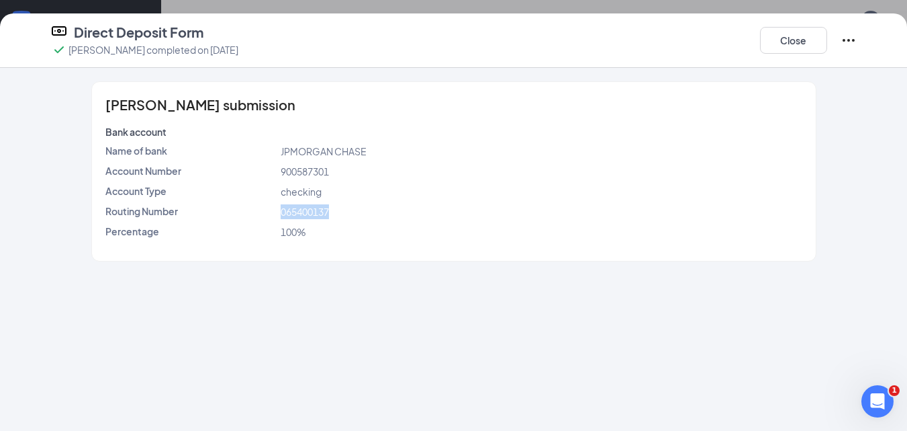
copy span "065400137"
click at [771, 34] on button "Close" at bounding box center [793, 40] width 67 height 27
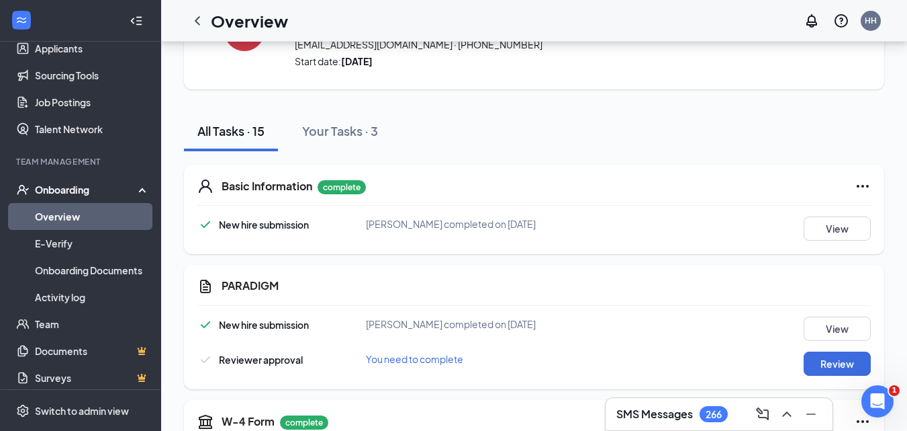
scroll to position [269, 0]
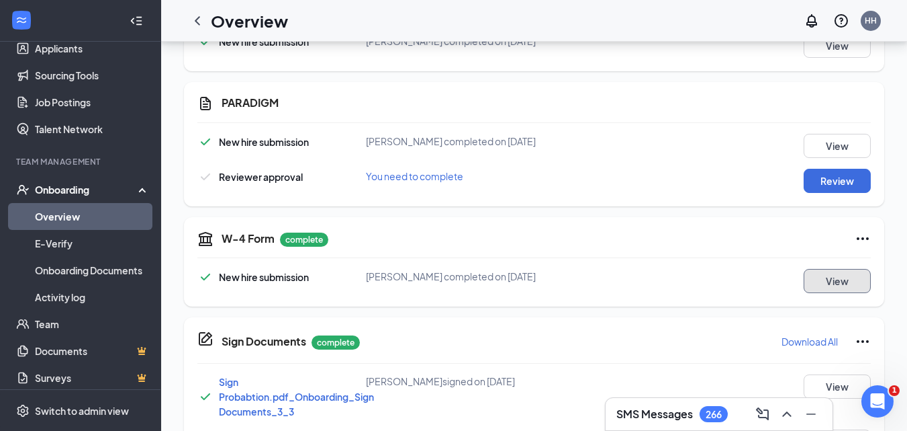
click at [850, 287] on button "View" at bounding box center [837, 281] width 67 height 24
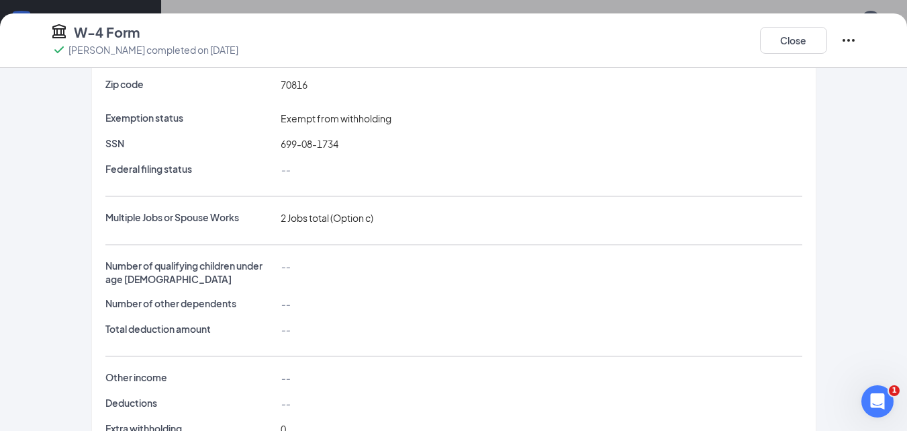
scroll to position [202, 0]
click at [798, 47] on button "Close" at bounding box center [793, 40] width 67 height 27
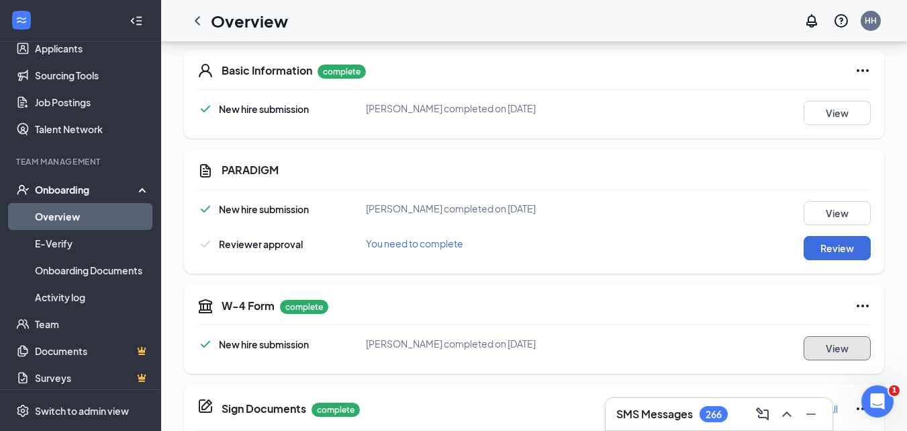
click at [847, 347] on button "View" at bounding box center [837, 348] width 67 height 24
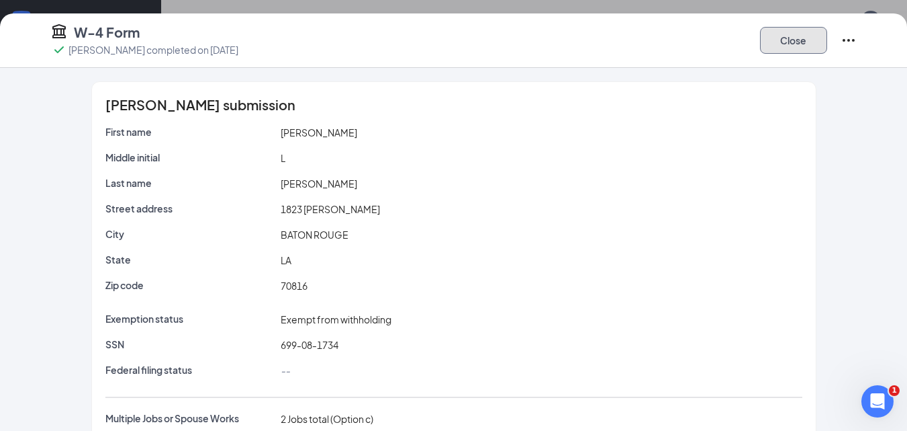
click at [787, 47] on button "Close" at bounding box center [793, 40] width 67 height 27
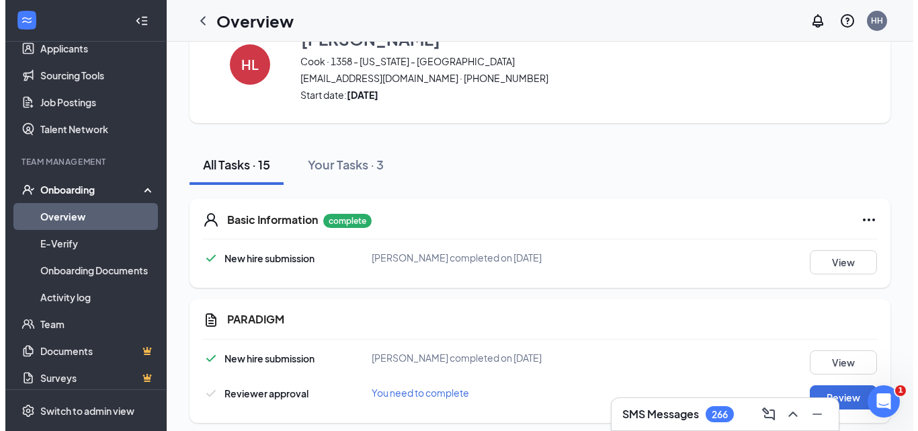
scroll to position [0, 0]
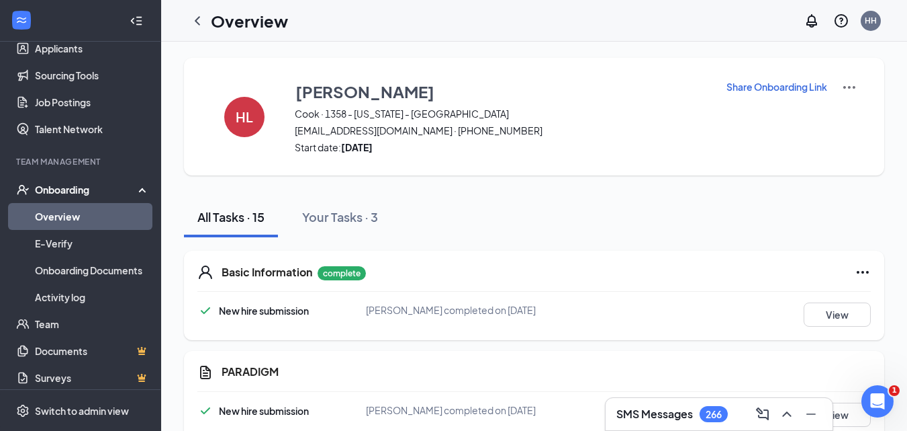
click at [195, 103] on div "HL [PERSON_NAME] · 1358 - [US_STATE] - BR [EMAIL_ADDRESS][DOMAIN_NAME] · [PHONE…" at bounding box center [534, 117] width 701 height 118
click at [234, 108] on div "HL" at bounding box center [244, 117] width 40 height 40
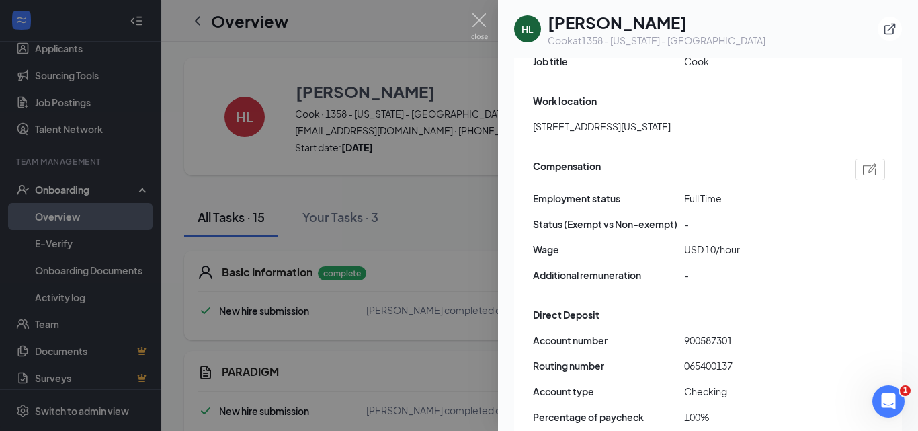
scroll to position [806, 0]
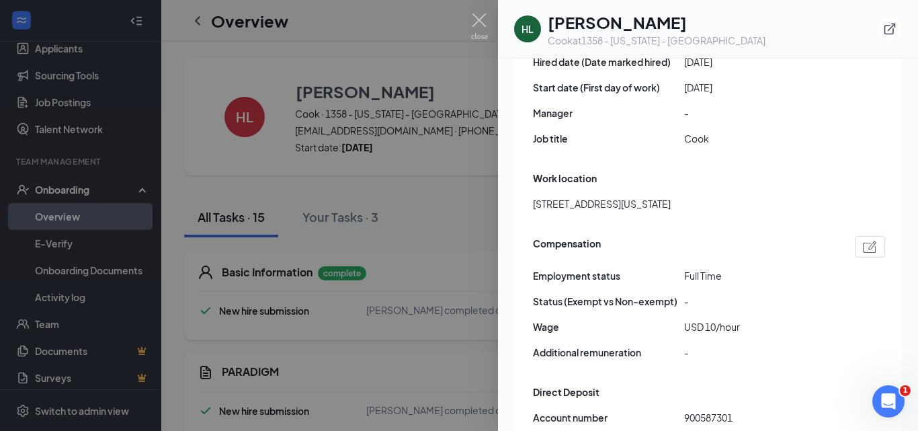
click at [696, 131] on span "Cook" at bounding box center [759, 138] width 151 height 15
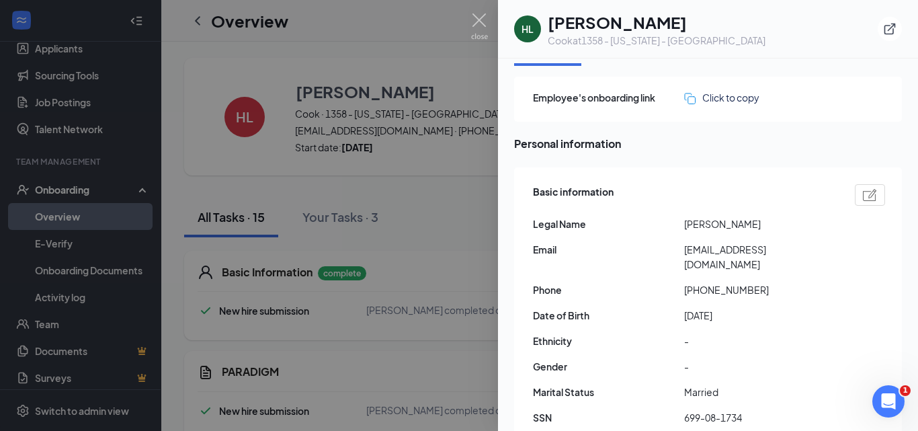
scroll to position [0, 0]
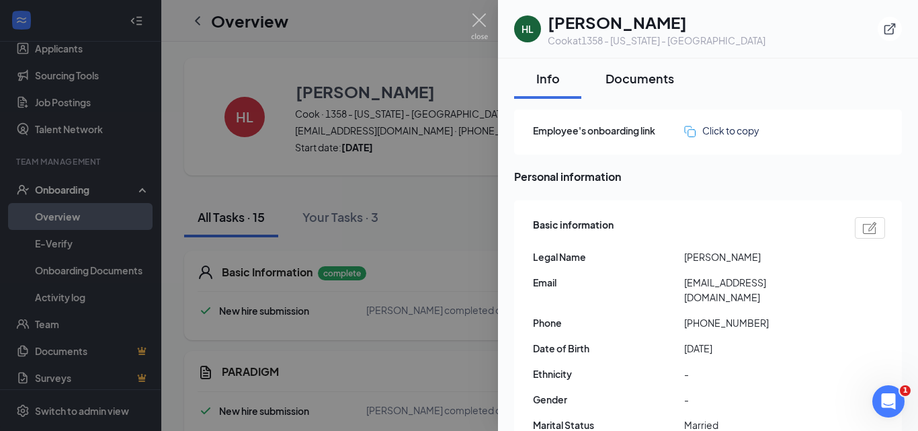
click at [626, 84] on div "Documents" at bounding box center [639, 78] width 69 height 17
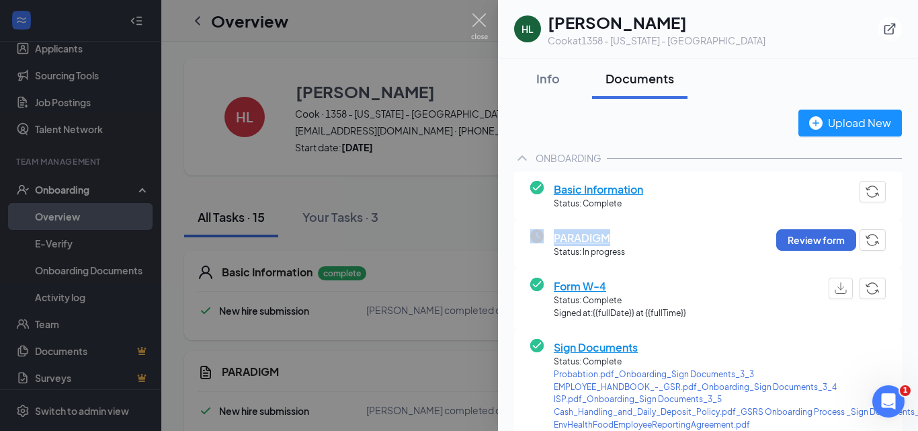
drag, startPoint x: 613, startPoint y: 241, endPoint x: 548, endPoint y: 241, distance: 64.5
click at [548, 241] on div "PARADIGM Status: In progress" at bounding box center [577, 244] width 95 height 30
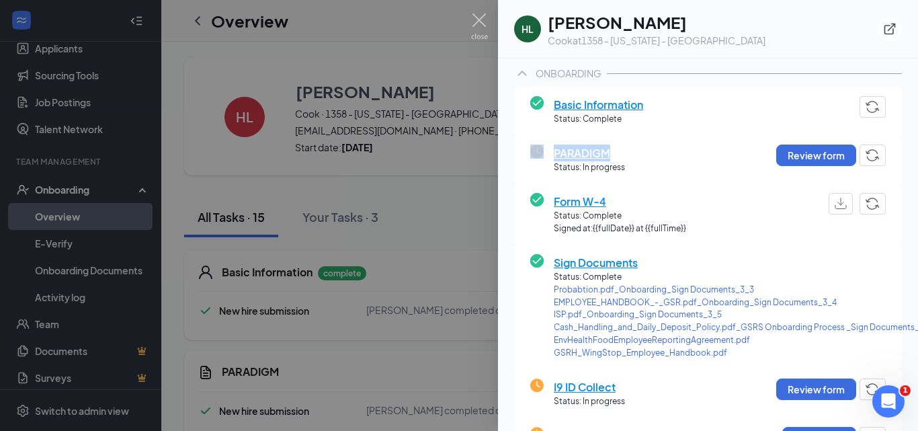
scroll to position [134, 0]
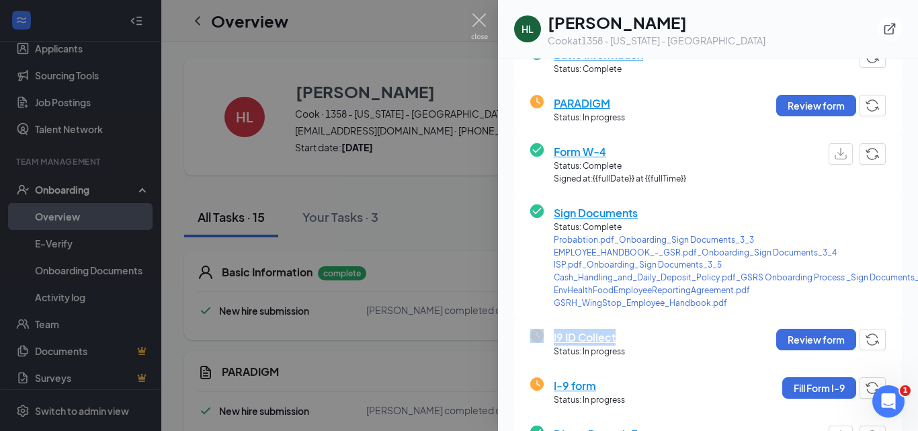
drag, startPoint x: 619, startPoint y: 337, endPoint x: 547, endPoint y: 338, distance: 71.9
click at [547, 338] on div "I9 ID Collect Status: In progress" at bounding box center [577, 343] width 95 height 30
drag, startPoint x: 600, startPoint y: 386, endPoint x: 550, endPoint y: 386, distance: 50.4
click at [550, 386] on div "I-9 form Status: In progress" at bounding box center [577, 392] width 95 height 30
click at [480, 13] on div at bounding box center [459, 215] width 918 height 431
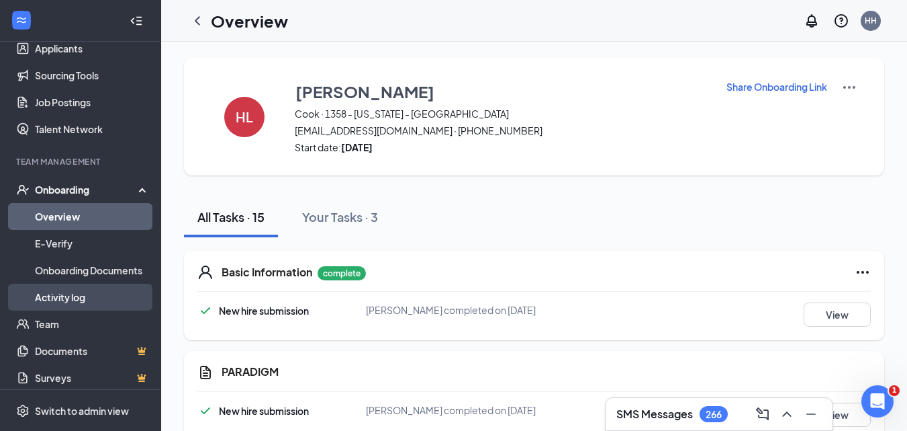
click at [86, 298] on link "Activity log" at bounding box center [92, 296] width 115 height 27
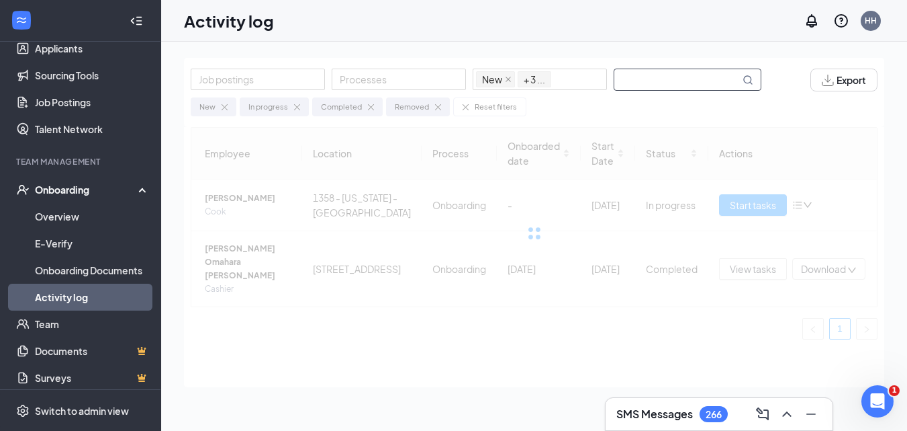
click at [667, 77] on input "text" at bounding box center [678, 79] width 126 height 21
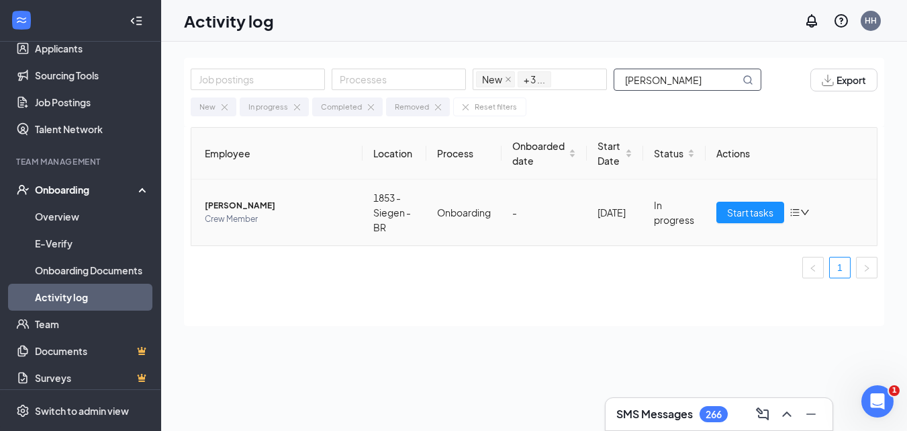
type input "[PERSON_NAME]"
click at [242, 206] on span "[PERSON_NAME]" at bounding box center [278, 205] width 147 height 13
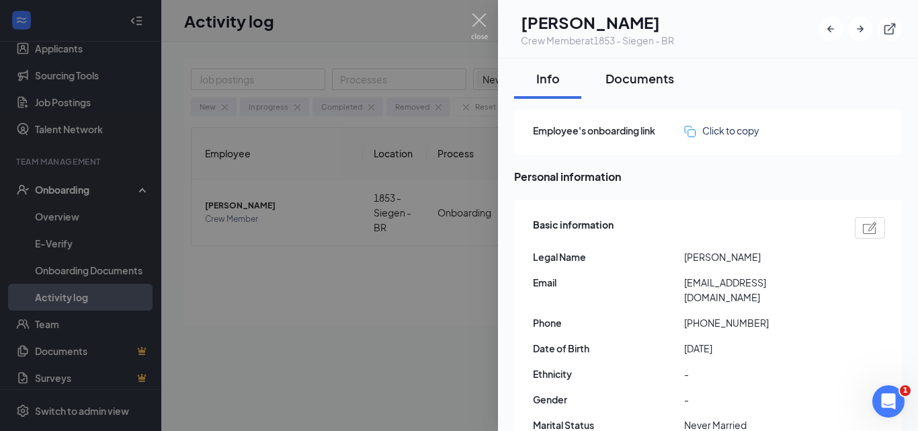
click at [658, 81] on div "Documents" at bounding box center [639, 78] width 69 height 17
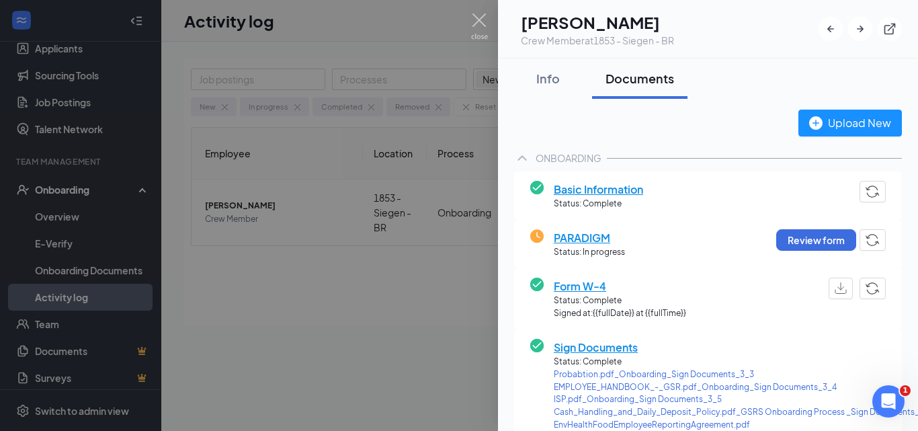
click at [598, 190] on span "Basic Information" at bounding box center [597, 189] width 89 height 17
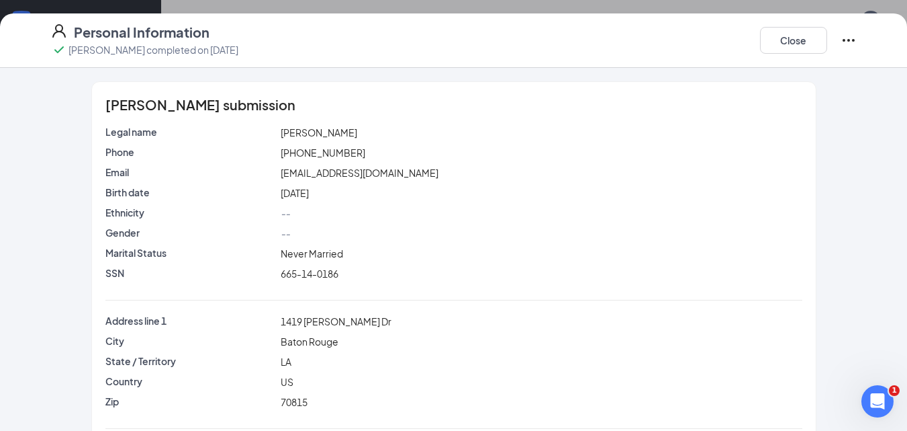
click at [290, 139] on div "[PERSON_NAME]" at bounding box center [541, 132] width 527 height 15
click at [290, 130] on span "[PERSON_NAME]" at bounding box center [319, 132] width 77 height 12
click at [334, 130] on span "[PERSON_NAME]" at bounding box center [319, 132] width 77 height 12
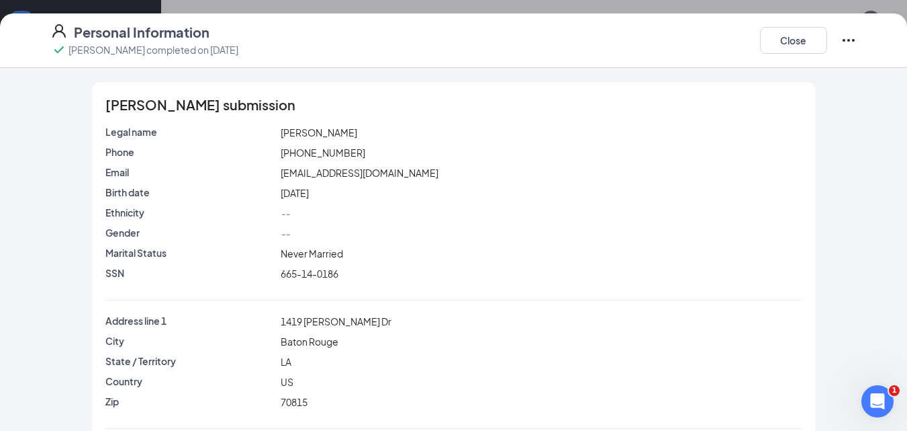
click at [316, 271] on span "665-14-0186" at bounding box center [310, 273] width 58 height 12
click at [308, 172] on span "[EMAIL_ADDRESS][DOMAIN_NAME]" at bounding box center [360, 173] width 158 height 12
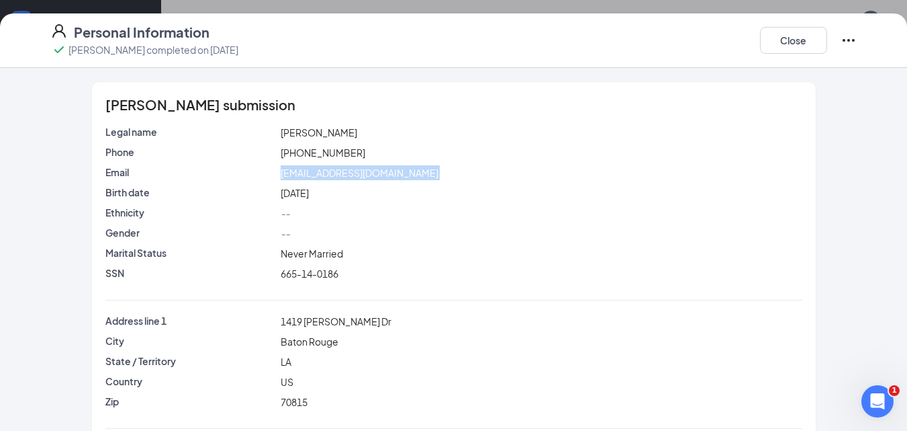
click at [308, 172] on span "[EMAIL_ADDRESS][DOMAIN_NAME]" at bounding box center [360, 173] width 158 height 12
click at [306, 150] on span "[PHONE_NUMBER]" at bounding box center [323, 152] width 85 height 12
click at [304, 320] on span "1419 [PERSON_NAME] Dr" at bounding box center [336, 321] width 111 height 12
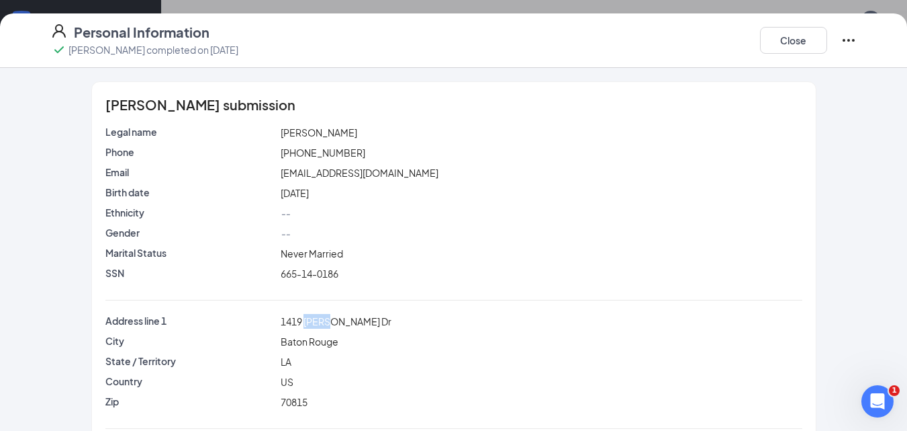
click at [304, 320] on span "1419 [PERSON_NAME] Dr" at bounding box center [336, 321] width 111 height 12
click at [281, 398] on span "70815" at bounding box center [294, 402] width 27 height 12
drag, startPoint x: 778, startPoint y: 45, endPoint x: 545, endPoint y: 261, distance: 317.5
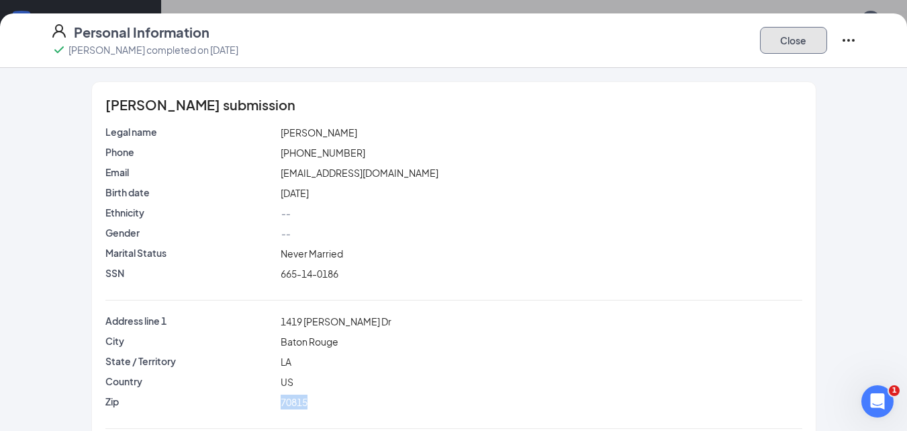
click at [778, 46] on button "Close" at bounding box center [793, 40] width 67 height 27
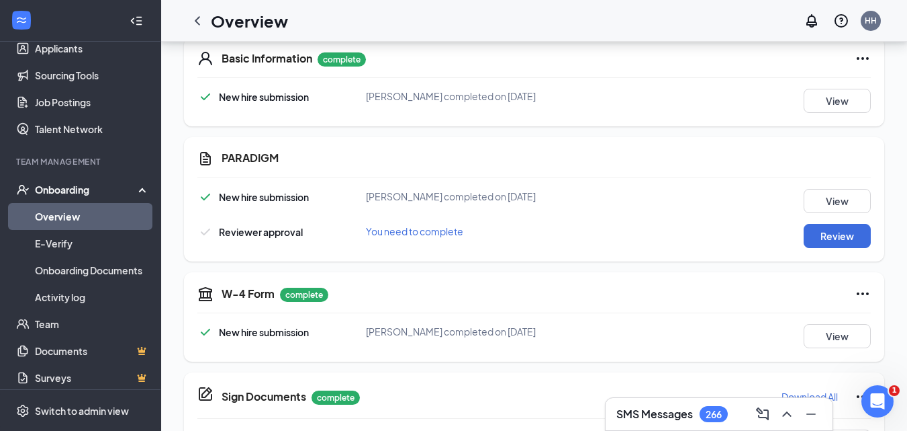
scroll to position [336, 0]
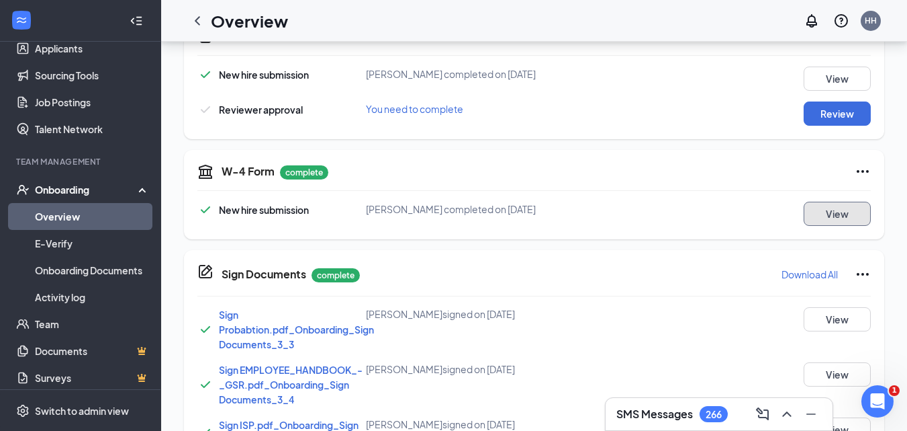
click at [833, 202] on button "View" at bounding box center [837, 214] width 67 height 24
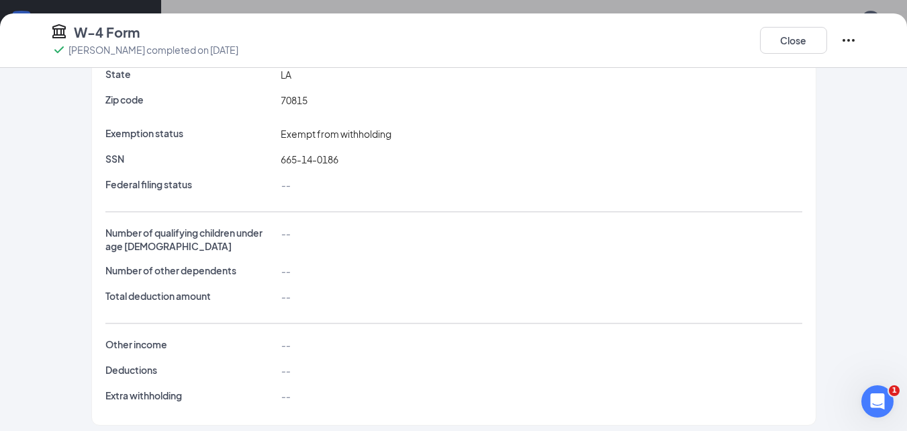
scroll to position [193, 0]
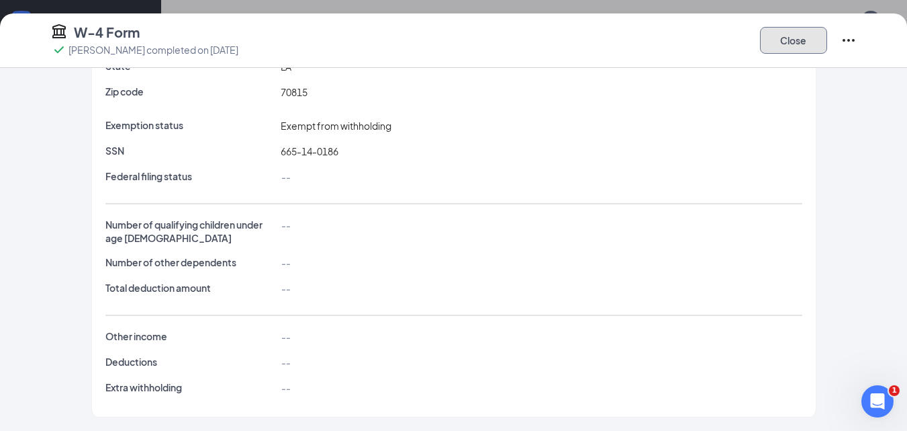
drag, startPoint x: 785, startPoint y: 42, endPoint x: 771, endPoint y: 161, distance: 119.7
click at [785, 44] on button "Close" at bounding box center [793, 40] width 67 height 27
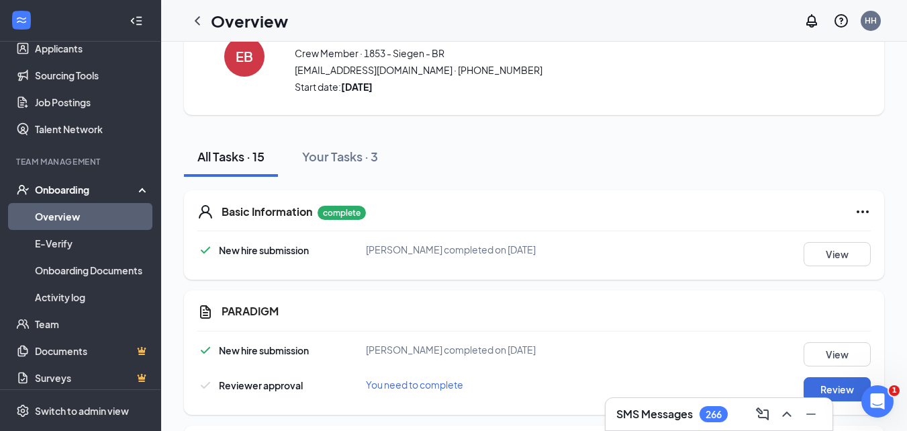
scroll to position [0, 0]
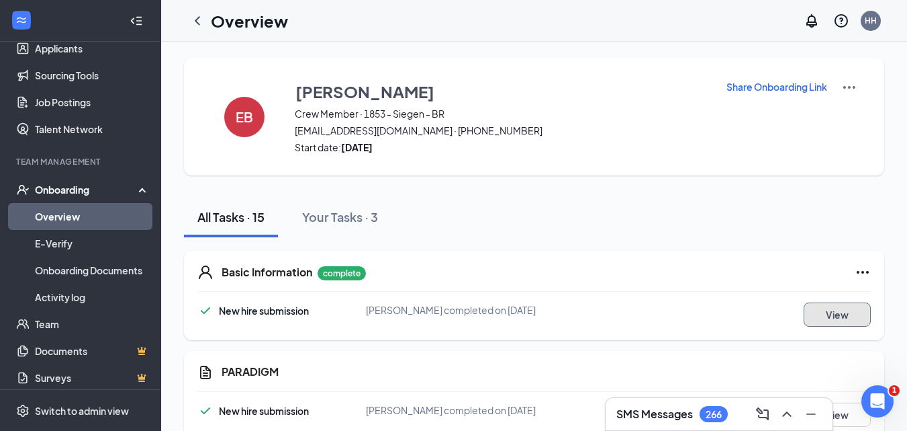
click at [838, 317] on button "View" at bounding box center [837, 314] width 67 height 24
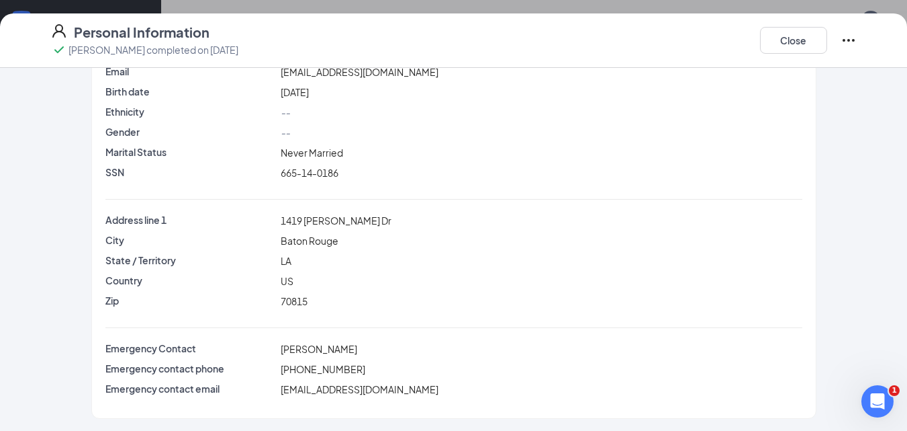
scroll to position [102, 0]
drag, startPoint x: 778, startPoint y: 44, endPoint x: 766, endPoint y: 66, distance: 25.2
click at [778, 45] on button "Close" at bounding box center [793, 40] width 67 height 27
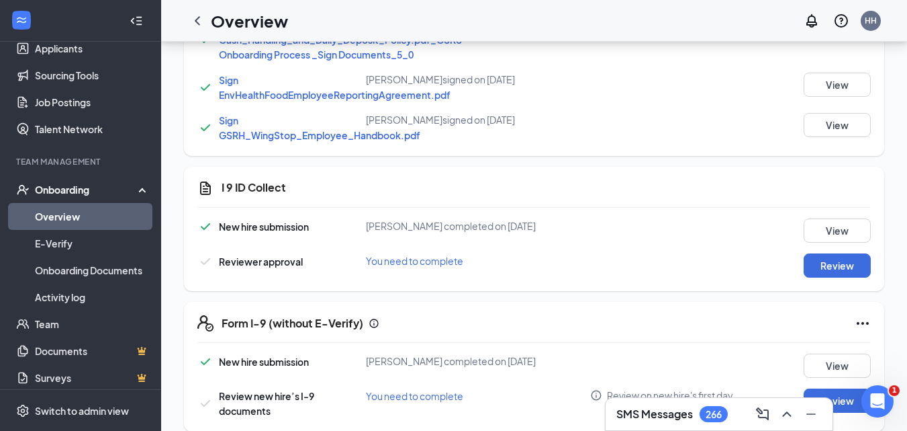
scroll to position [893, 0]
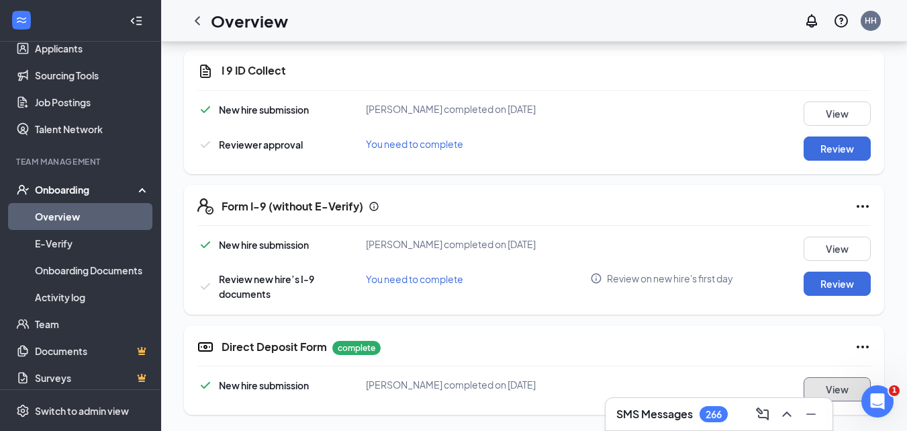
click at [836, 396] on button "View" at bounding box center [837, 389] width 67 height 24
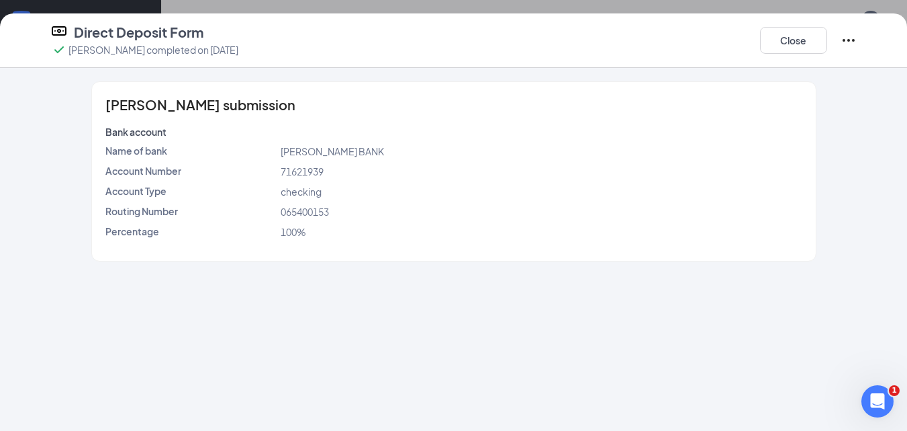
click at [298, 174] on span "71621939" at bounding box center [302, 171] width 43 height 12
click at [298, 173] on span "71621939" at bounding box center [302, 171] width 43 height 12
click at [286, 206] on span "065400153" at bounding box center [305, 212] width 48 height 12
click at [795, 44] on button "Close" at bounding box center [793, 40] width 67 height 27
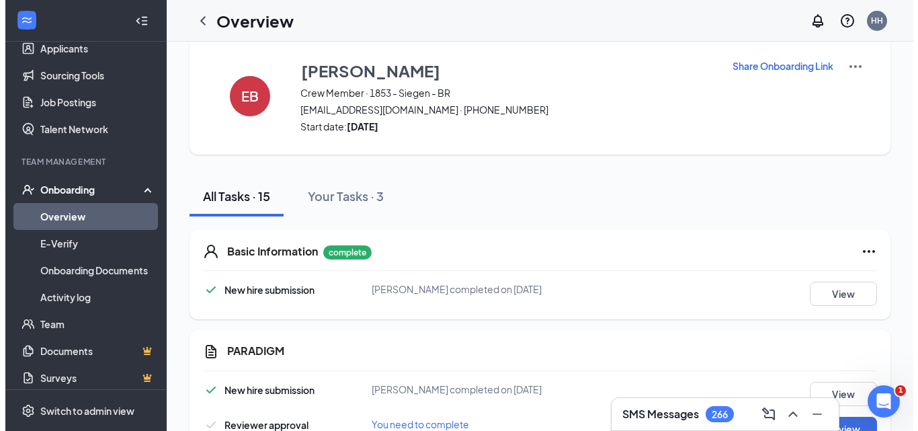
scroll to position [0, 0]
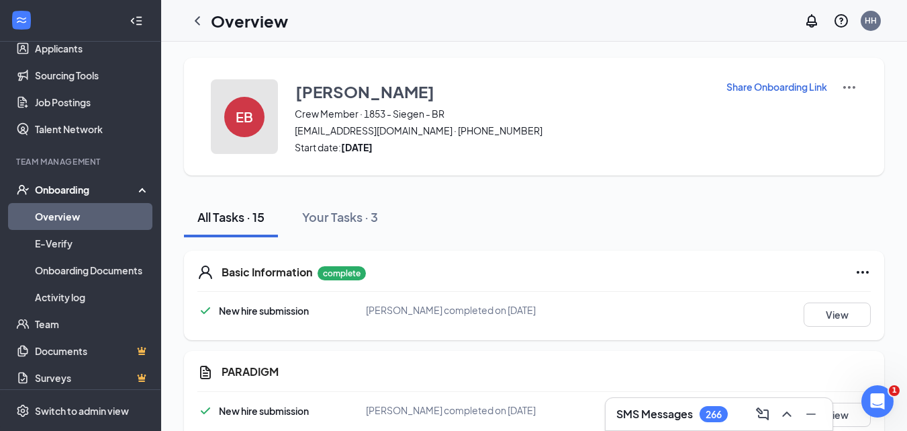
click at [262, 130] on button "EB" at bounding box center [244, 116] width 67 height 75
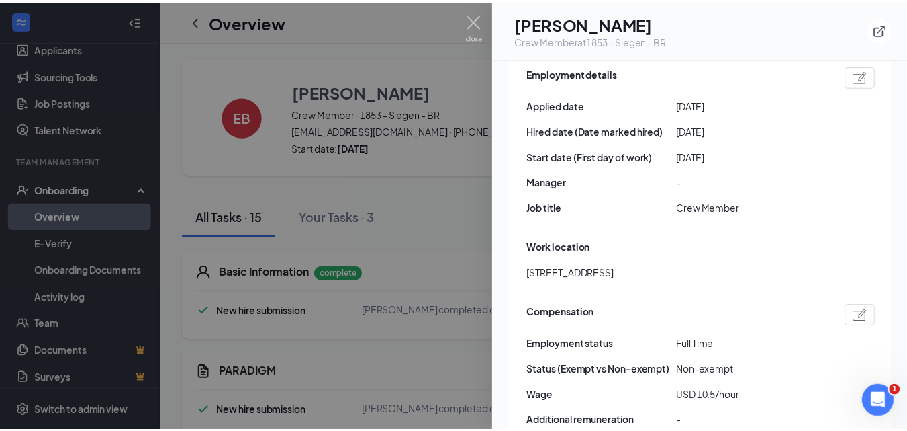
scroll to position [806, 0]
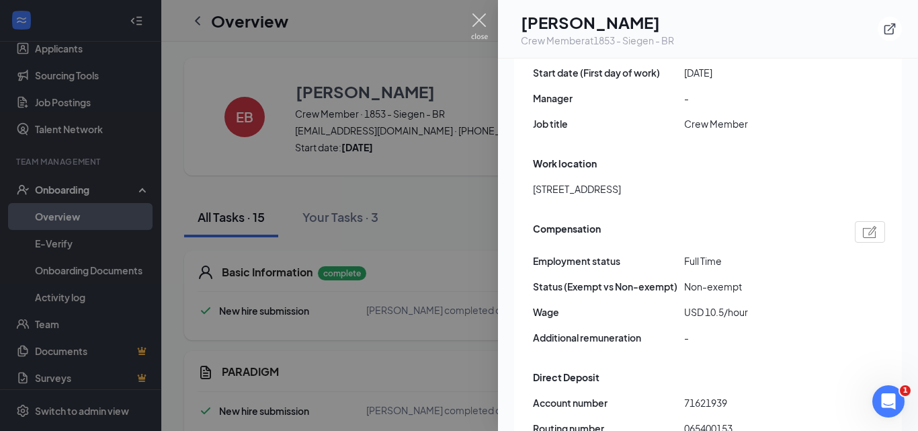
click at [484, 17] on img at bounding box center [479, 26] width 17 height 26
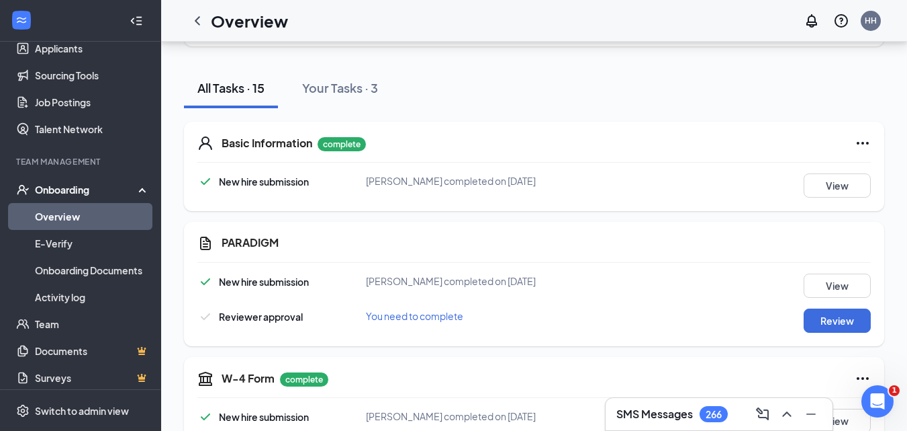
scroll to position [134, 0]
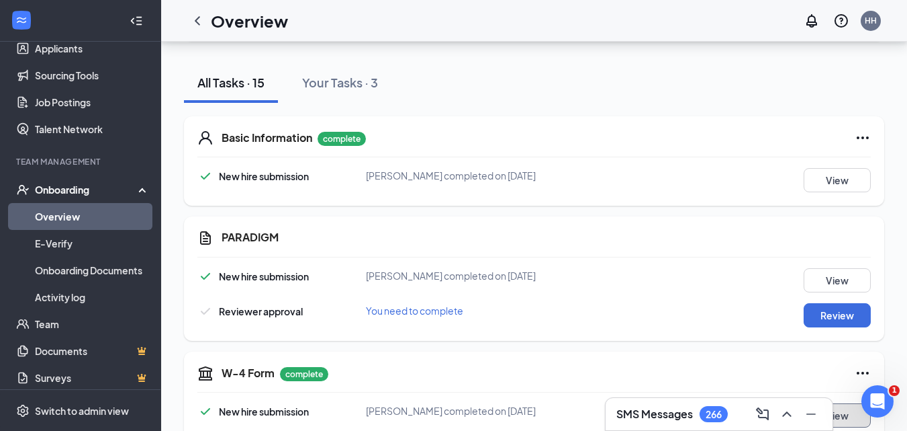
click at [850, 414] on button "View" at bounding box center [837, 415] width 67 height 24
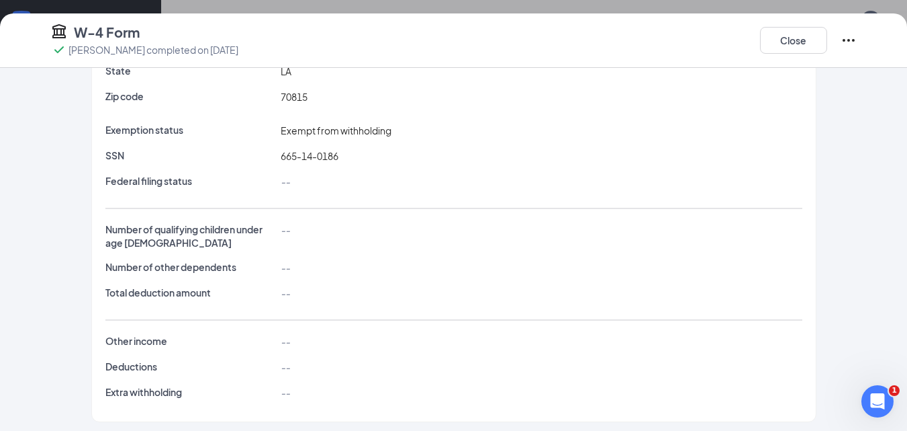
scroll to position [193, 0]
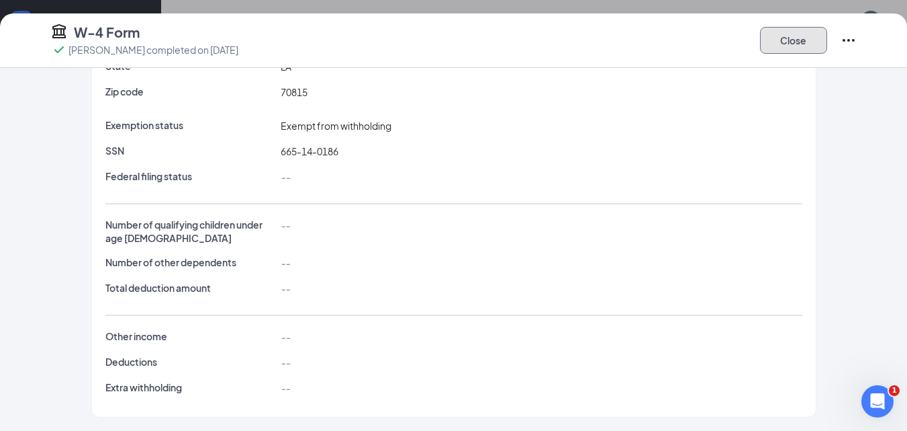
click at [801, 38] on button "Close" at bounding box center [793, 40] width 67 height 27
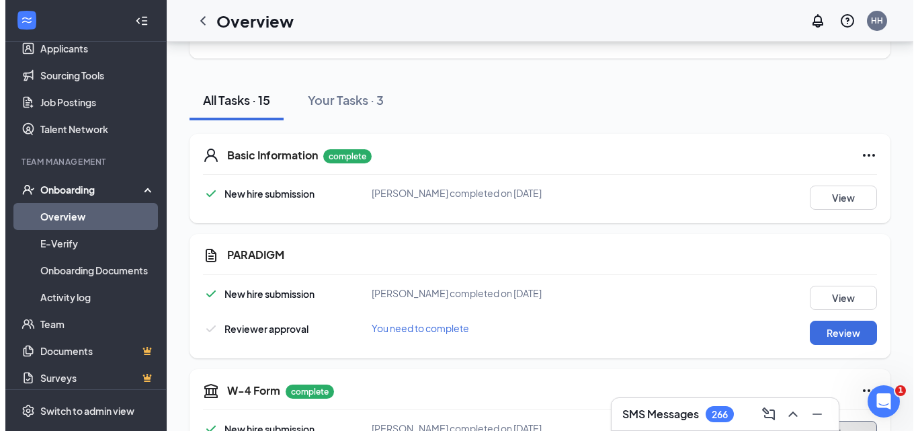
scroll to position [0, 0]
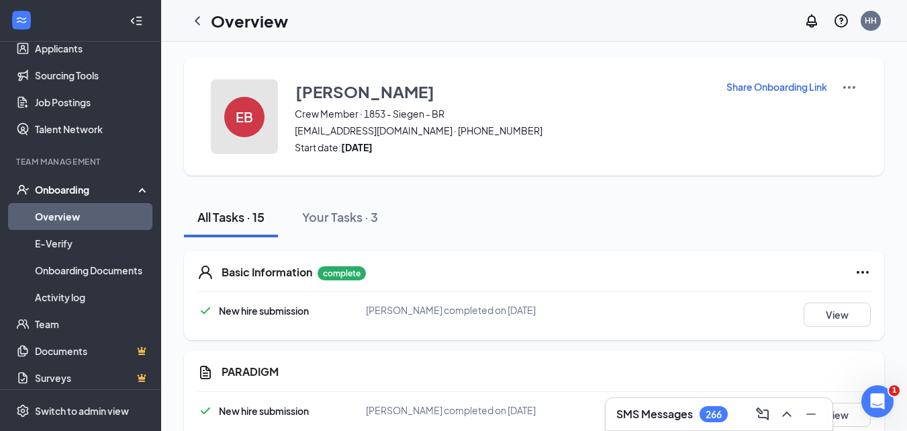
click at [247, 101] on div "EB" at bounding box center [244, 117] width 40 height 40
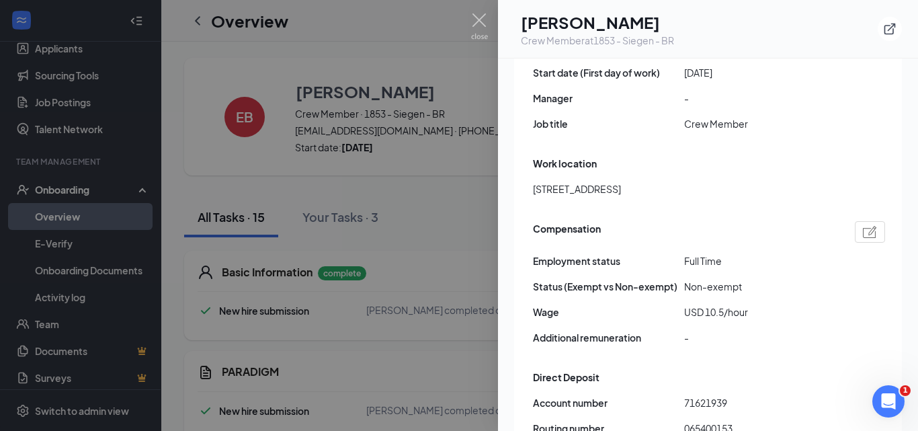
click at [717, 116] on span "Crew Member" at bounding box center [759, 123] width 151 height 15
click at [716, 116] on span "Crew Member" at bounding box center [759, 123] width 151 height 15
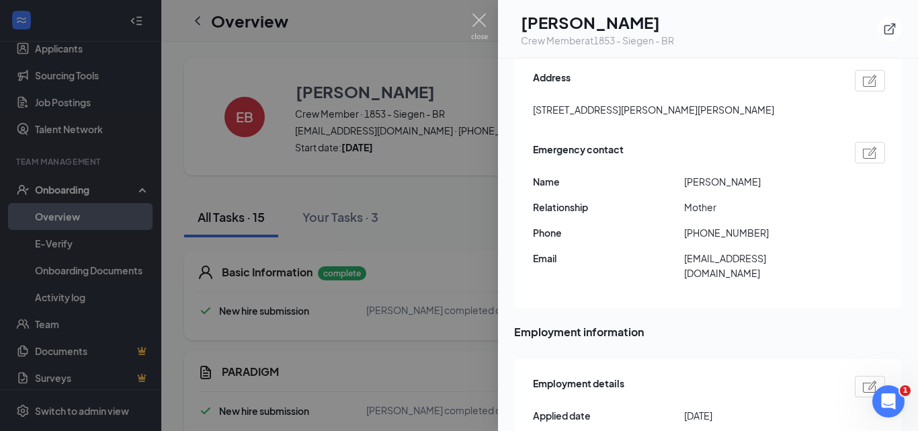
scroll to position [605, 0]
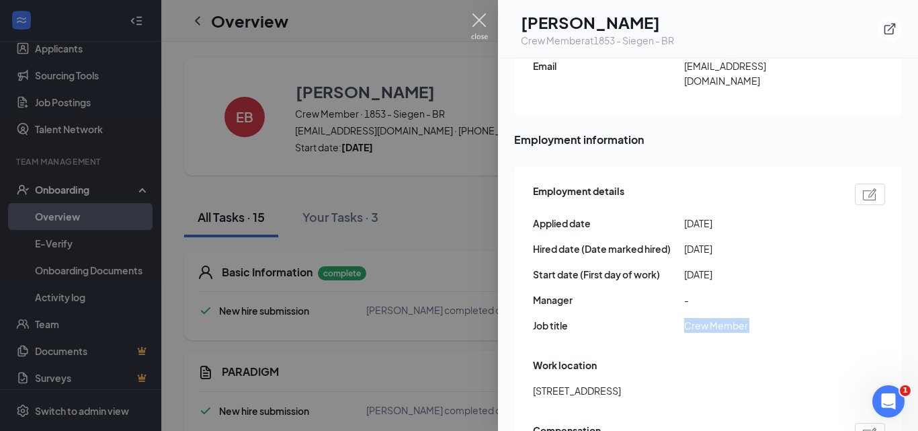
click at [481, 17] on img at bounding box center [479, 26] width 17 height 26
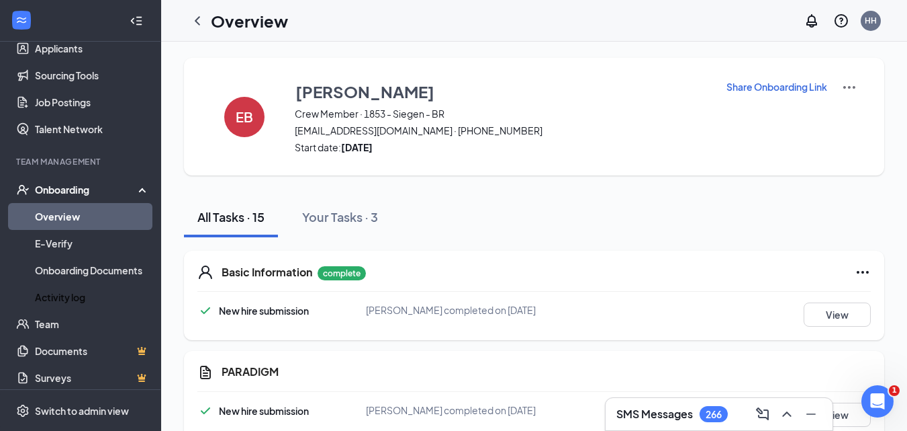
drag, startPoint x: 82, startPoint y: 287, endPoint x: 680, endPoint y: 154, distance: 612.9
click at [83, 287] on link "Activity log" at bounding box center [92, 296] width 115 height 27
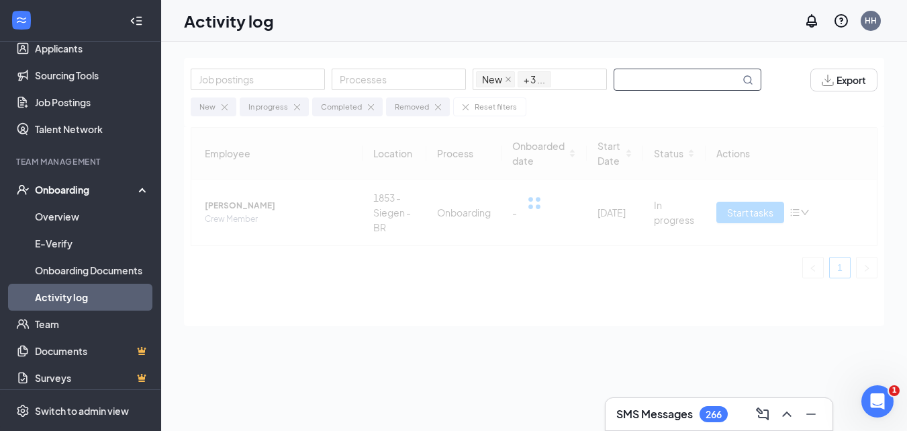
click at [661, 79] on input "text" at bounding box center [678, 79] width 126 height 21
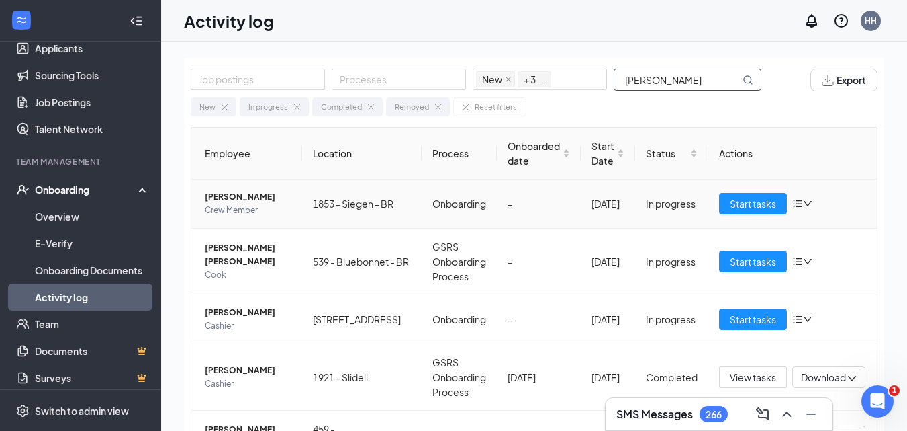
type input "[PERSON_NAME]"
click at [225, 199] on span "[PERSON_NAME]" at bounding box center [248, 196] width 87 height 13
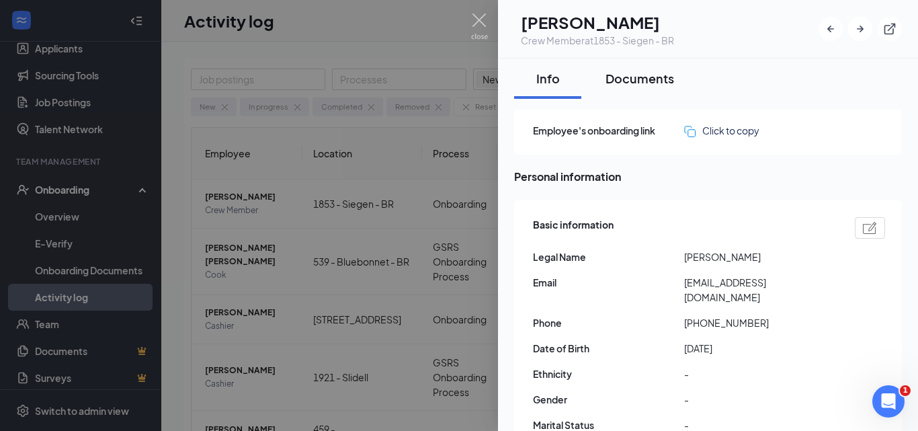
click at [623, 81] on div "Documents" at bounding box center [639, 78] width 69 height 17
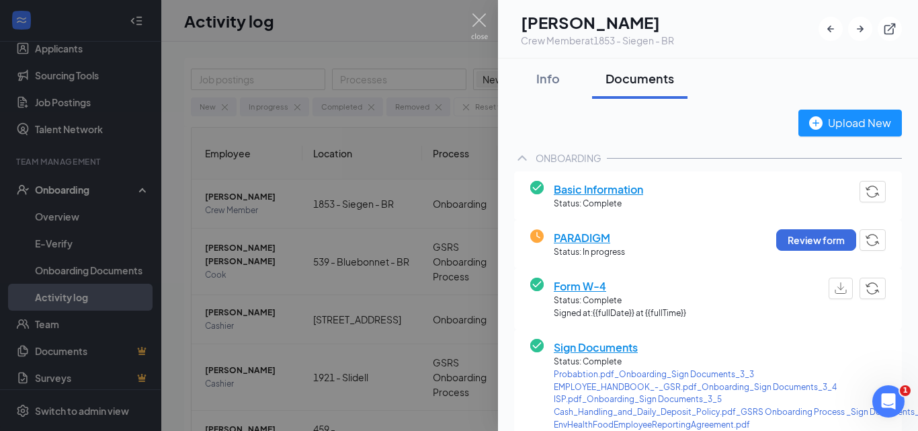
drag, startPoint x: 612, startPoint y: 194, endPoint x: 640, endPoint y: 191, distance: 28.3
click at [612, 193] on span "Basic Information" at bounding box center [597, 189] width 89 height 17
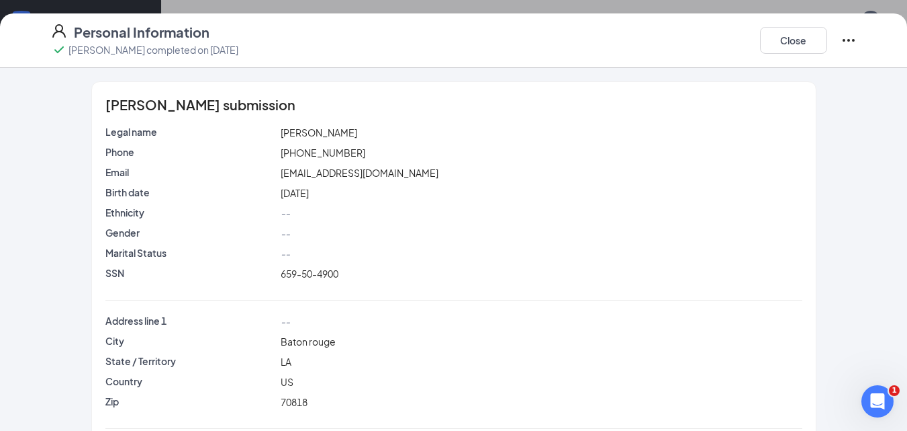
click at [302, 131] on span "[PERSON_NAME]" at bounding box center [319, 132] width 77 height 12
click at [302, 153] on span "[PHONE_NUMBER]" at bounding box center [323, 152] width 85 height 12
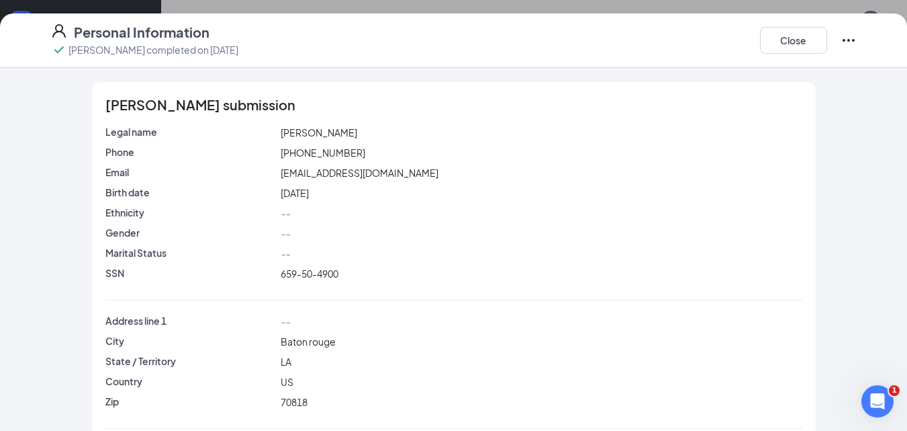
click at [300, 269] on span "659-50-4900" at bounding box center [310, 273] width 58 height 12
click at [313, 175] on span "[EMAIL_ADDRESS][DOMAIN_NAME]" at bounding box center [360, 173] width 158 height 12
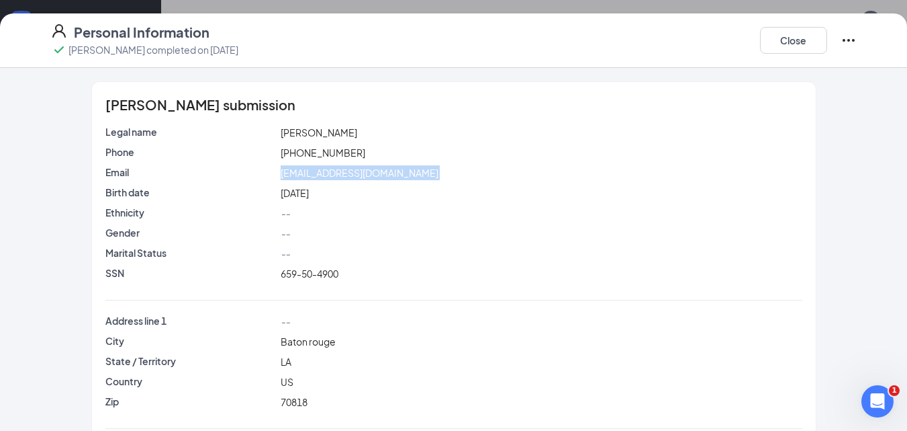
click at [312, 175] on span "[EMAIL_ADDRESS][DOMAIN_NAME]" at bounding box center [360, 173] width 158 height 12
click at [801, 46] on button "Close" at bounding box center [793, 40] width 67 height 27
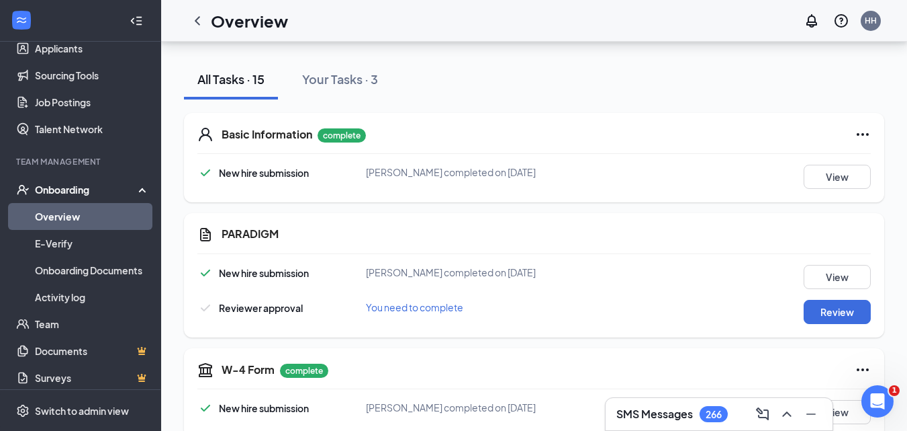
scroll to position [269, 0]
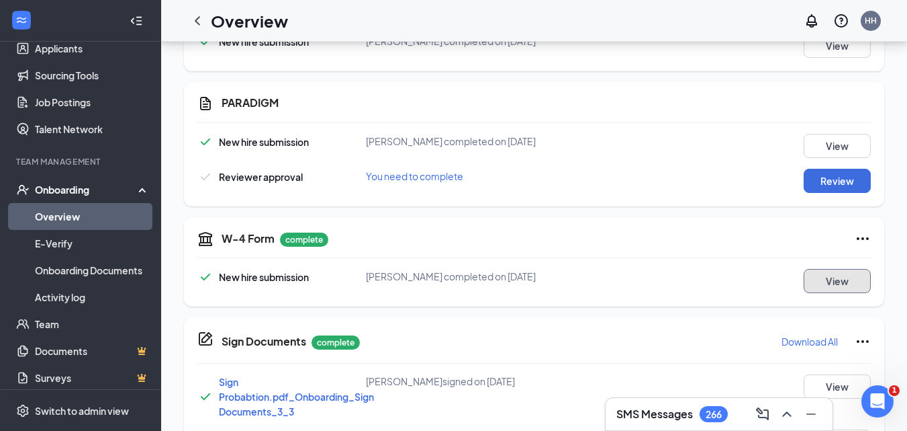
click at [817, 279] on button "View" at bounding box center [837, 281] width 67 height 24
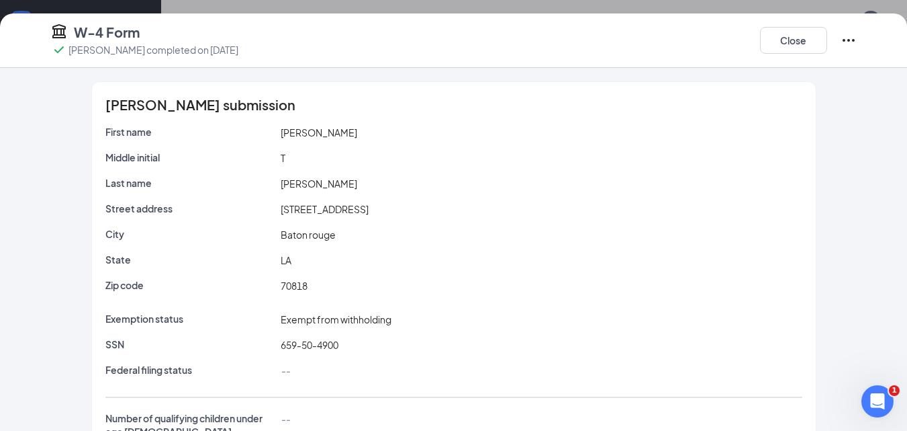
click at [294, 208] on span "[STREET_ADDRESS]" at bounding box center [325, 209] width 88 height 12
click at [308, 230] on span "Baton rouge" at bounding box center [308, 234] width 55 height 12
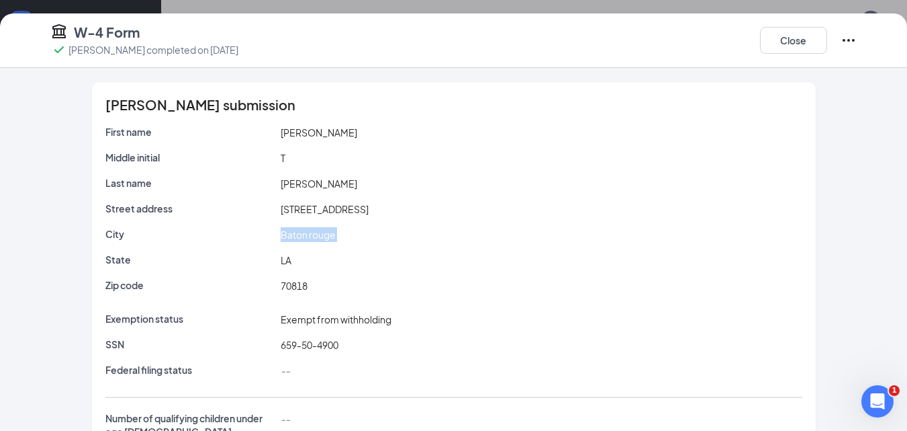
click at [308, 230] on span "Baton rouge" at bounding box center [308, 234] width 55 height 12
click at [295, 283] on span "70818" at bounding box center [294, 285] width 27 height 12
click at [789, 40] on button "Close" at bounding box center [793, 40] width 67 height 27
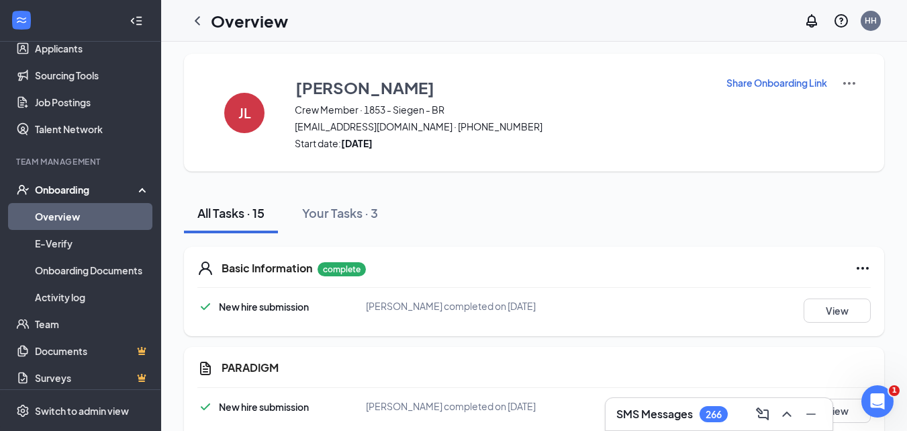
scroll to position [0, 0]
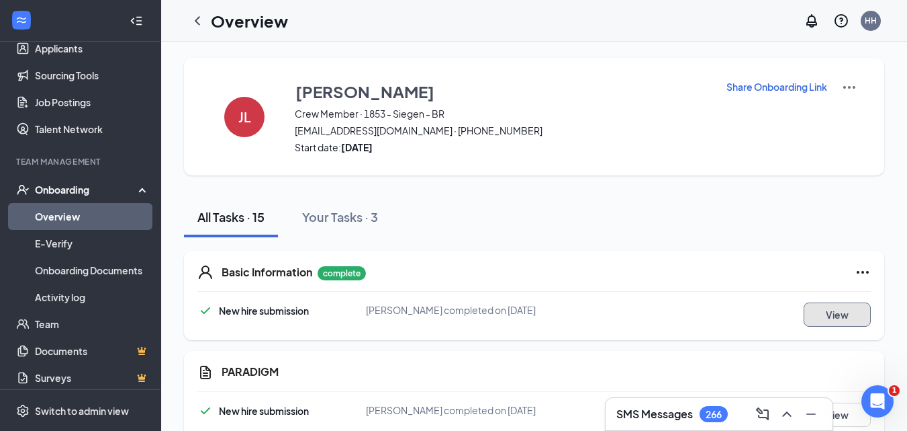
click at [819, 311] on button "View" at bounding box center [837, 314] width 67 height 24
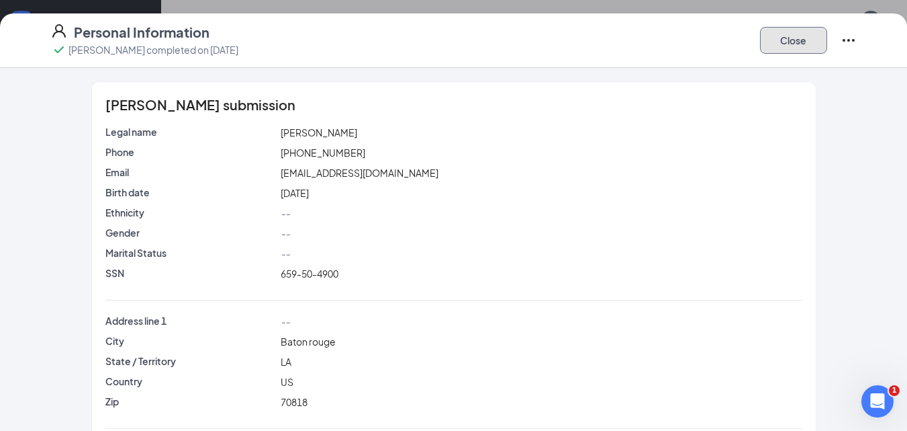
click at [800, 42] on button "Close" at bounding box center [793, 40] width 67 height 27
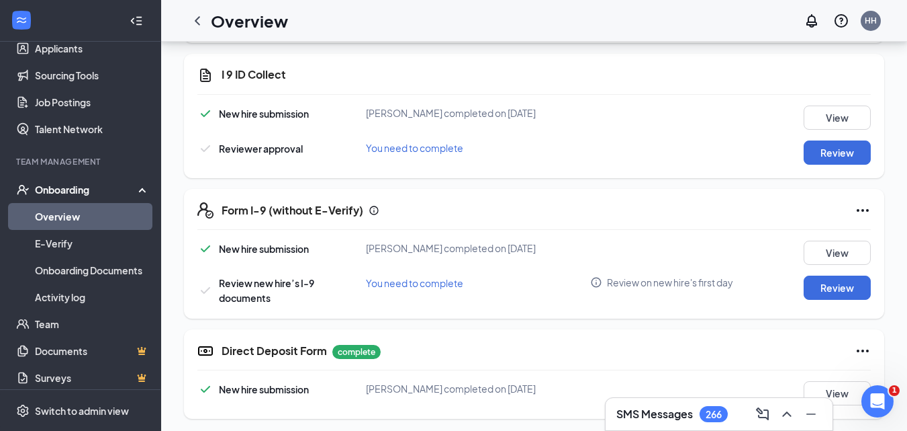
scroll to position [893, 0]
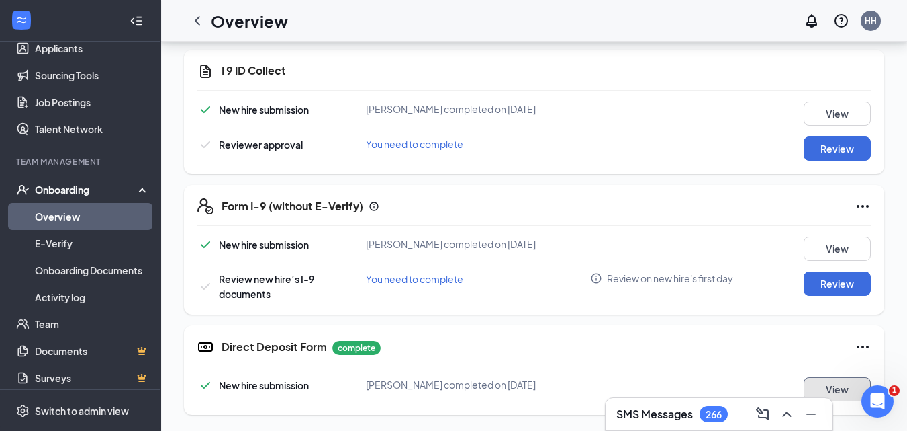
click at [838, 382] on button "View" at bounding box center [837, 389] width 67 height 24
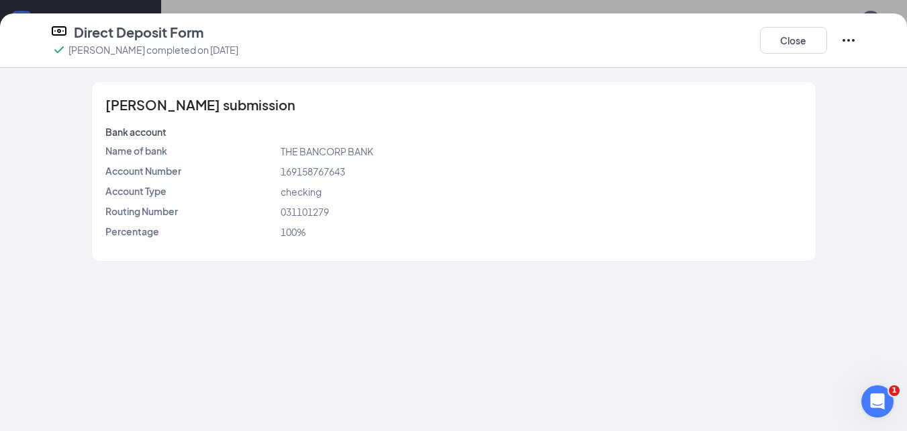
click at [314, 167] on span "169158767643" at bounding box center [313, 171] width 64 height 12
click at [294, 210] on span "031101279" at bounding box center [305, 212] width 48 height 12
click at [793, 47] on button "Close" at bounding box center [793, 40] width 67 height 27
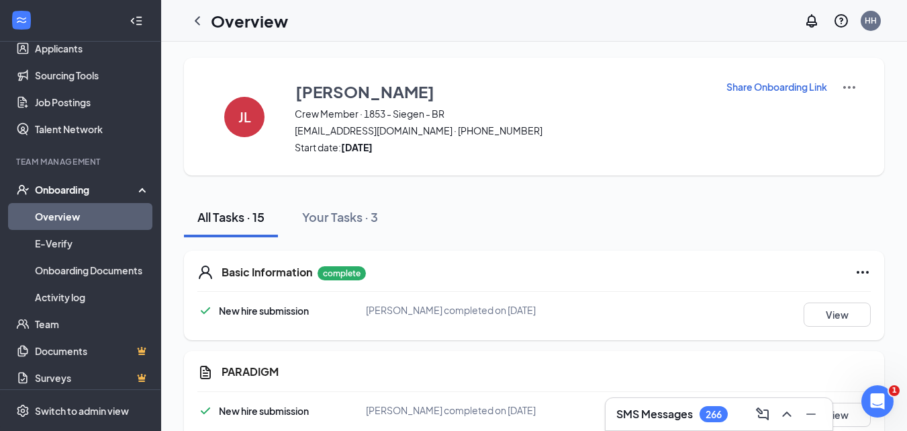
scroll to position [269, 0]
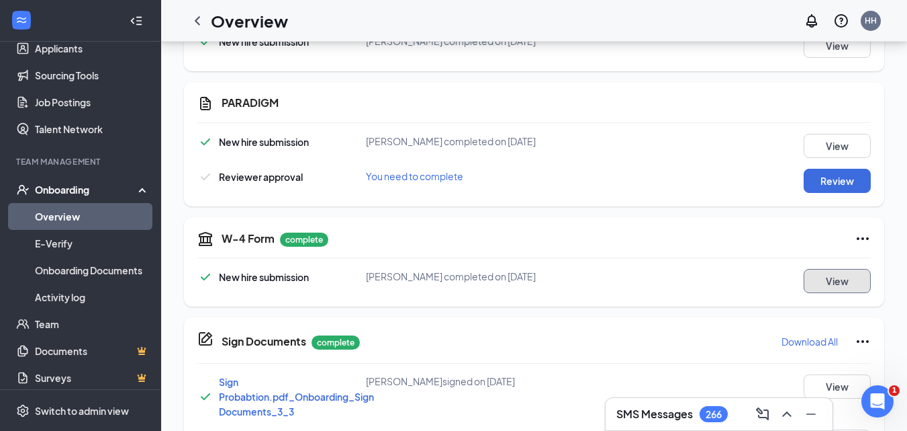
click at [835, 274] on button "View" at bounding box center [837, 281] width 67 height 24
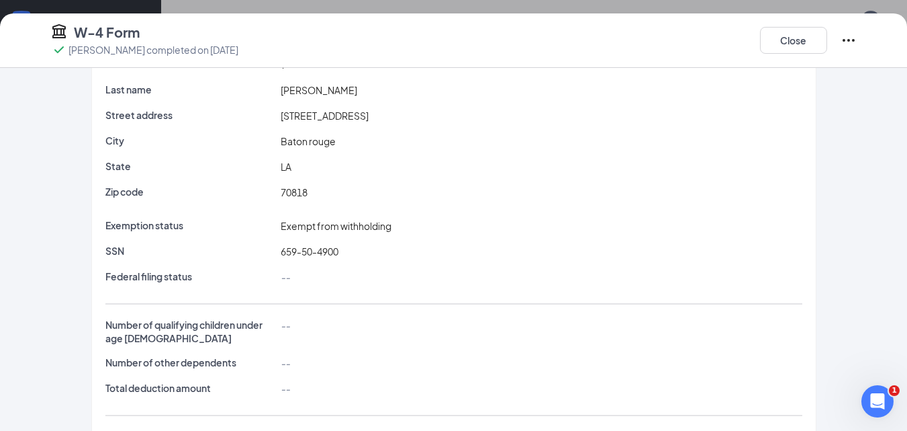
scroll to position [193, 0]
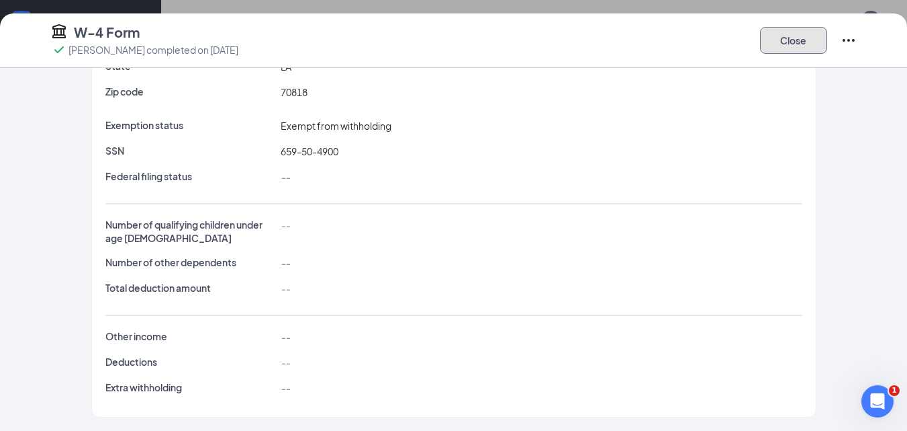
click at [805, 44] on button "Close" at bounding box center [793, 40] width 67 height 27
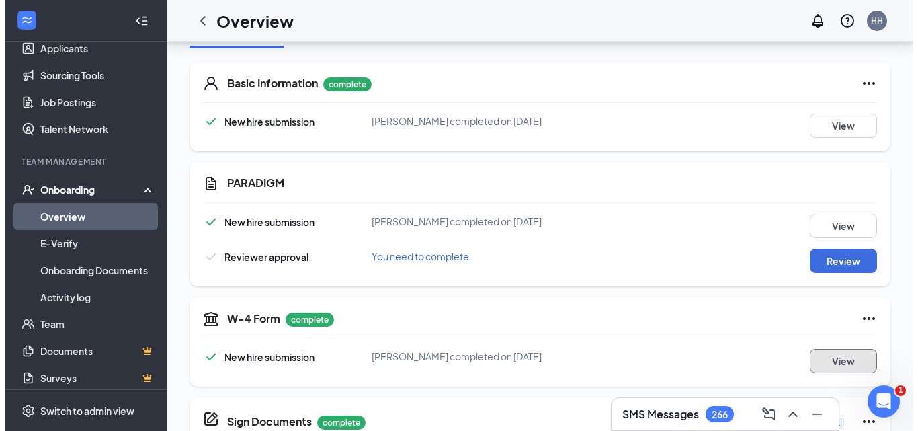
scroll to position [0, 0]
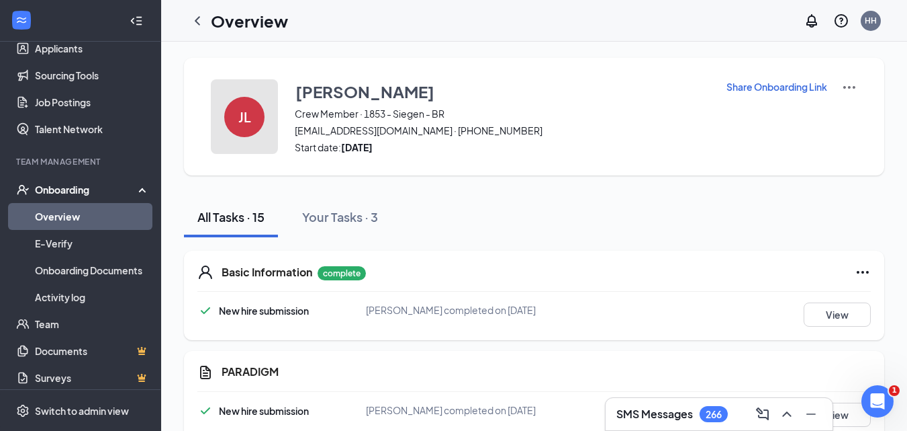
click at [232, 120] on div "JL" at bounding box center [244, 117] width 40 height 40
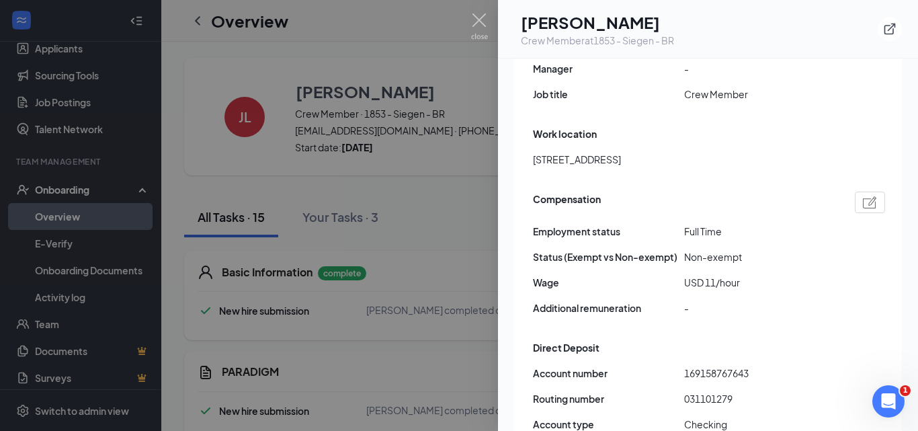
scroll to position [806, 0]
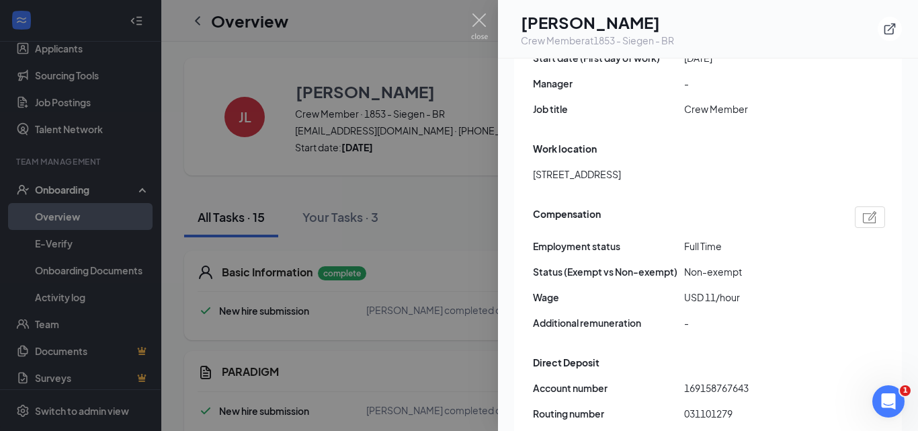
click at [724, 101] on span "Crew Member" at bounding box center [759, 108] width 151 height 15
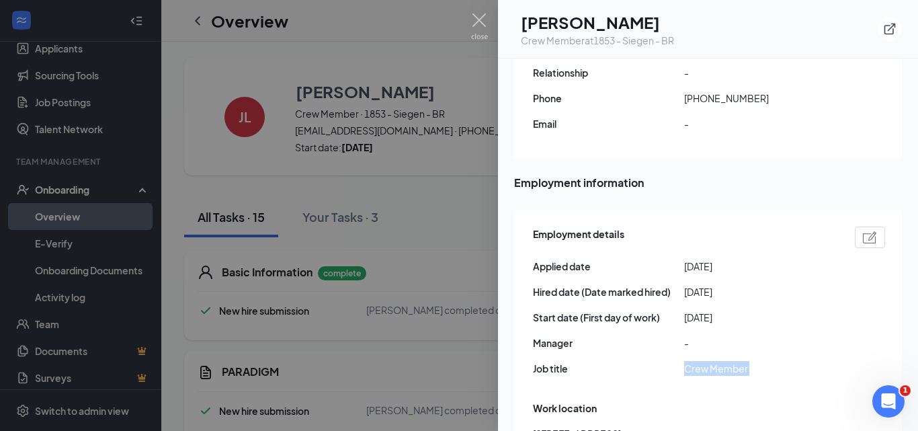
scroll to position [530, 0]
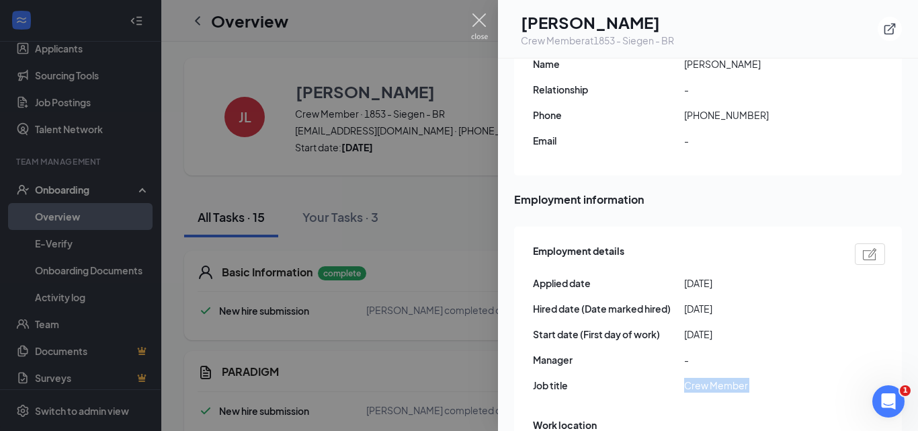
click at [481, 22] on img at bounding box center [479, 26] width 17 height 26
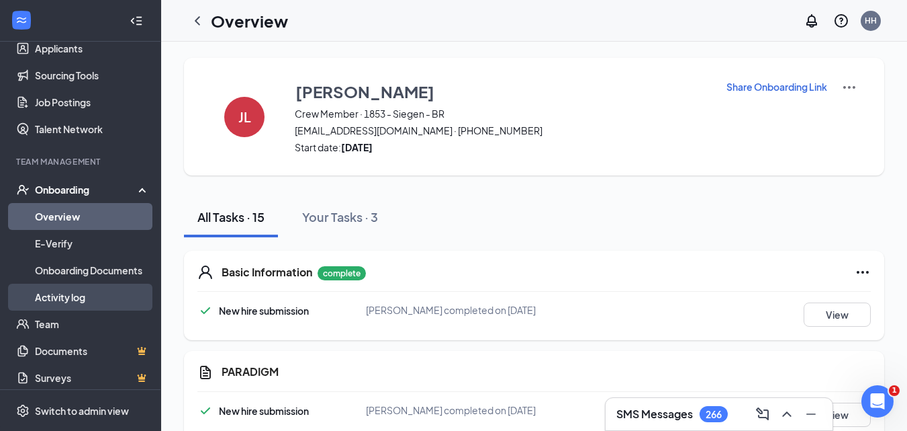
click at [95, 300] on link "Activity log" at bounding box center [92, 296] width 115 height 27
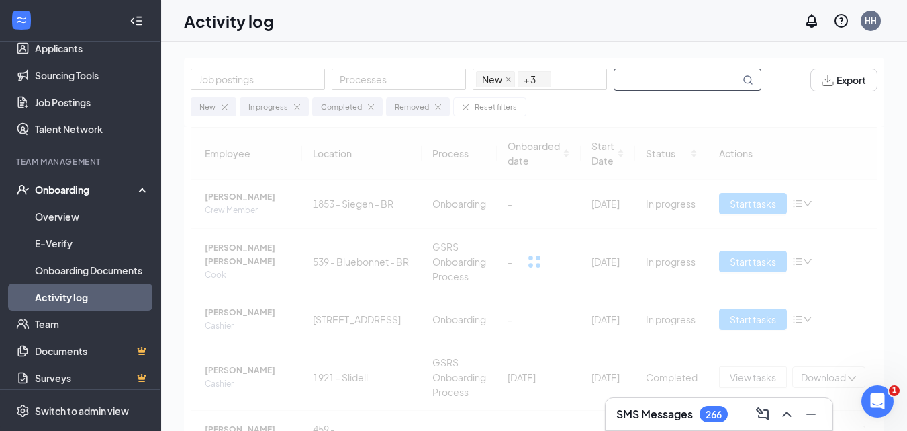
click at [660, 86] on input "text" at bounding box center [678, 79] width 126 height 21
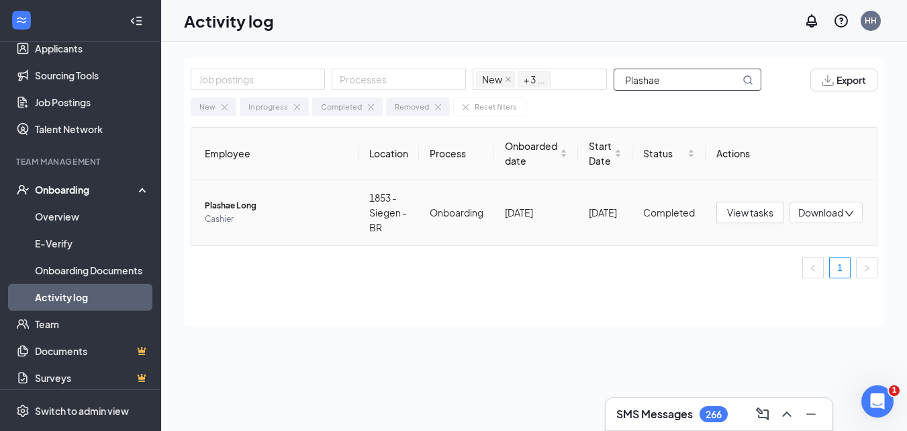
type input "Plashae"
click at [212, 205] on span "Plashae Long" at bounding box center [276, 205] width 143 height 13
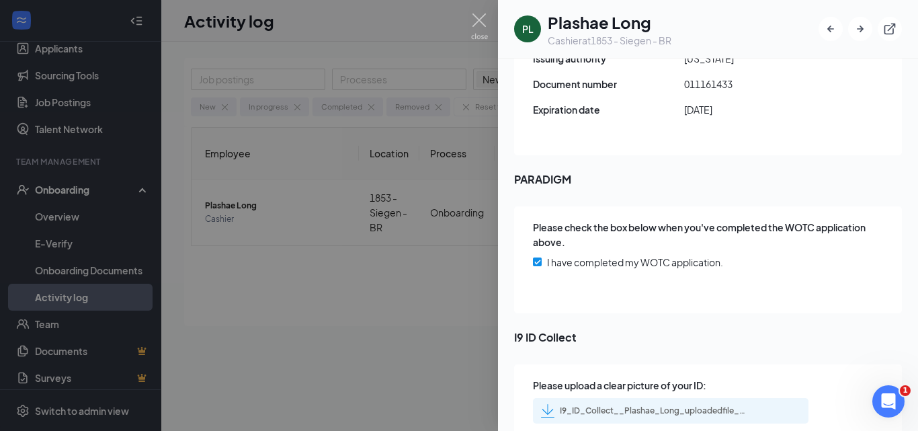
scroll to position [2011, 0]
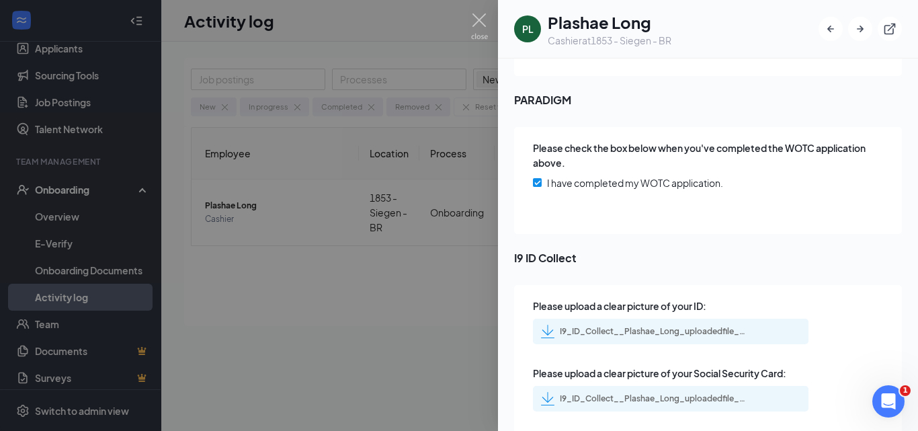
click at [660, 326] on div "I9_ID_Collect__Plashae_Long_uploadedfile_20250912.pdf.pdf" at bounding box center [654, 331] width 188 height 11
drag, startPoint x: 660, startPoint y: 376, endPoint x: 665, endPoint y: 368, distance: 9.3
click at [660, 386] on div "I9_ID_Collect__Plashae_Long_uploadedfile_20250912.pdf.pdf" at bounding box center [670, 399] width 275 height 26
click at [658, 393] on div "I9_ID_Collect__Plashae_Long_uploadedfile_20250912.pdf.pdf" at bounding box center [654, 398] width 188 height 11
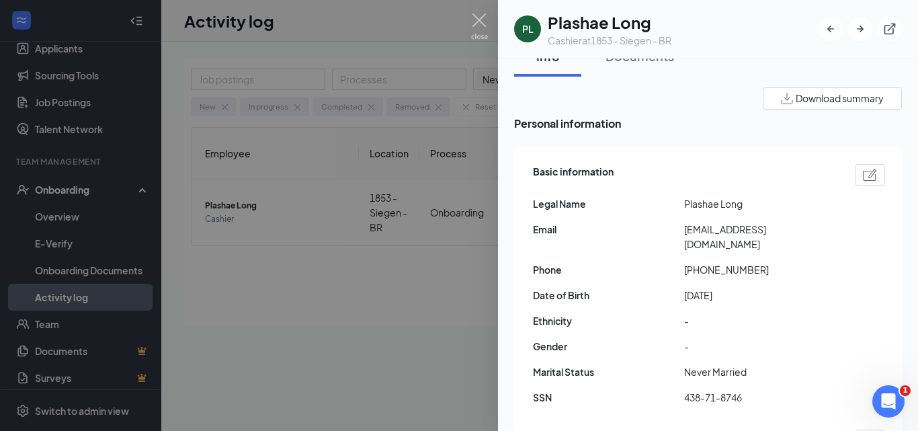
scroll to position [0, 0]
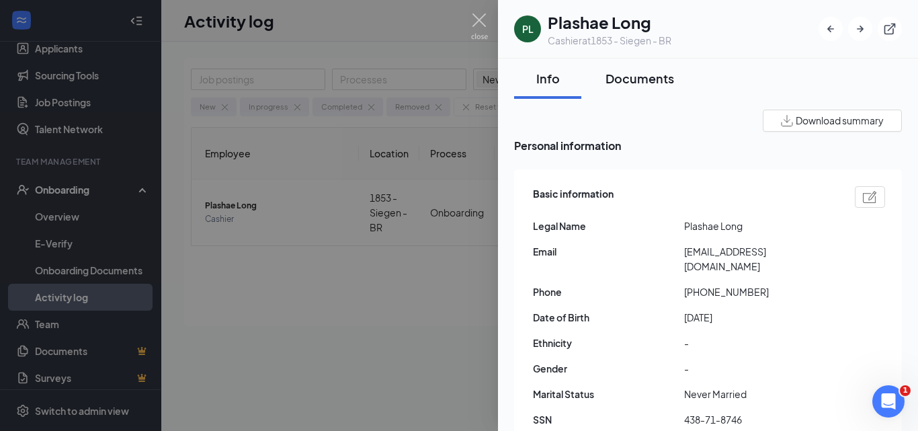
click at [637, 83] on div "Documents" at bounding box center [639, 78] width 69 height 17
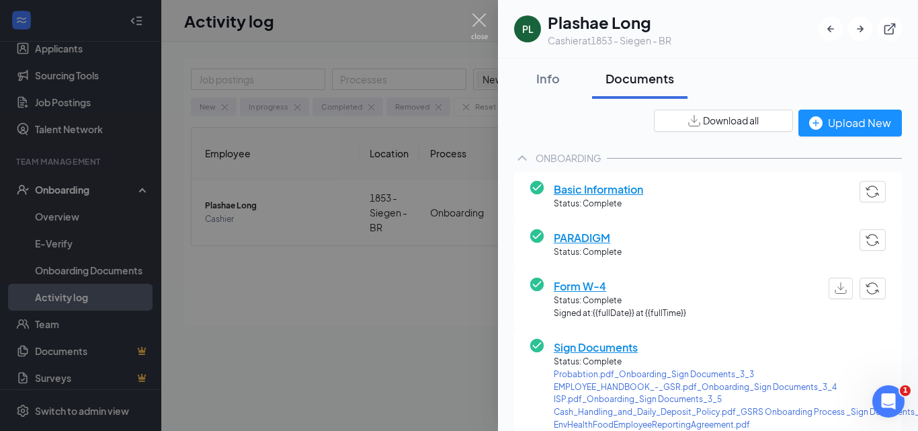
click at [612, 189] on span "Basic Information" at bounding box center [597, 189] width 89 height 17
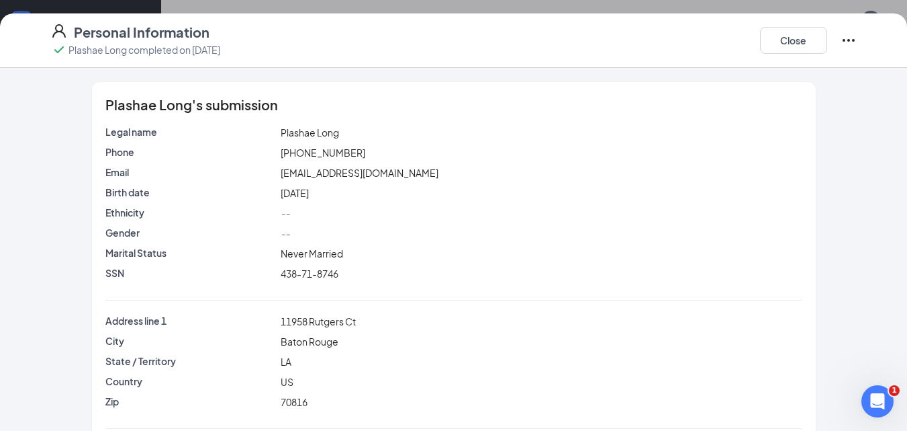
click at [281, 133] on span "Plashae Long" at bounding box center [310, 132] width 58 height 12
click at [282, 133] on span "Plashae Long" at bounding box center [310, 132] width 58 height 12
click at [318, 130] on span "Plashae Long" at bounding box center [310, 132] width 58 height 12
click at [302, 273] on span "438-71-8746" at bounding box center [310, 273] width 58 height 12
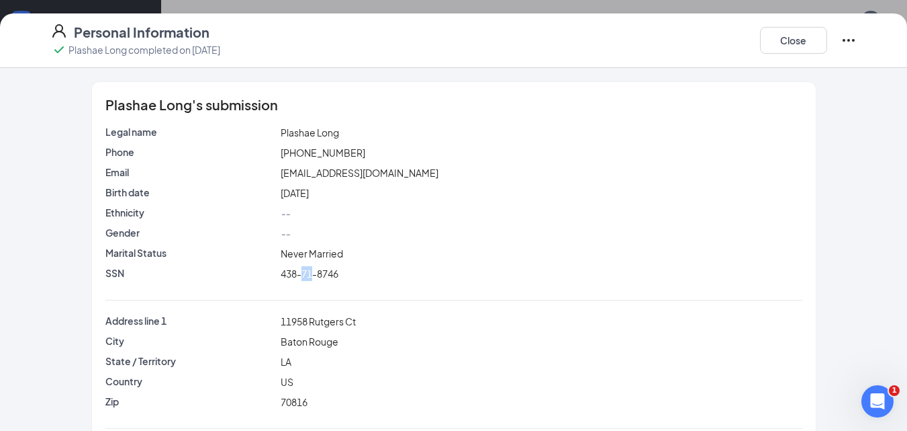
click at [302, 273] on span "438-71-8746" at bounding box center [310, 273] width 58 height 12
click at [328, 174] on span "[EMAIL_ADDRESS][DOMAIN_NAME]" at bounding box center [360, 173] width 158 height 12
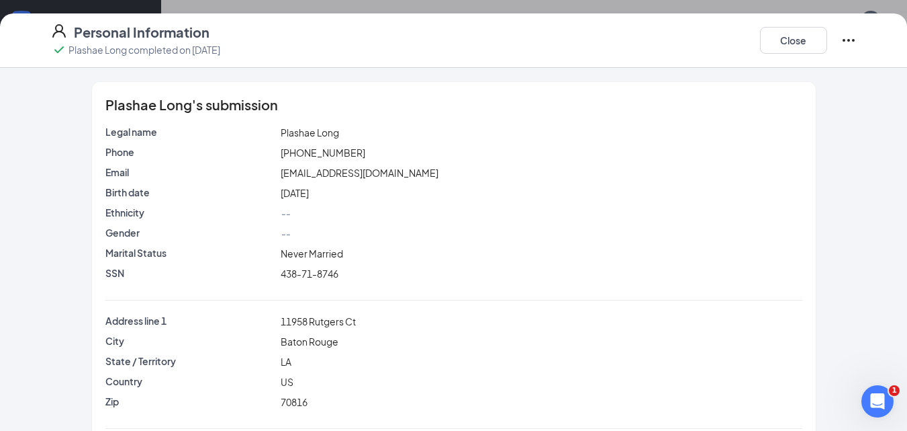
click at [310, 154] on span "[PHONE_NUMBER]" at bounding box center [323, 152] width 85 height 12
click at [310, 153] on span "[PHONE_NUMBER]" at bounding box center [323, 152] width 85 height 12
click at [288, 321] on span "11958 Rutgers Ct" at bounding box center [318, 321] width 75 height 12
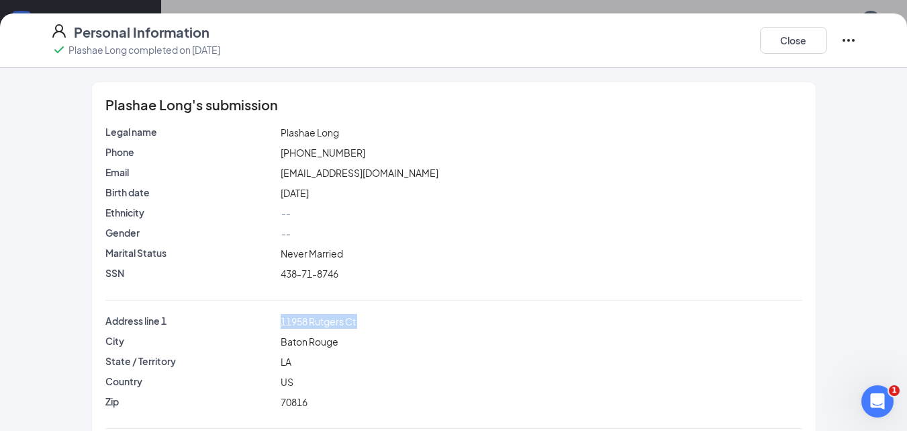
click at [288, 321] on span "11958 Rutgers Ct" at bounding box center [318, 321] width 75 height 12
click at [288, 339] on span "Baton Rouge" at bounding box center [310, 341] width 58 height 12
click at [294, 404] on span "70816" at bounding box center [294, 402] width 27 height 12
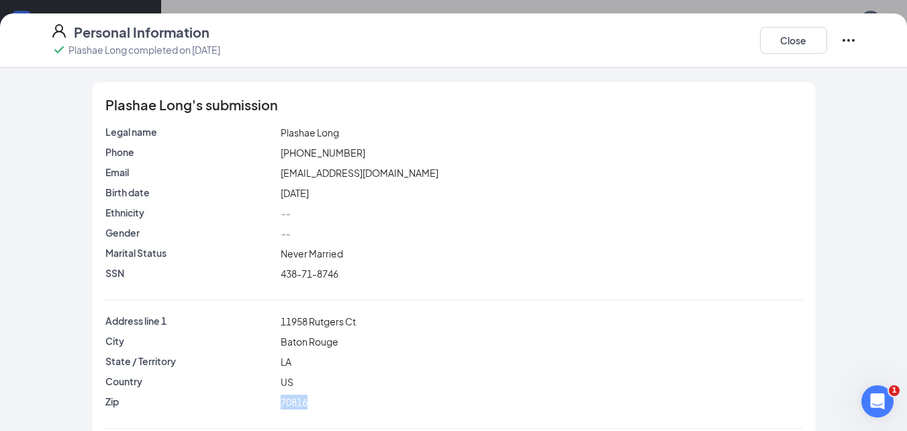
click at [294, 404] on span "70816" at bounding box center [294, 402] width 27 height 12
drag, startPoint x: 811, startPoint y: 50, endPoint x: 705, endPoint y: 180, distance: 168.5
click at [811, 49] on button "Close" at bounding box center [793, 40] width 67 height 27
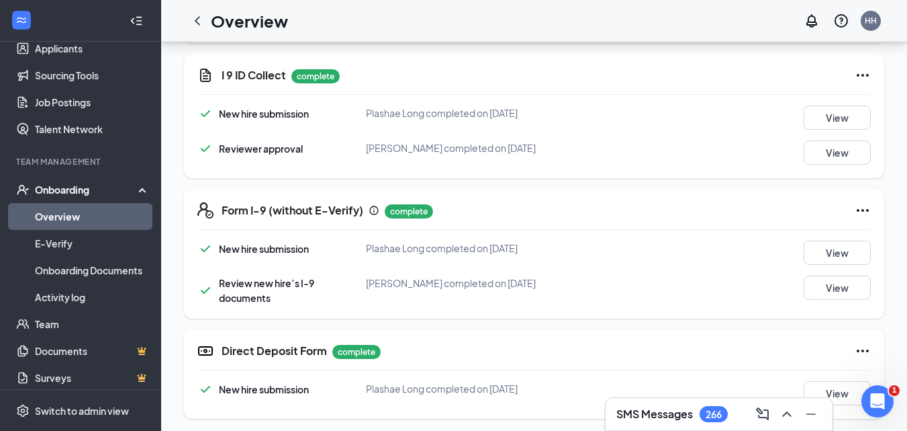
scroll to position [893, 0]
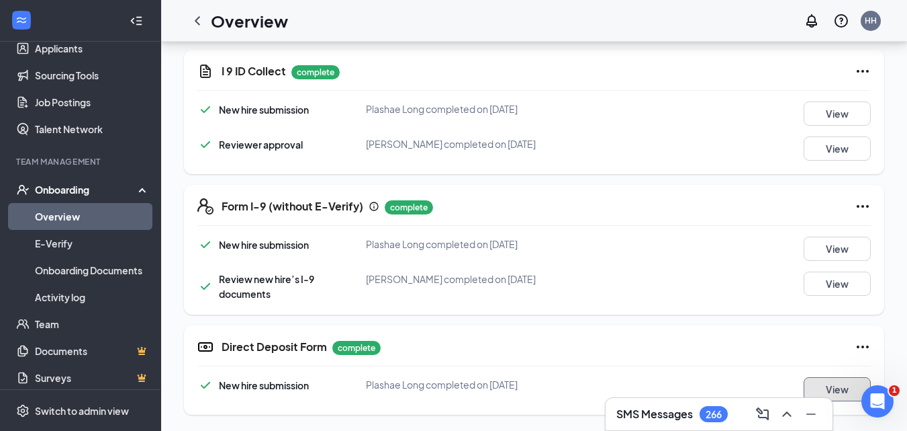
click at [829, 380] on button "View" at bounding box center [837, 389] width 67 height 24
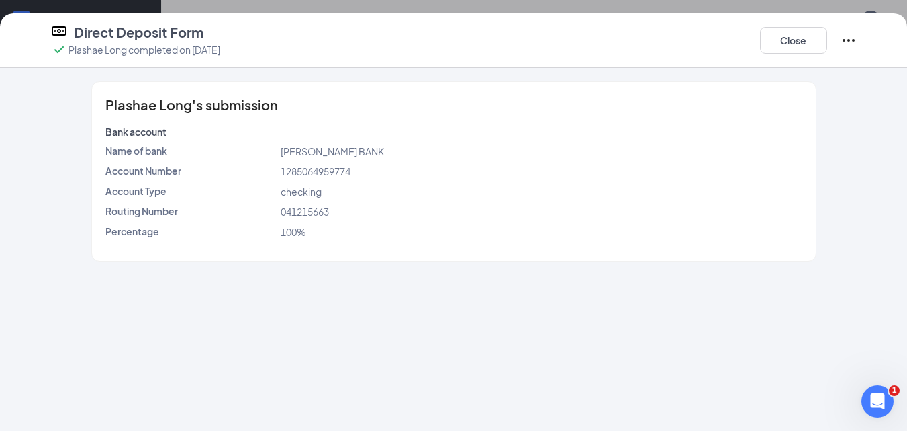
click at [301, 173] on span "1285064959774" at bounding box center [316, 171] width 70 height 12
click at [300, 212] on span "041215663" at bounding box center [305, 212] width 48 height 12
click at [797, 34] on button "Close" at bounding box center [793, 40] width 67 height 27
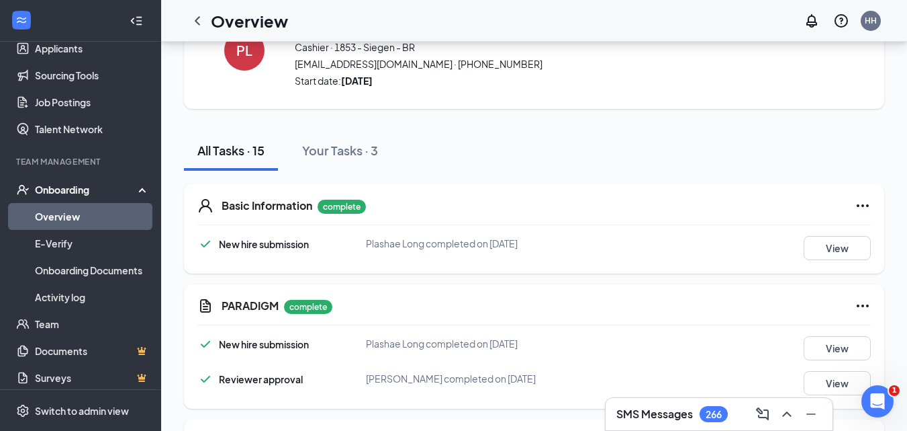
scroll to position [202, 0]
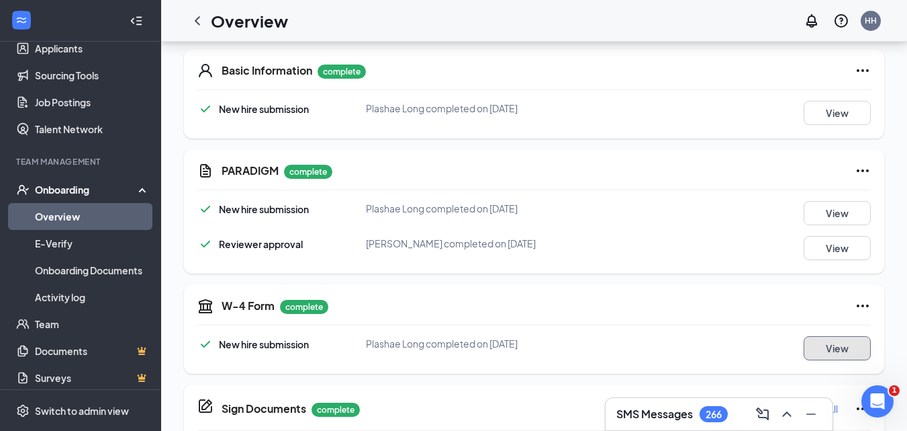
click at [846, 344] on button "View" at bounding box center [837, 348] width 67 height 24
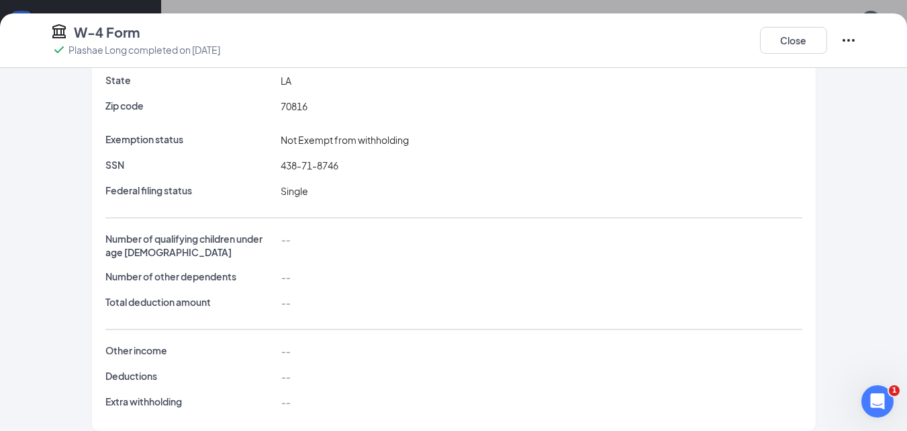
scroll to position [193, 0]
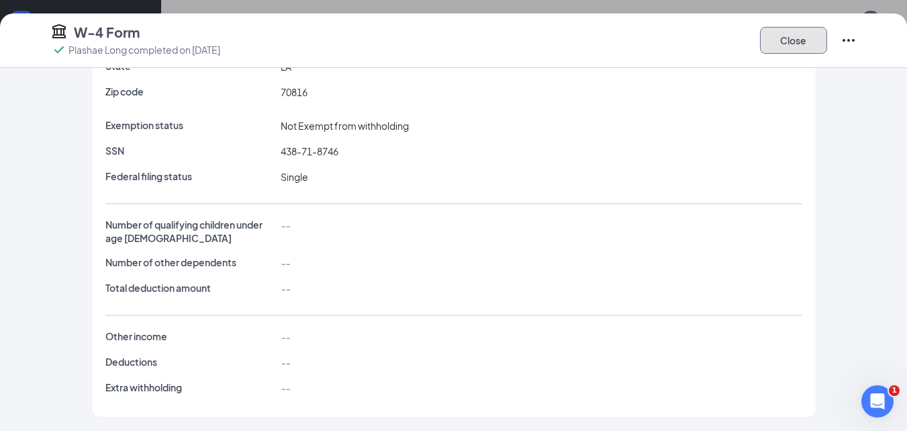
click at [774, 50] on button "Close" at bounding box center [793, 40] width 67 height 27
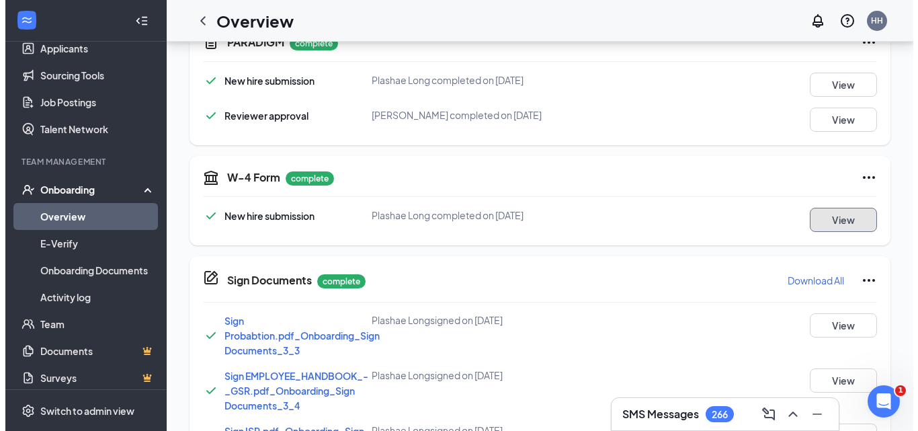
scroll to position [0, 0]
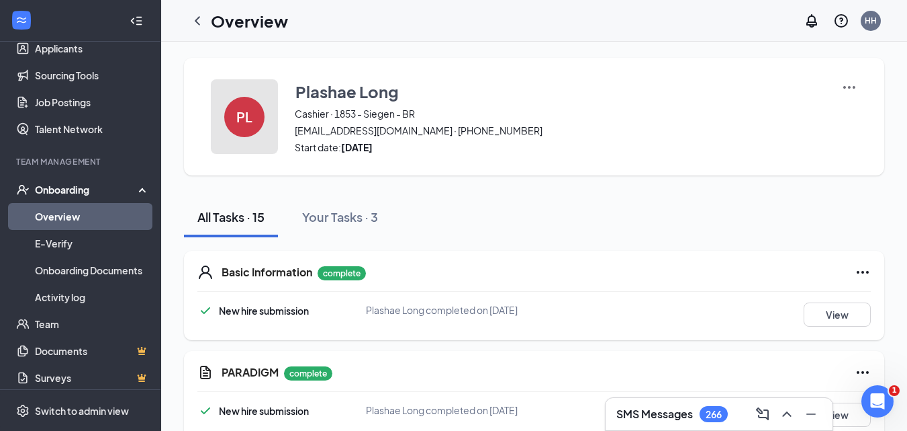
click at [230, 99] on button "PL" at bounding box center [244, 116] width 67 height 75
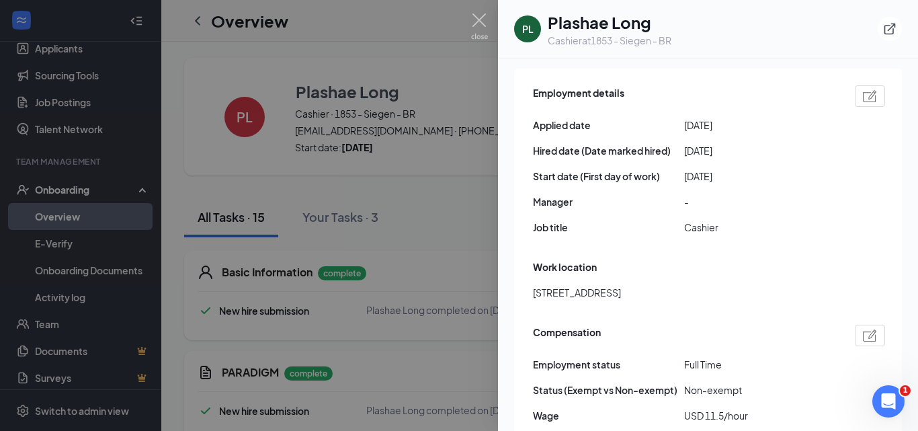
scroll to position [739, 0]
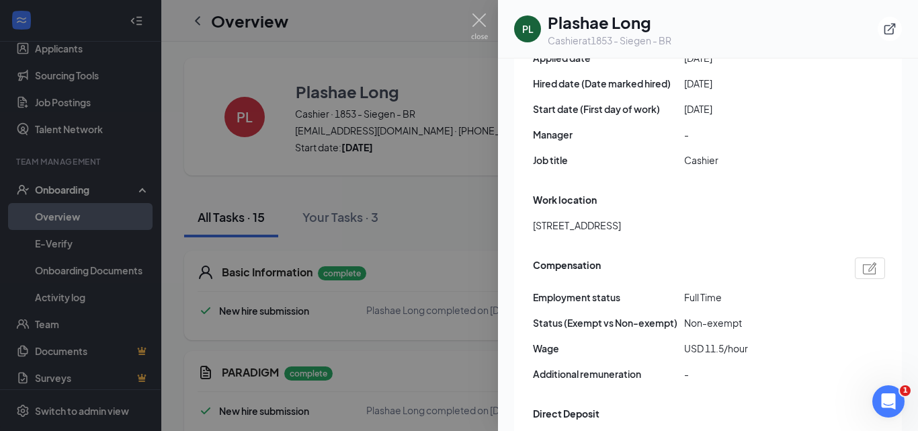
click at [560, 42] on div "Cashier at 1853 - [GEOGRAPHIC_DATA]" at bounding box center [609, 40] width 124 height 13
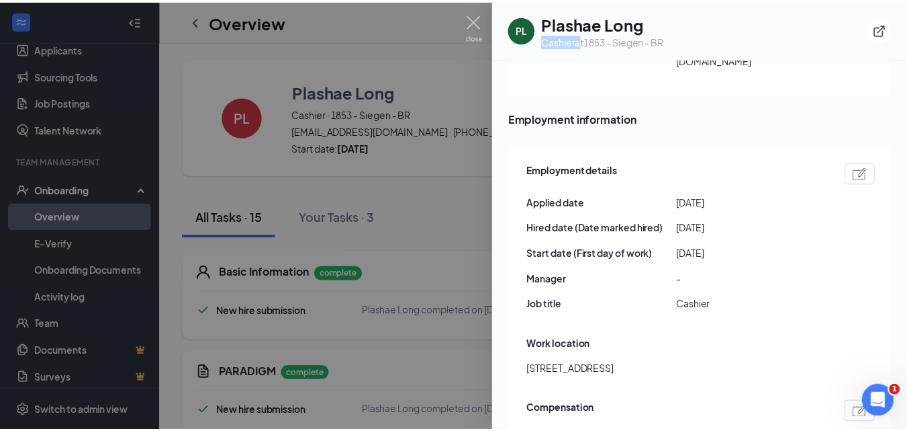
scroll to position [537, 0]
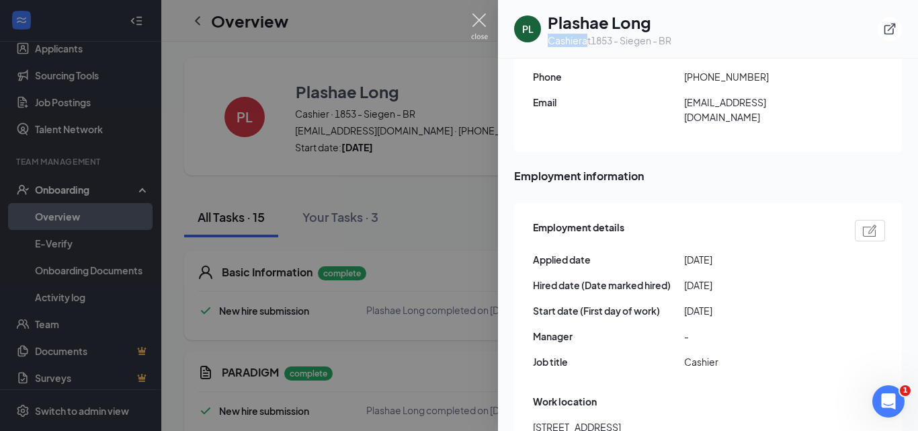
click at [482, 24] on img at bounding box center [479, 26] width 17 height 26
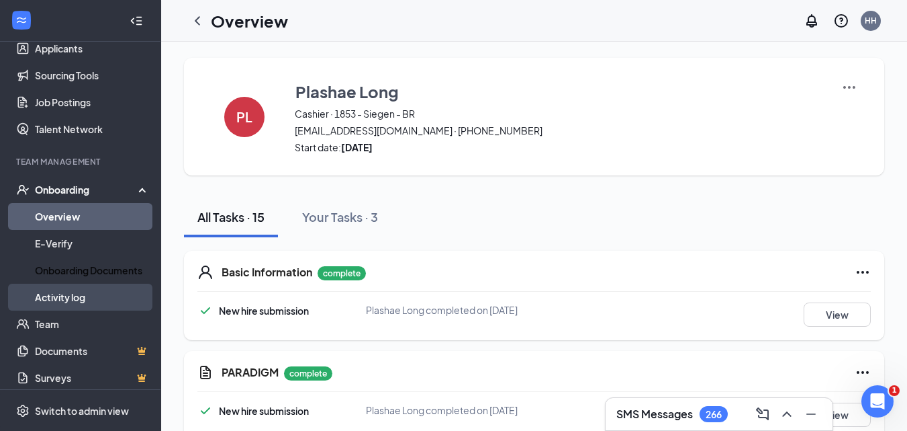
drag, startPoint x: 84, startPoint y: 282, endPoint x: 93, endPoint y: 300, distance: 19.5
click at [83, 283] on link "Onboarding Documents" at bounding box center [92, 270] width 115 height 27
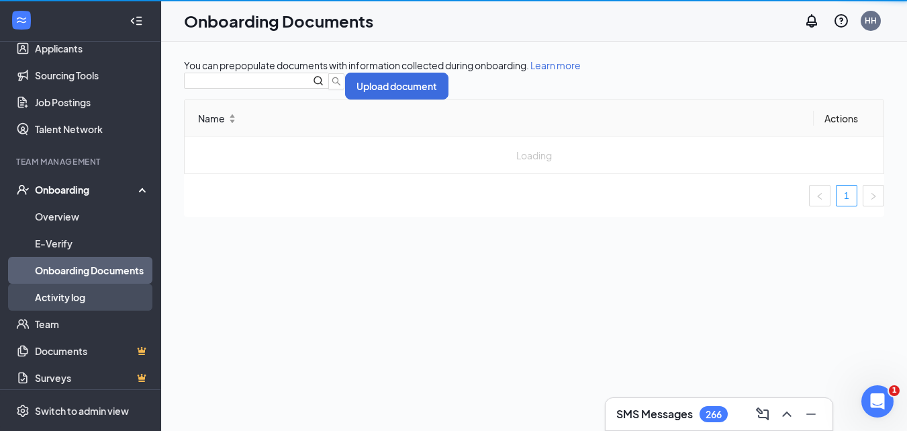
click at [93, 300] on link "Activity log" at bounding box center [92, 296] width 115 height 27
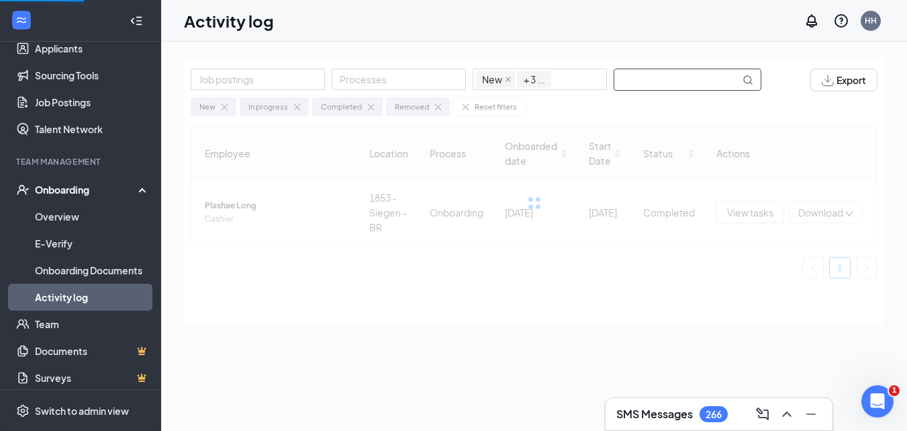
click at [657, 73] on input "text" at bounding box center [678, 79] width 126 height 21
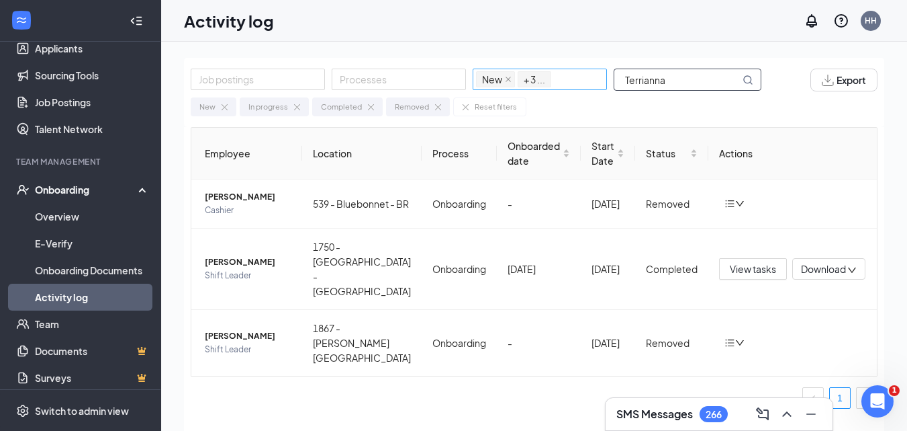
drag, startPoint x: 674, startPoint y: 77, endPoint x: 545, endPoint y: 77, distance: 129.0
click at [545, 77] on div "Job postings Processes New In progress Completed Removed + 3 ... [GEOGRAPHIC_DA…" at bounding box center [483, 80] width 584 height 23
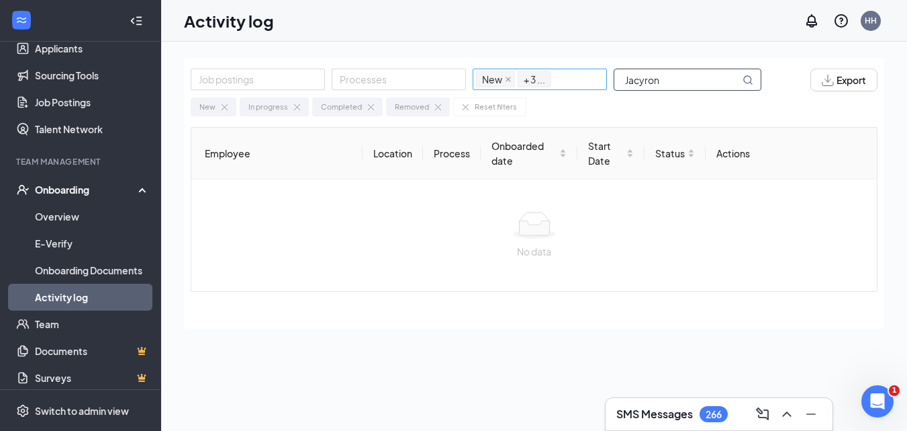
drag, startPoint x: 676, startPoint y: 78, endPoint x: 540, endPoint y: 77, distance: 135.7
click at [540, 77] on div "Job postings Processes New In progress Completed Removed + 3 ... [GEOGRAPHIC_DA…" at bounding box center [483, 80] width 584 height 23
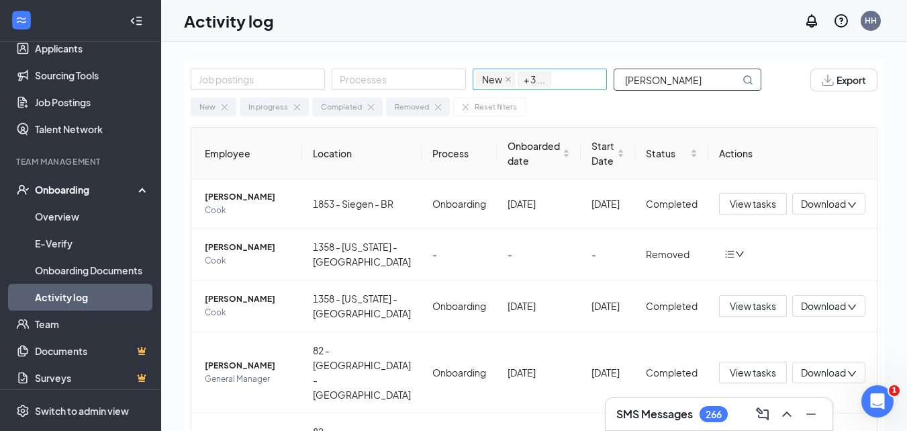
drag, startPoint x: 661, startPoint y: 83, endPoint x: 605, endPoint y: 85, distance: 56.5
click at [606, 85] on div "Job postings Processes New In progress Completed Removed + 3 ... [PERSON_NAME]" at bounding box center [483, 80] width 584 height 23
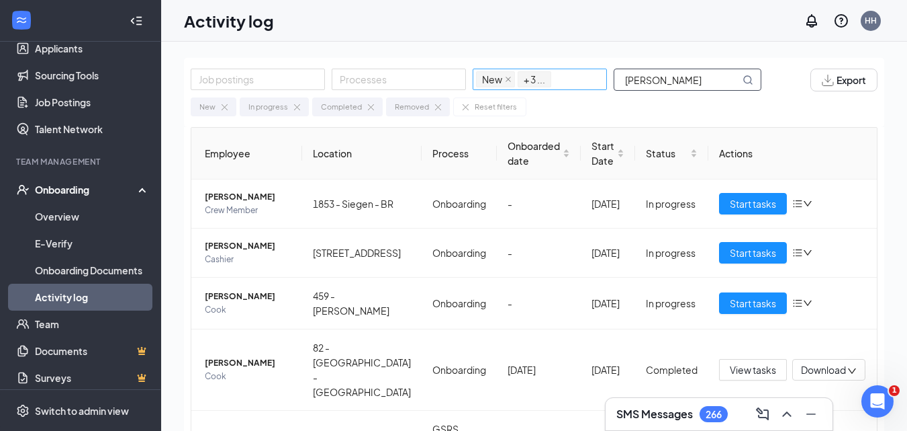
drag, startPoint x: 673, startPoint y: 75, endPoint x: 545, endPoint y: 80, distance: 127.7
click at [545, 80] on div "Job postings Processes New In progress Completed Removed + 3 ... [PERSON_NAME]" at bounding box center [483, 80] width 584 height 23
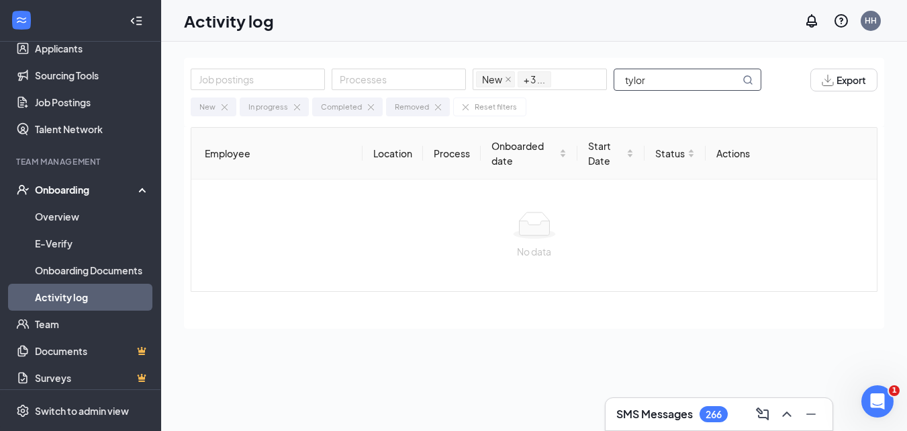
type input "tylor"
